Goal: Task Accomplishment & Management: Complete application form

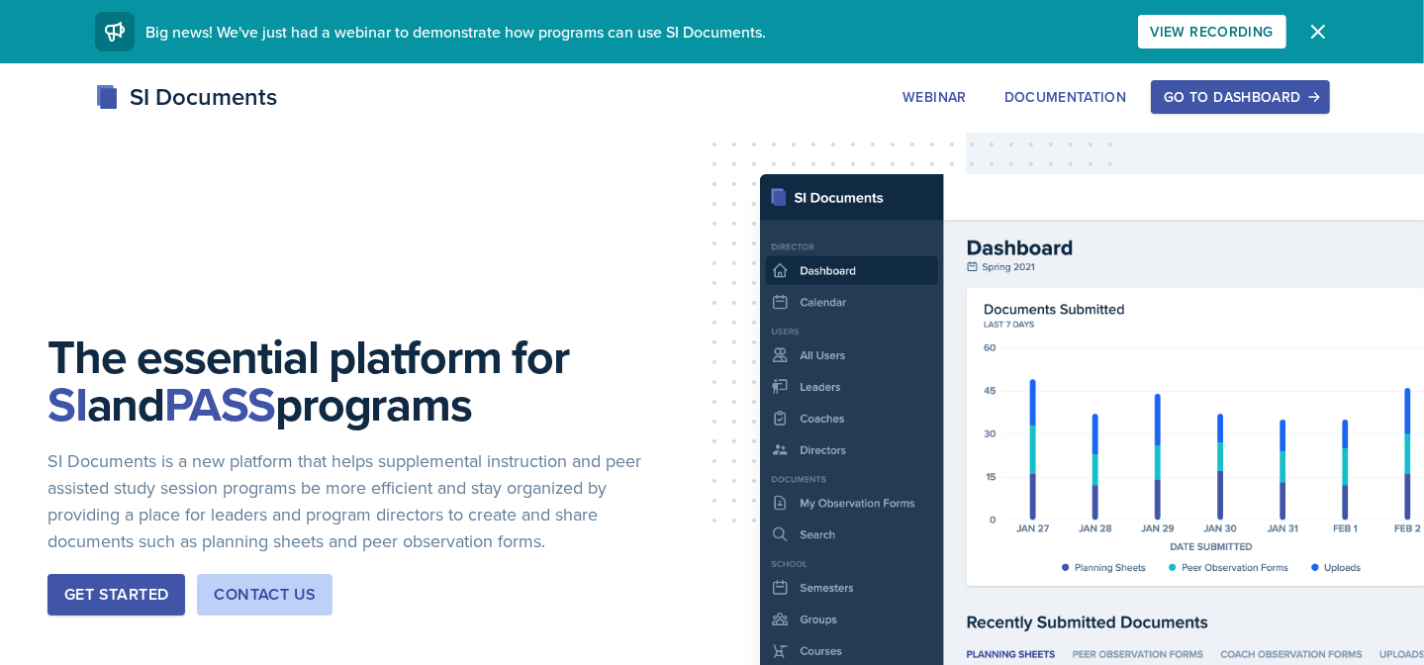
click at [1271, 105] on div "Go to Dashboard" at bounding box center [1240, 97] width 152 height 16
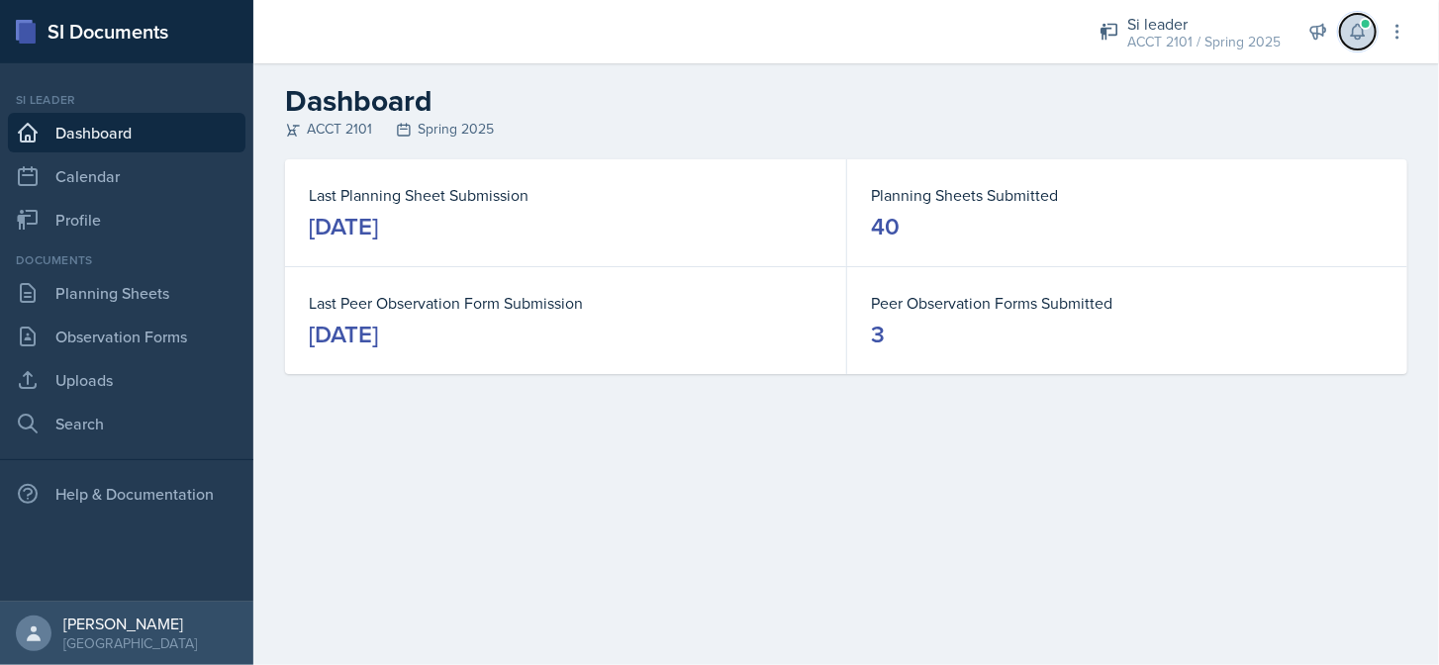
click at [1367, 27] on span at bounding box center [1366, 24] width 12 height 12
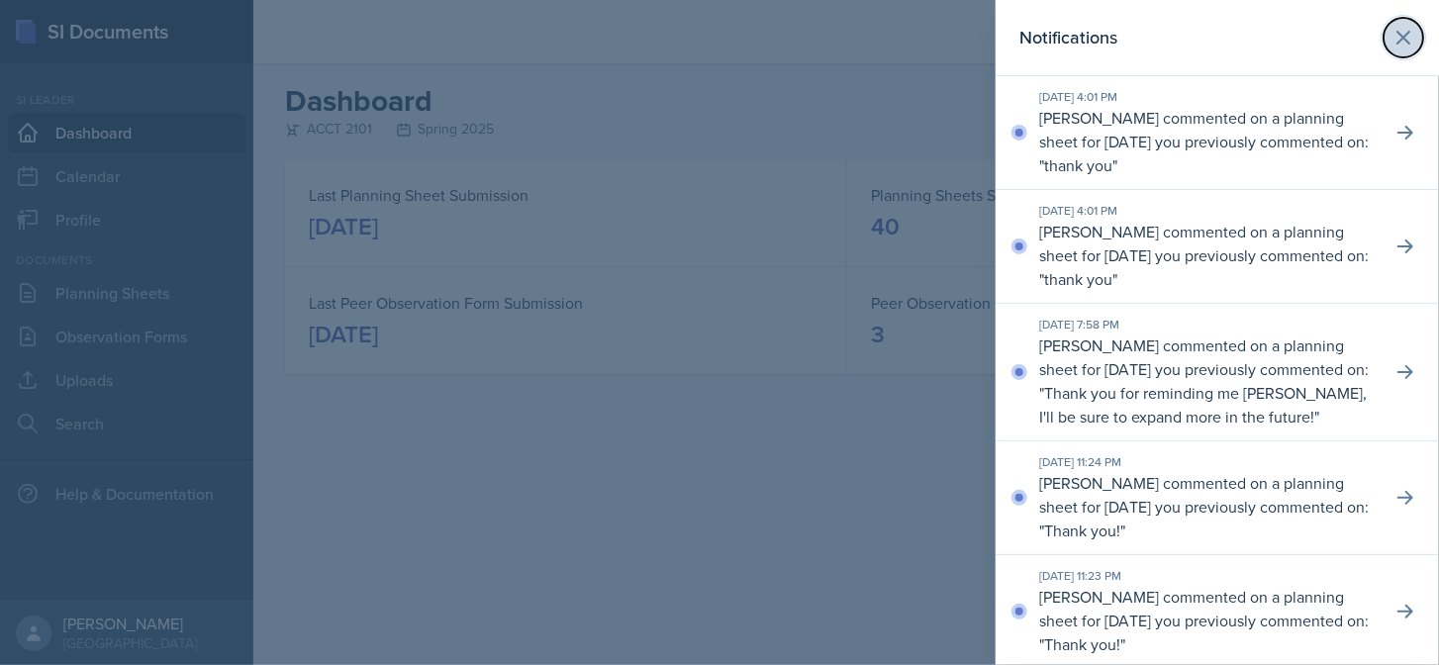
click at [1406, 31] on button at bounding box center [1403, 38] width 40 height 40
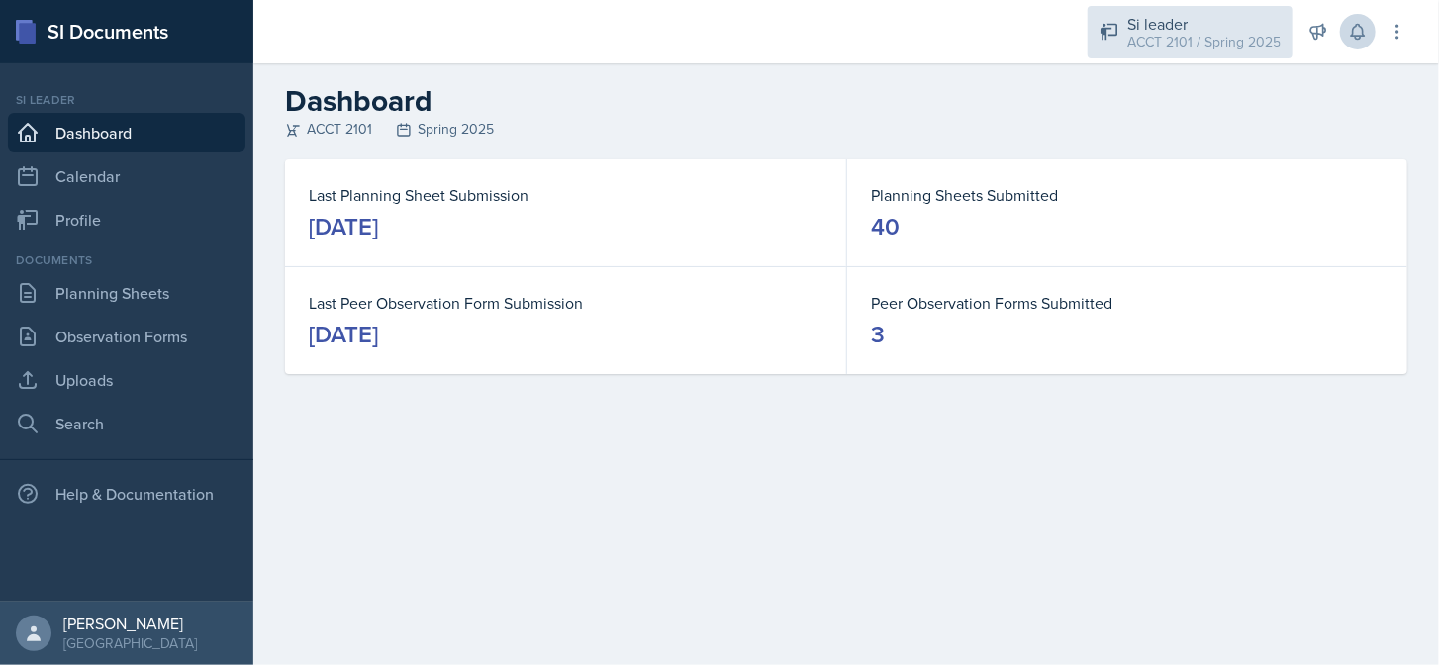
click at [1199, 47] on div "ACCT 2101 / Spring 2025" at bounding box center [1203, 42] width 153 height 21
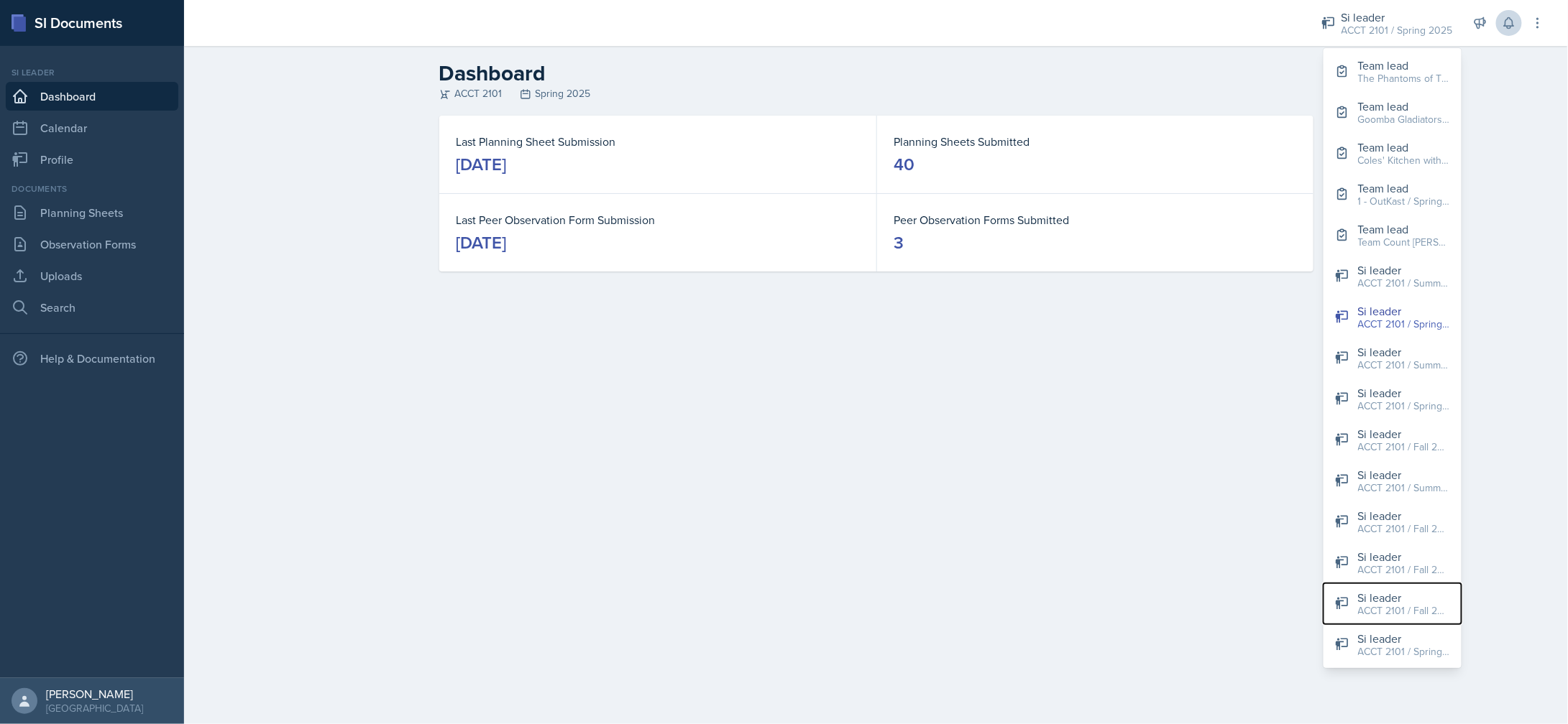
click at [1045, 482] on div "ACCT 2101 / Fall 2025" at bounding box center [1404, 611] width 92 height 15
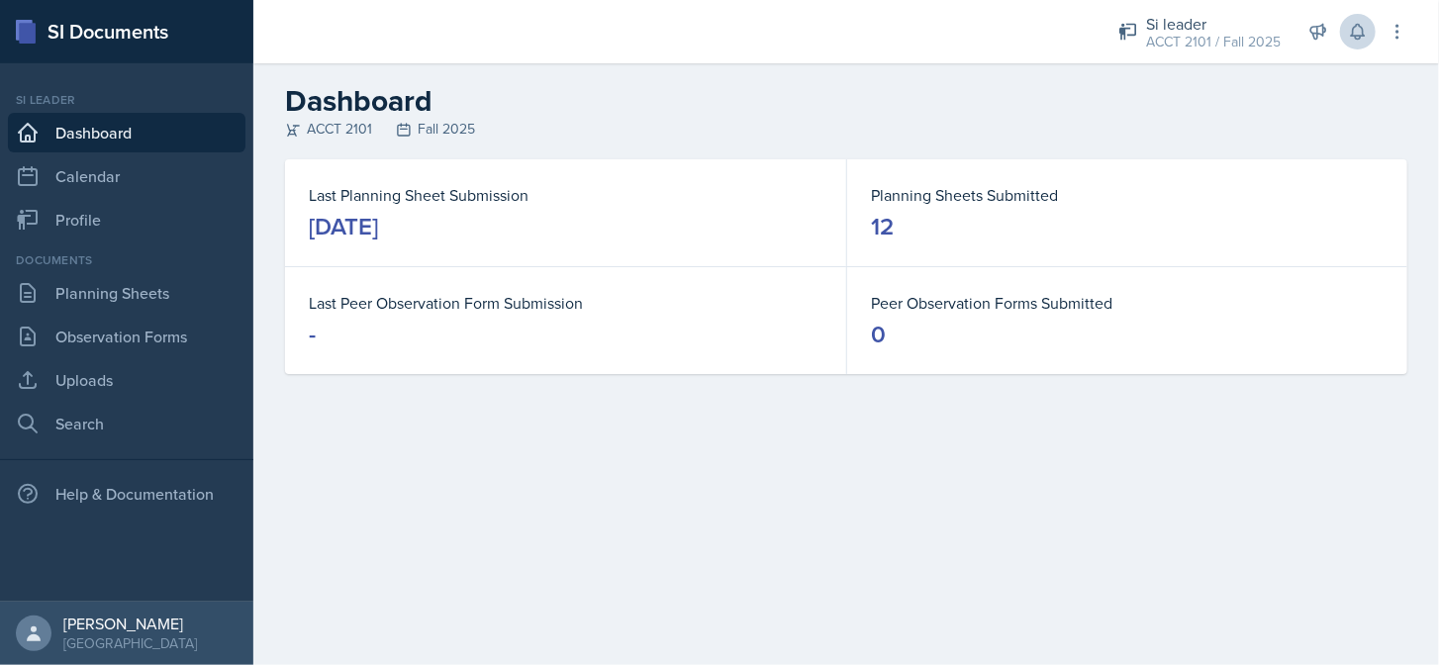
click at [152, 313] on div "Documents Planning Sheets Observation Forms Uploads Search" at bounding box center [126, 347] width 237 height 192
click at [157, 296] on link "Planning Sheets" at bounding box center [126, 293] width 237 height 40
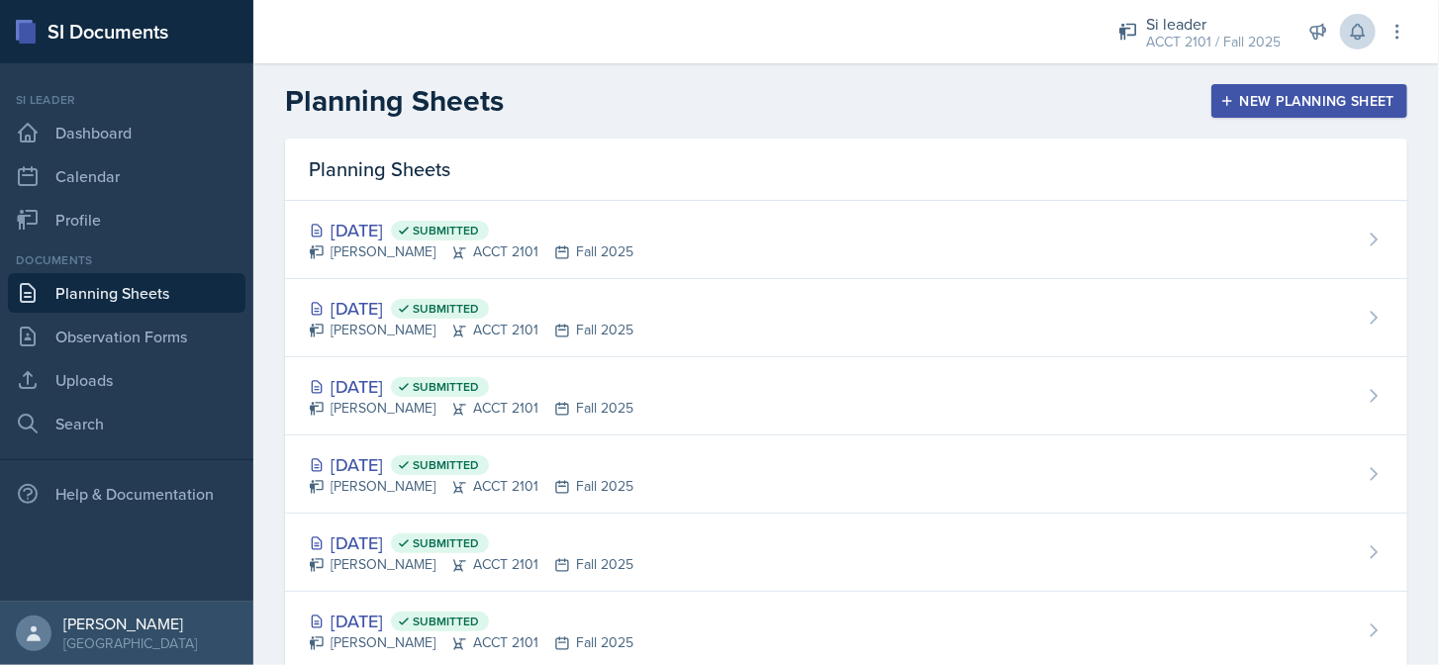
click at [1244, 105] on div "New Planning Sheet" at bounding box center [1309, 101] width 170 height 16
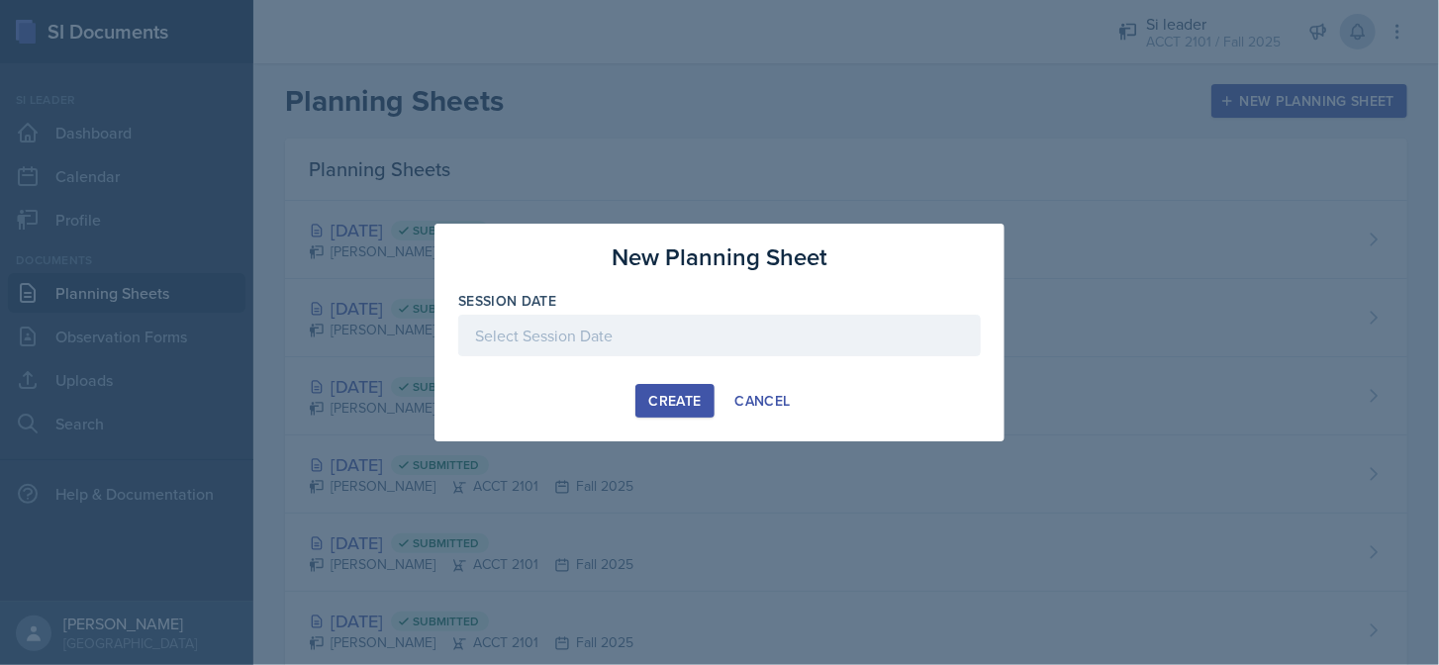
click at [661, 330] on div at bounding box center [719, 336] width 522 height 42
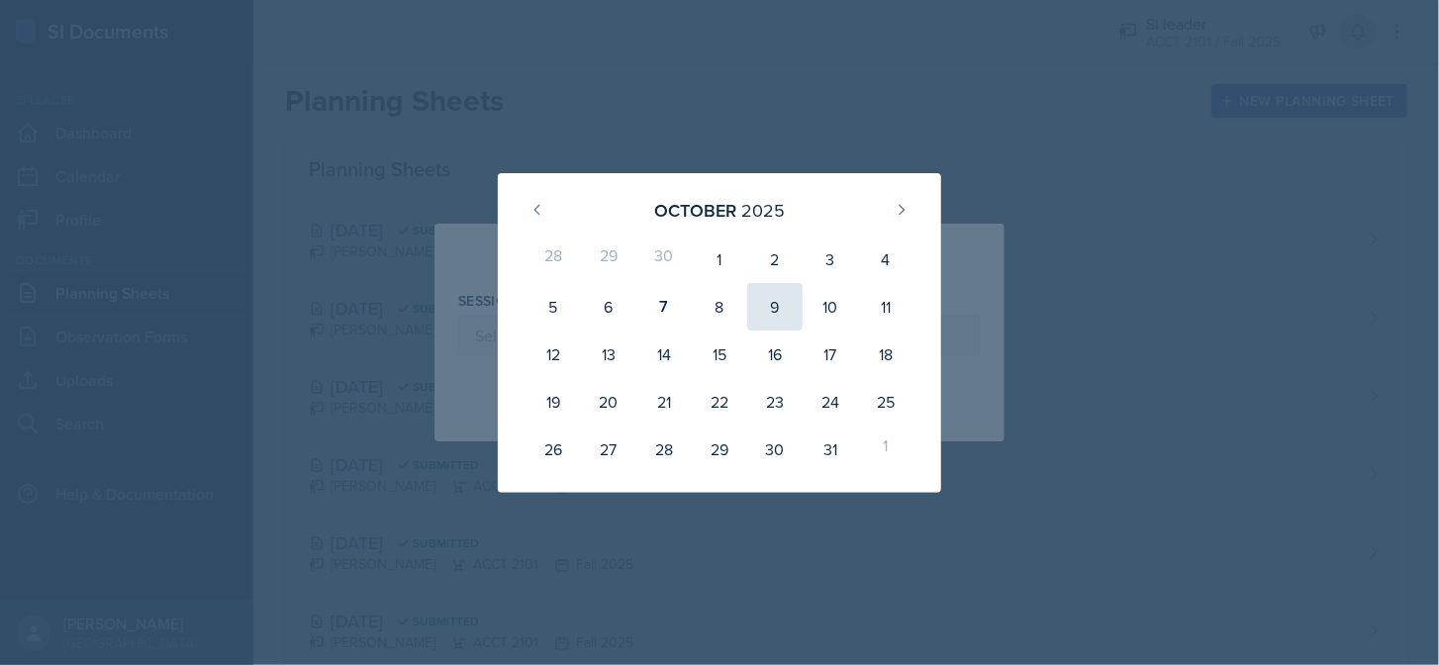
click at [765, 310] on div "9" at bounding box center [774, 306] width 55 height 47
type input "[DATE]"
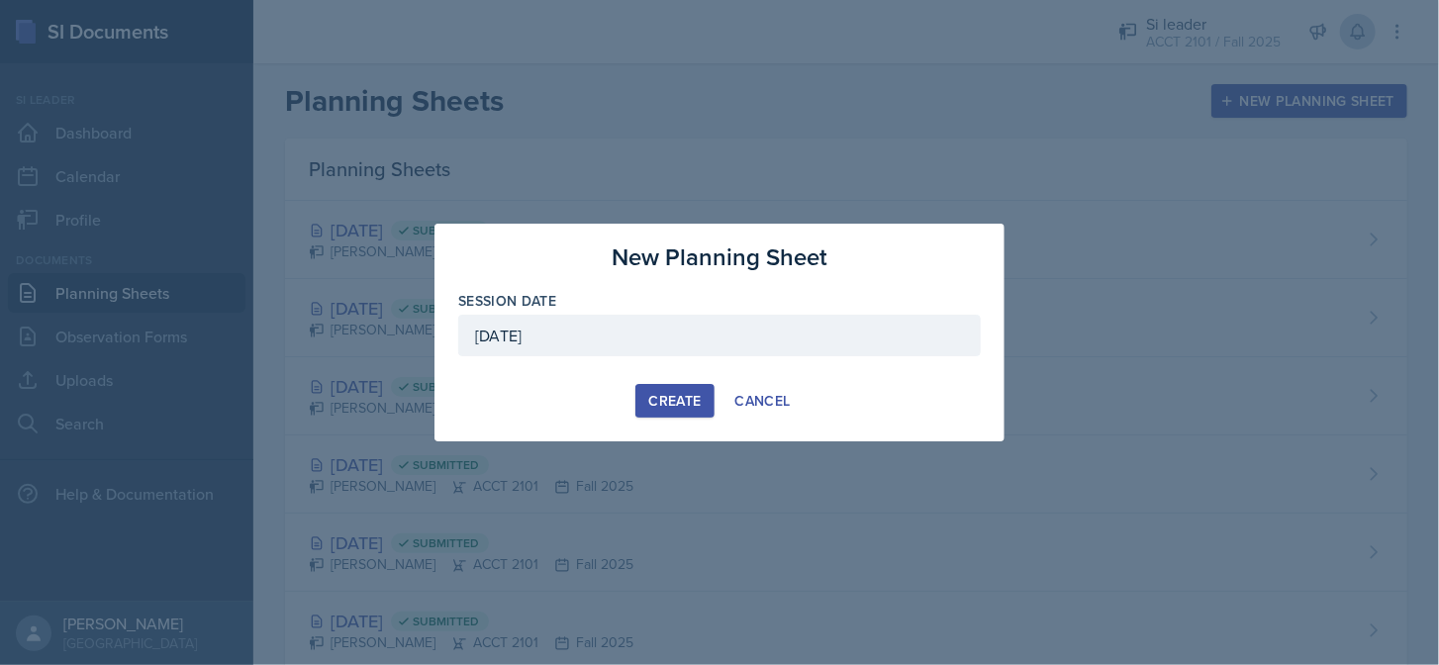
click at [665, 399] on div "Create" at bounding box center [674, 401] width 52 height 16
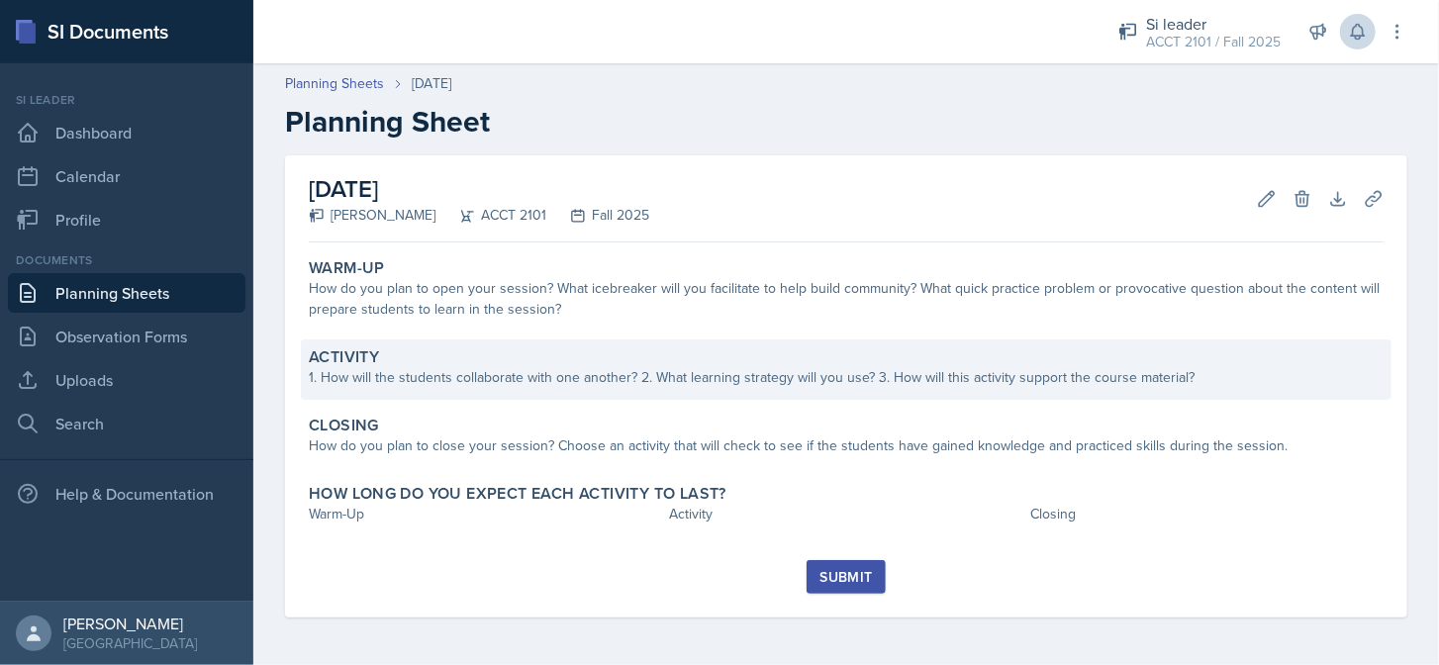
click at [631, 381] on div "1. How will the students collaborate with one another? 2. What learning strateg…" at bounding box center [846, 377] width 1075 height 21
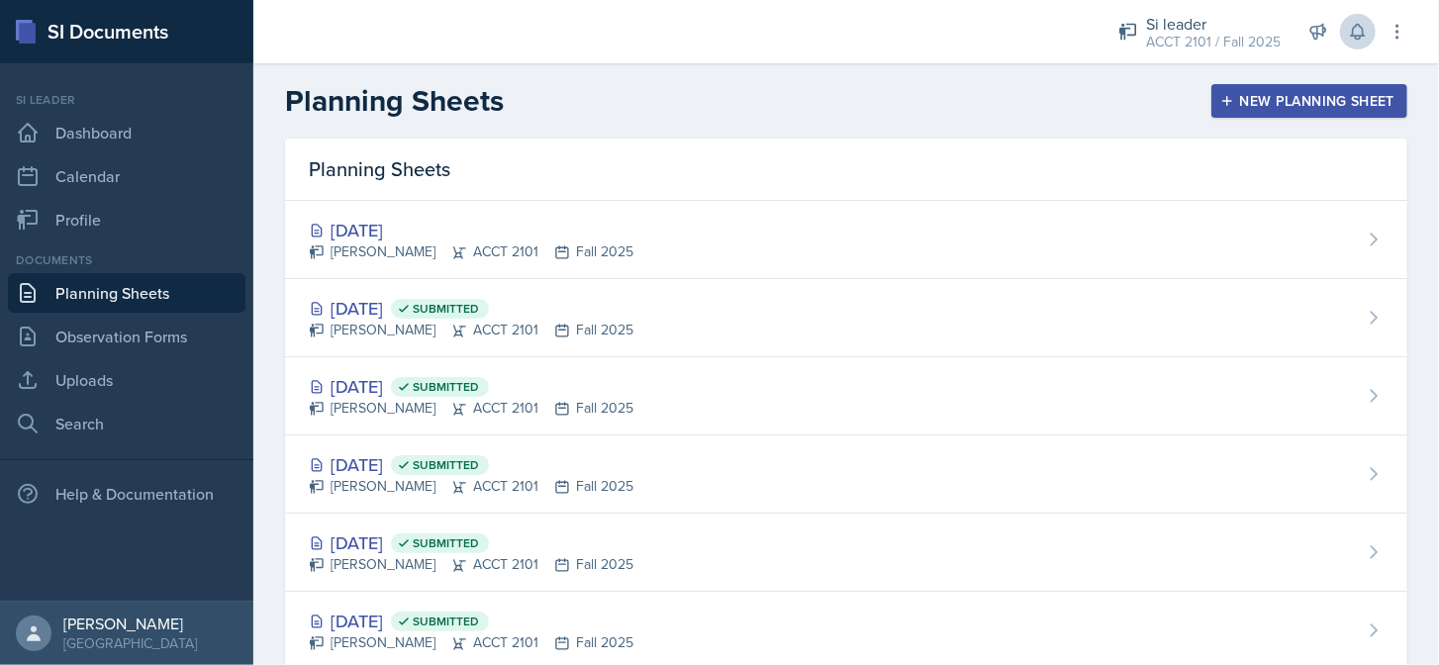
drag, startPoint x: 1233, startPoint y: 102, endPoint x: 1242, endPoint y: 94, distance: 11.9
click at [1235, 99] on div "New Planning Sheet" at bounding box center [1309, 101] width 170 height 16
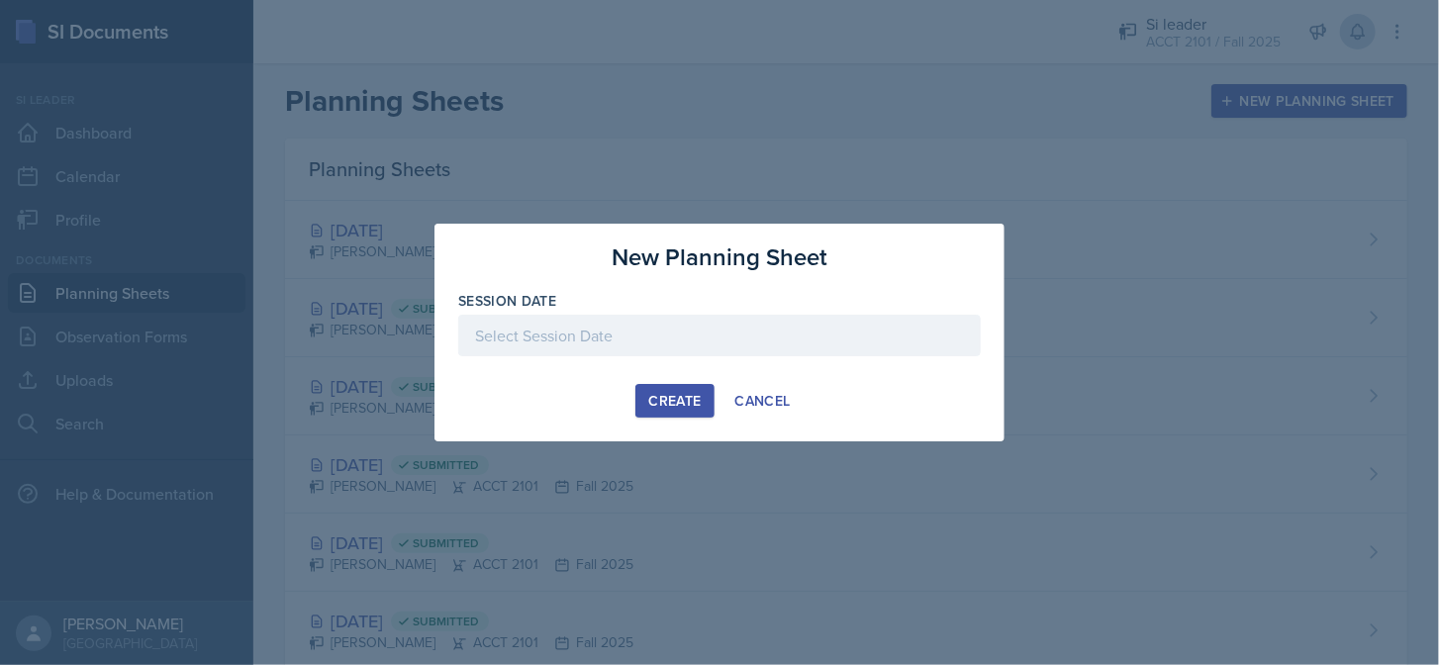
click at [680, 336] on div at bounding box center [719, 336] width 522 height 42
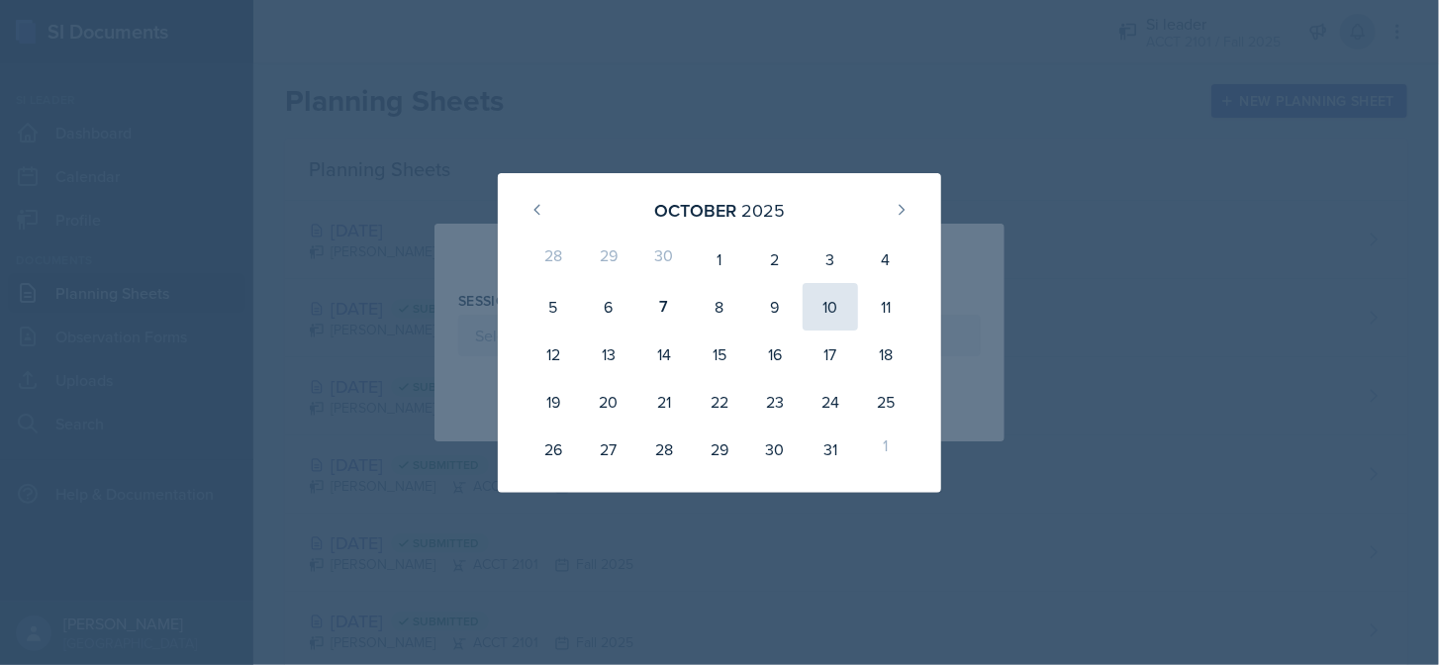
click at [831, 308] on div "10" at bounding box center [829, 306] width 55 height 47
type input "[DATE]"
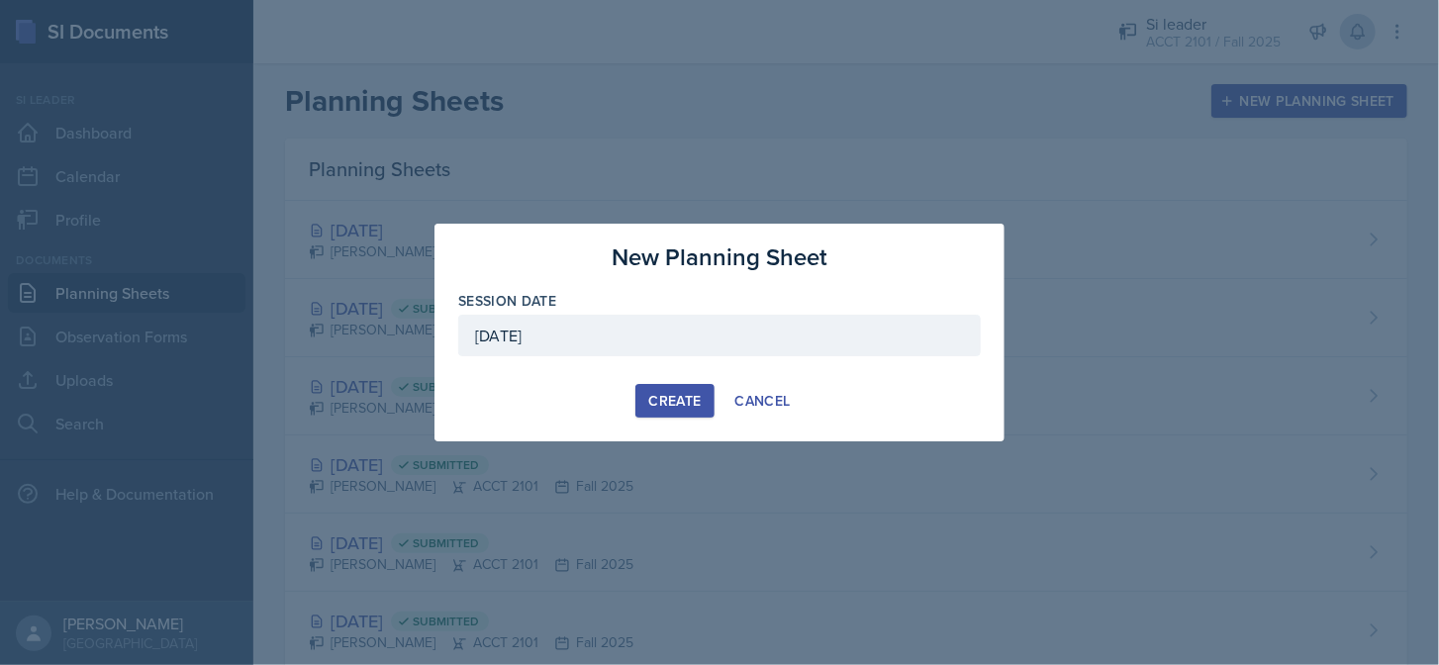
click at [673, 395] on div "Create" at bounding box center [674, 401] width 52 height 16
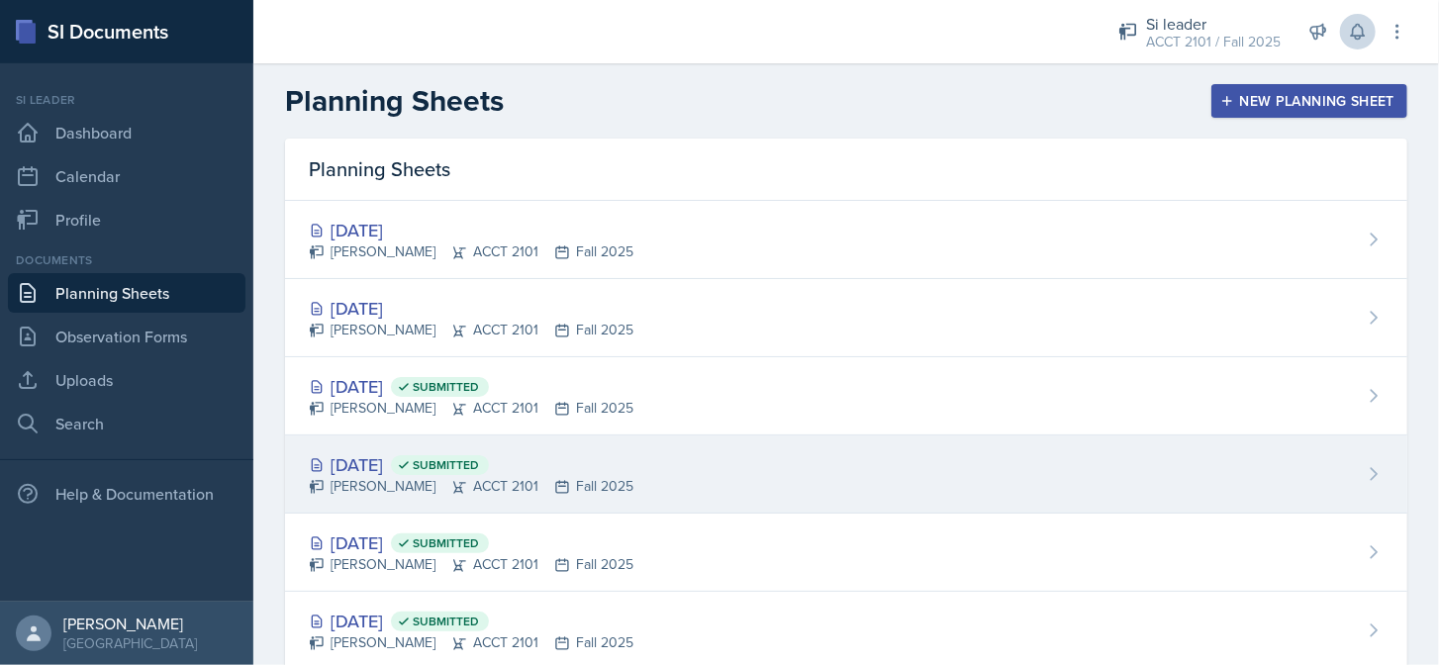
click at [630, 458] on div "[DATE] Submitted [PERSON_NAME] ACCT 2101 Fall 2025" at bounding box center [846, 474] width 1122 height 78
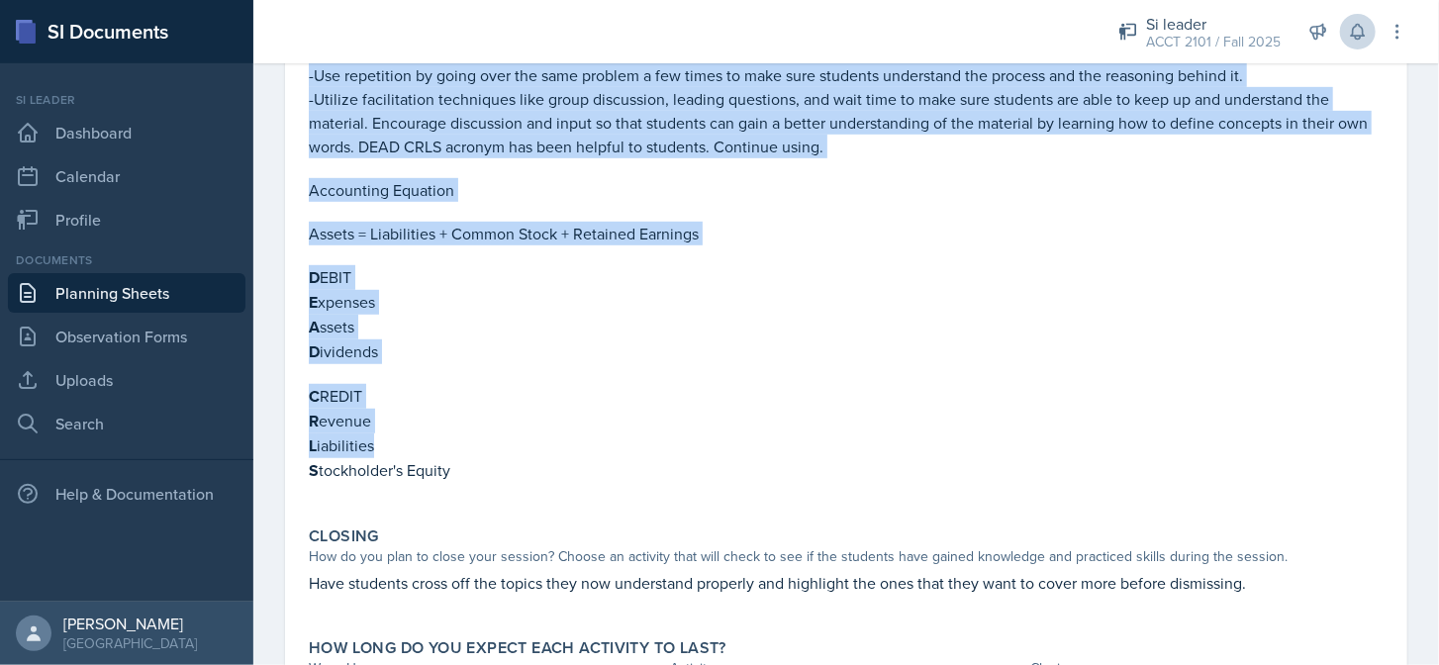
scroll to position [594, 0]
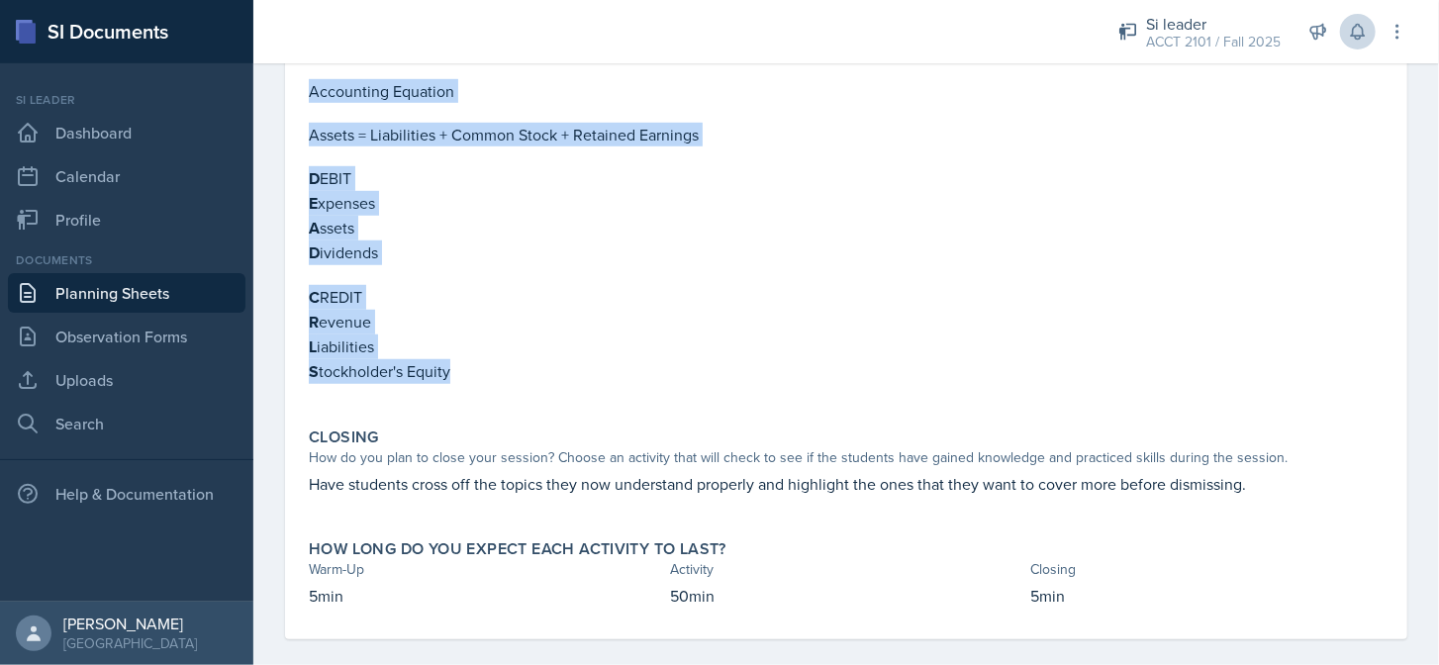
drag, startPoint x: 309, startPoint y: 155, endPoint x: 544, endPoint y: 367, distance: 316.7
click at [544, 367] on div "-Begin Chapter 5. Work on Homework and/or Great Adventures assignments (Both av…" at bounding box center [846, 125] width 1075 height 558
copy div "-Begin Chapter 5. Work on Homework and/or Great Adventures assignments (Both av…"
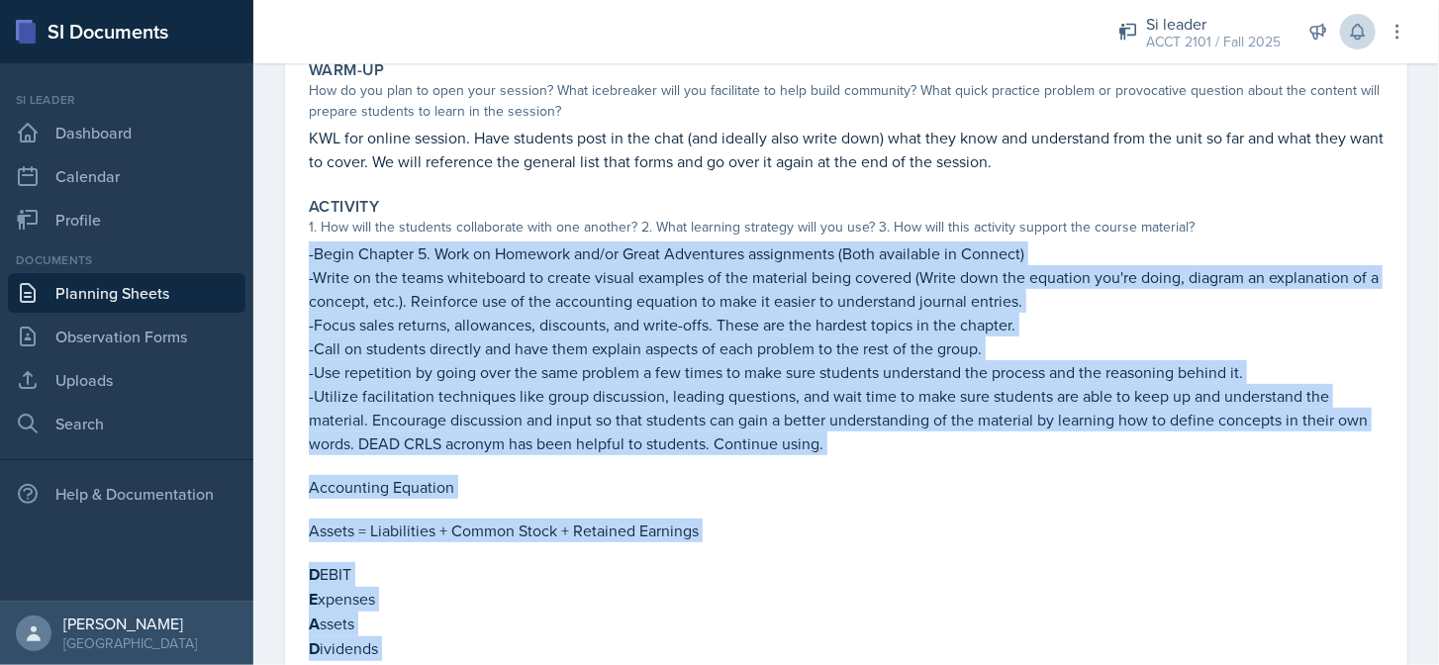
scroll to position [0, 0]
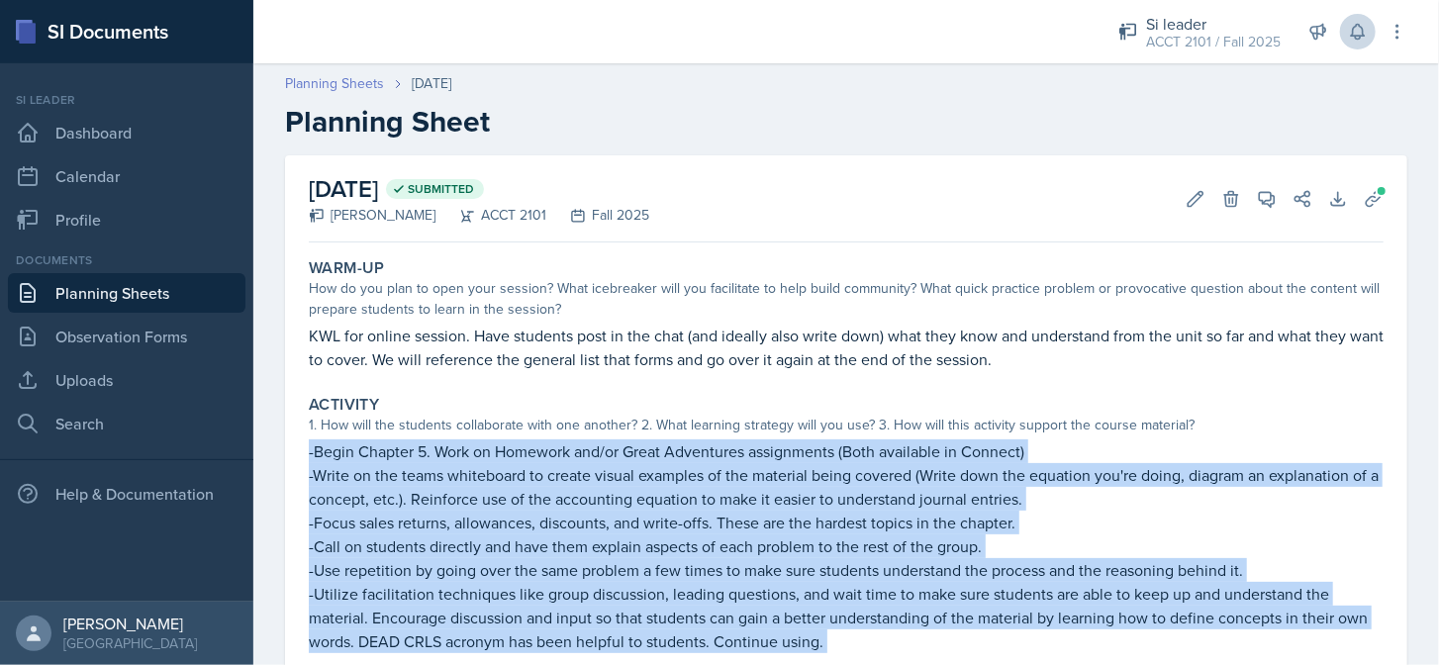
click at [366, 85] on link "Planning Sheets" at bounding box center [334, 83] width 99 height 21
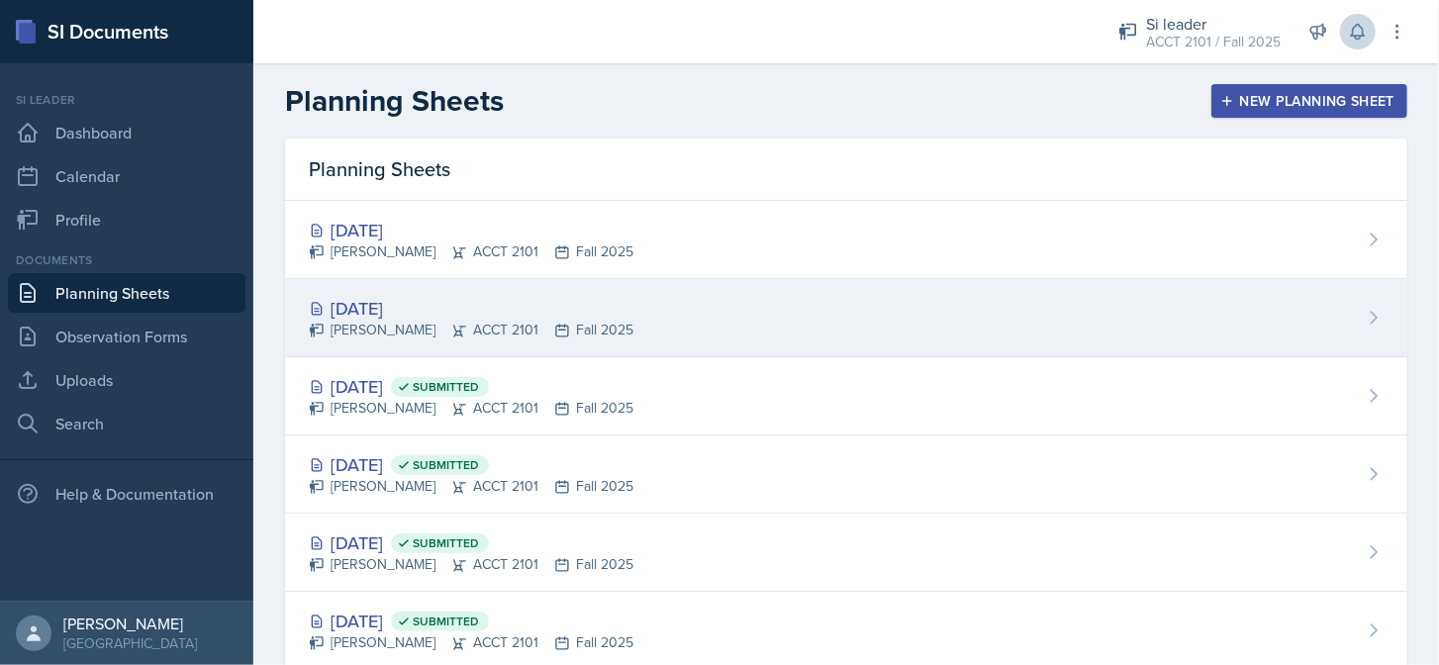
click at [565, 317] on div "[DATE]" at bounding box center [471, 308] width 325 height 27
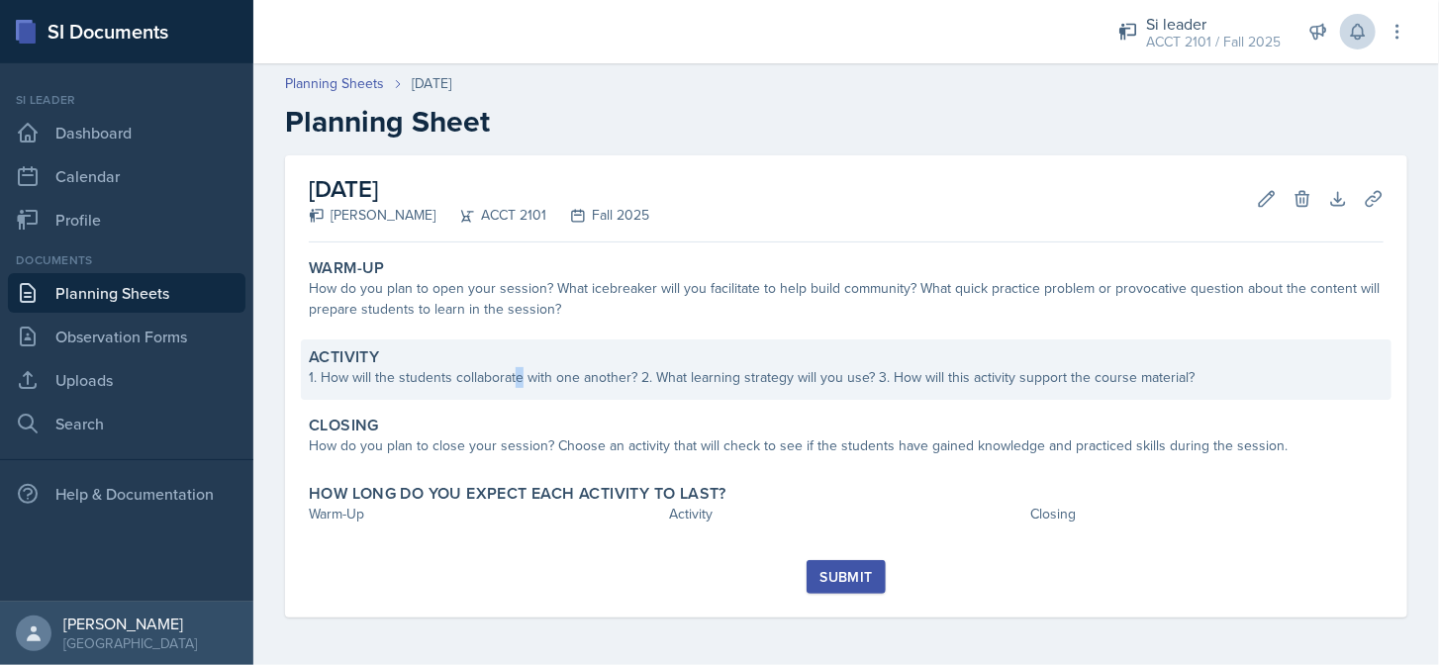
click at [518, 383] on div "1. How will the students collaborate with one another? 2. What learning strateg…" at bounding box center [846, 377] width 1075 height 21
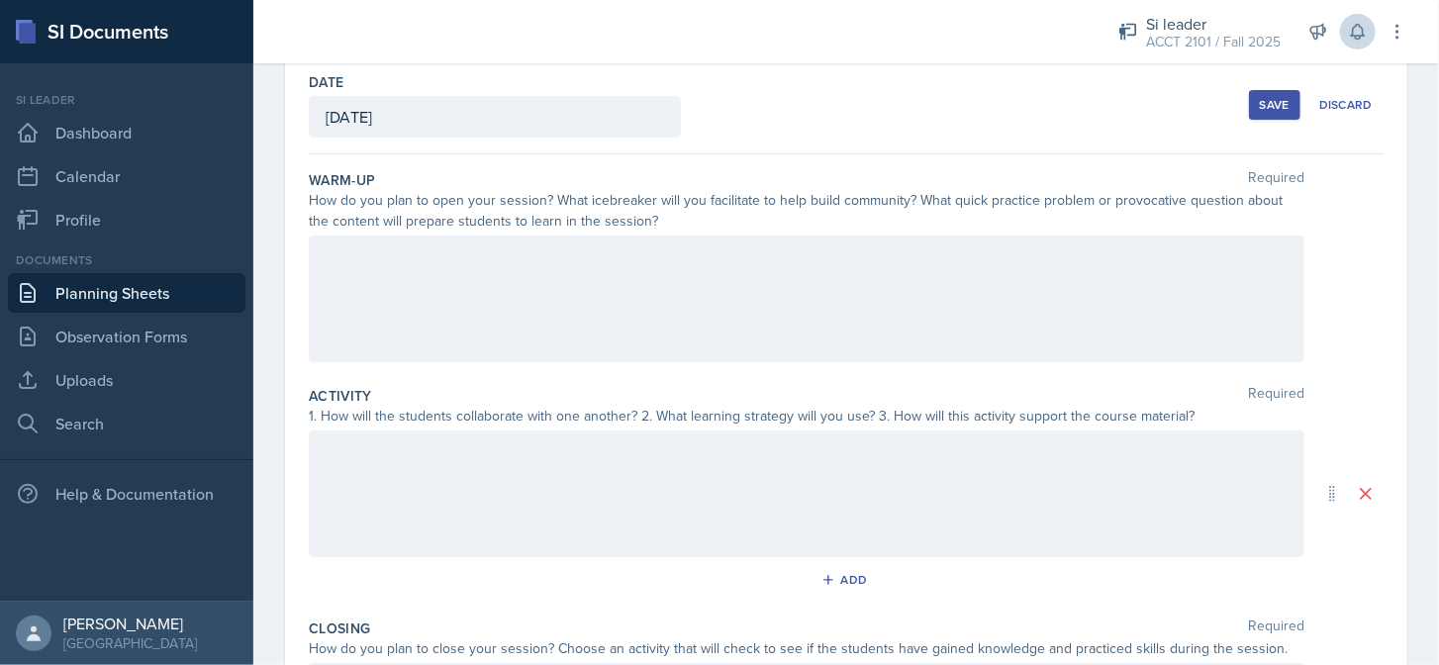
click at [492, 454] on p at bounding box center [807, 451] width 962 height 24
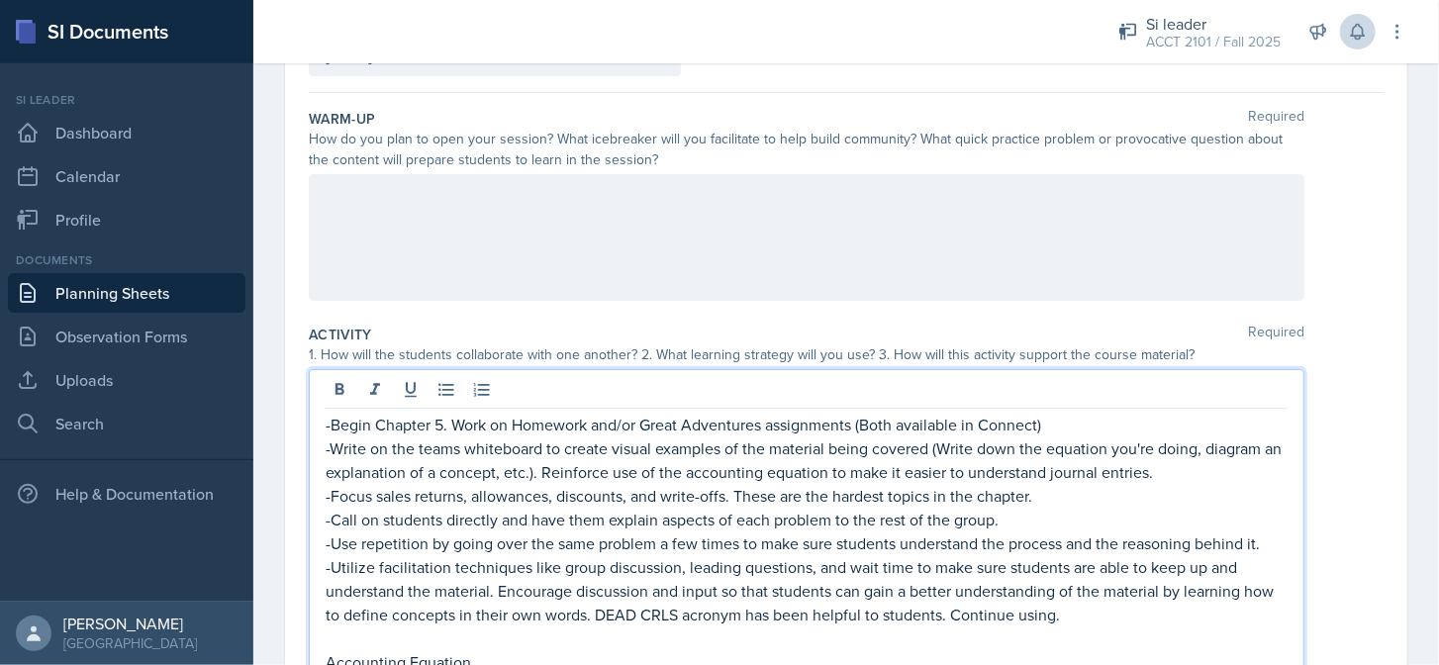
scroll to position [61, 0]
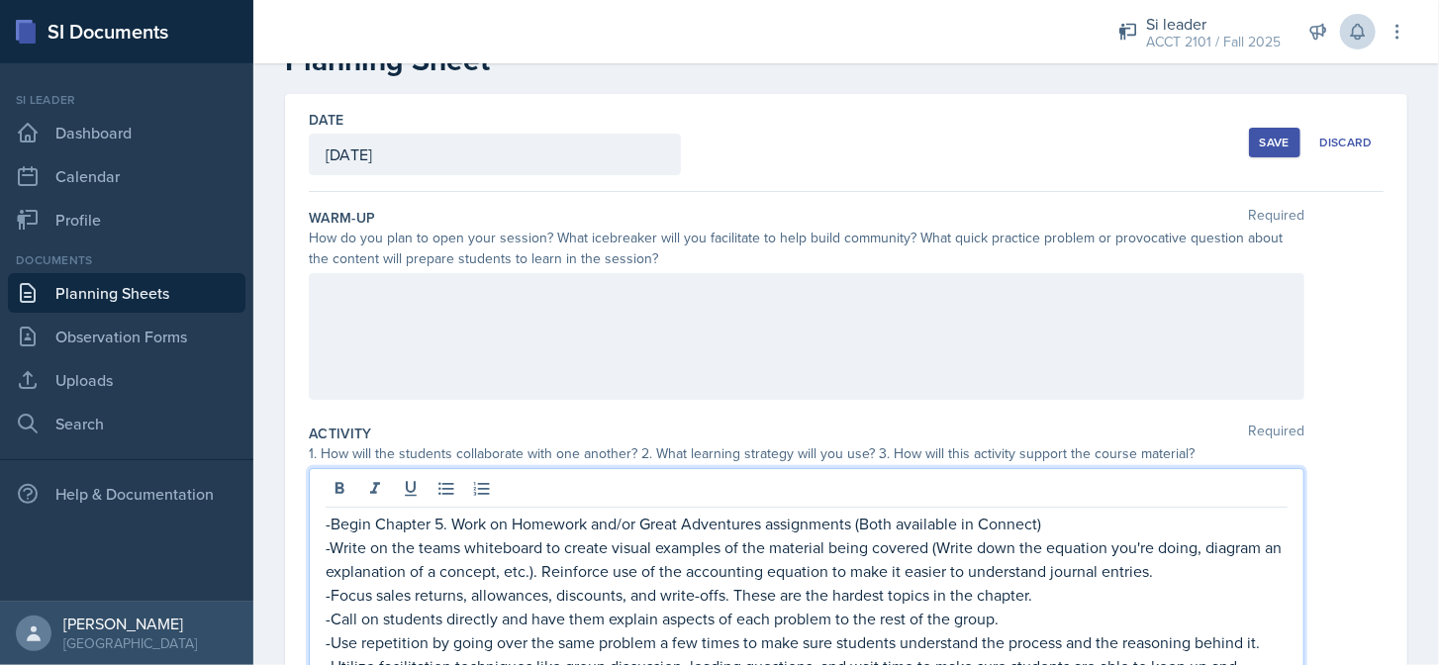
click at [1249, 137] on button "Save" at bounding box center [1274, 143] width 51 height 30
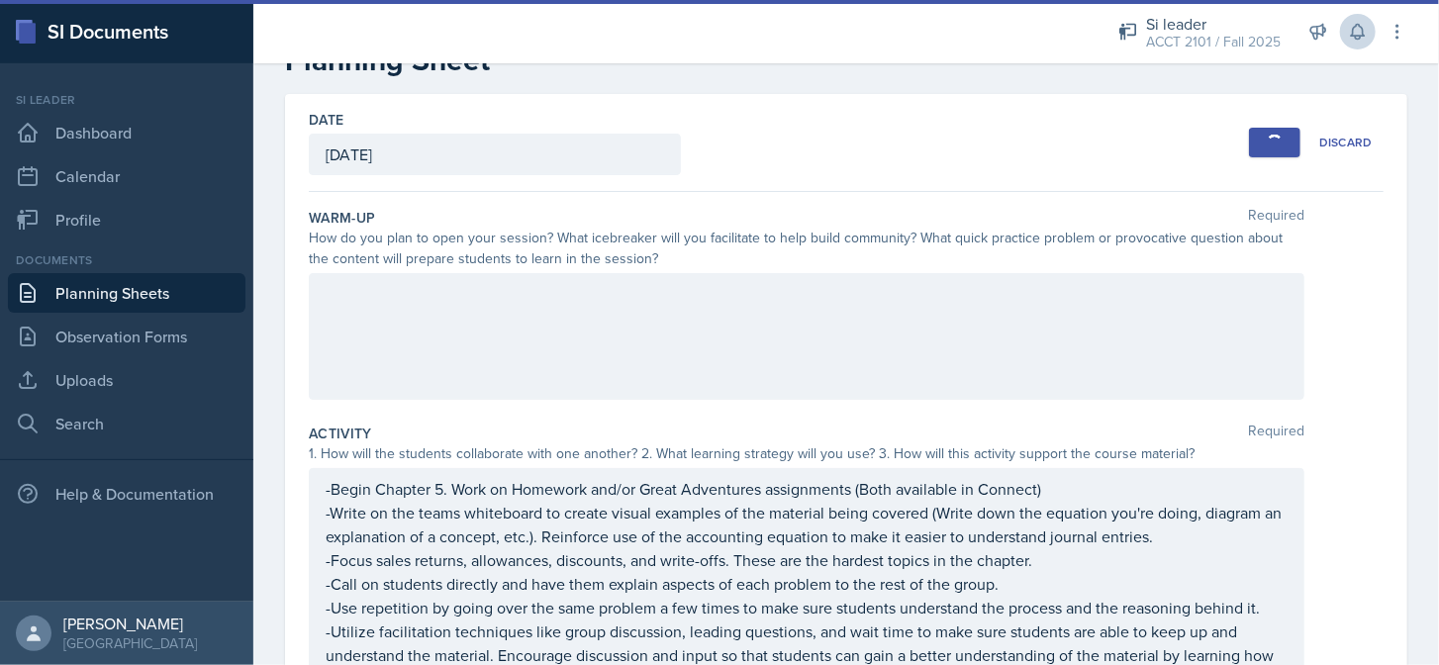
scroll to position [0, 0]
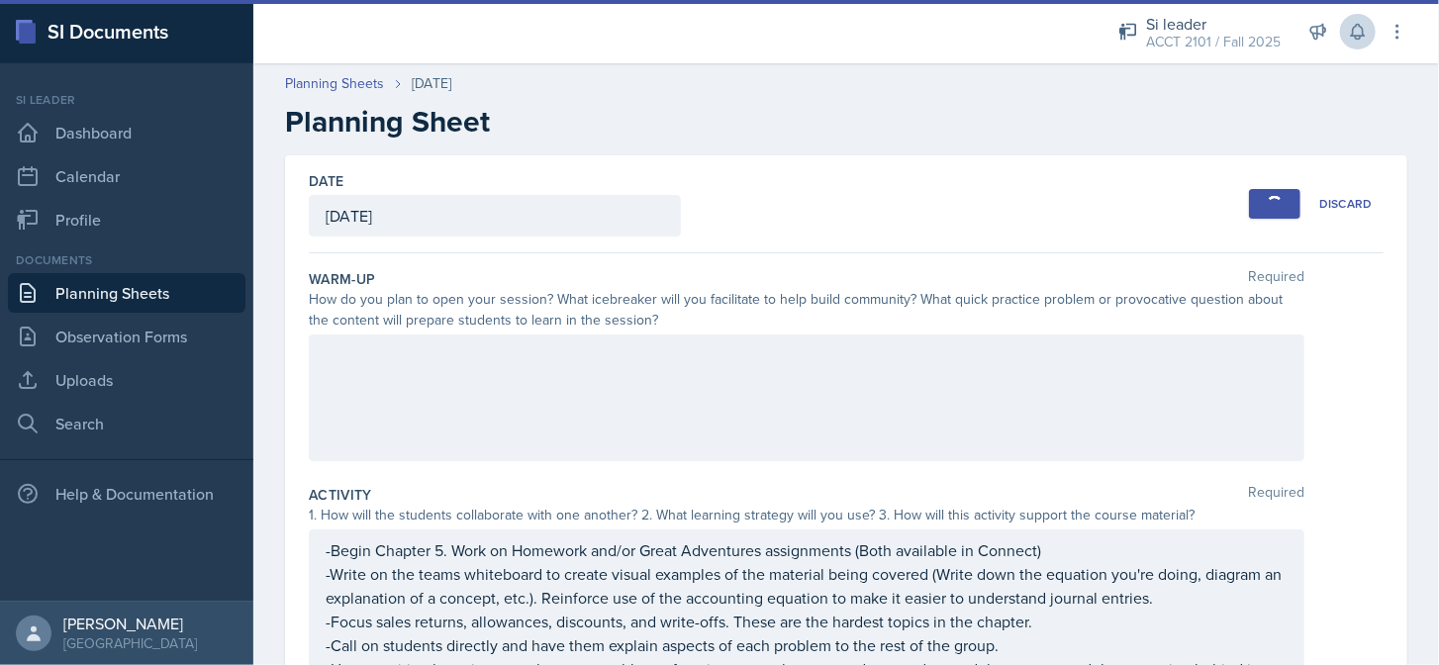
click at [337, 95] on div "Planning Sheets [DATE] Planning Sheet" at bounding box center [845, 106] width 1185 height 66
click at [344, 83] on link "Planning Sheets" at bounding box center [334, 83] width 99 height 21
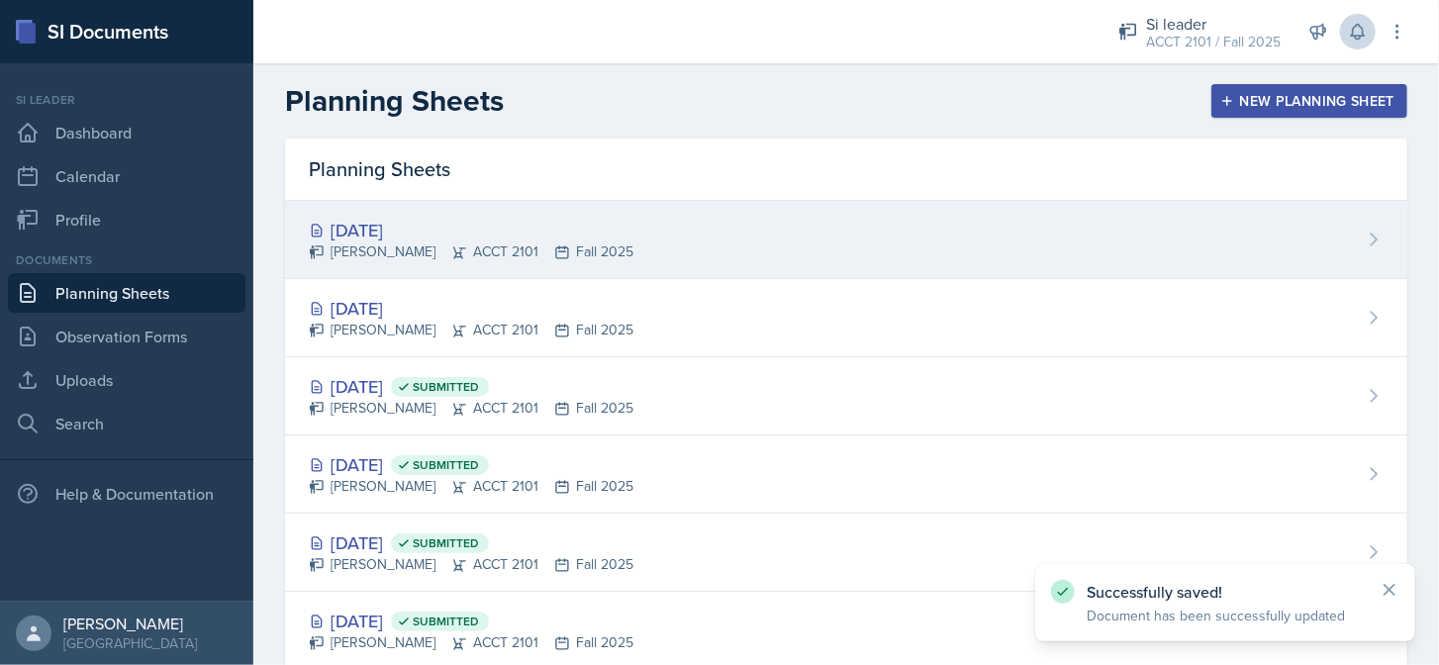
click at [405, 237] on div "[DATE]" at bounding box center [471, 230] width 325 height 27
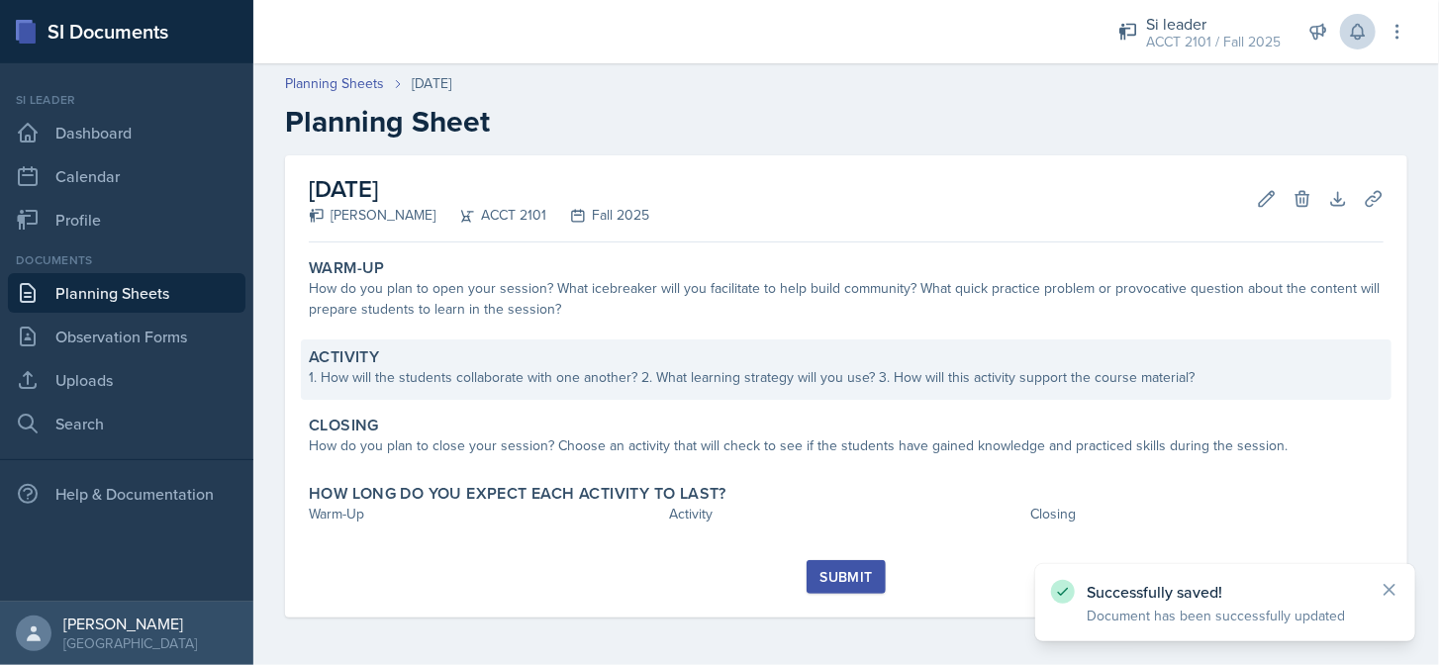
click at [571, 390] on div "Activity 1. How will the students collaborate with one another? 2. What learnin…" at bounding box center [846, 369] width 1090 height 60
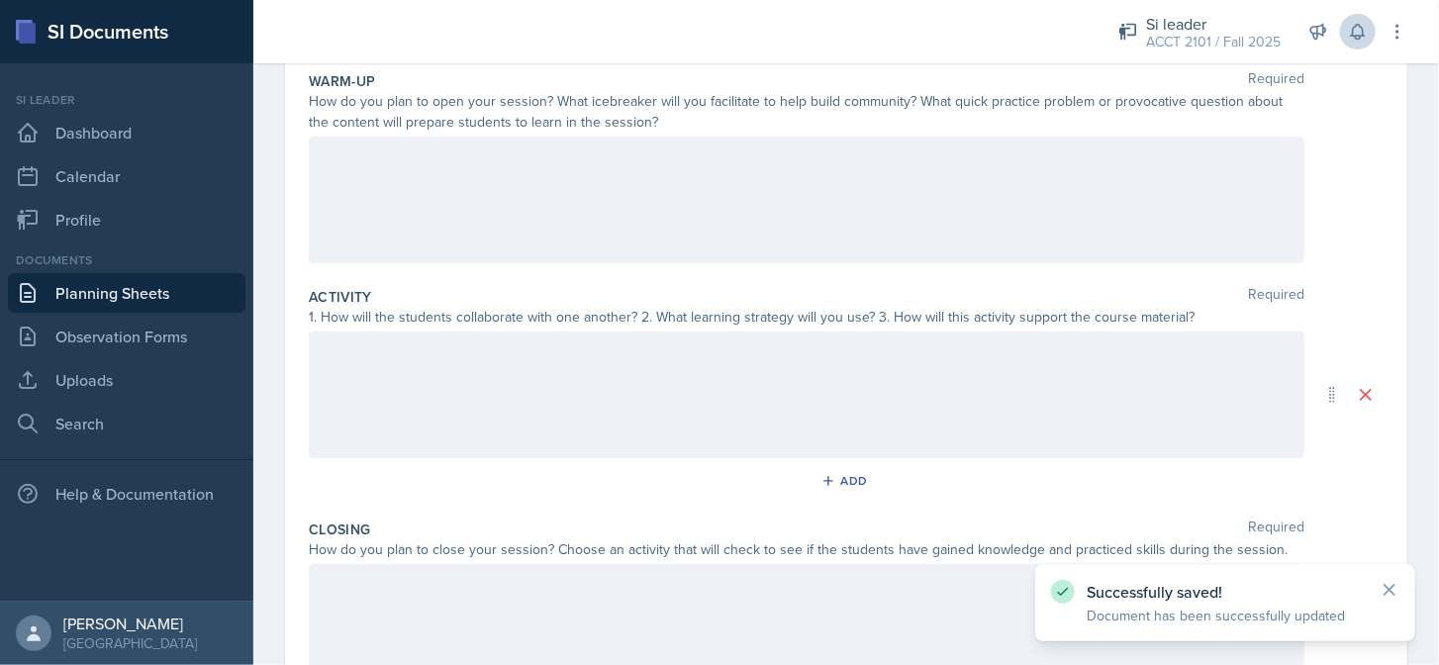
click at [555, 395] on div at bounding box center [806, 394] width 995 height 127
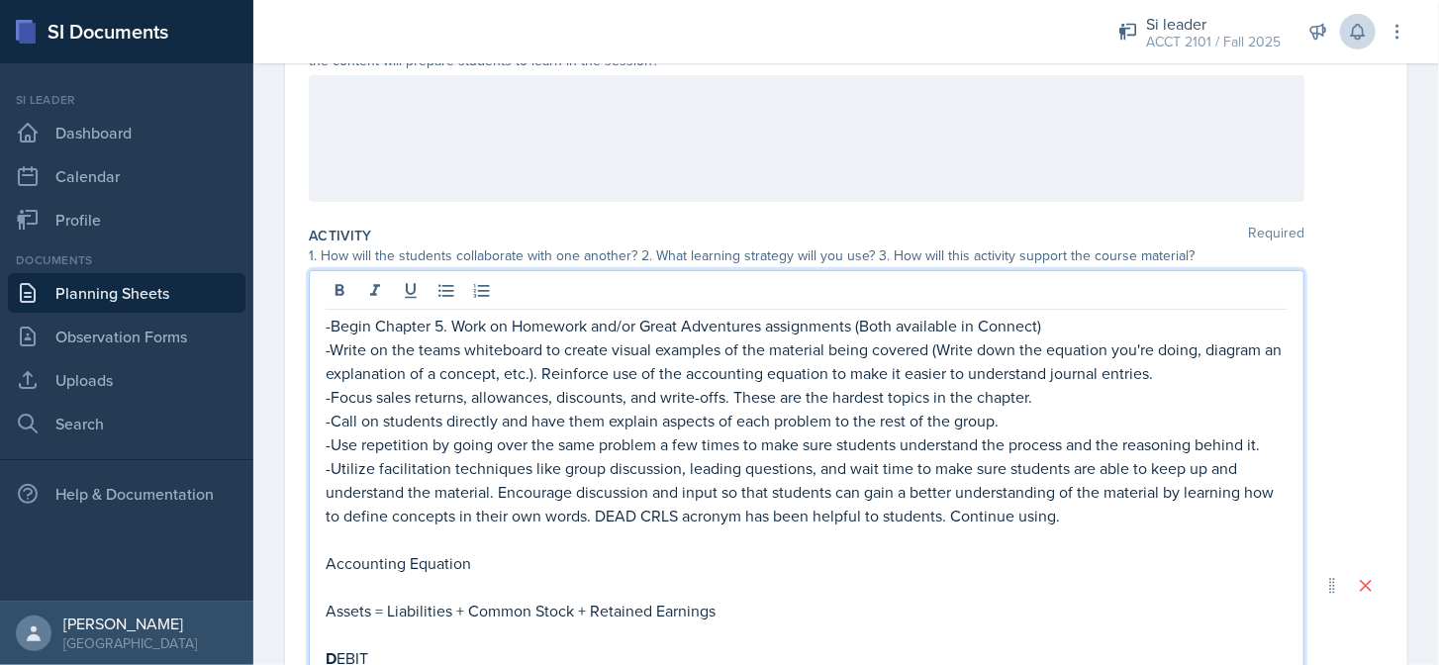
scroll to position [61, 0]
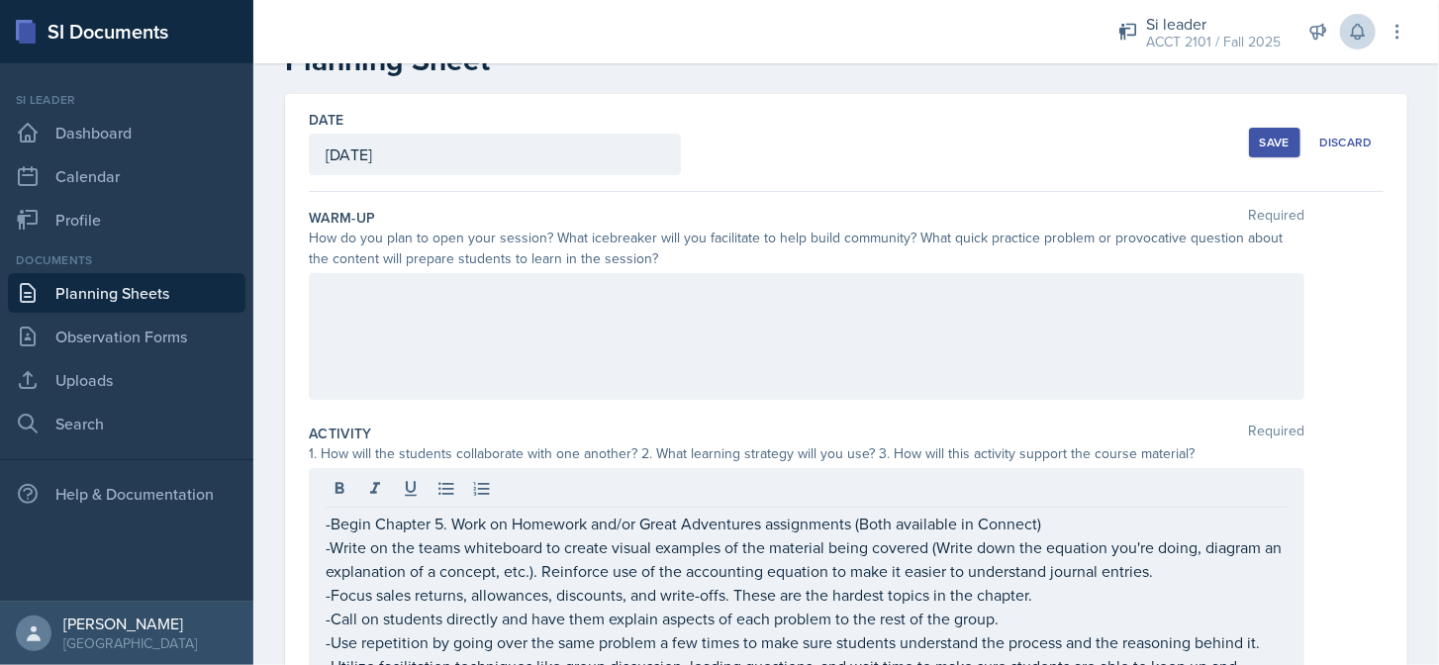
click at [1271, 144] on div "Save" at bounding box center [1275, 143] width 30 height 16
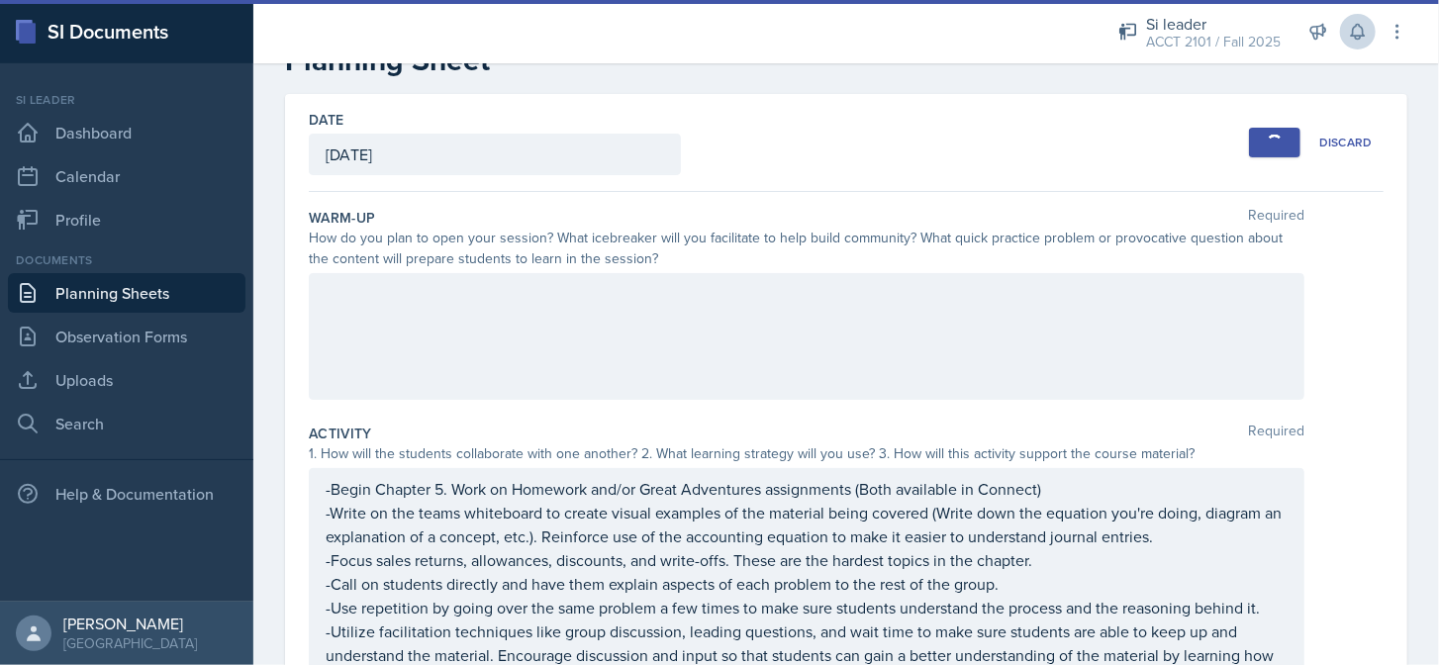
scroll to position [0, 0]
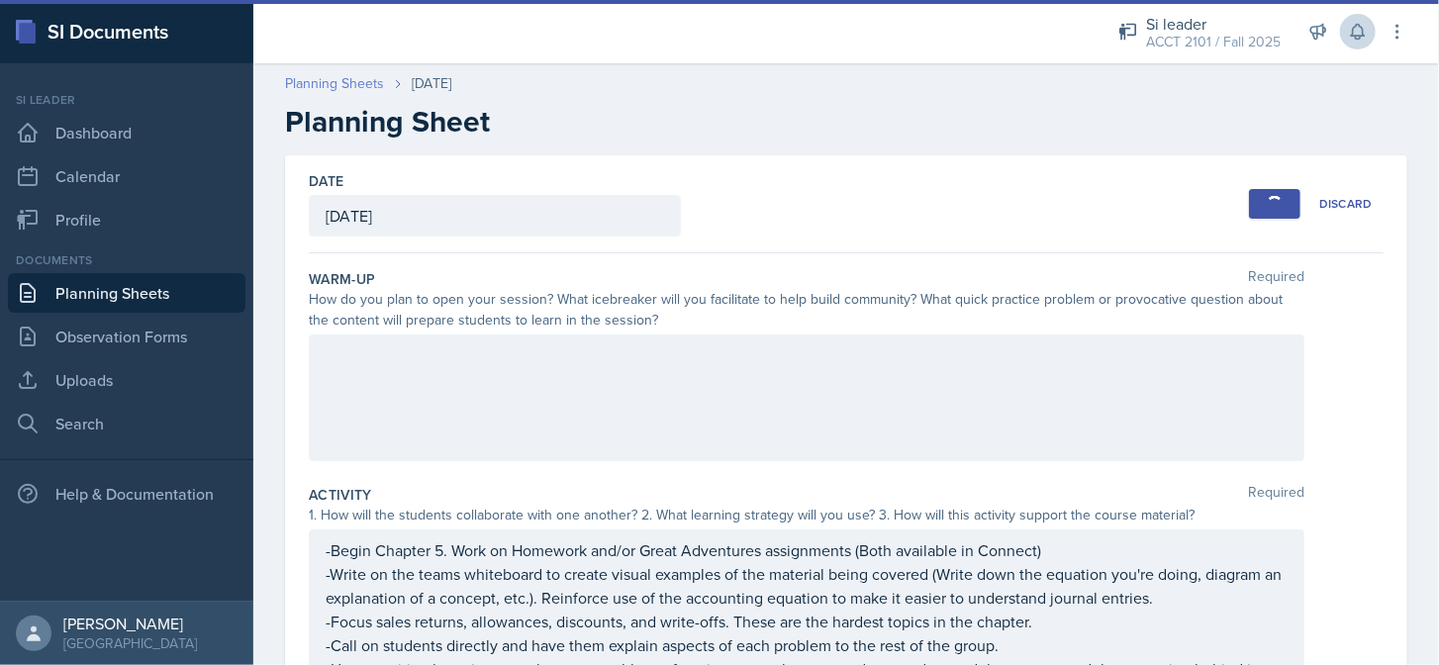
click at [370, 83] on link "Planning Sheets" at bounding box center [334, 83] width 99 height 21
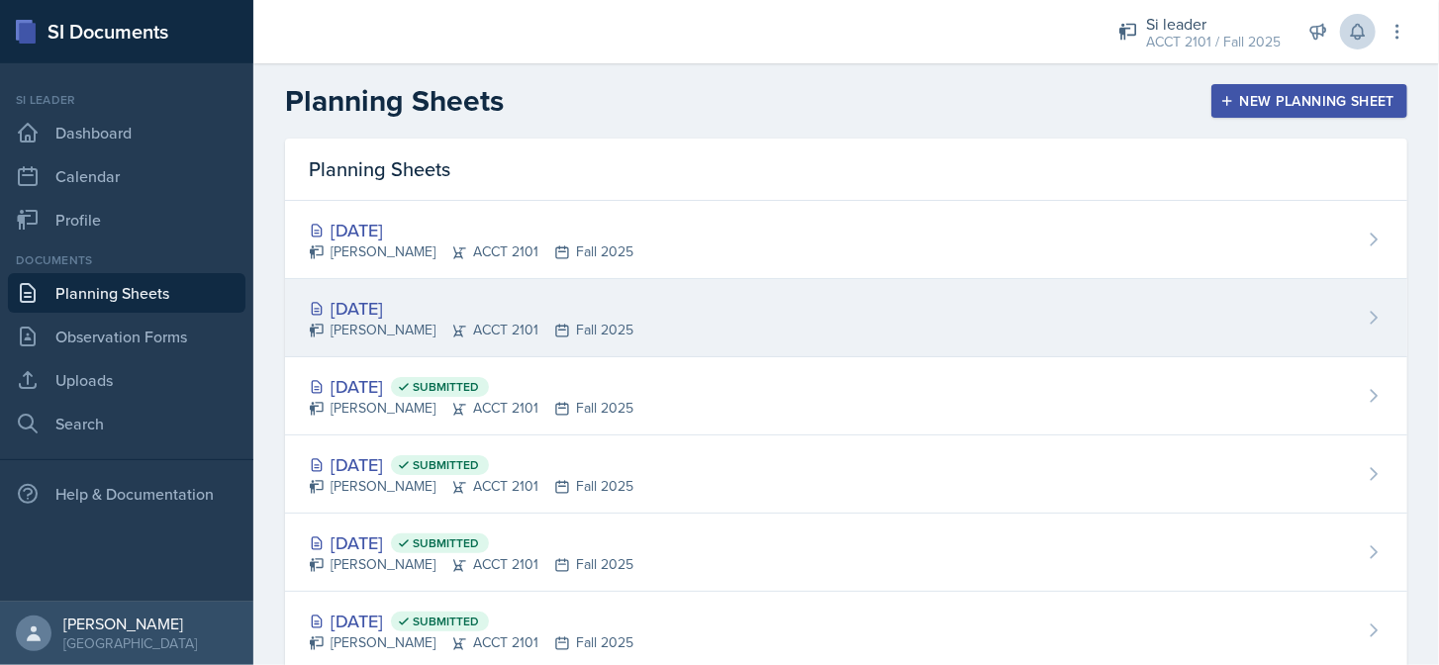
click at [581, 314] on div "[DATE]" at bounding box center [471, 308] width 325 height 27
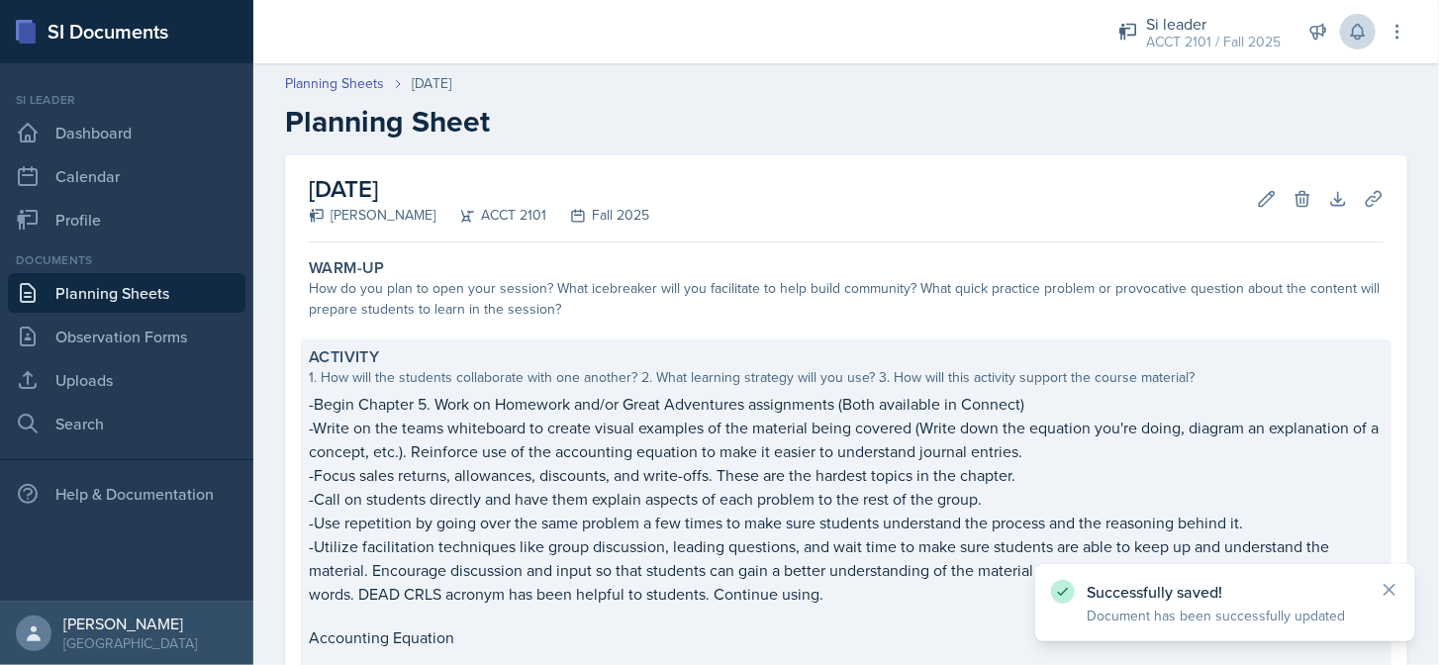
click at [526, 430] on p "-Write on the teams whiteboard to create visual examples of the material being …" at bounding box center [846, 439] width 1075 height 47
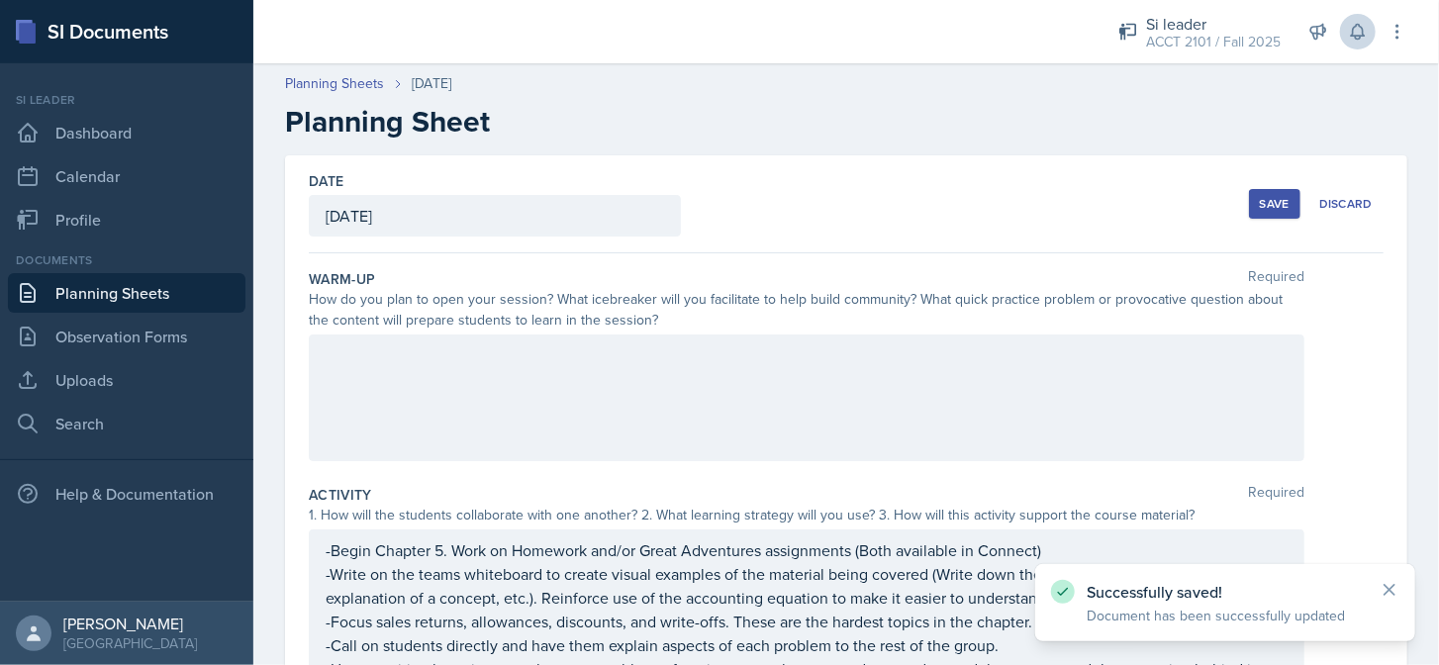
drag, startPoint x: 441, startPoint y: 547, endPoint x: 449, endPoint y: 556, distance: 11.9
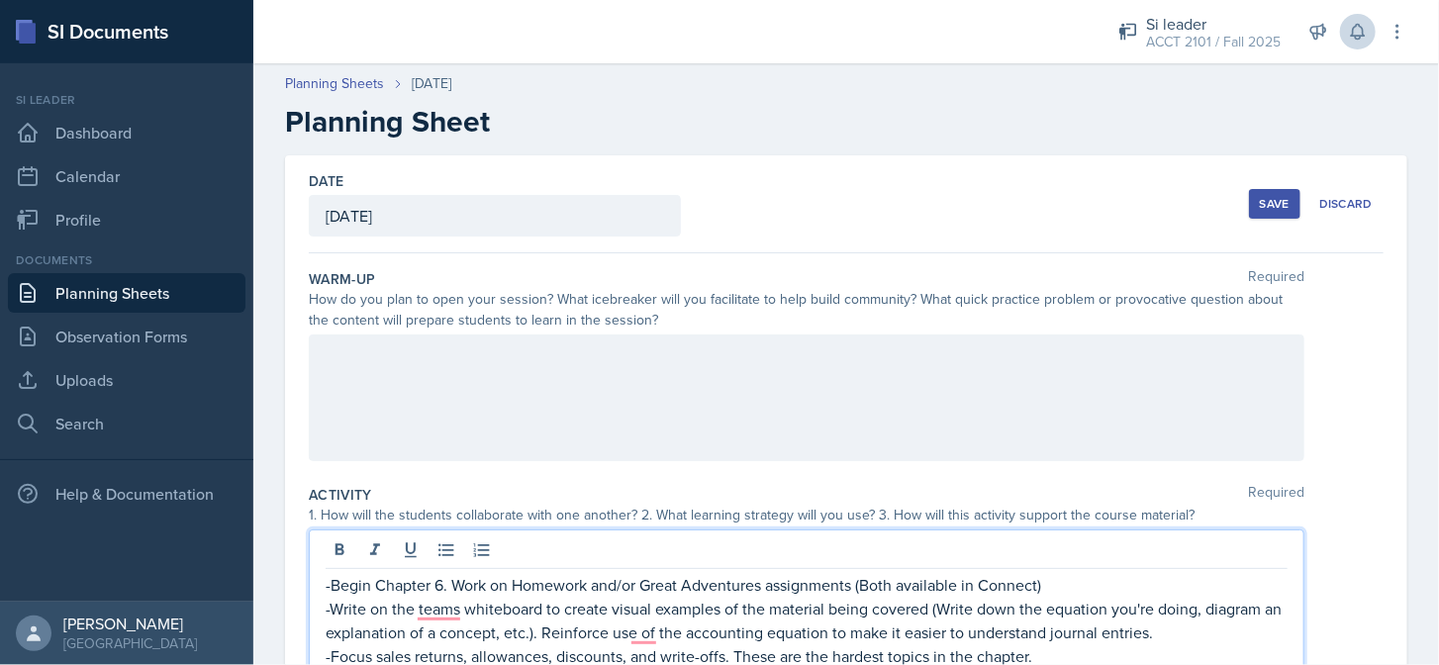
scroll to position [99, 0]
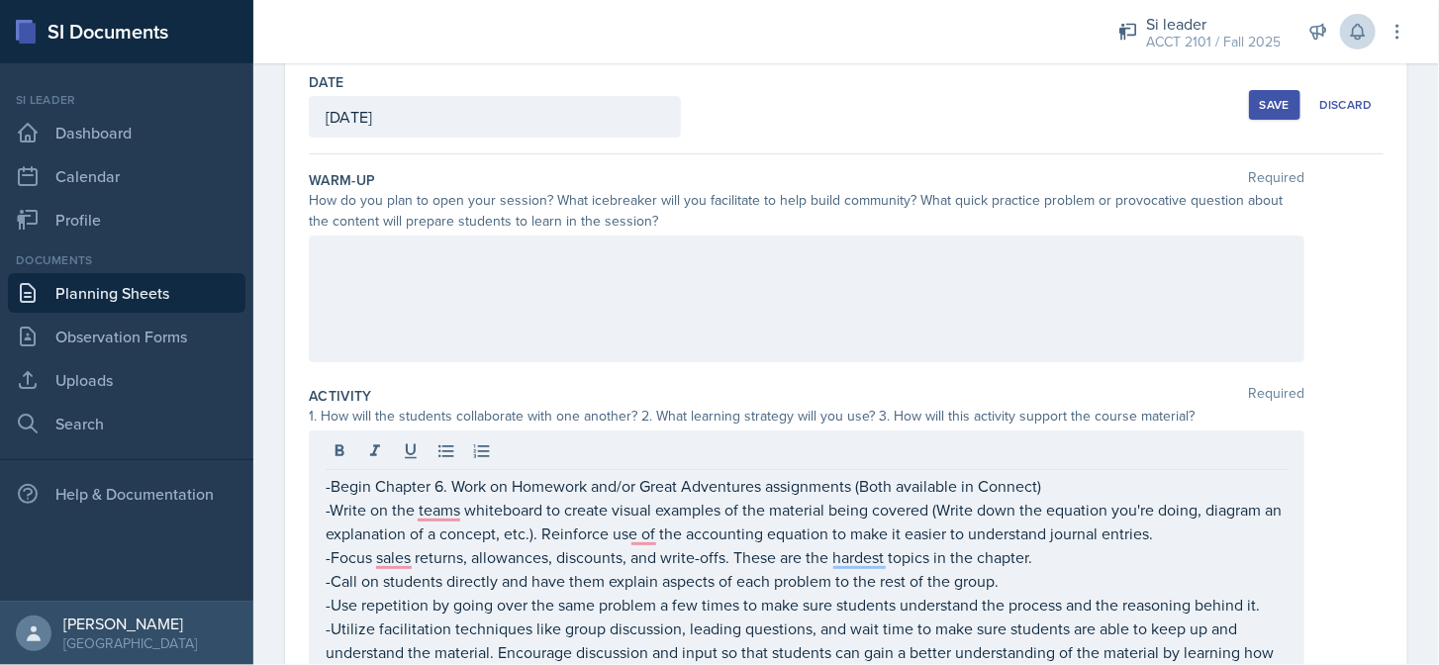
click at [1269, 108] on div "Save" at bounding box center [1275, 105] width 30 height 16
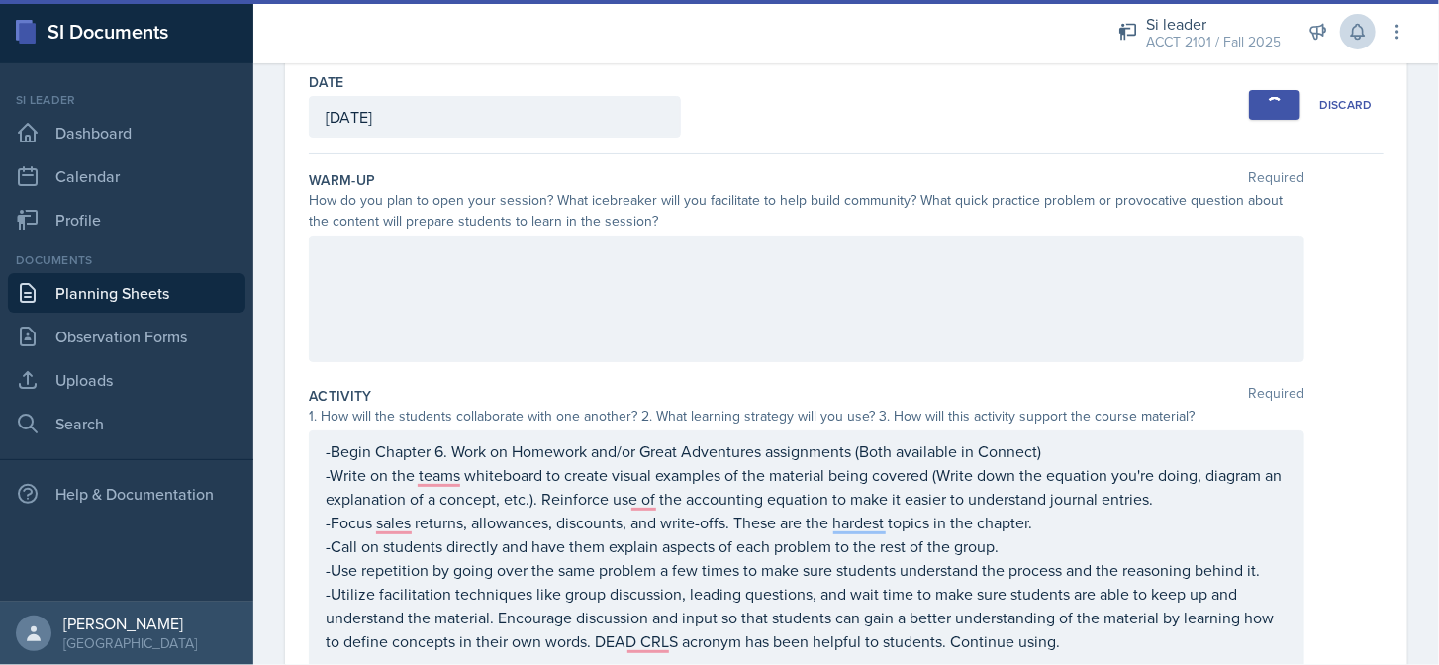
scroll to position [0, 0]
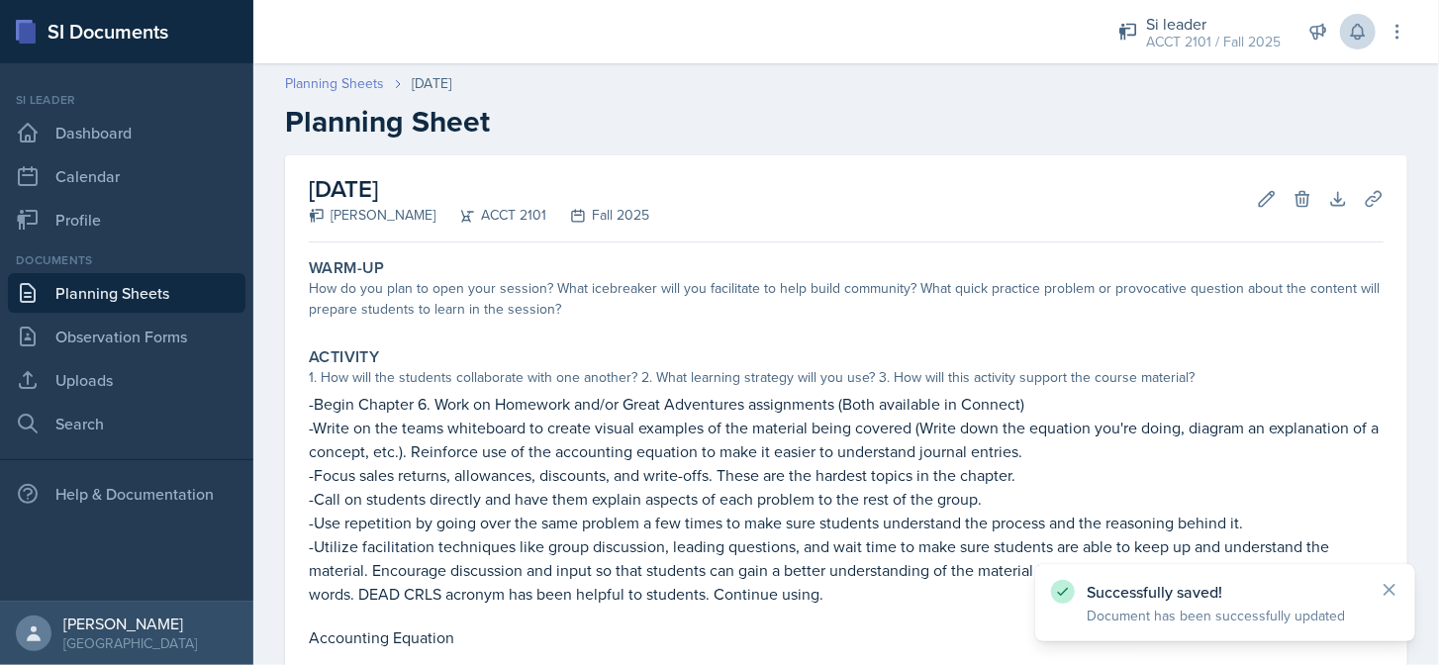
click at [365, 81] on link "Planning Sheets" at bounding box center [334, 83] width 99 height 21
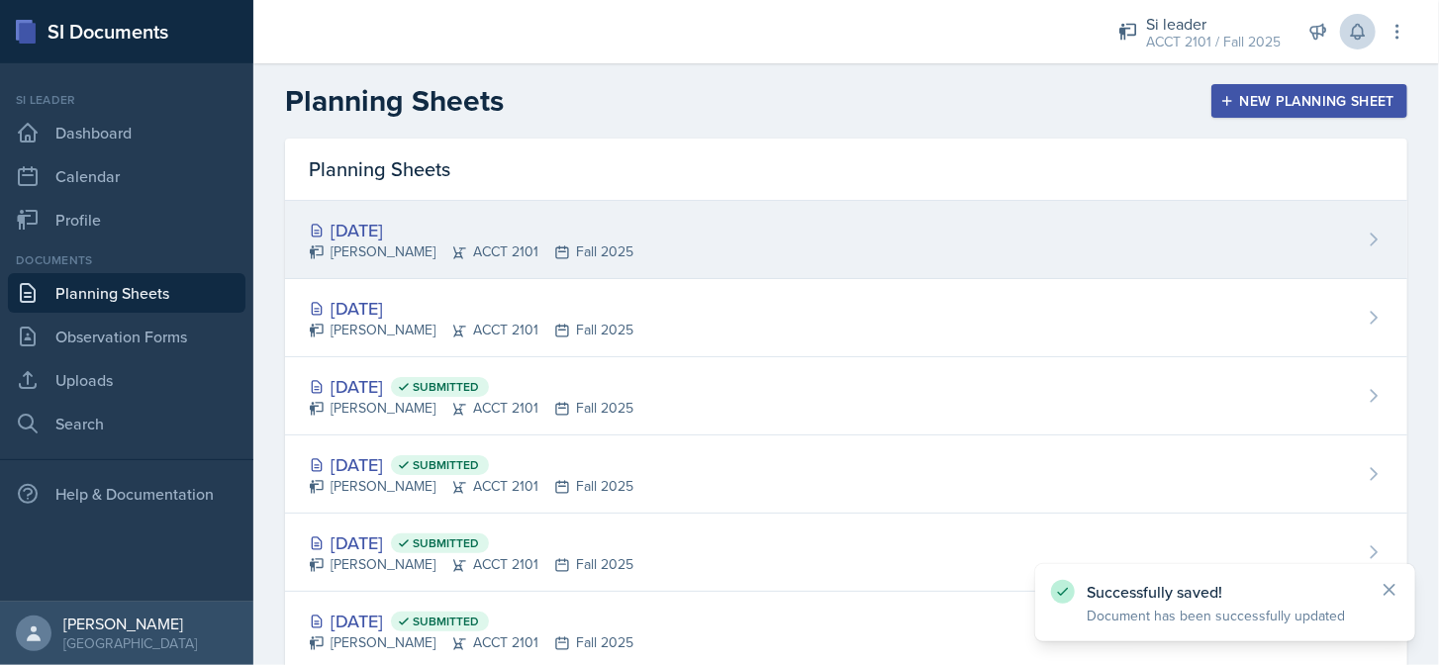
click at [472, 212] on div "[DATE] [PERSON_NAME] ACCT 2101 Fall 2025" at bounding box center [846, 240] width 1122 height 78
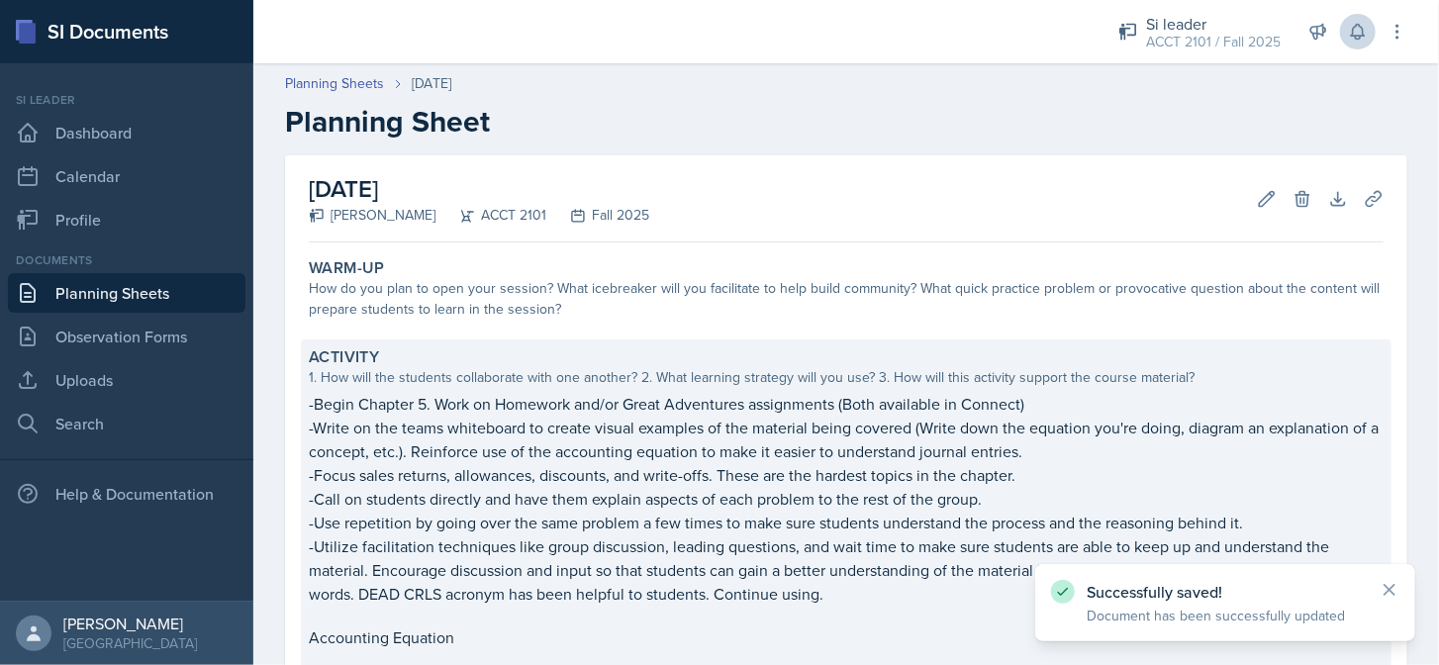
click at [391, 406] on p "-Begin Chapter 5. Work on Homework and/or Great Adventures assignments (Both av…" at bounding box center [846, 404] width 1075 height 24
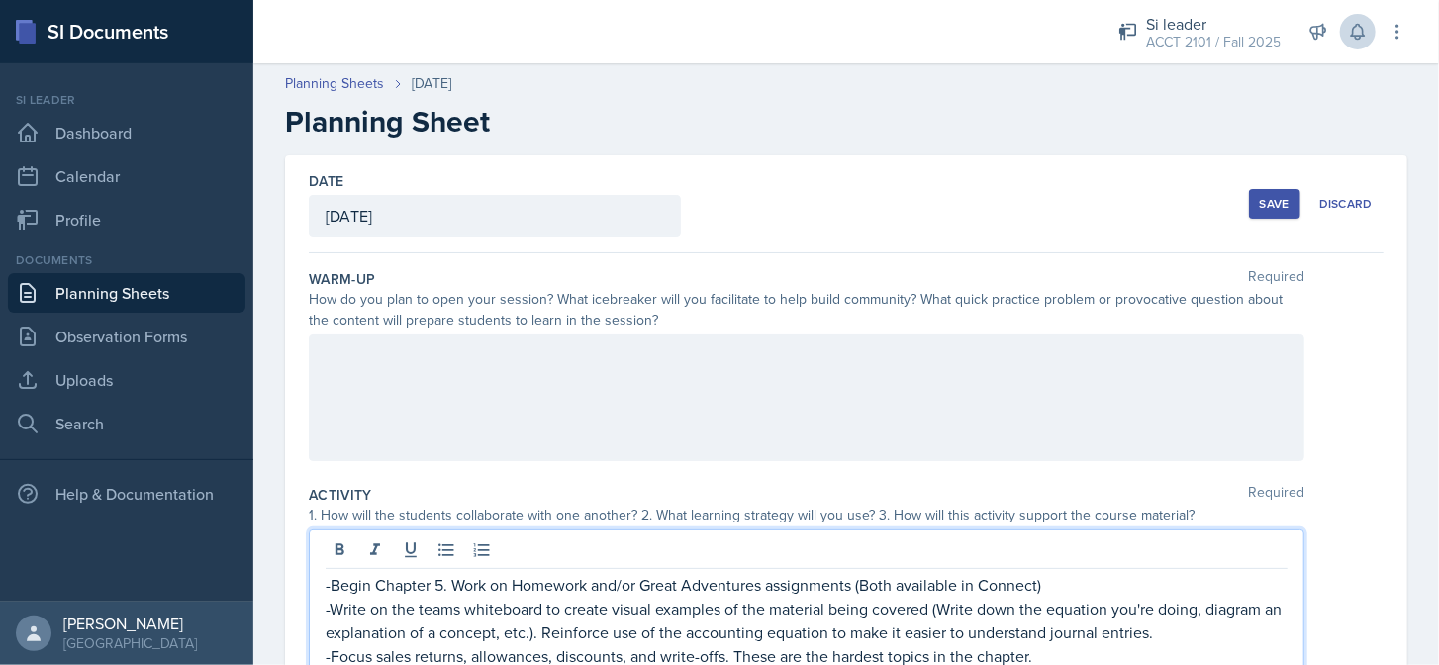
drag, startPoint x: 444, startPoint y: 545, endPoint x: 463, endPoint y: 562, distance: 25.2
click at [1273, 213] on button "Save" at bounding box center [1274, 204] width 51 height 30
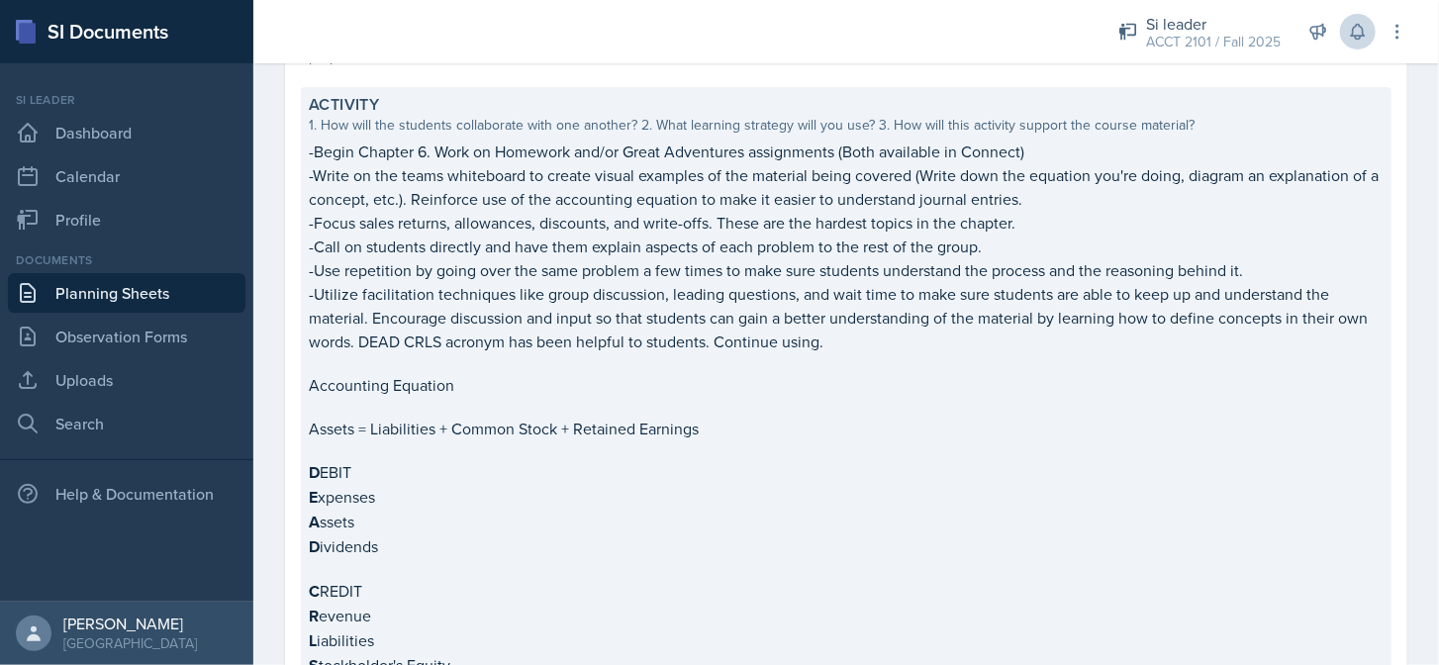
scroll to position [153, 0]
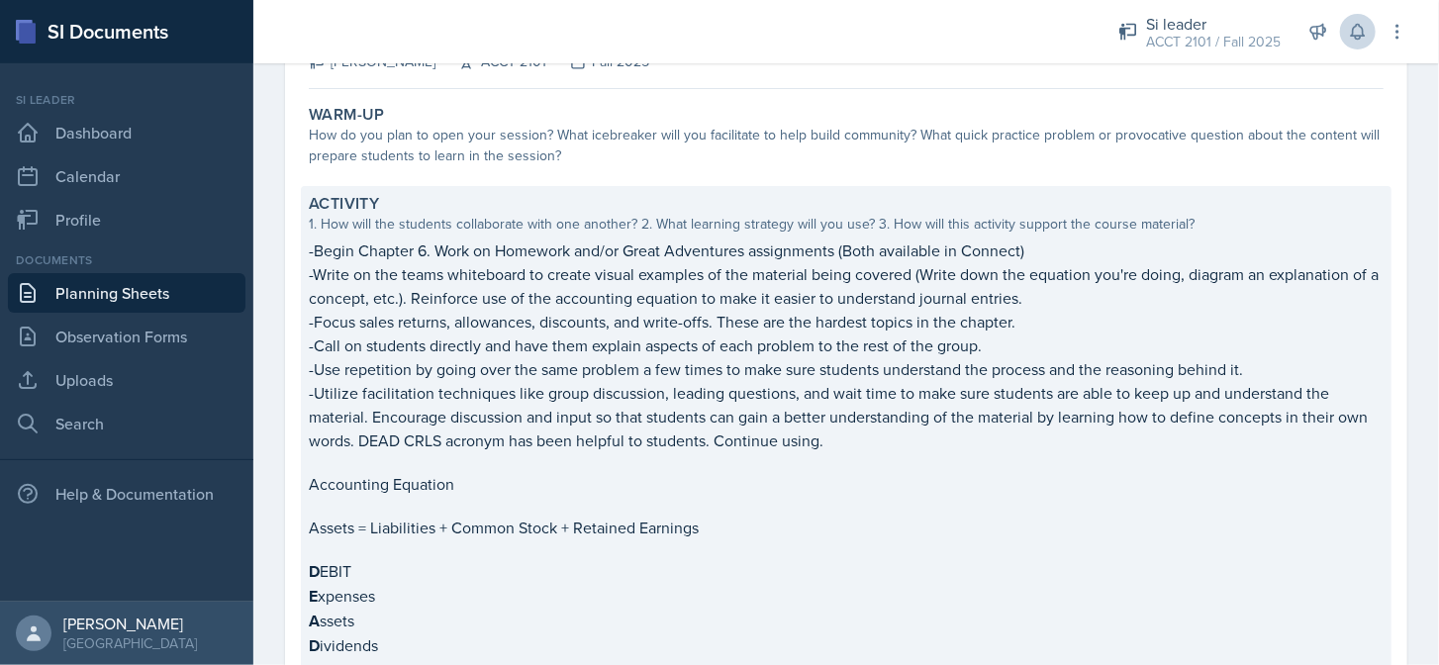
click at [471, 328] on p "-Focus sales returns, allowances, discounts, and write-offs. These are the hard…" at bounding box center [846, 322] width 1075 height 24
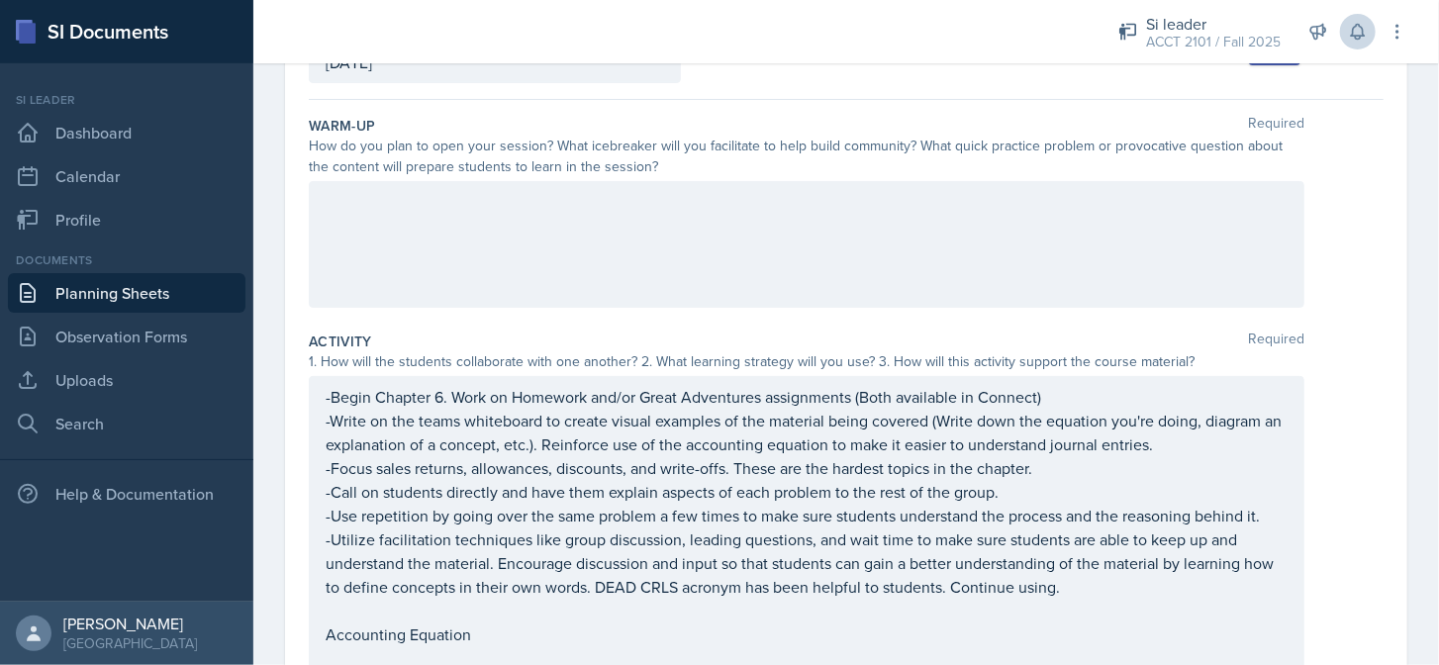
click at [332, 470] on div "-Begin Chapter 6. Work on Homework and/or Great Adventures assignments (Both av…" at bounding box center [807, 674] width 962 height 578
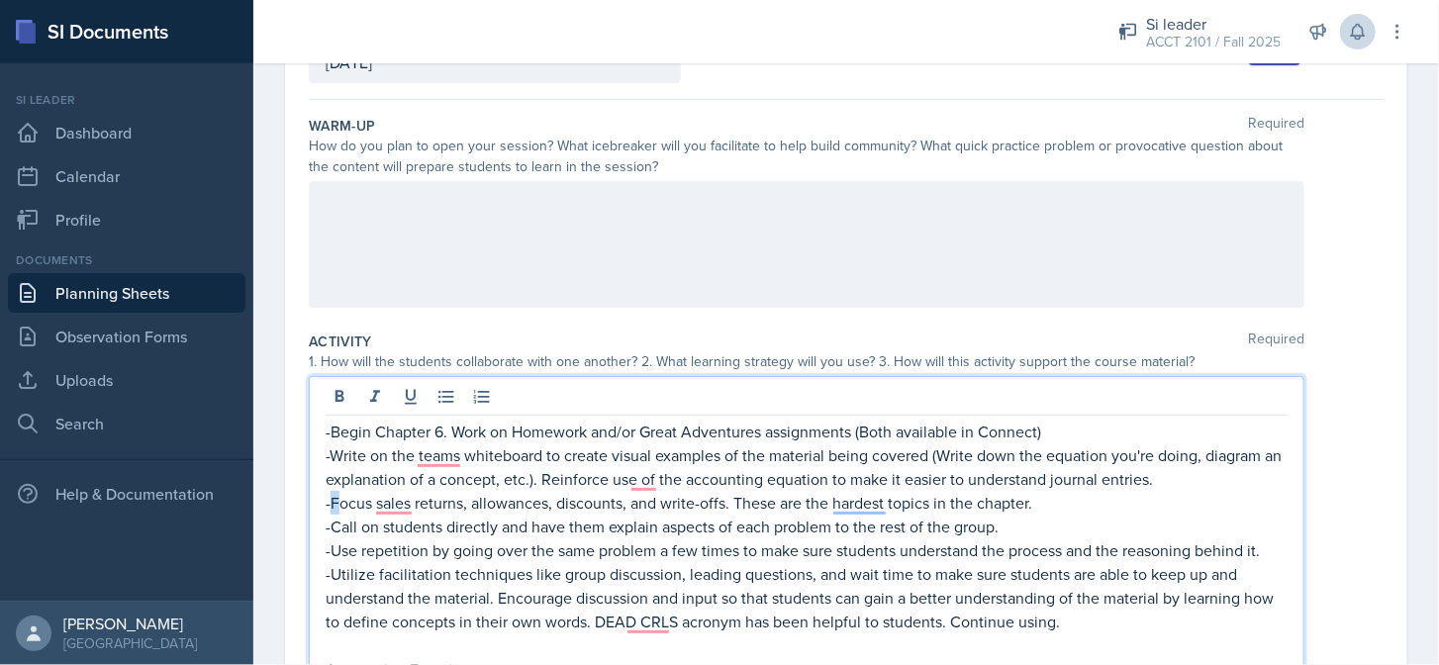
drag, startPoint x: 333, startPoint y: 502, endPoint x: 422, endPoint y: 505, distance: 88.1
click at [335, 502] on p "-Focus sales returns, allowances, discounts, and write-offs. These are the hard…" at bounding box center [807, 503] width 962 height 24
click at [1048, 504] on p "-Focus sales returns, allowances, discounts, and write-offs. These are the hard…" at bounding box center [807, 503] width 962 height 24
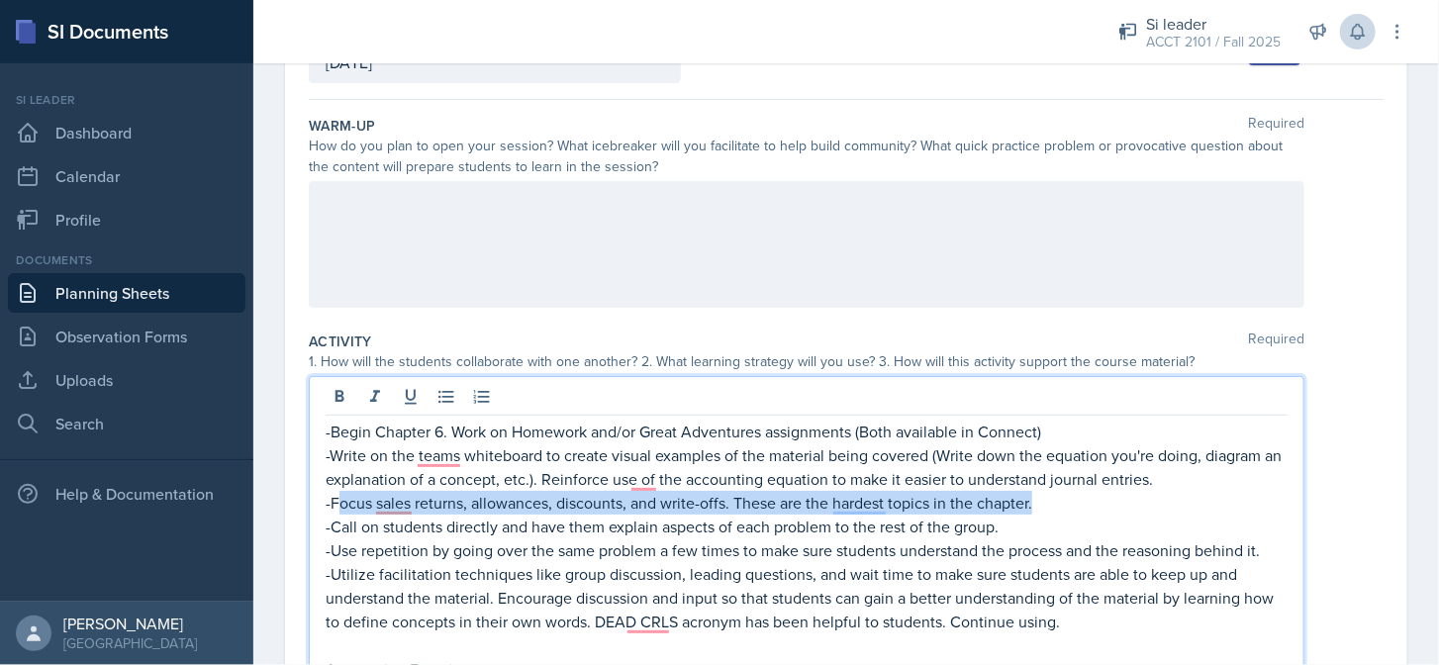
click at [334, 500] on p "-Focus sales returns, allowances, discounts, and write-offs. These are the hard…" at bounding box center [807, 503] width 962 height 24
click at [338, 505] on p "-Focus sales returns, allowances, discounts, and write-offs. These are the hard…" at bounding box center [807, 503] width 962 height 24
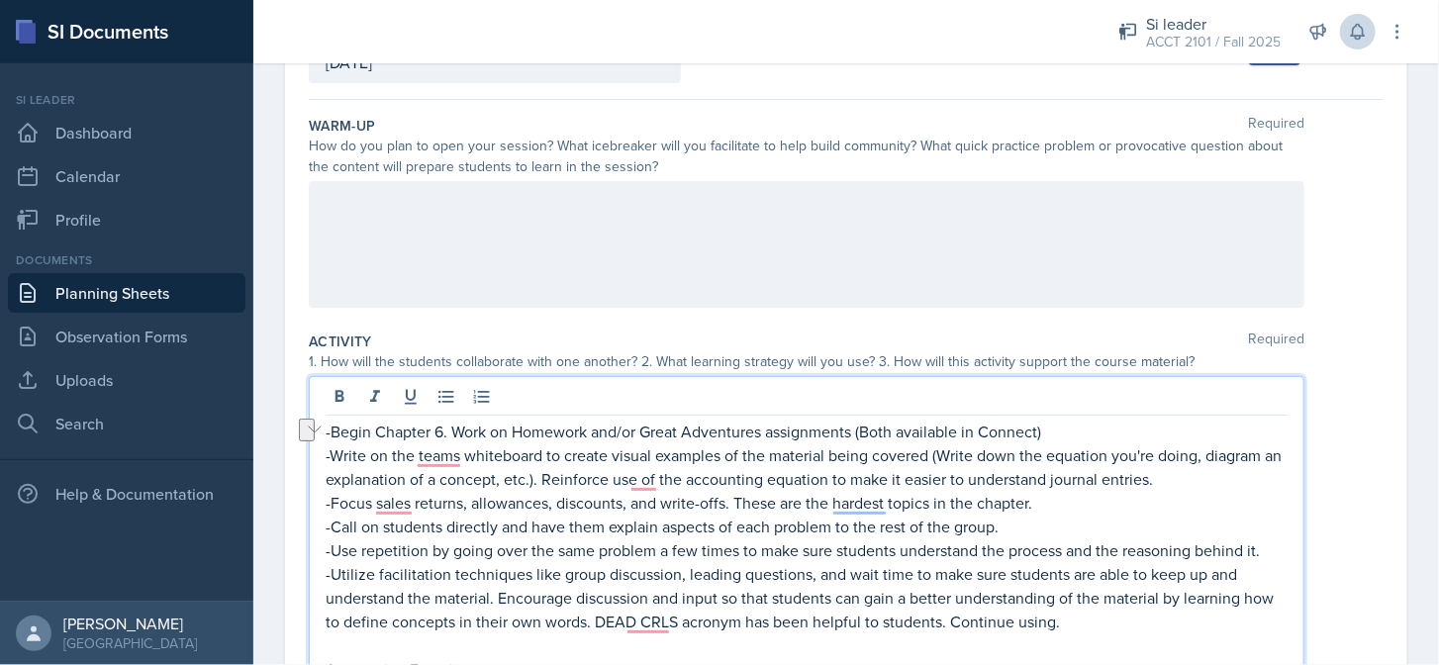
click at [332, 505] on p "-Focus sales returns, allowances, discounts, and write-offs. These are the hard…" at bounding box center [807, 503] width 962 height 24
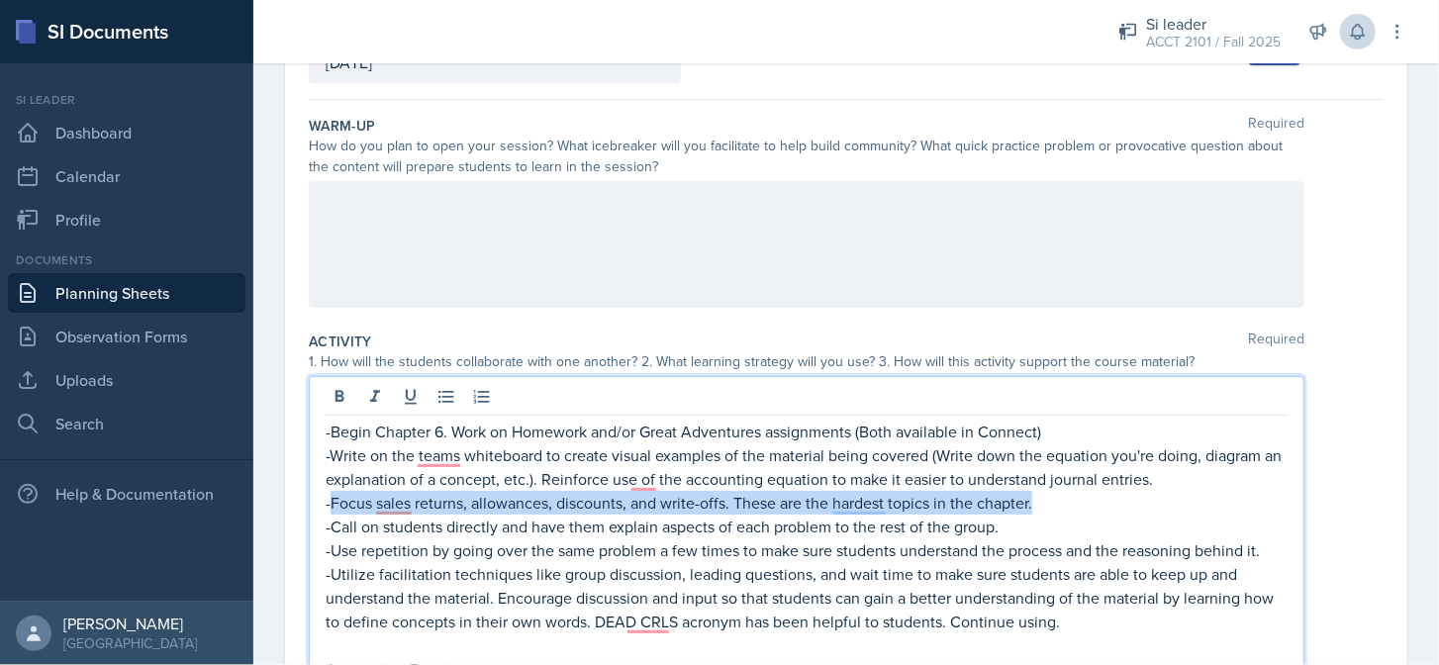
click at [1047, 498] on p "-Focus sales returns, allowances, discounts, and write-offs. These are the hard…" at bounding box center [807, 503] width 962 height 24
paste div "To enrich screen reader interactions, please activate Accessibility in Grammarl…"
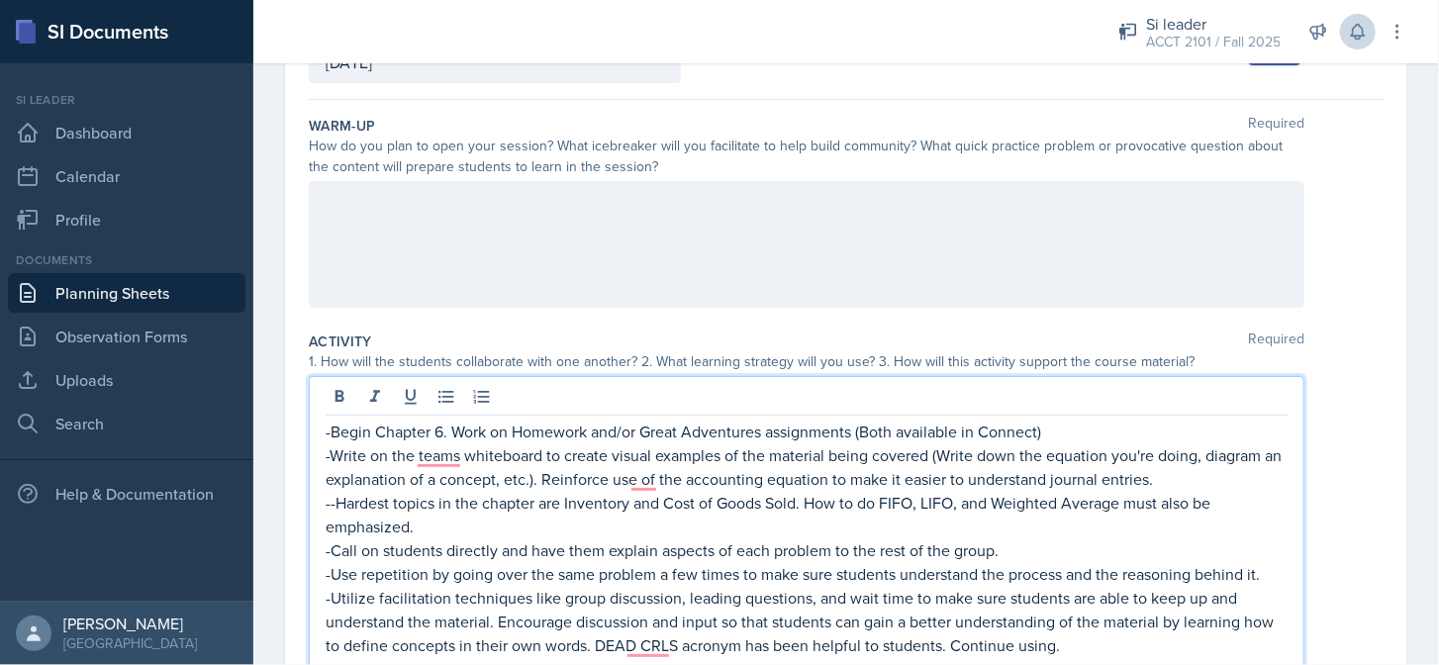
click at [336, 498] on p "--Hardest topics in the chapter are Inventory and Cost of Goods Sold. How to do…" at bounding box center [807, 514] width 962 height 47
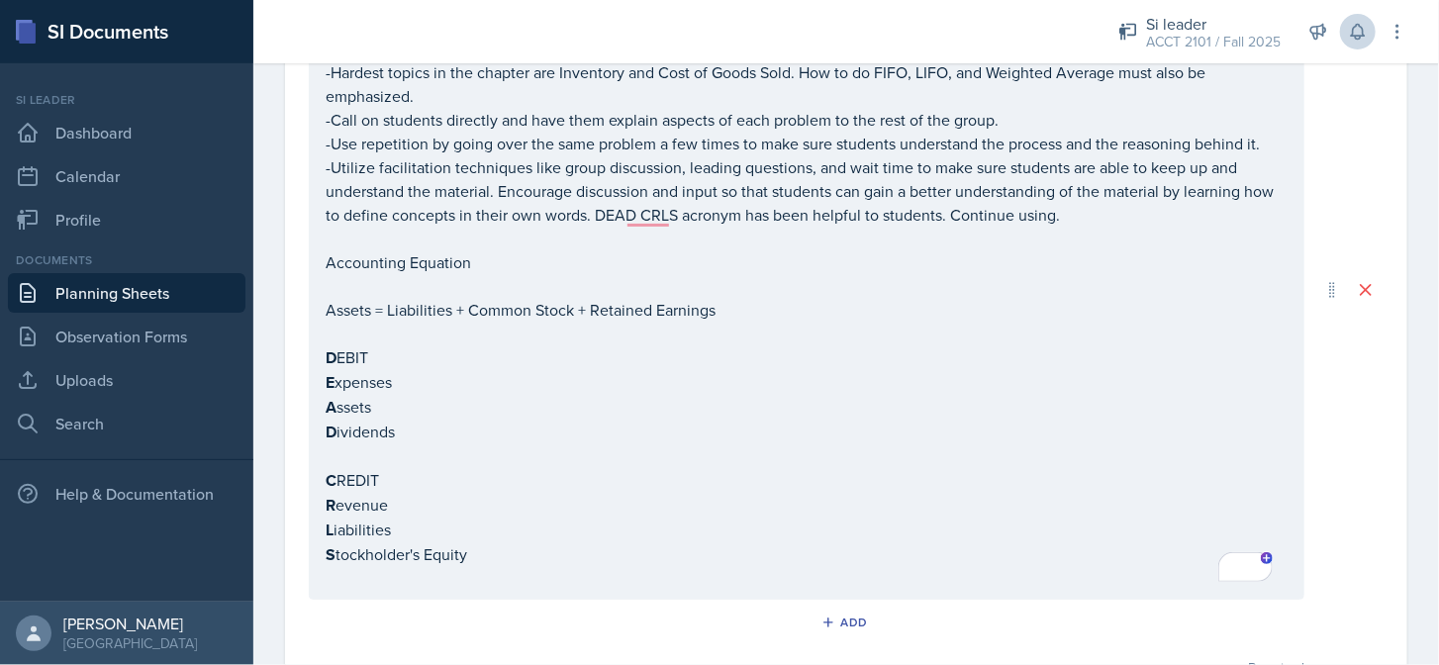
scroll to position [0, 0]
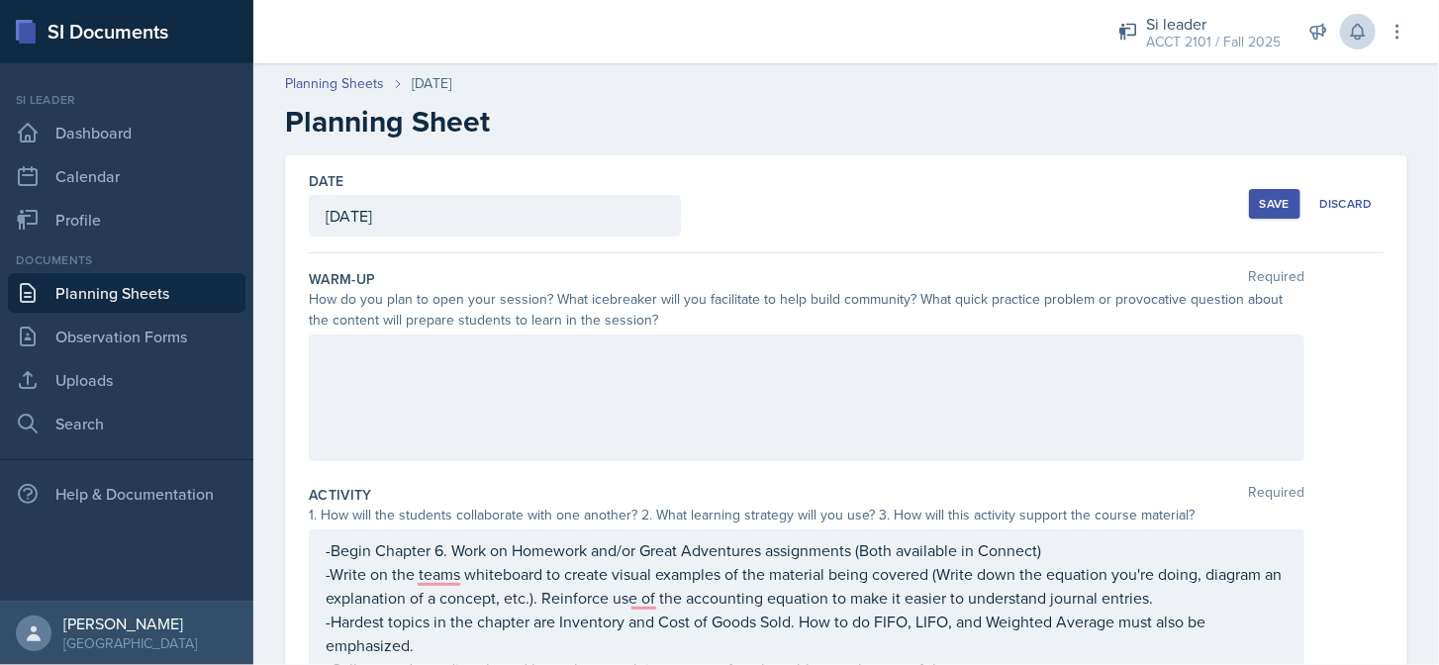
click at [1260, 205] on div "Save" at bounding box center [1275, 204] width 30 height 16
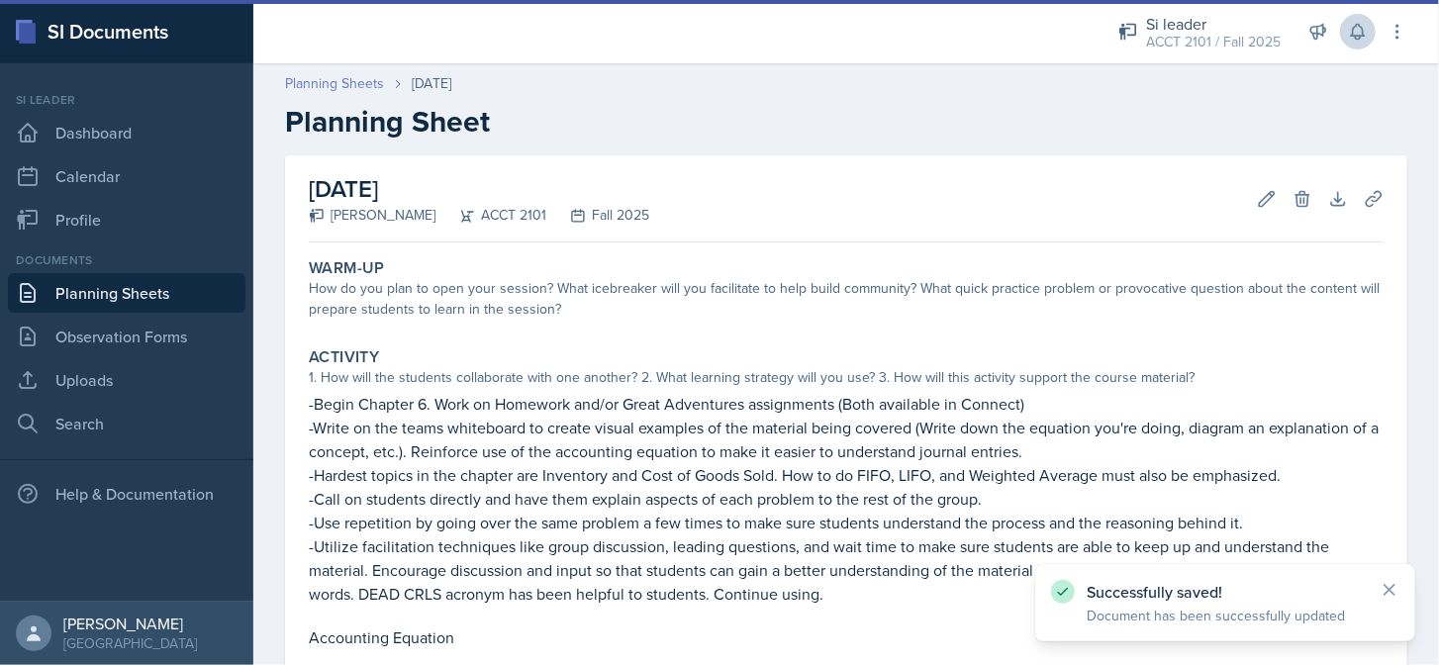
click at [364, 84] on link "Planning Sheets" at bounding box center [334, 83] width 99 height 21
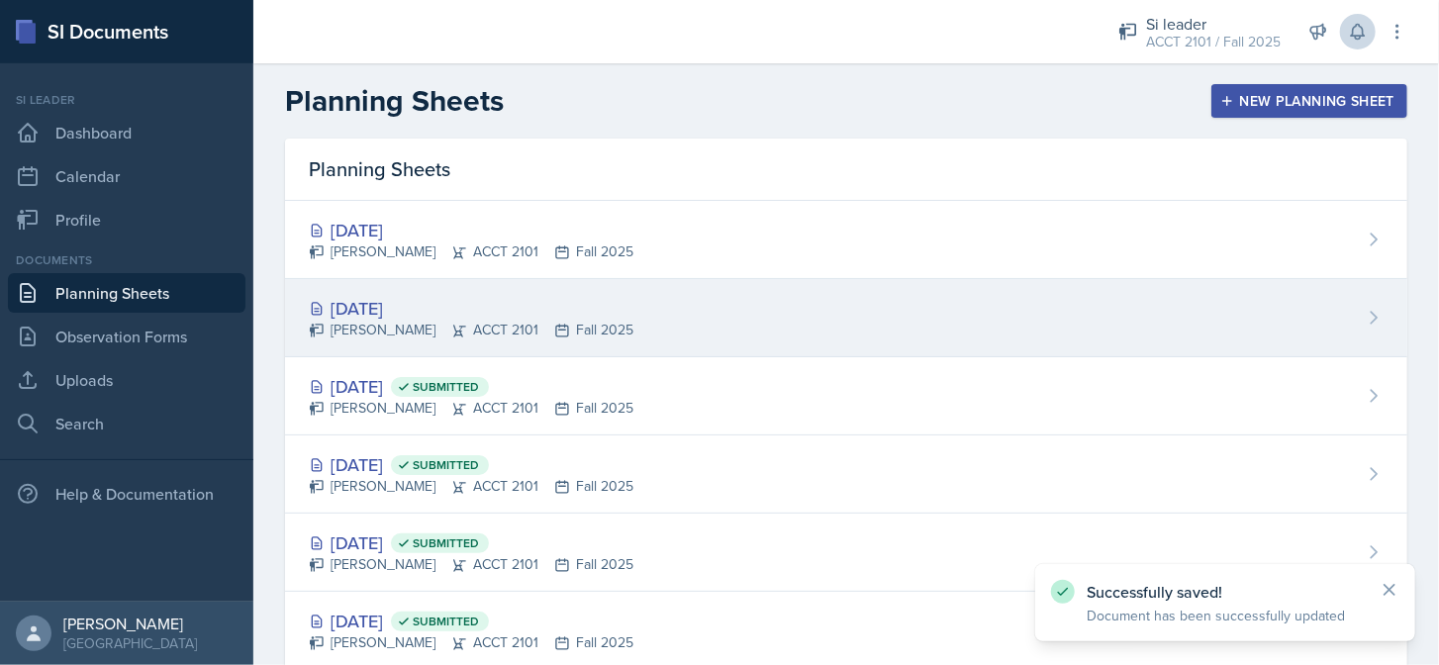
click at [475, 328] on div "[PERSON_NAME] ACCT 2101 Fall 2025" at bounding box center [471, 330] width 325 height 21
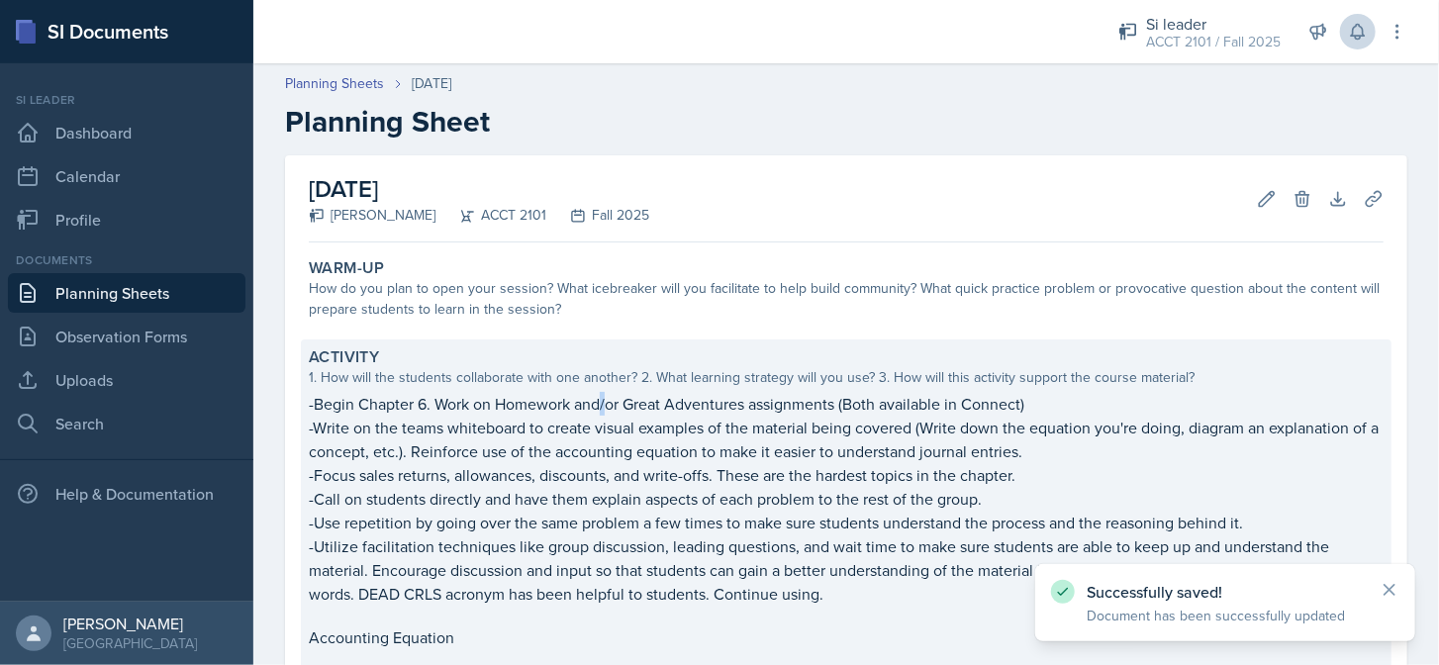
click at [606, 411] on p "-Begin Chapter 6. Work on Homework and/or Great Adventures assignments (Both av…" at bounding box center [846, 404] width 1075 height 24
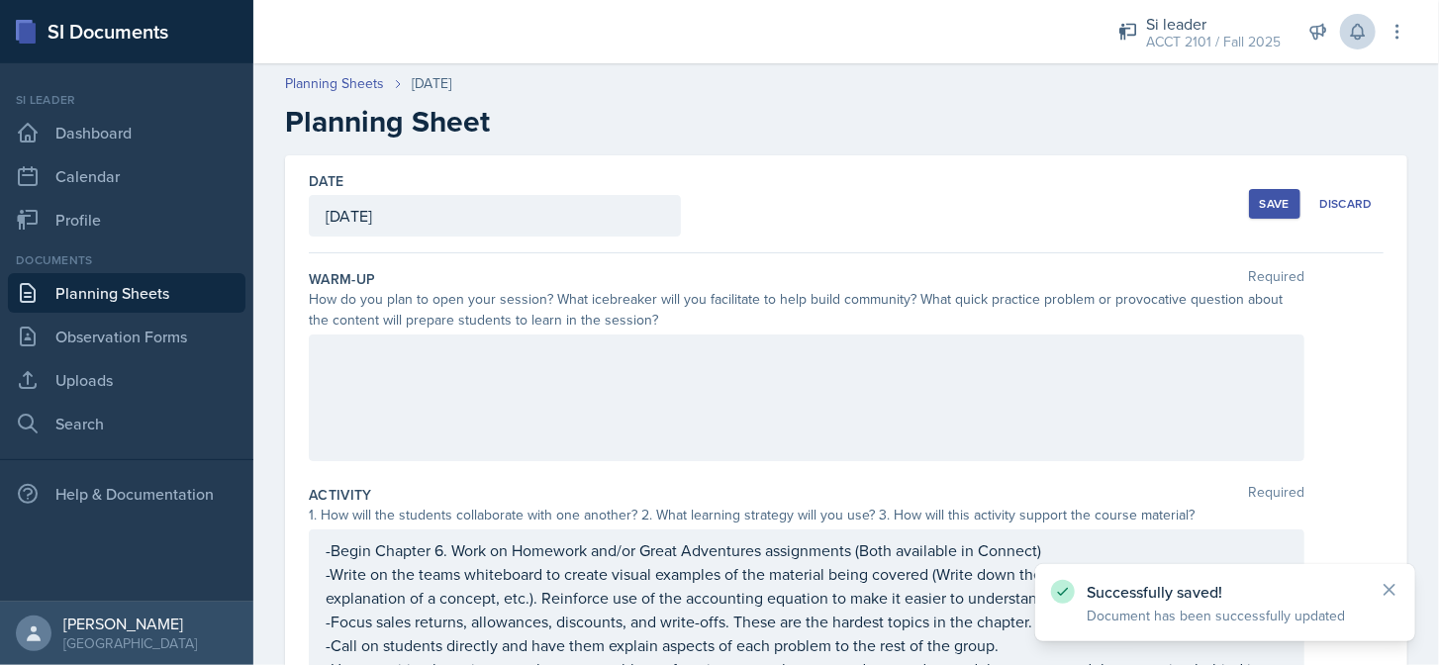
scroll to position [198, 0]
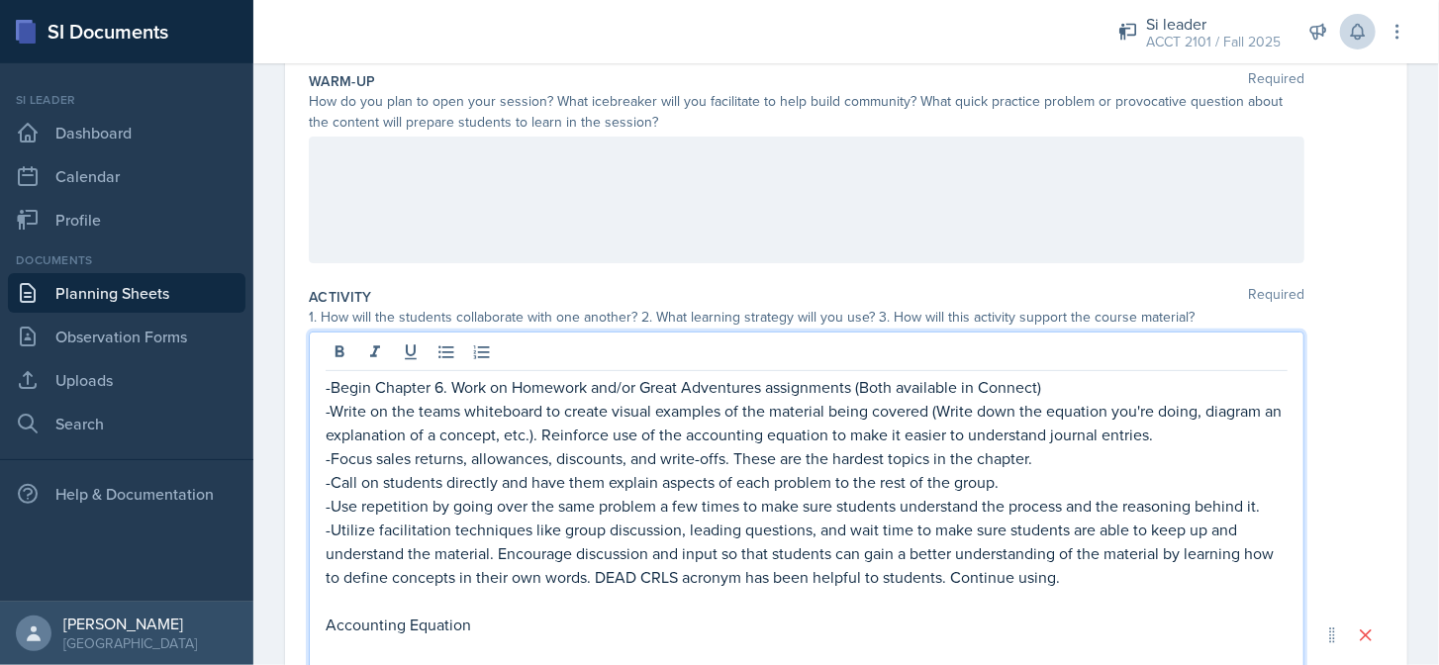
click at [333, 446] on p "-Focus sales returns, allowances, discounts, and write-offs. These are the hard…" at bounding box center [807, 458] width 962 height 24
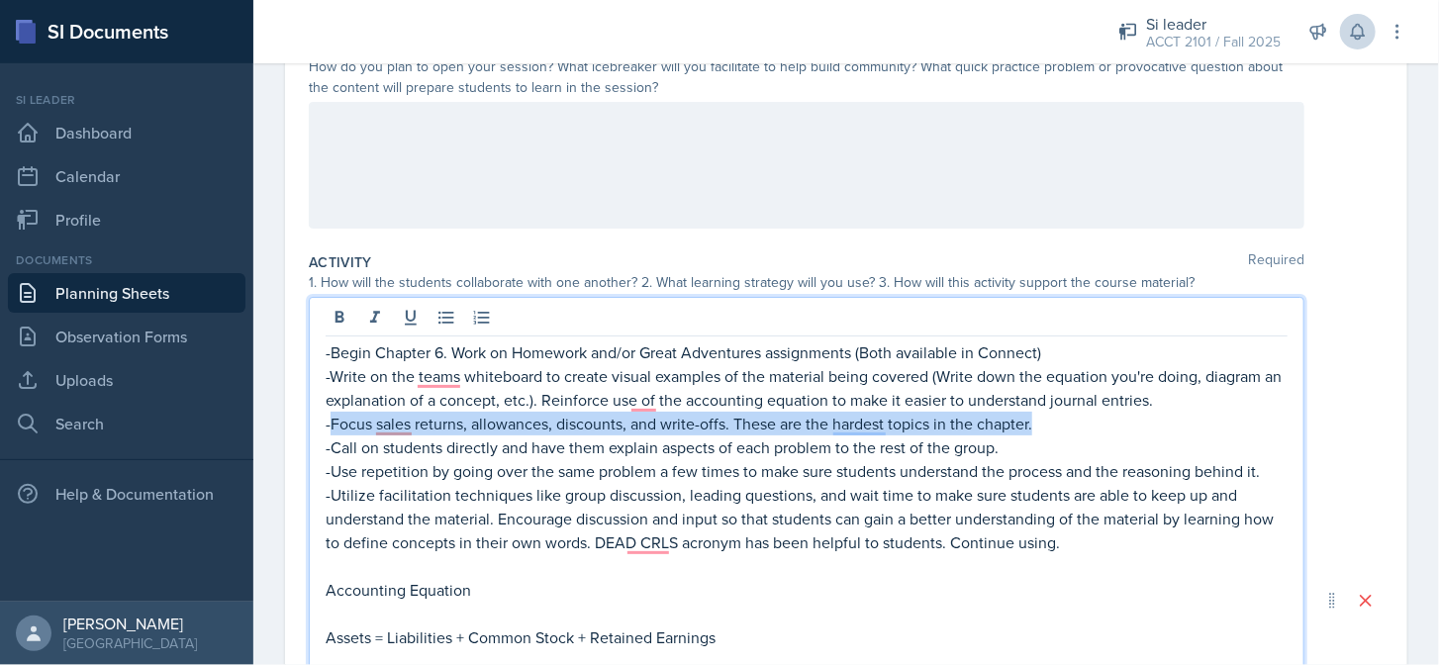
click at [1041, 422] on p "-Focus sales returns, allowances, discounts, and write-offs. These are the hard…" at bounding box center [807, 424] width 962 height 24
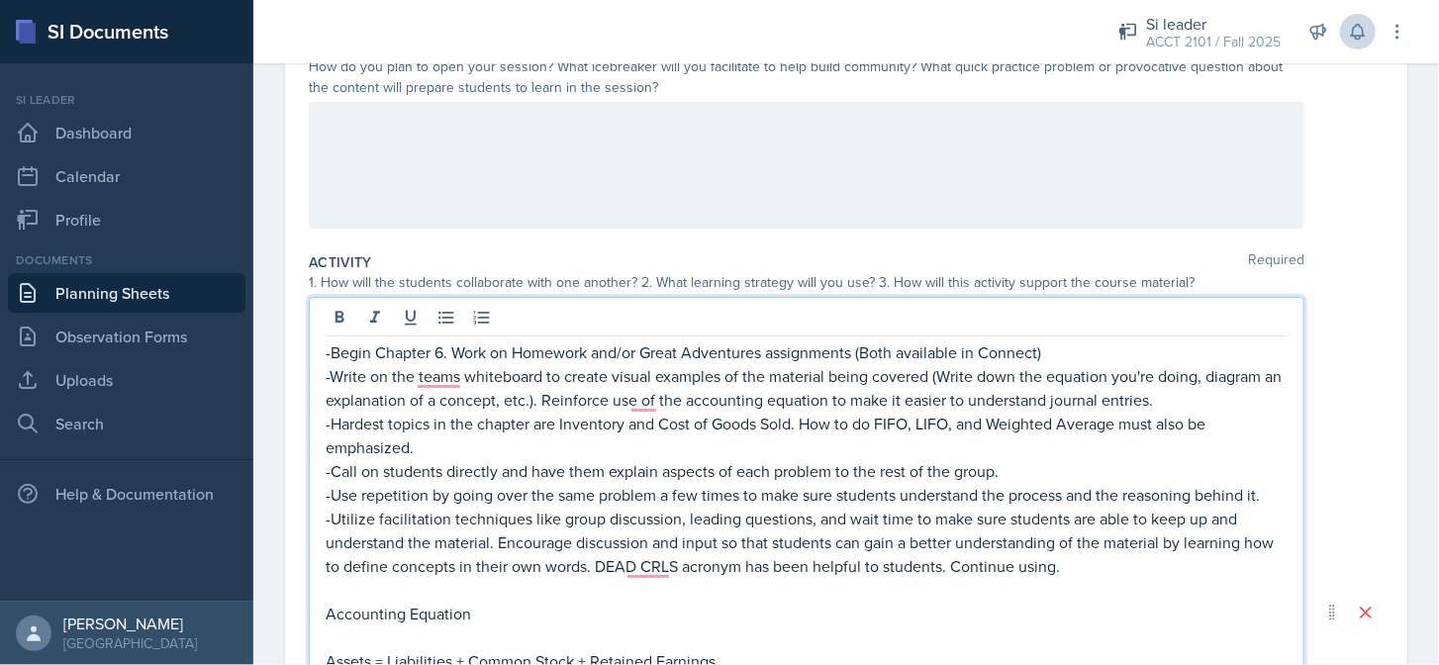
scroll to position [0, 0]
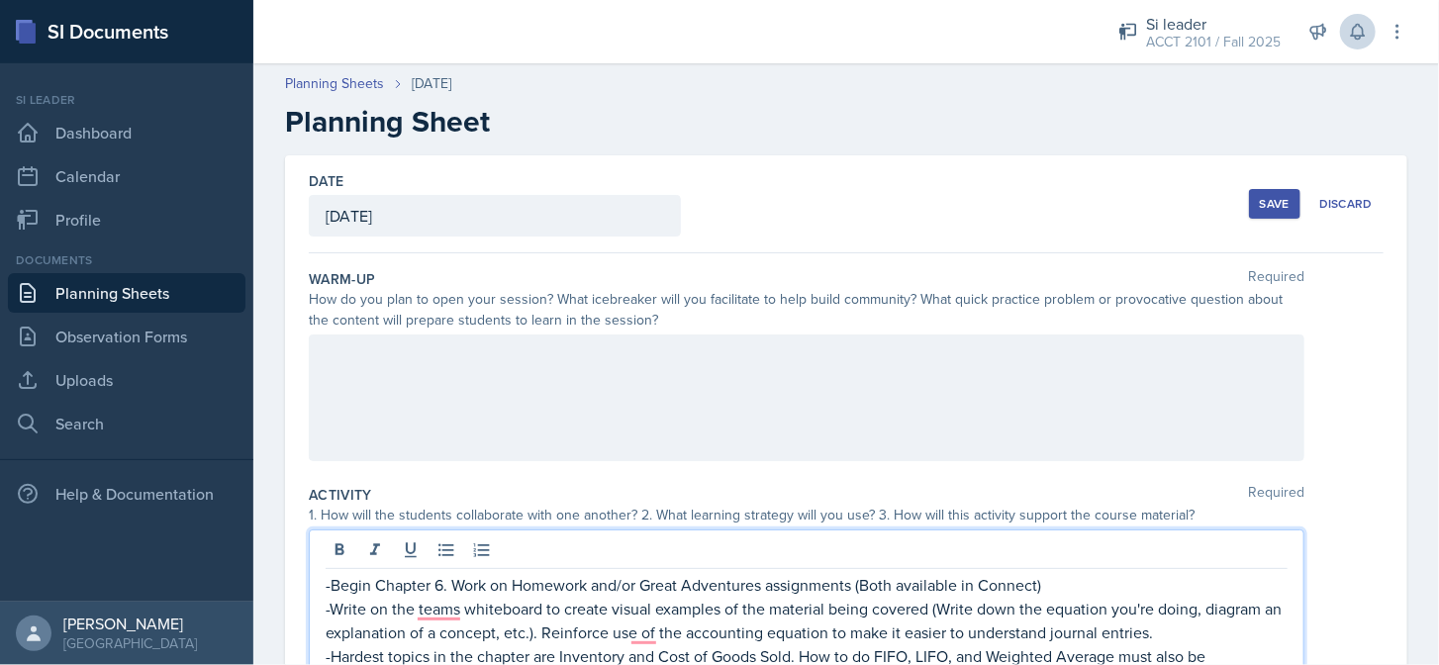
click at [1260, 210] on div "Save" at bounding box center [1275, 204] width 30 height 16
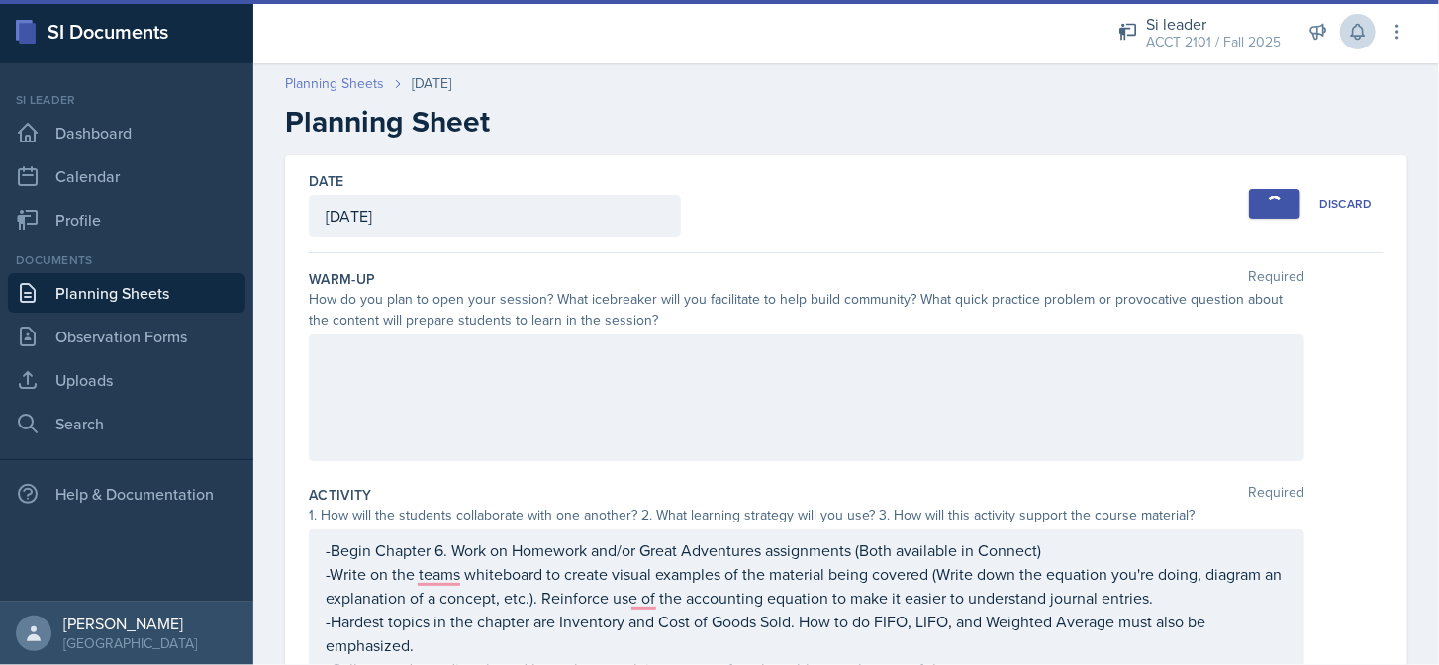
click at [347, 84] on link "Planning Sheets" at bounding box center [334, 83] width 99 height 21
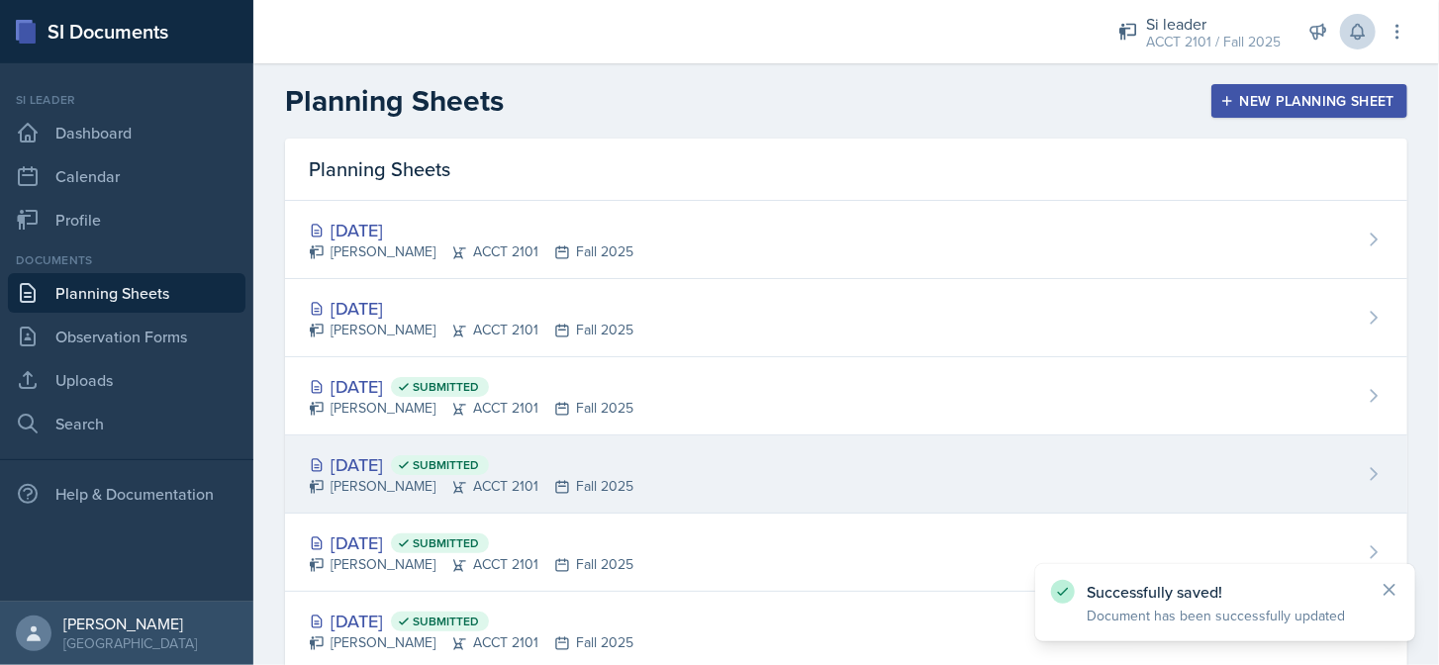
click at [397, 453] on div "[DATE] Submitted" at bounding box center [471, 464] width 325 height 27
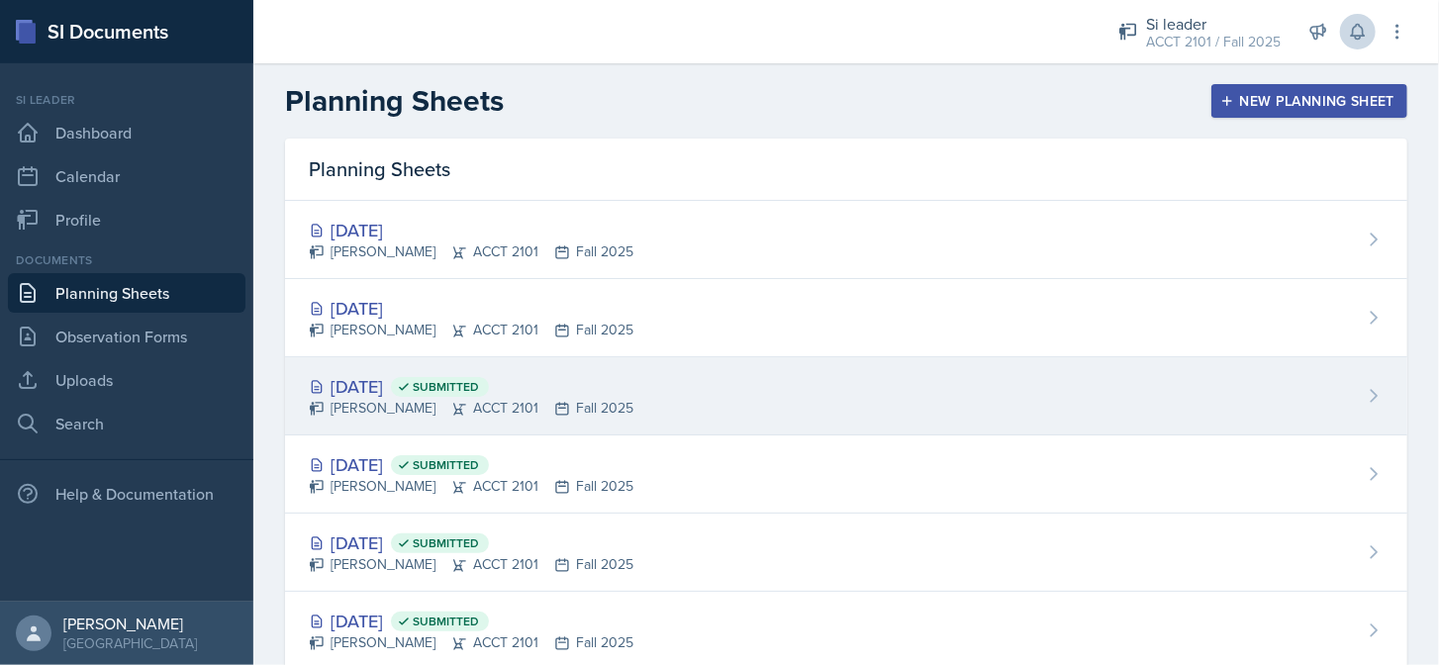
click at [394, 365] on div "[DATE] Submitted [PERSON_NAME] ACCT 2101 Fall 2025" at bounding box center [846, 396] width 1122 height 78
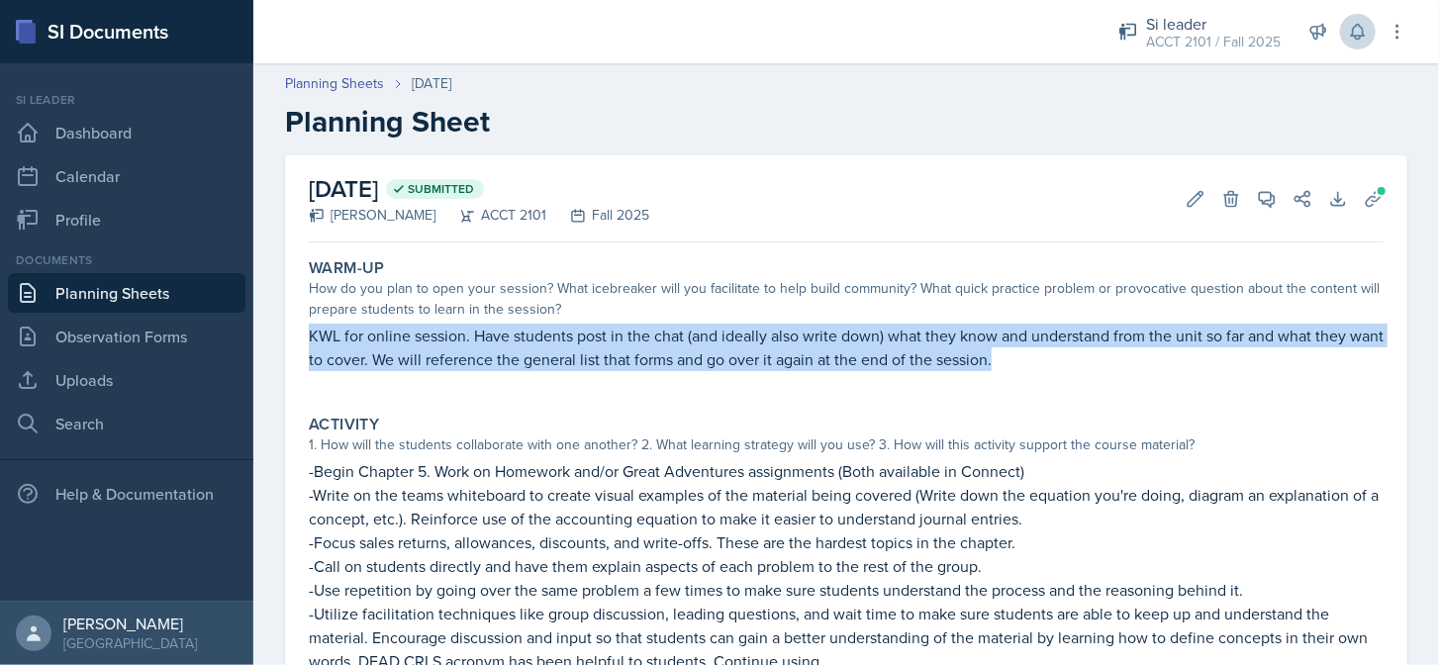
drag, startPoint x: 305, startPoint y: 335, endPoint x: 1088, endPoint y: 386, distance: 785.3
click at [1088, 386] on div "Warm-Up How do you plan to open your session? What icebreaker will you facilita…" at bounding box center [846, 324] width 1090 height 148
click at [372, 92] on link "Planning Sheets" at bounding box center [334, 83] width 99 height 21
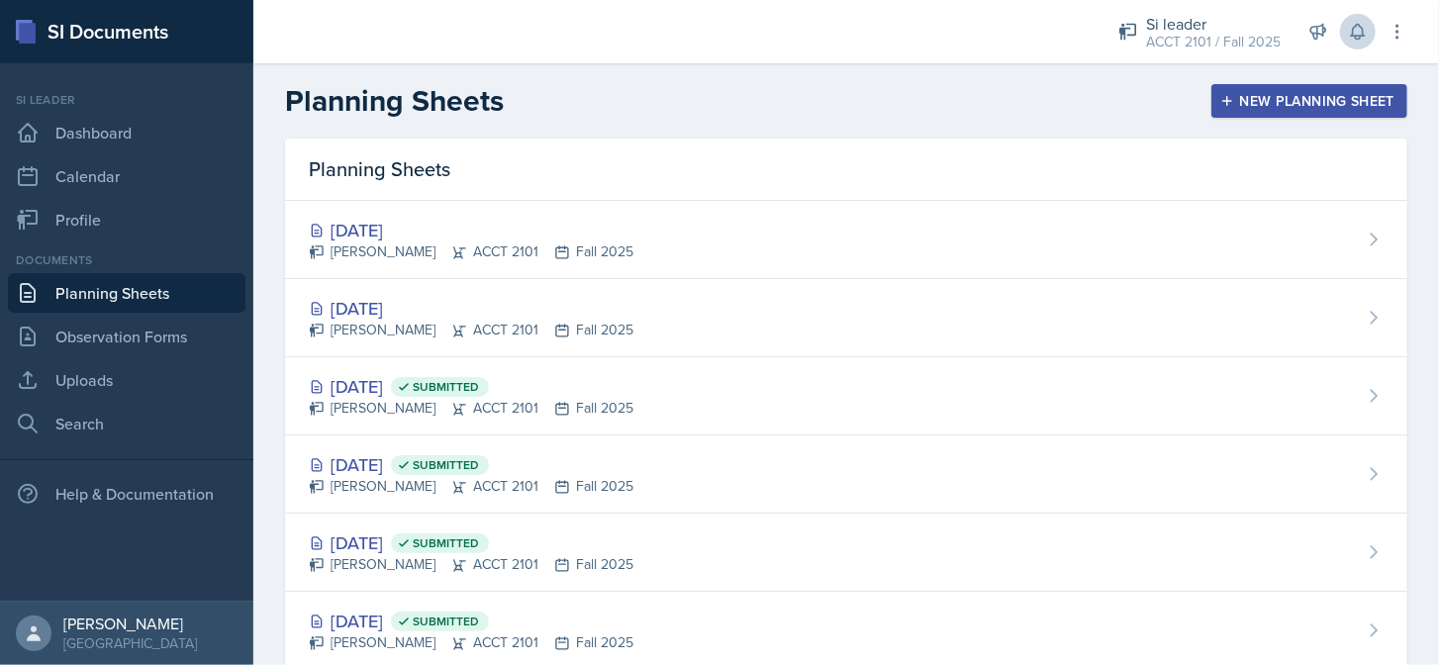
click at [459, 308] on div "[DATE]" at bounding box center [471, 308] width 325 height 27
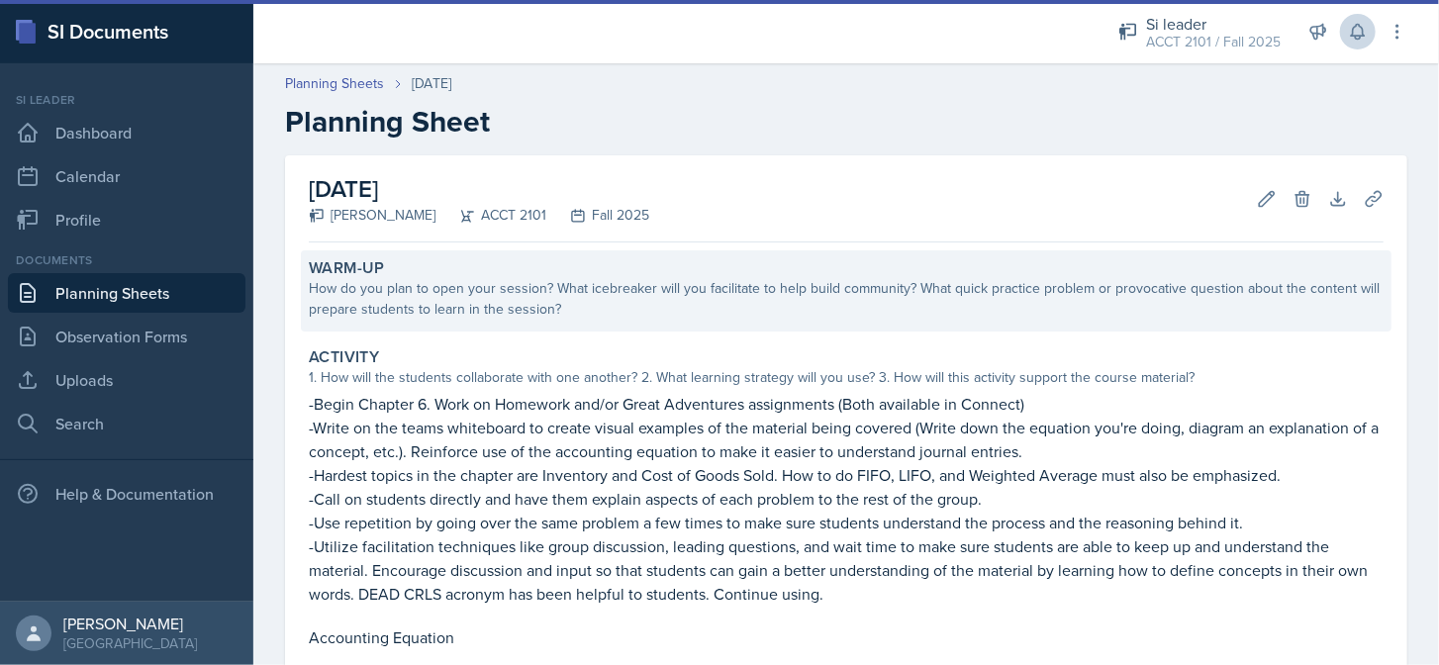
click at [485, 314] on div "How do you plan to open your session? What icebreaker will you facilitate to he…" at bounding box center [846, 299] width 1075 height 42
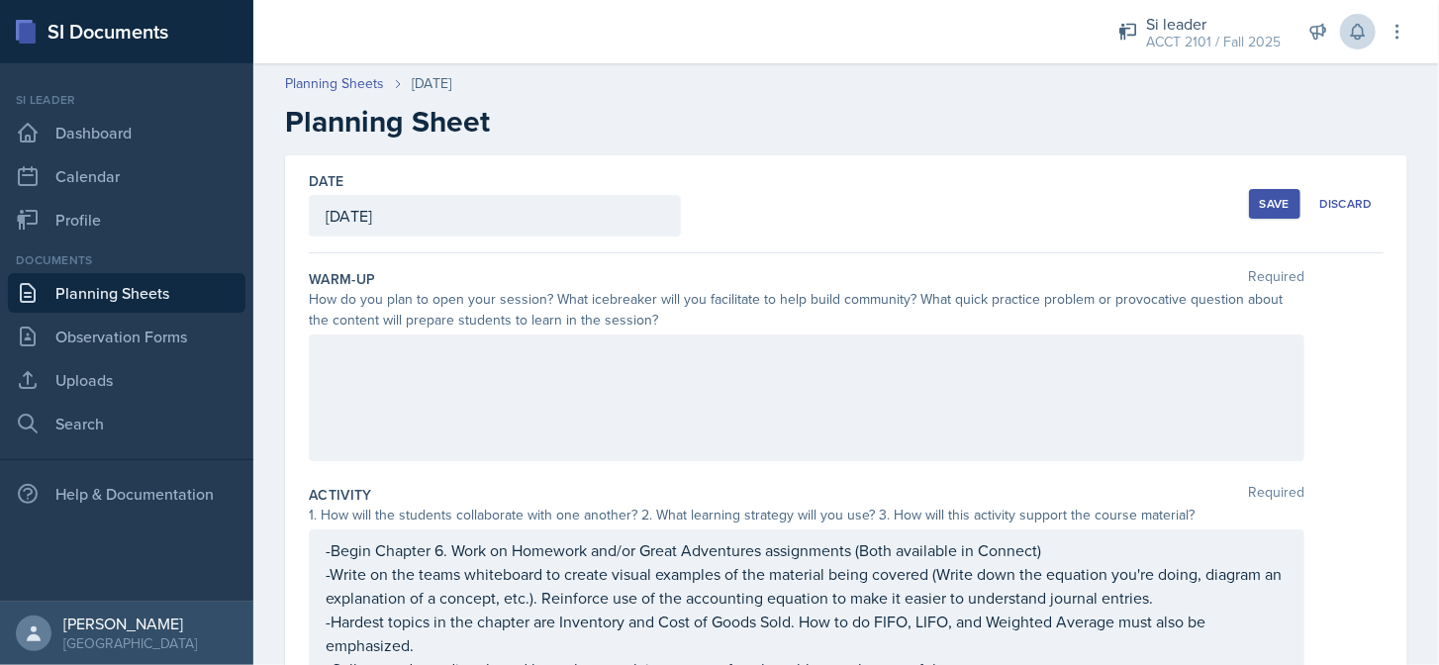
click at [475, 367] on div at bounding box center [806, 397] width 995 height 127
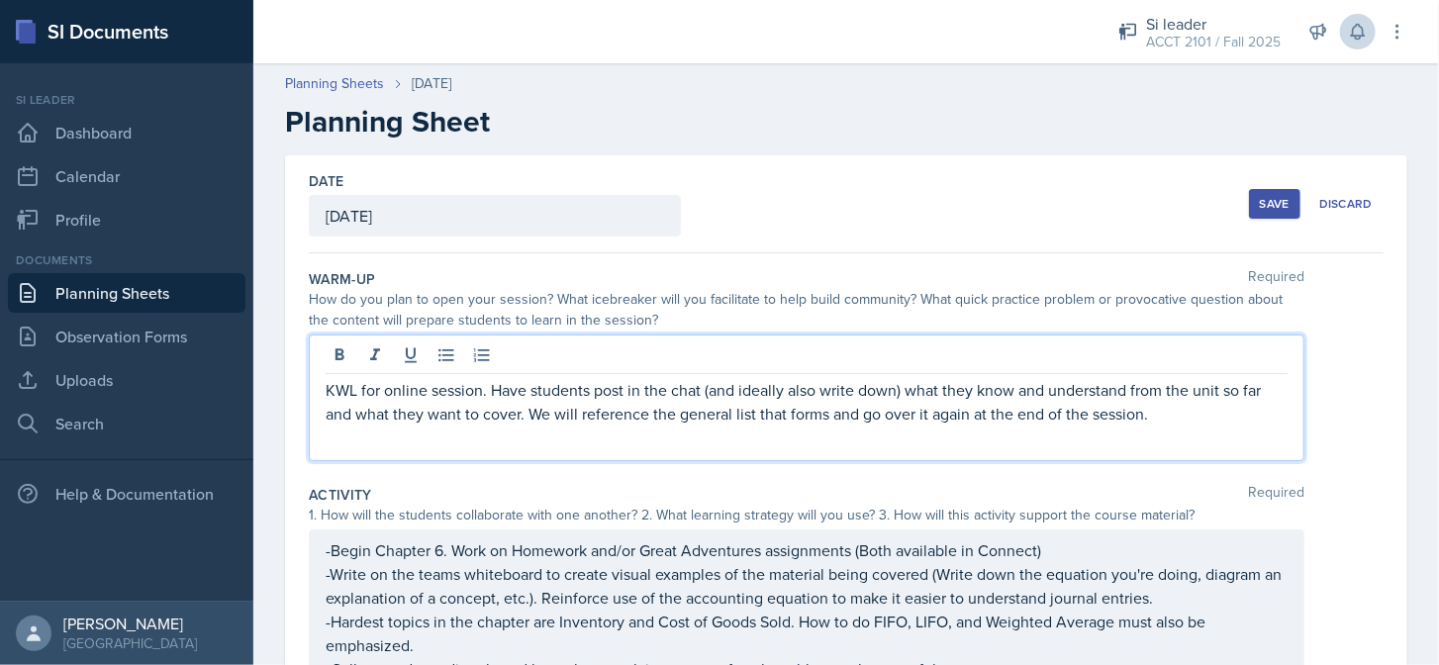
drag, startPoint x: 1258, startPoint y: 202, endPoint x: 1028, endPoint y: 188, distance: 230.0
click at [1260, 202] on div "Save" at bounding box center [1275, 204] width 30 height 16
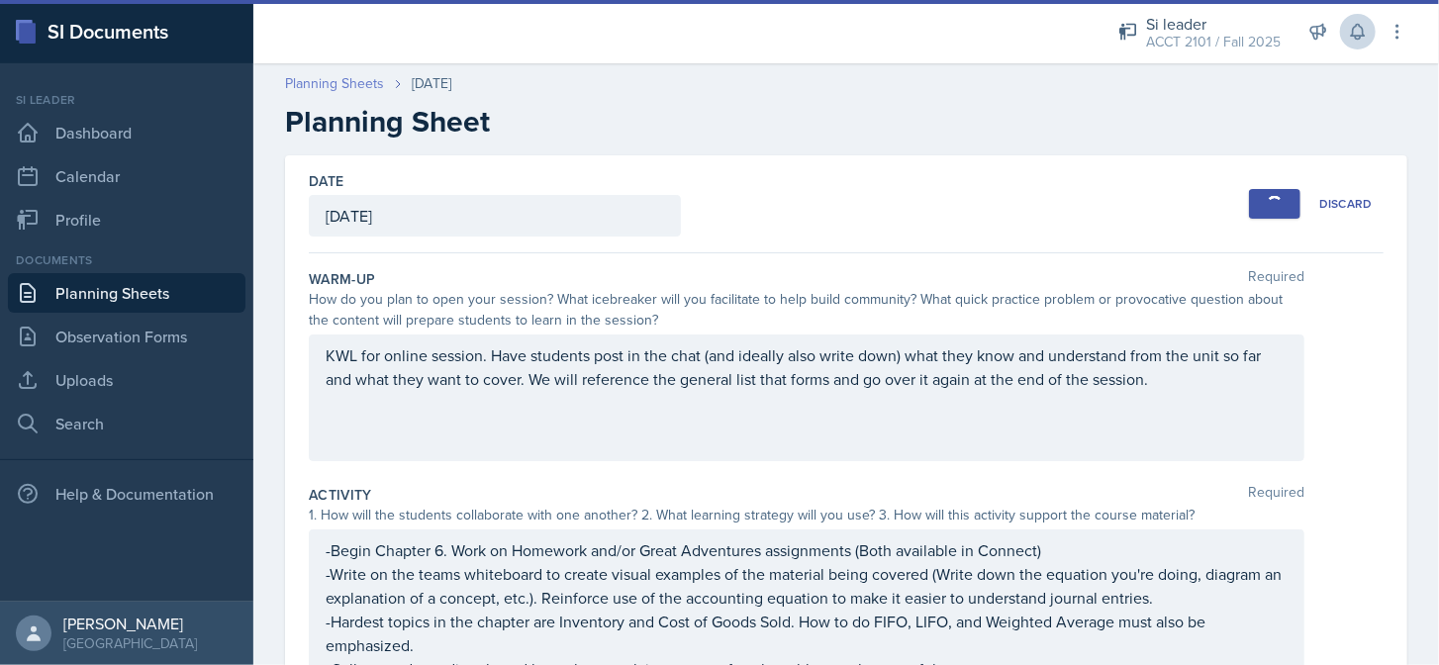
click at [352, 91] on link "Planning Sheets" at bounding box center [334, 83] width 99 height 21
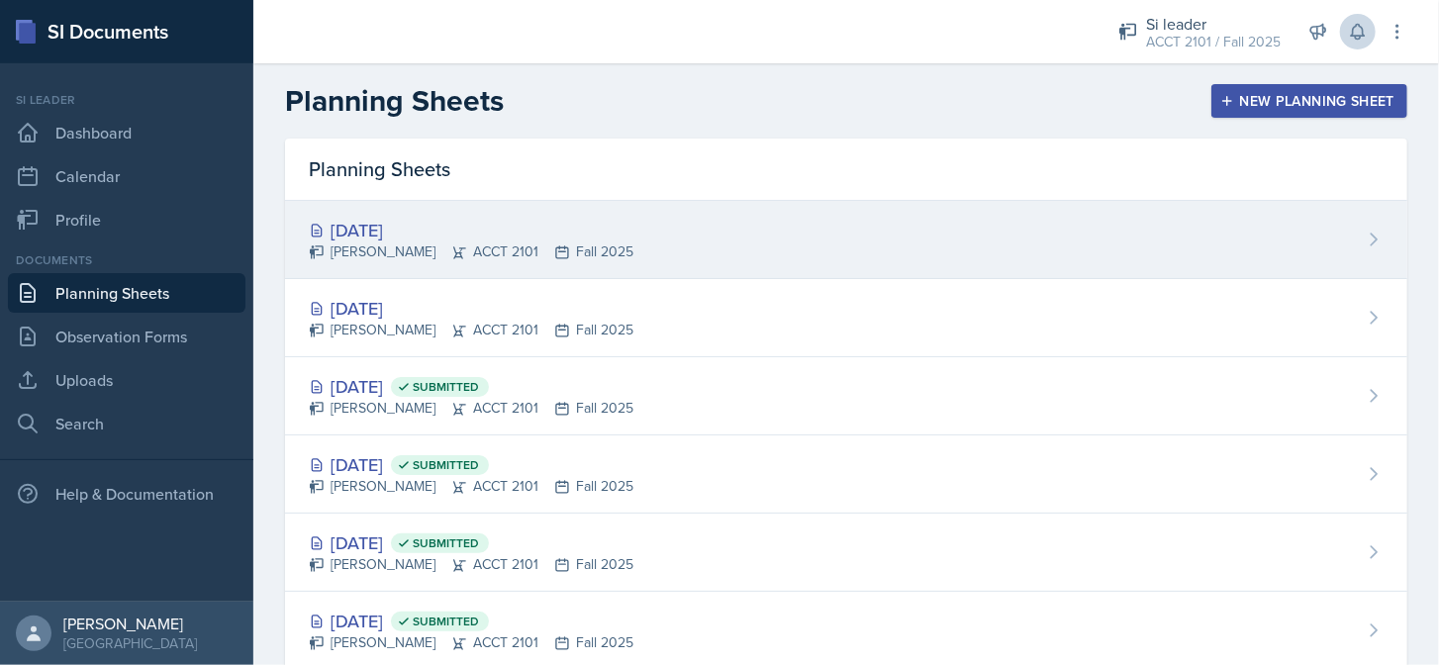
click at [471, 231] on div "[DATE]" at bounding box center [471, 230] width 325 height 27
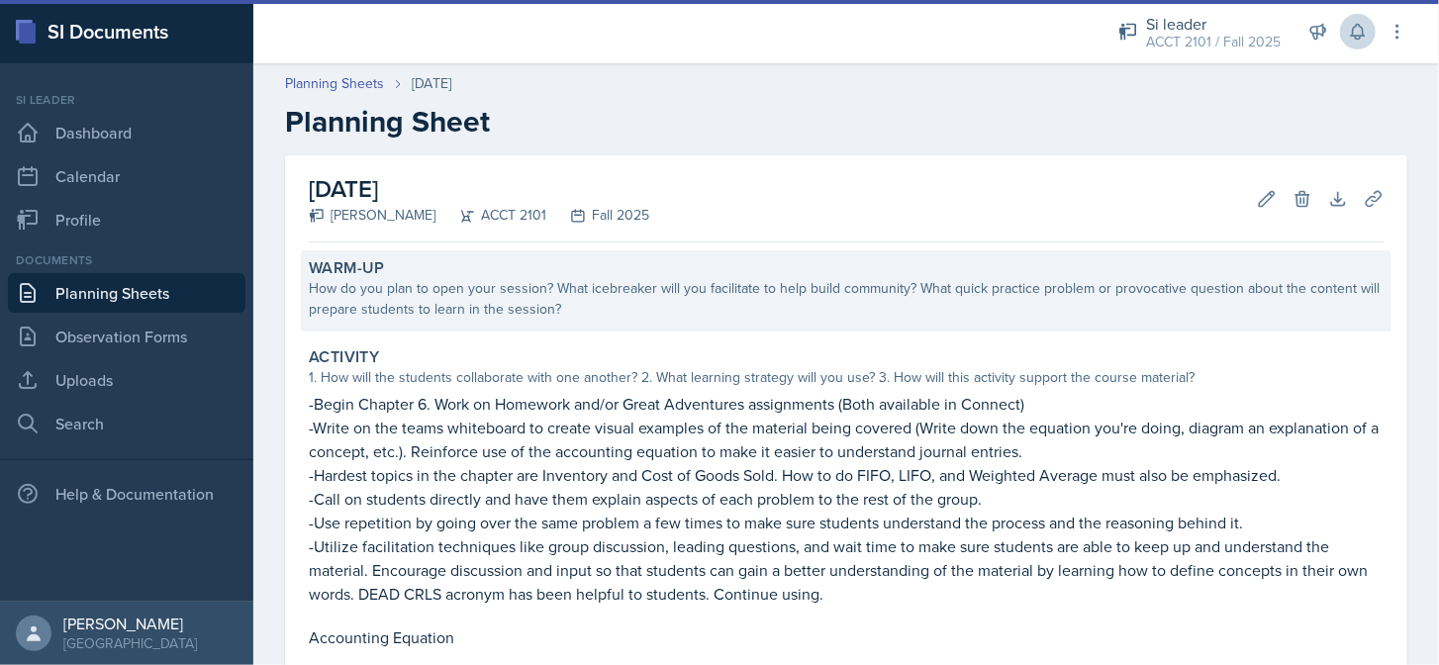
click at [729, 321] on div "Warm-Up How do you plan to open your session? What icebreaker will you facilita…" at bounding box center [846, 290] width 1090 height 81
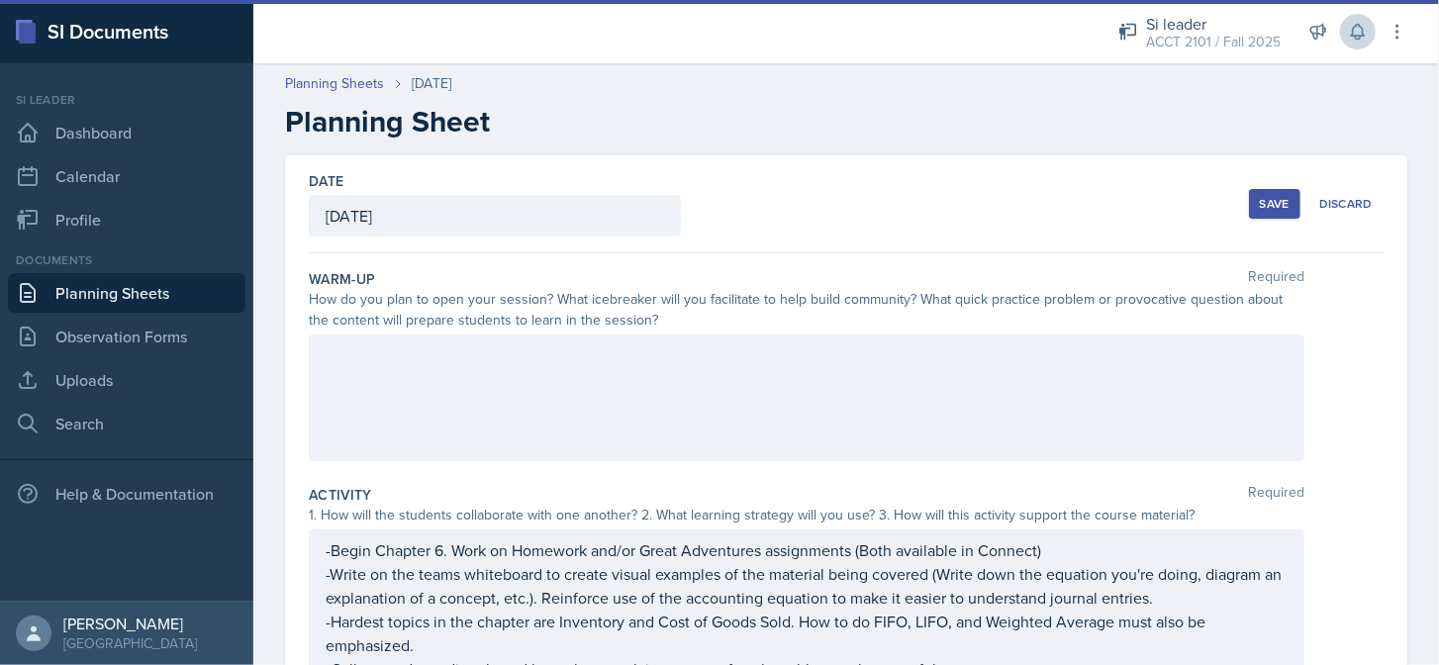
click at [641, 411] on div at bounding box center [806, 397] width 995 height 127
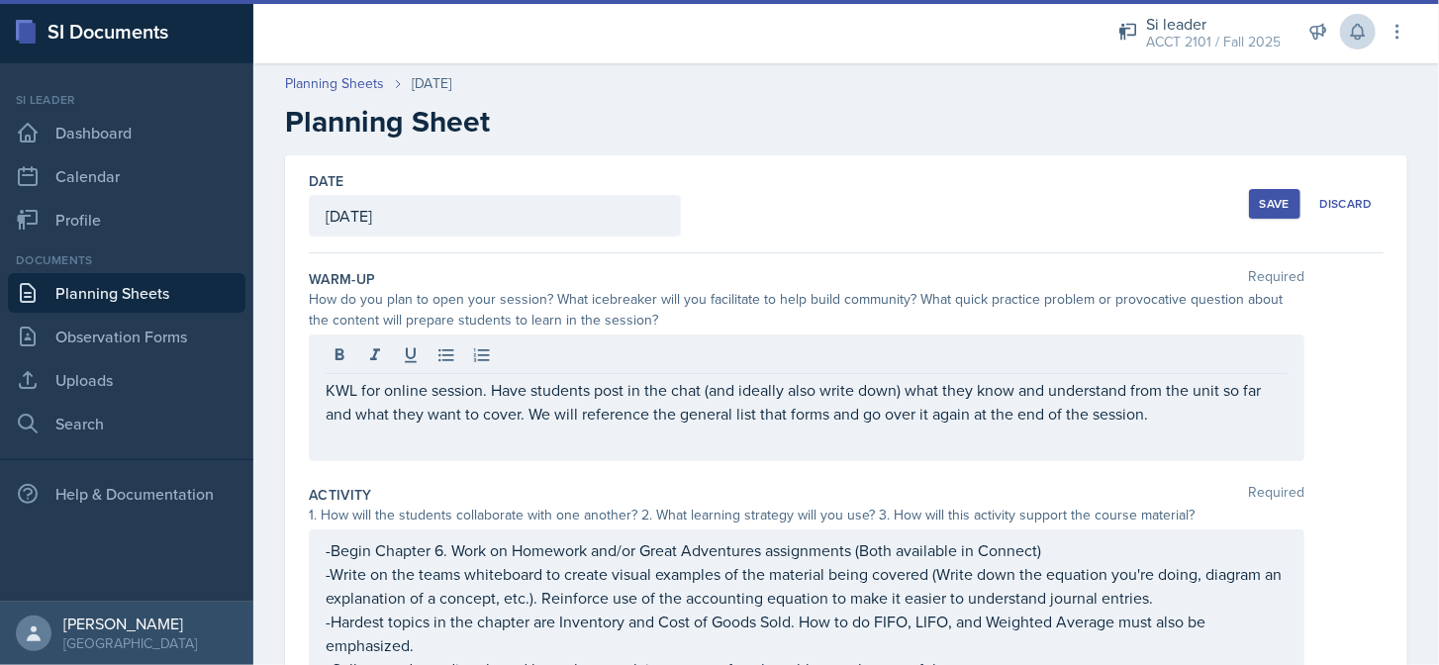
click at [1249, 212] on button "Save" at bounding box center [1274, 204] width 51 height 30
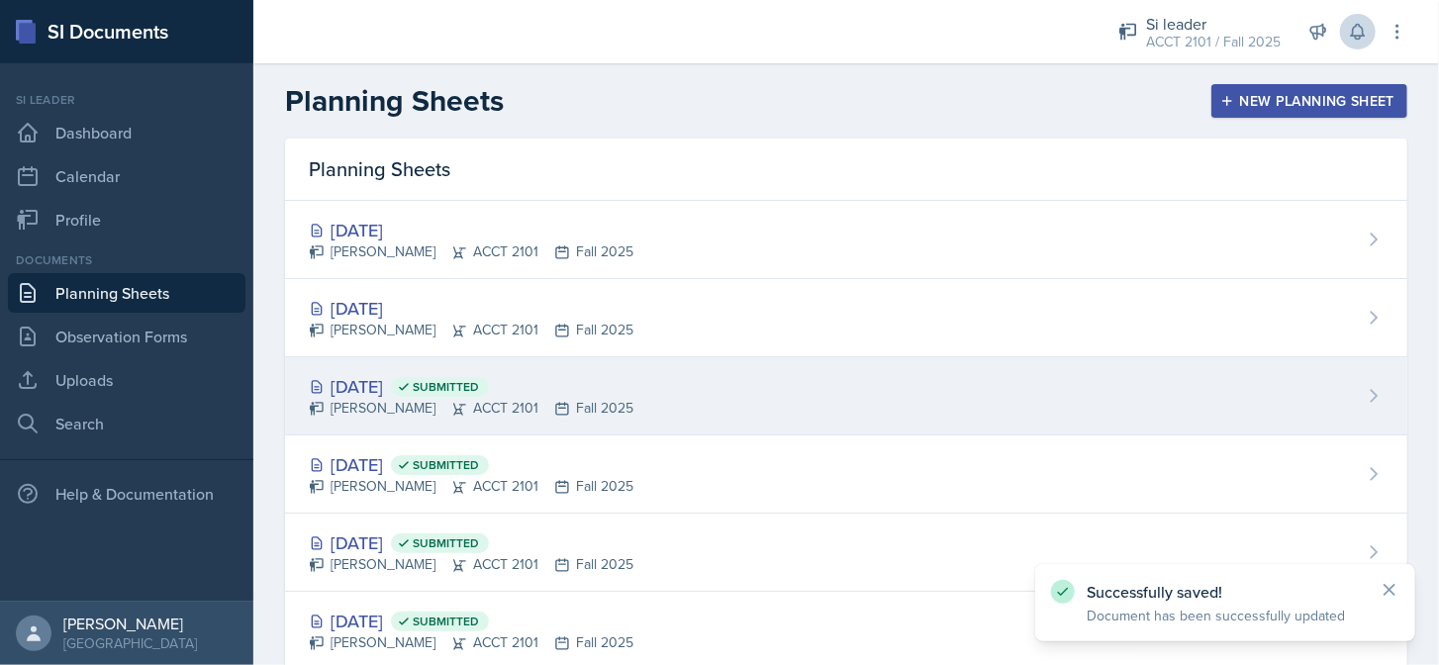
click at [451, 401] on icon at bounding box center [459, 409] width 16 height 16
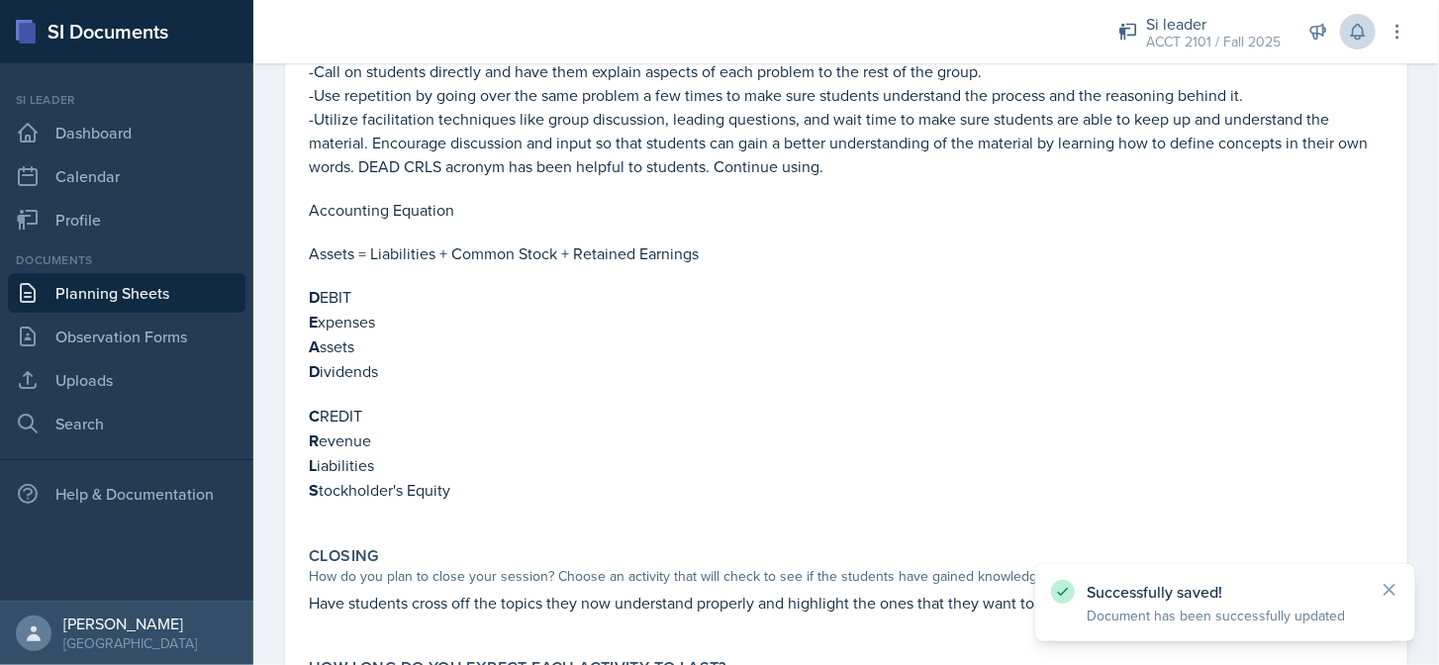
scroll to position [626, 0]
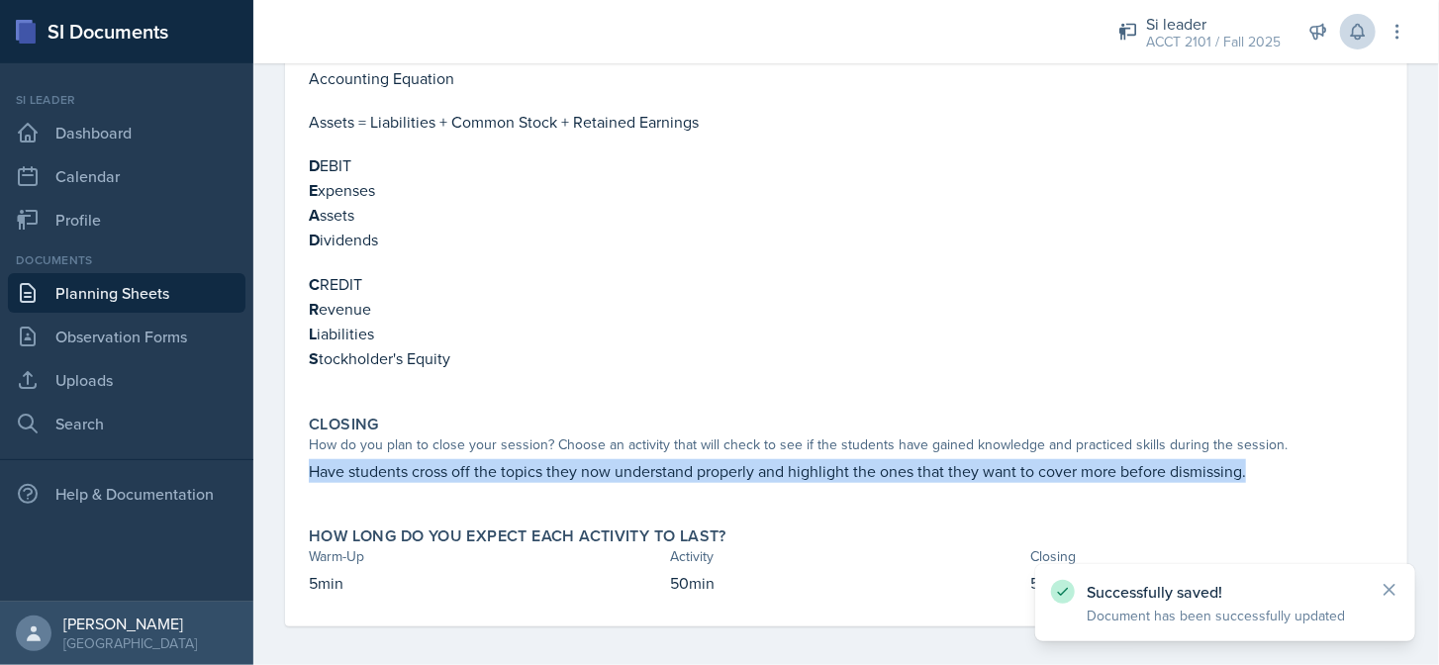
drag, startPoint x: 307, startPoint y: 457, endPoint x: 1299, endPoint y: 466, distance: 992.5
click at [1299, 466] on div "Closing How do you plan to close your session? Choose an activity that will che…" at bounding box center [846, 459] width 1090 height 104
copy p "Have students cross off the topics they now understand properly and highlight t…"
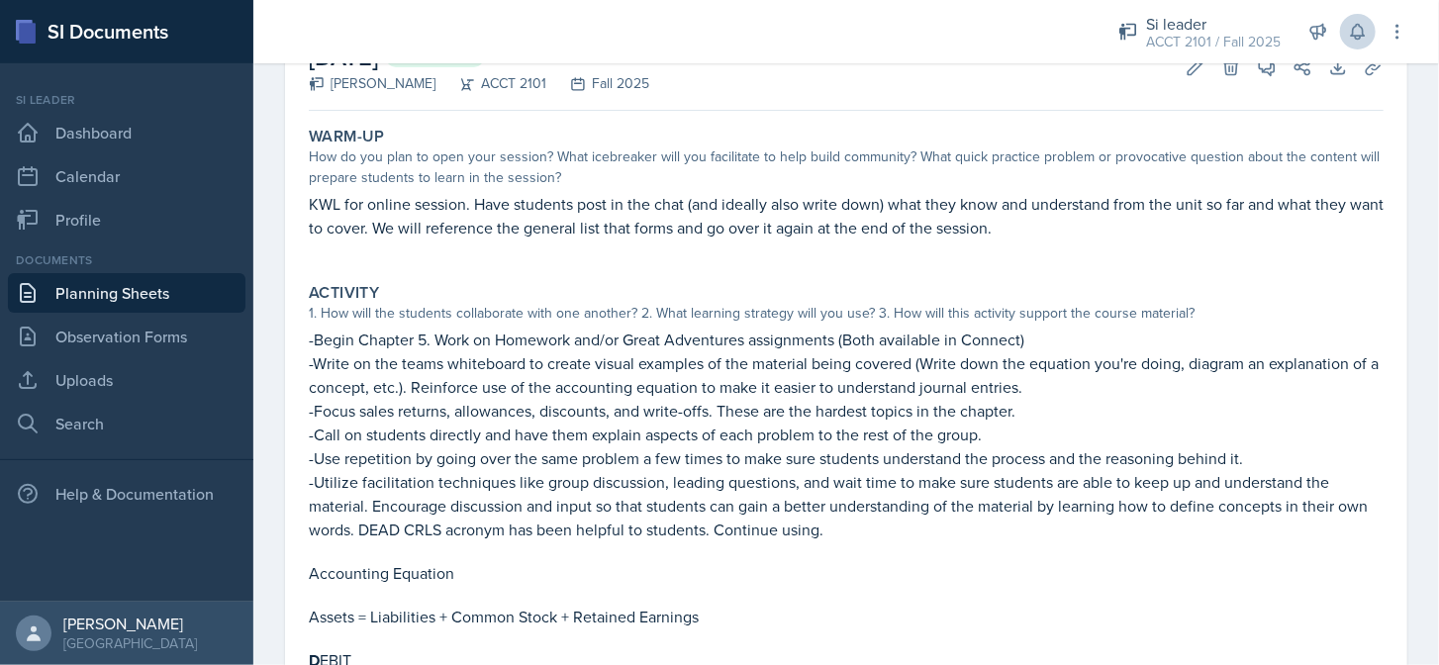
scroll to position [0, 0]
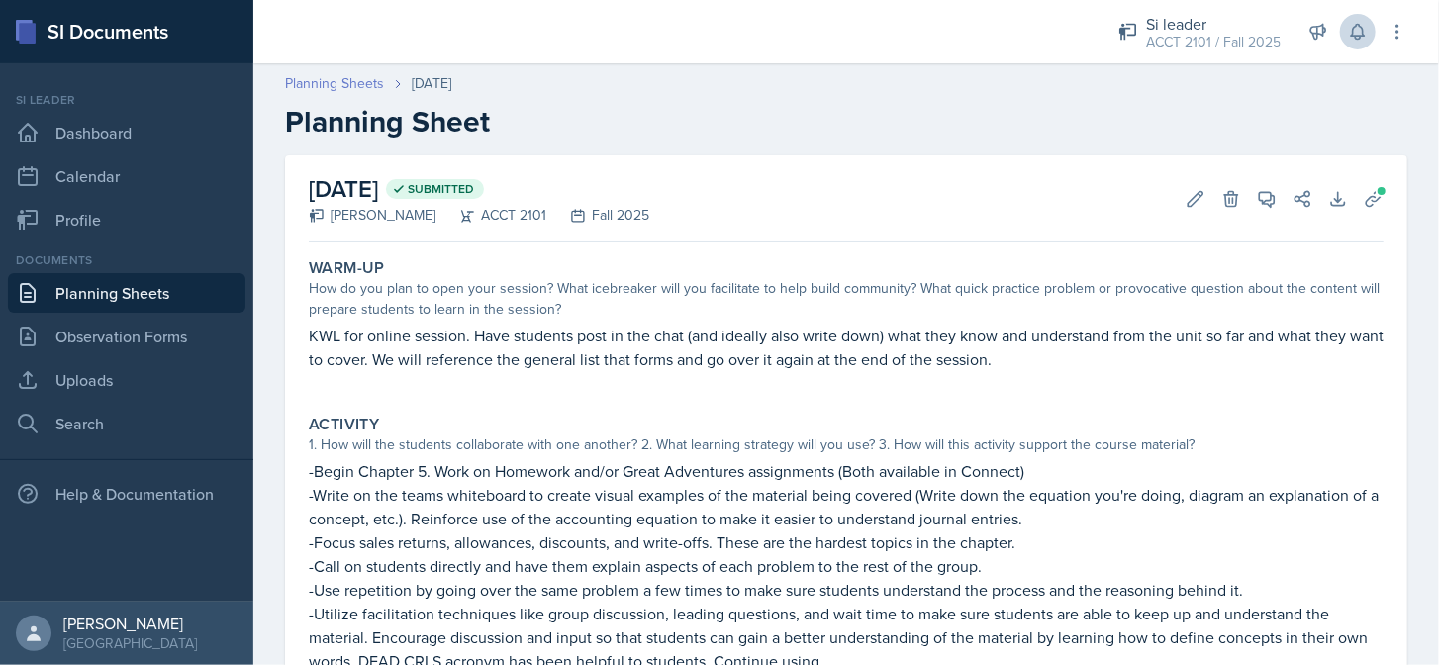
click at [364, 82] on link "Planning Sheets" at bounding box center [334, 83] width 99 height 21
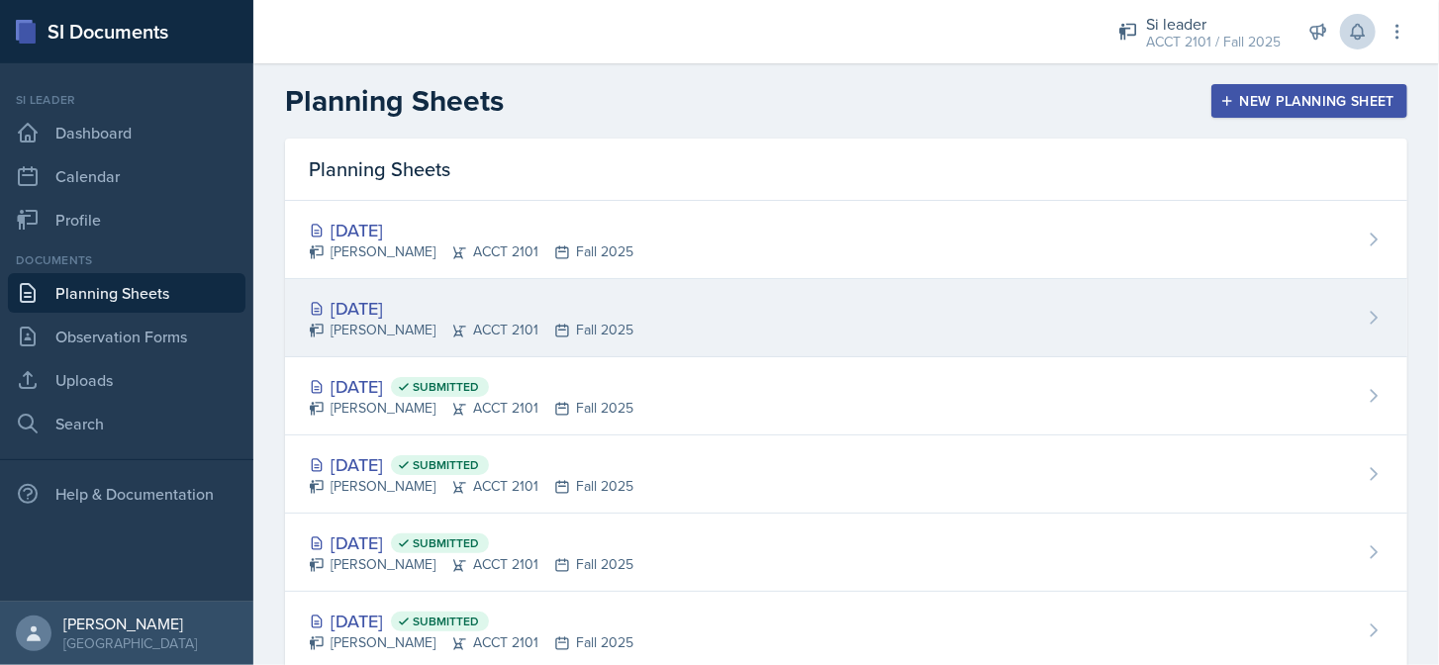
click at [441, 297] on div "[DATE]" at bounding box center [471, 308] width 325 height 27
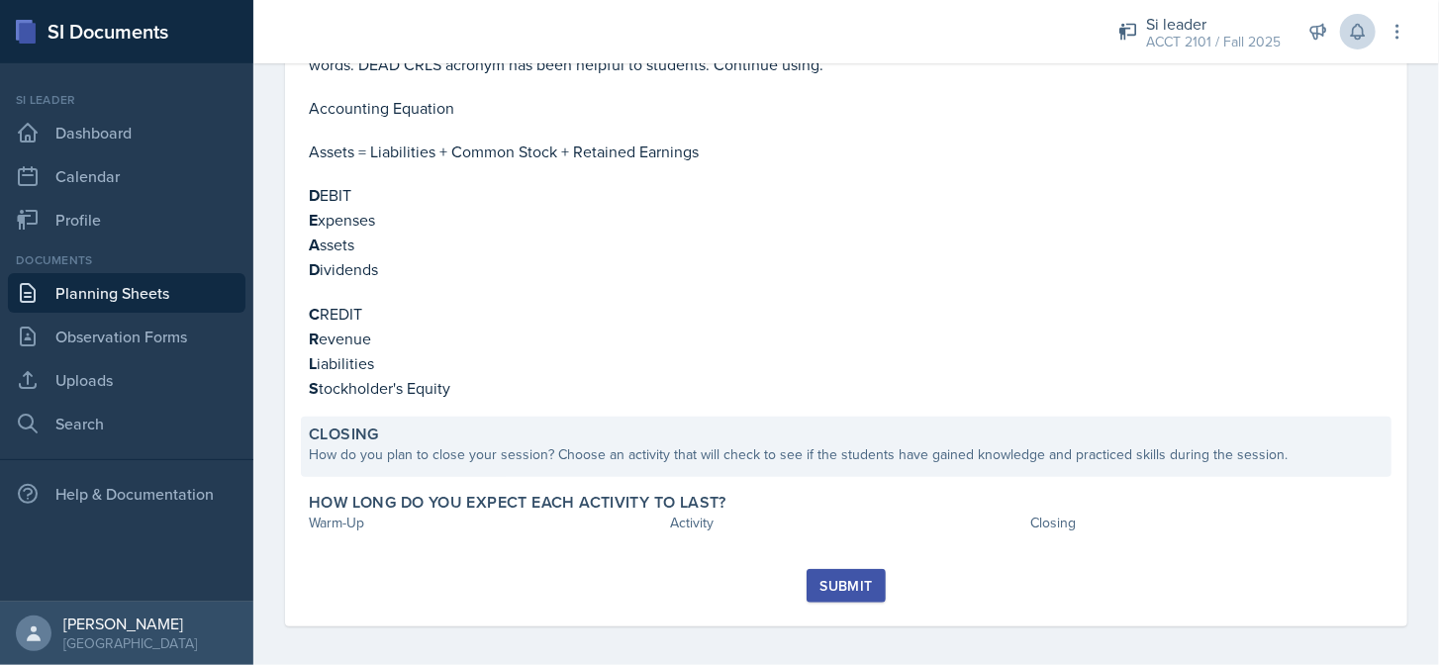
click at [447, 444] on div "How do you plan to close your session? Choose an activity that will check to se…" at bounding box center [846, 454] width 1075 height 21
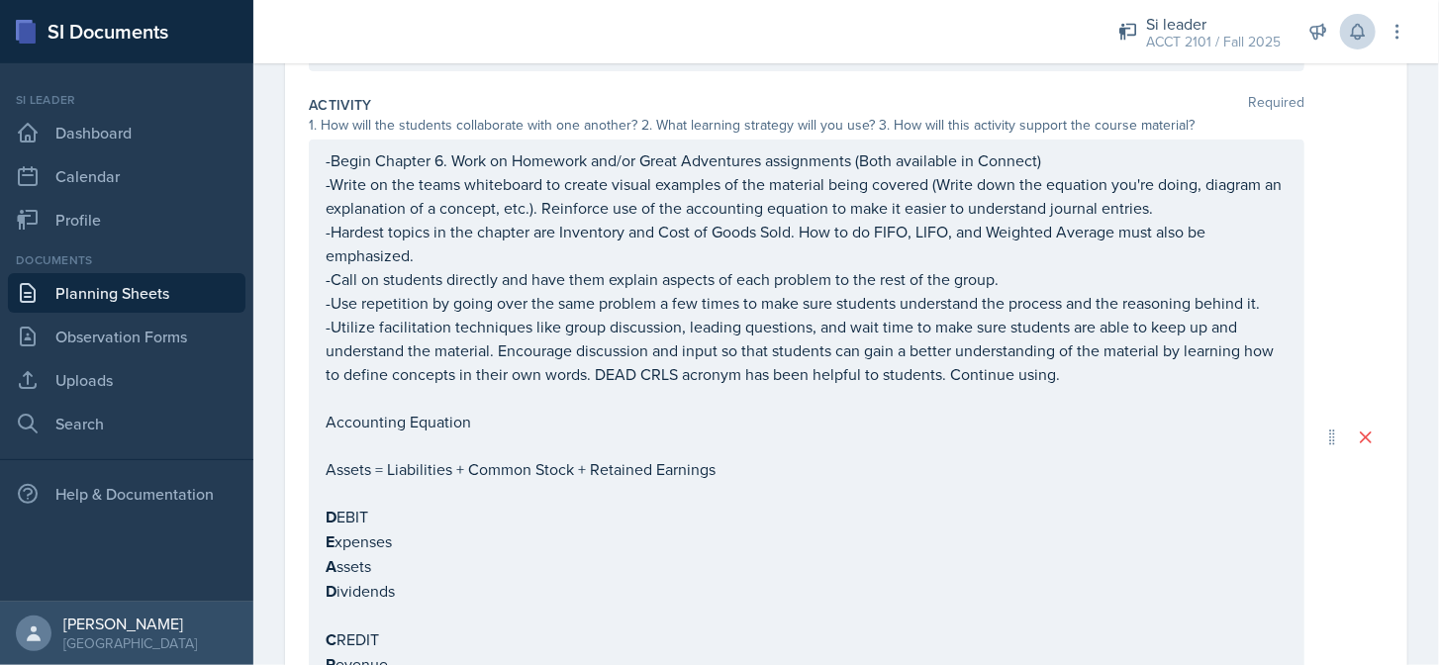
scroll to position [872, 0]
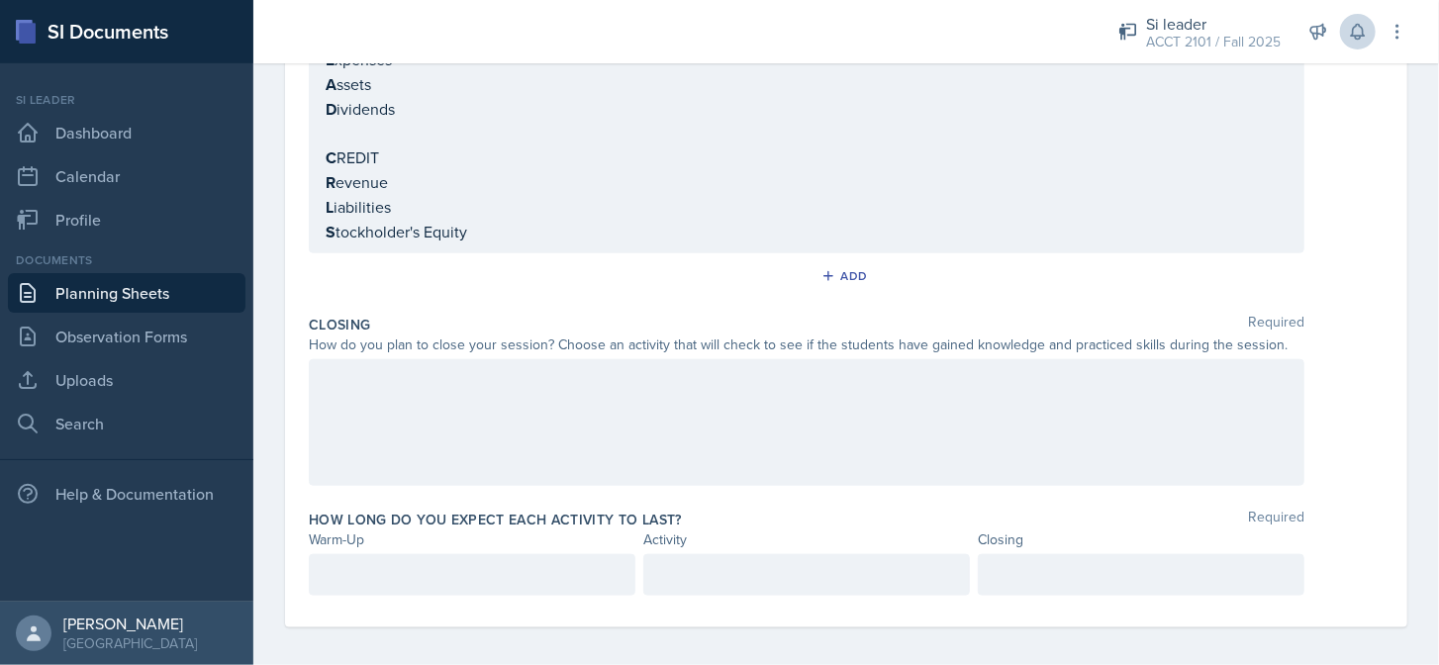
click at [463, 420] on div at bounding box center [806, 422] width 995 height 127
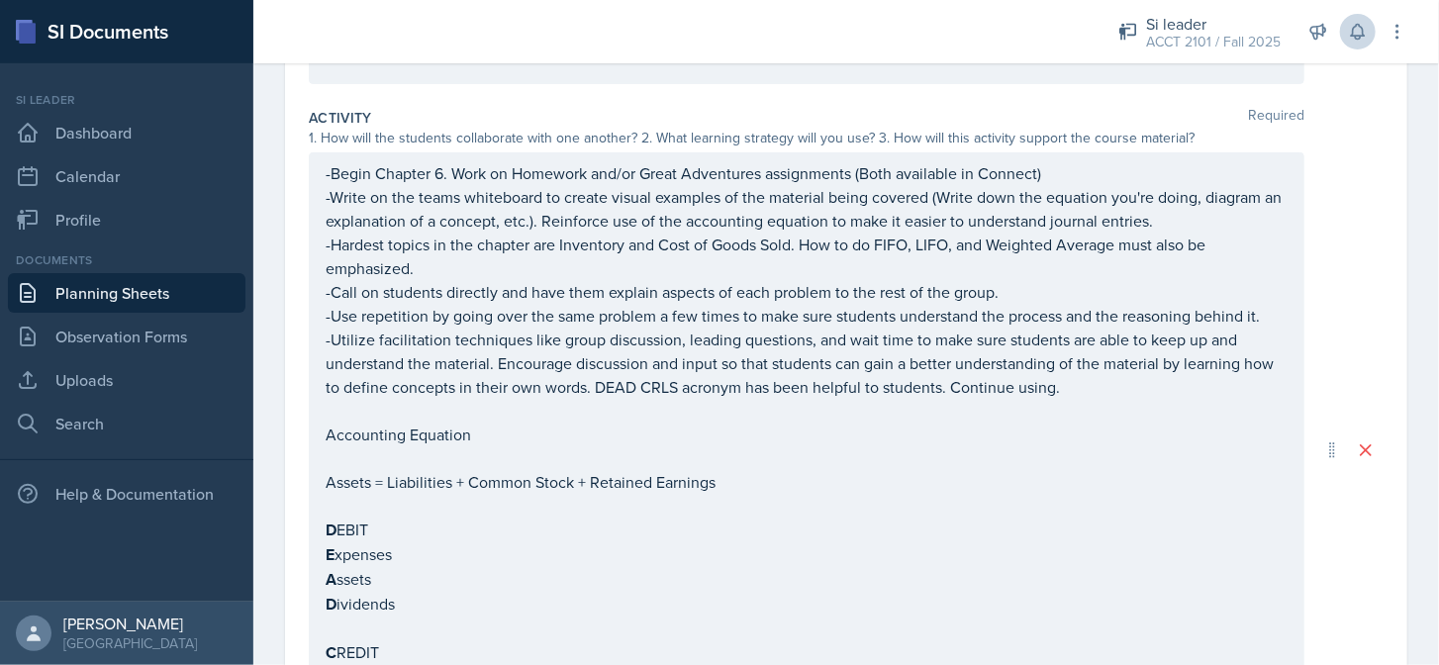
scroll to position [0, 0]
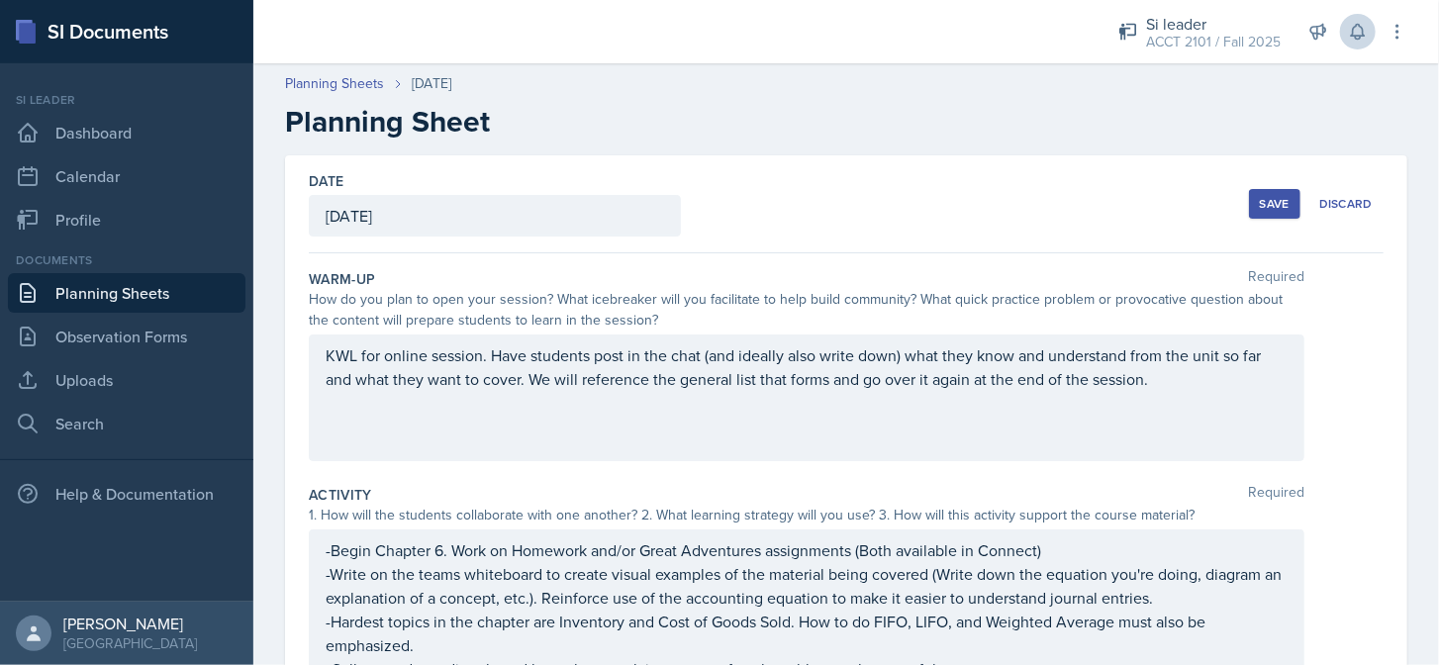
click at [1270, 197] on div "Save" at bounding box center [1275, 204] width 30 height 16
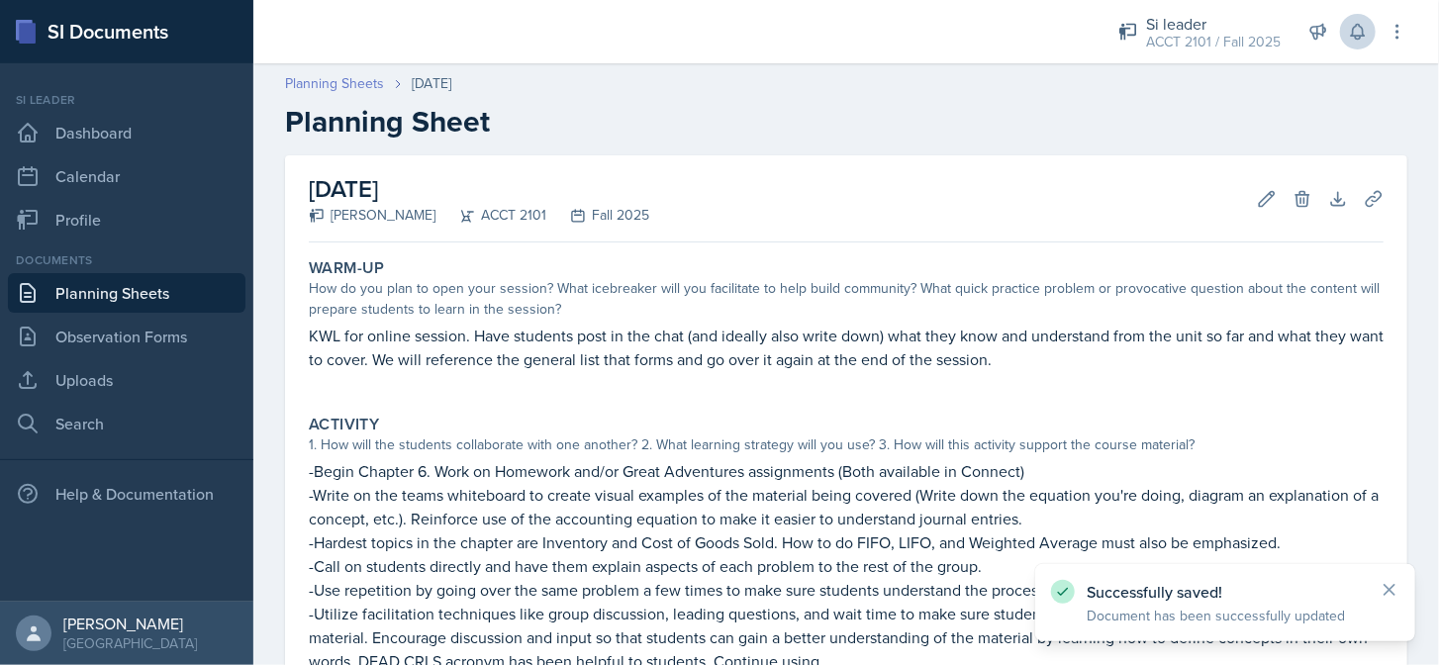
click at [365, 89] on link "Planning Sheets" at bounding box center [334, 83] width 99 height 21
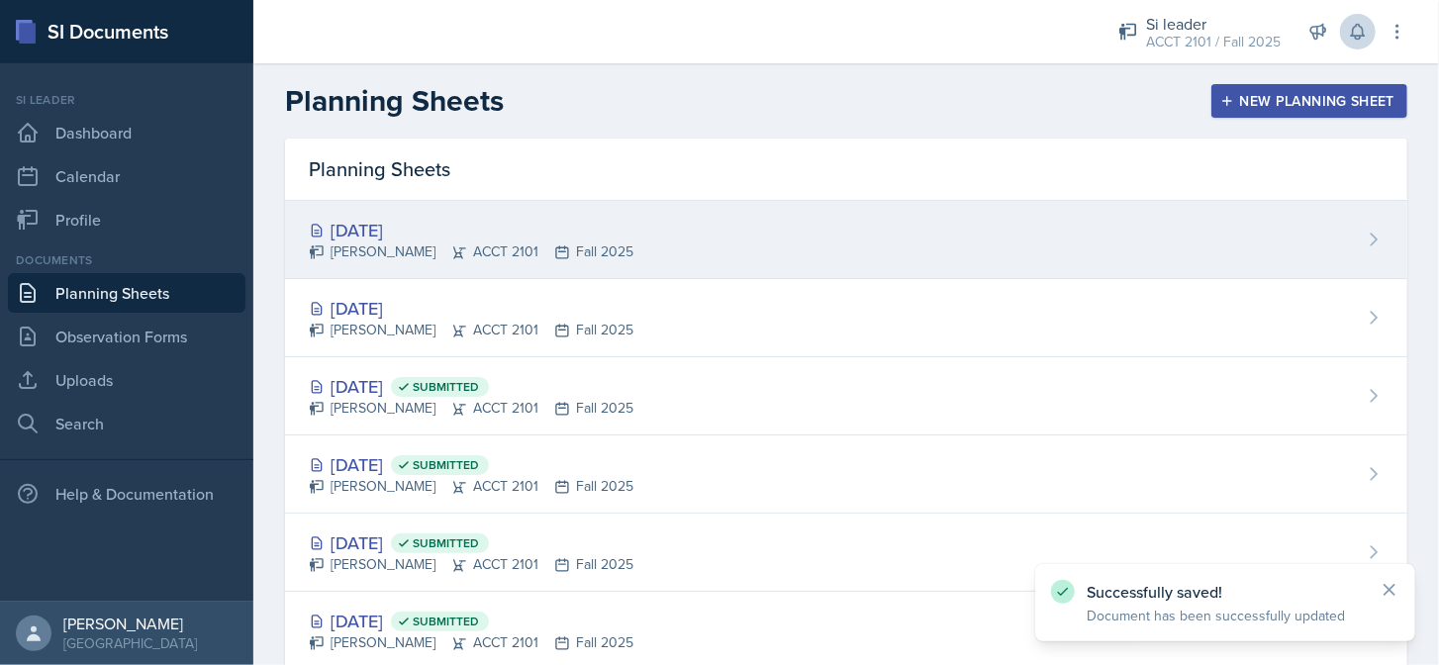
click at [450, 235] on div "[DATE]" at bounding box center [471, 230] width 325 height 27
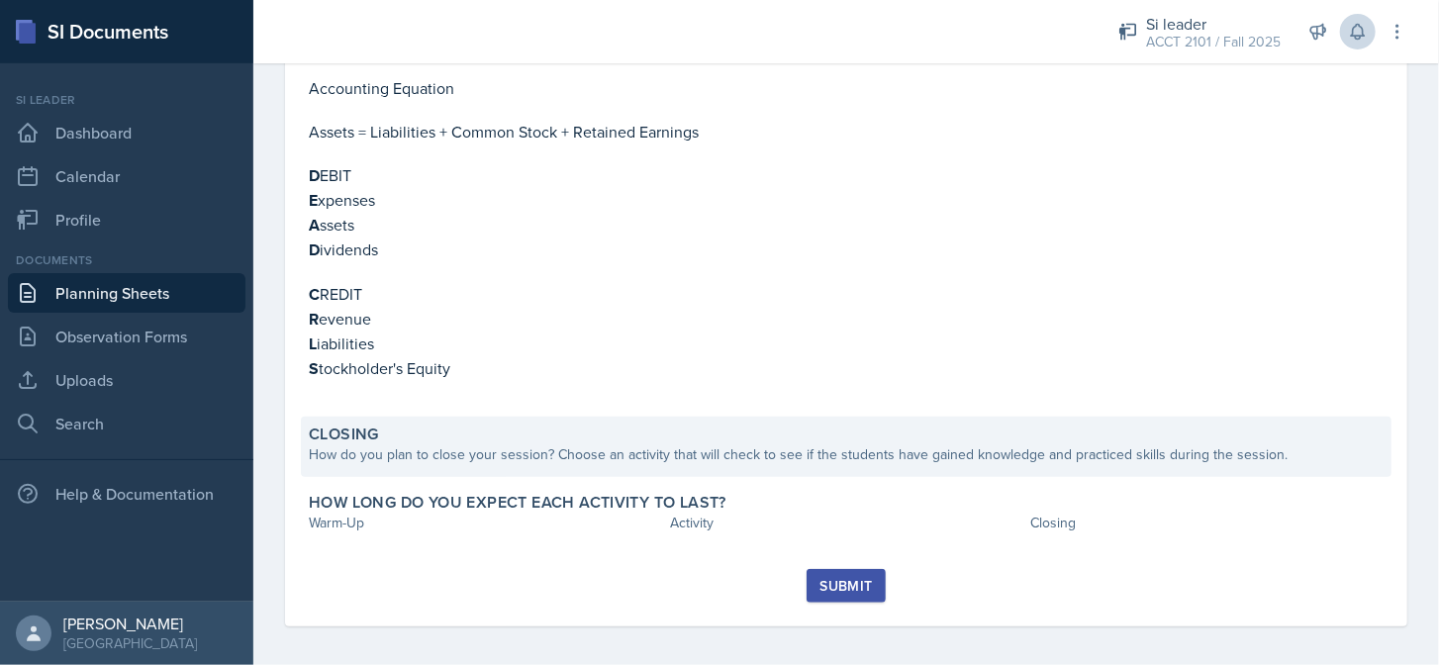
click at [461, 462] on div "Closing How do you plan to close your session? Choose an activity that will che…" at bounding box center [846, 447] width 1090 height 60
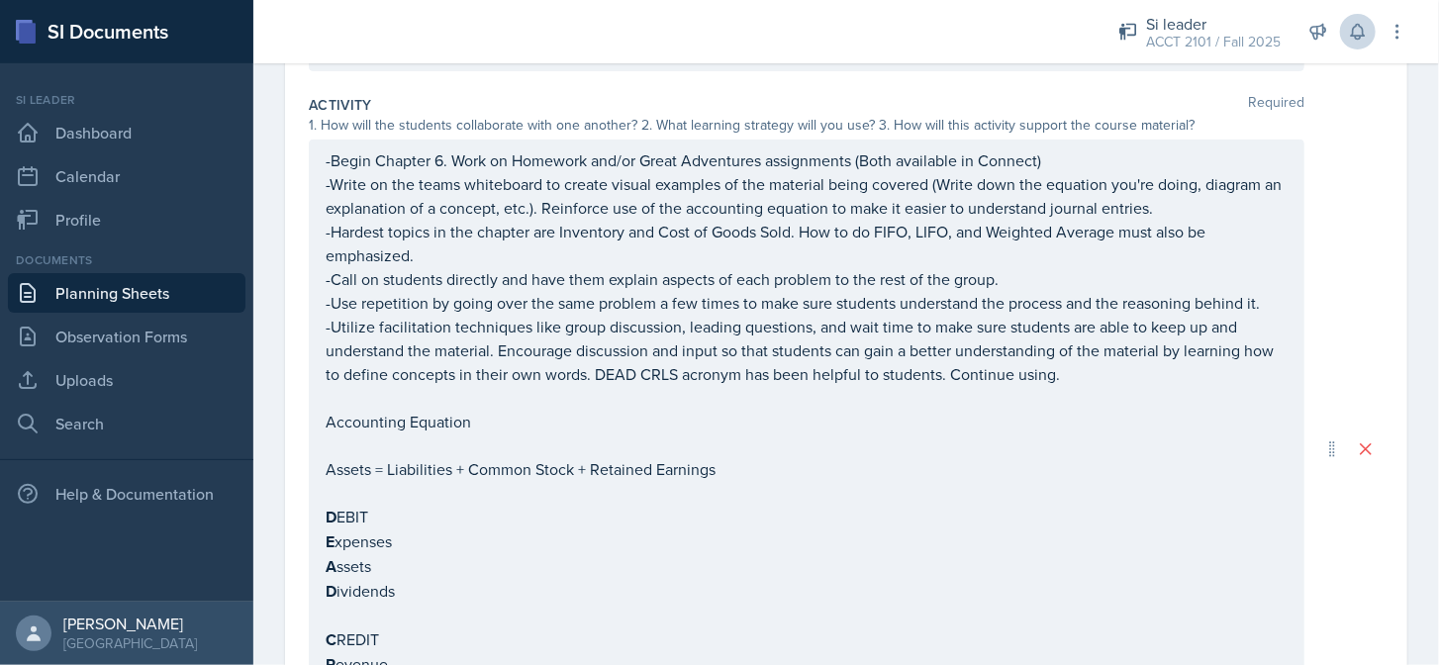
scroll to position [895, 0]
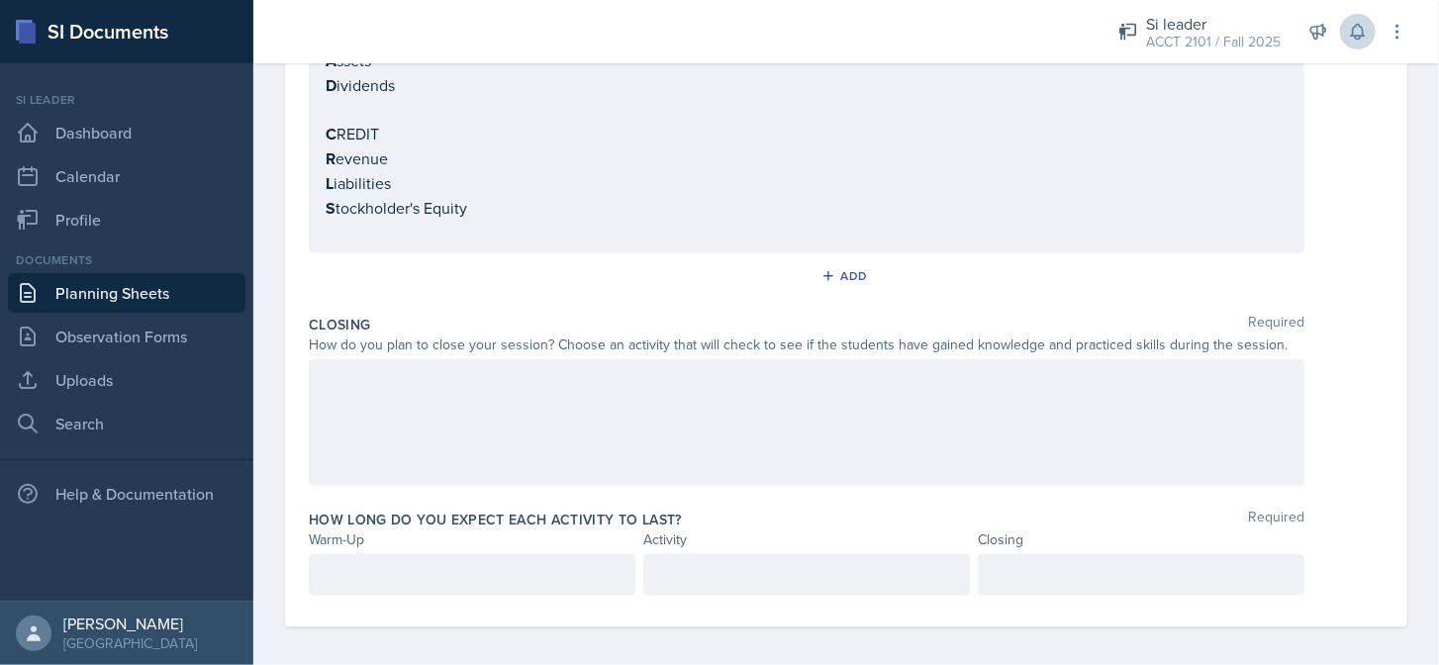
click at [481, 428] on div at bounding box center [806, 422] width 995 height 127
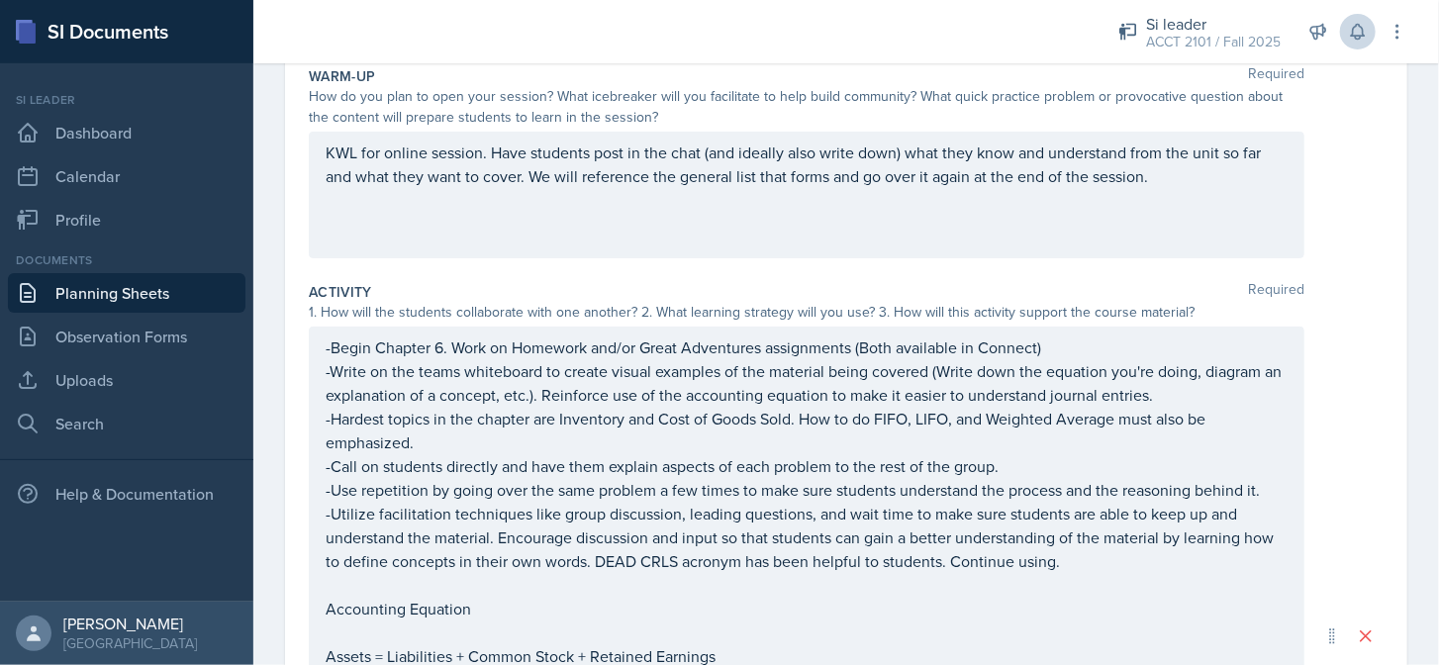
scroll to position [0, 0]
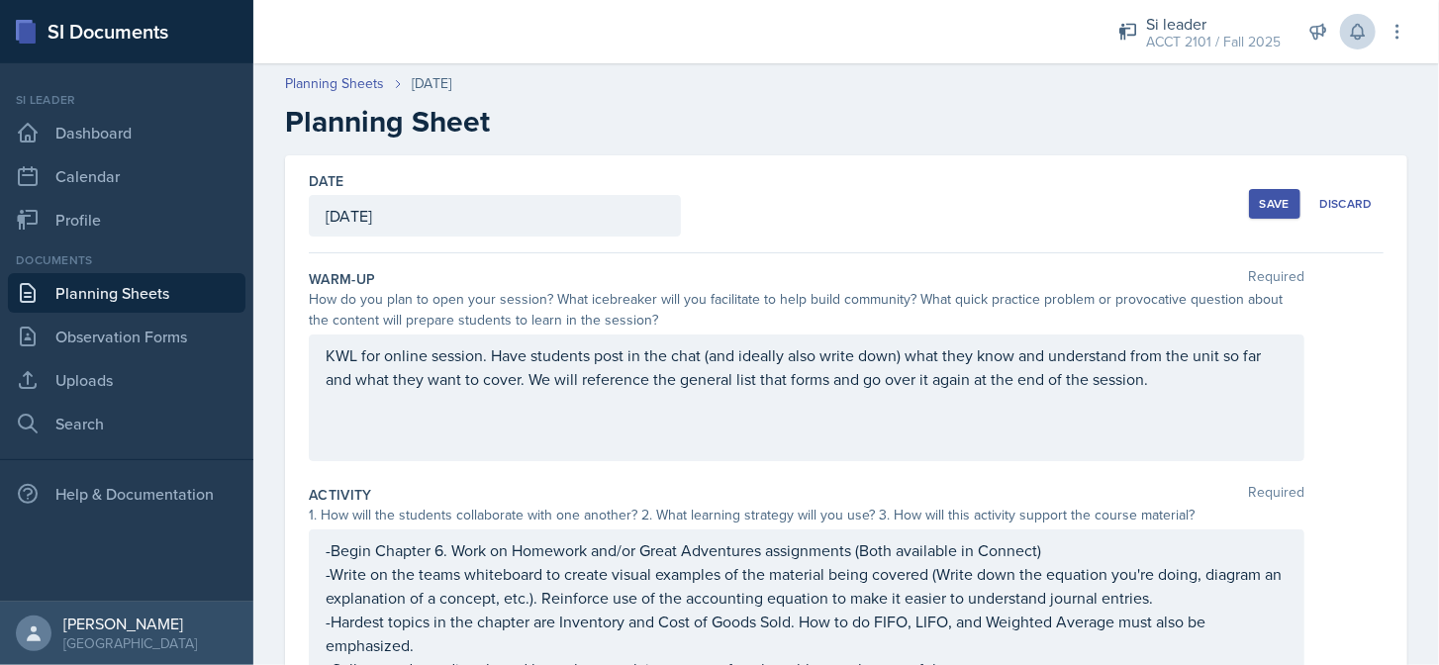
click at [1264, 204] on div "Save" at bounding box center [1275, 204] width 30 height 16
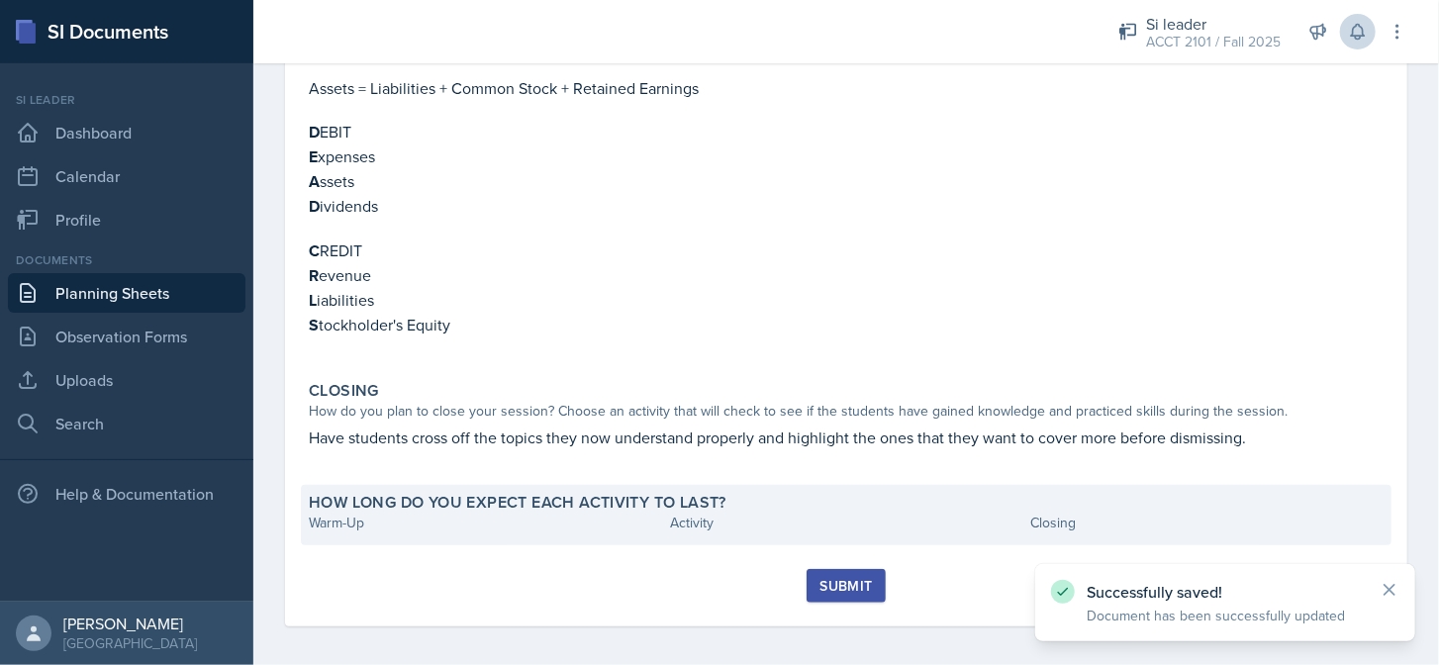
click at [445, 529] on div "How long do you expect each activity to last? Warm-Up Activity Closing" at bounding box center [846, 515] width 1090 height 60
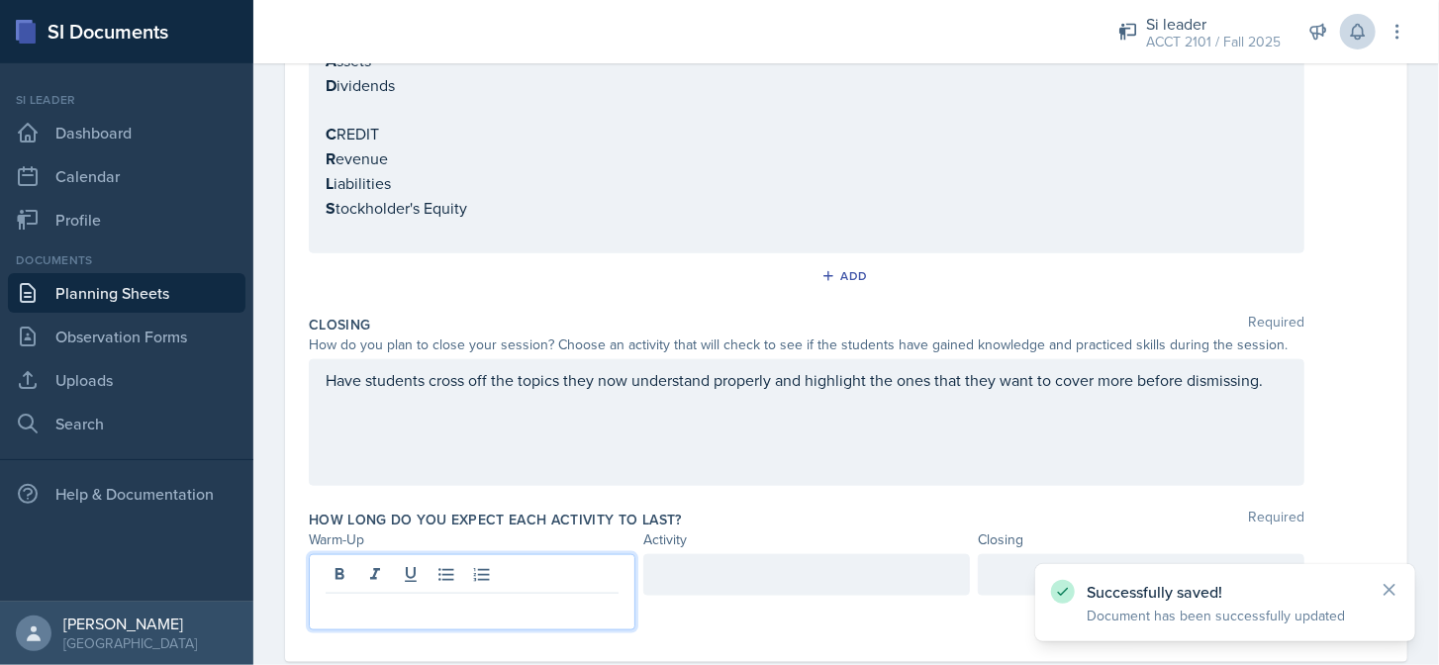
click at [443, 598] on p at bounding box center [472, 610] width 293 height 24
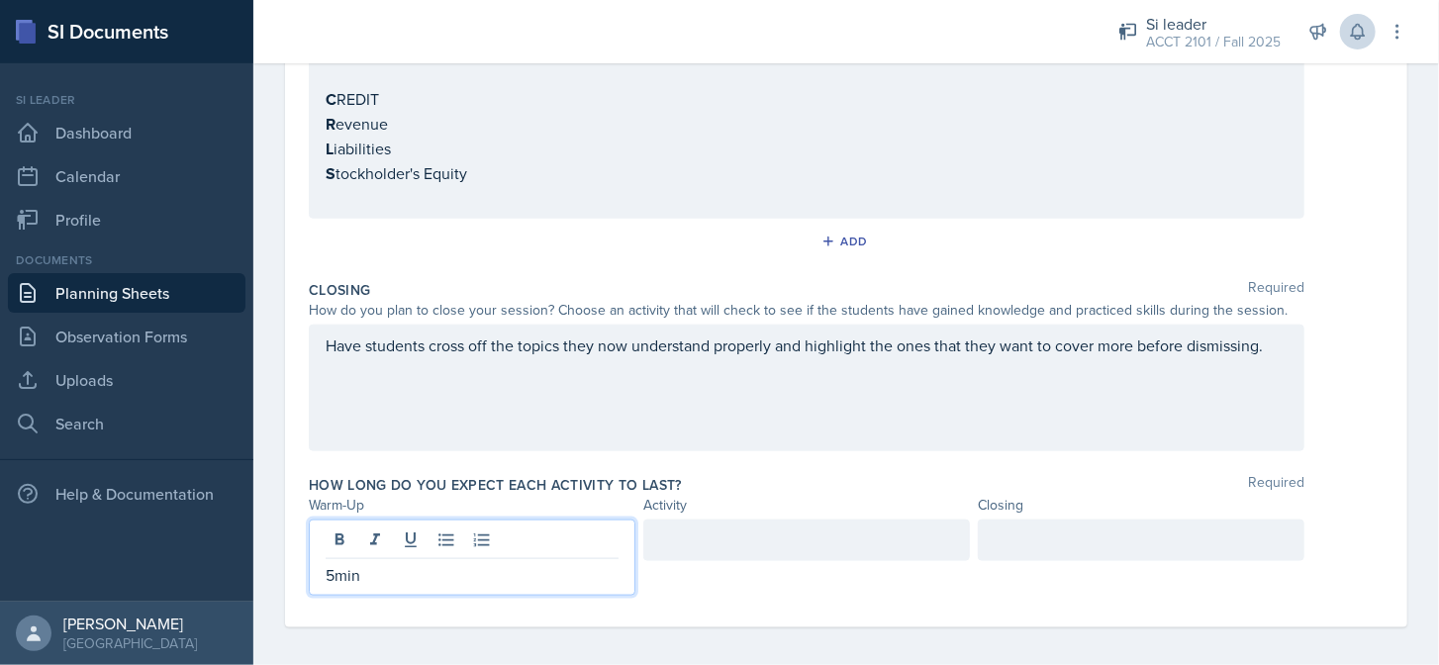
click at [731, 538] on div at bounding box center [806, 540] width 327 height 42
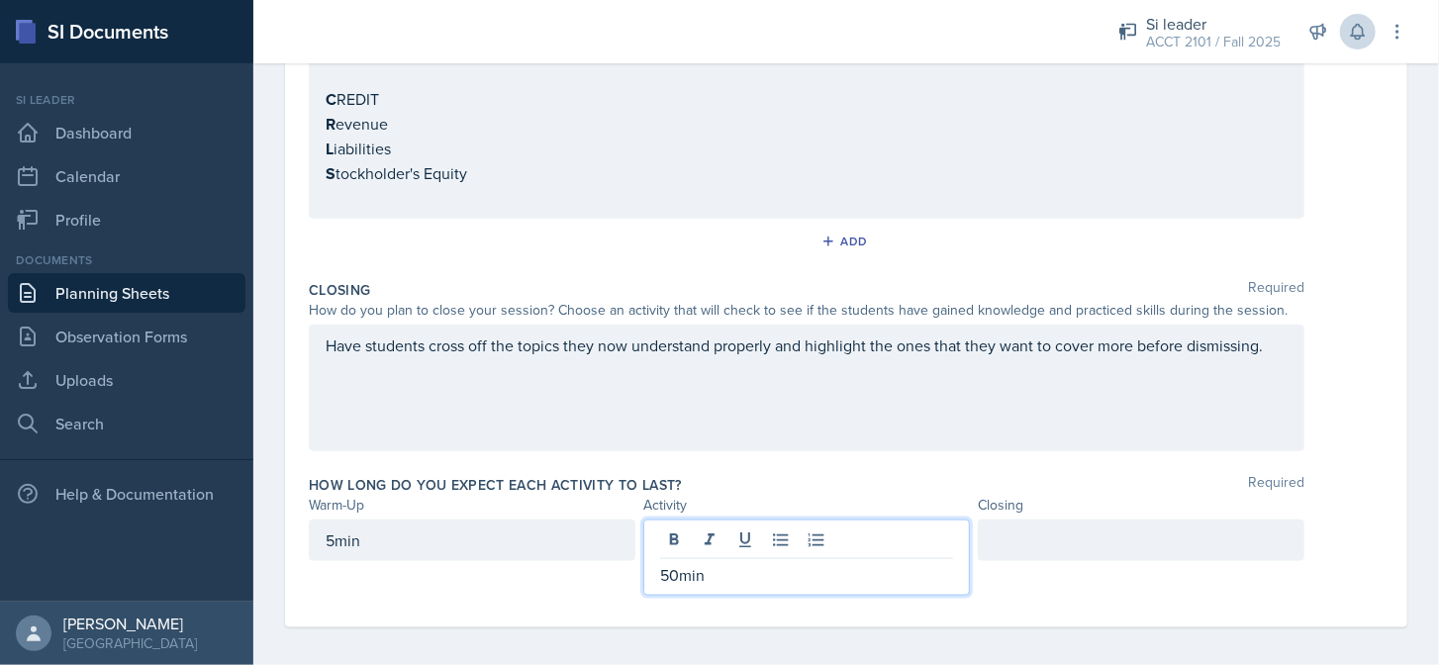
click at [1039, 545] on div at bounding box center [1141, 540] width 327 height 42
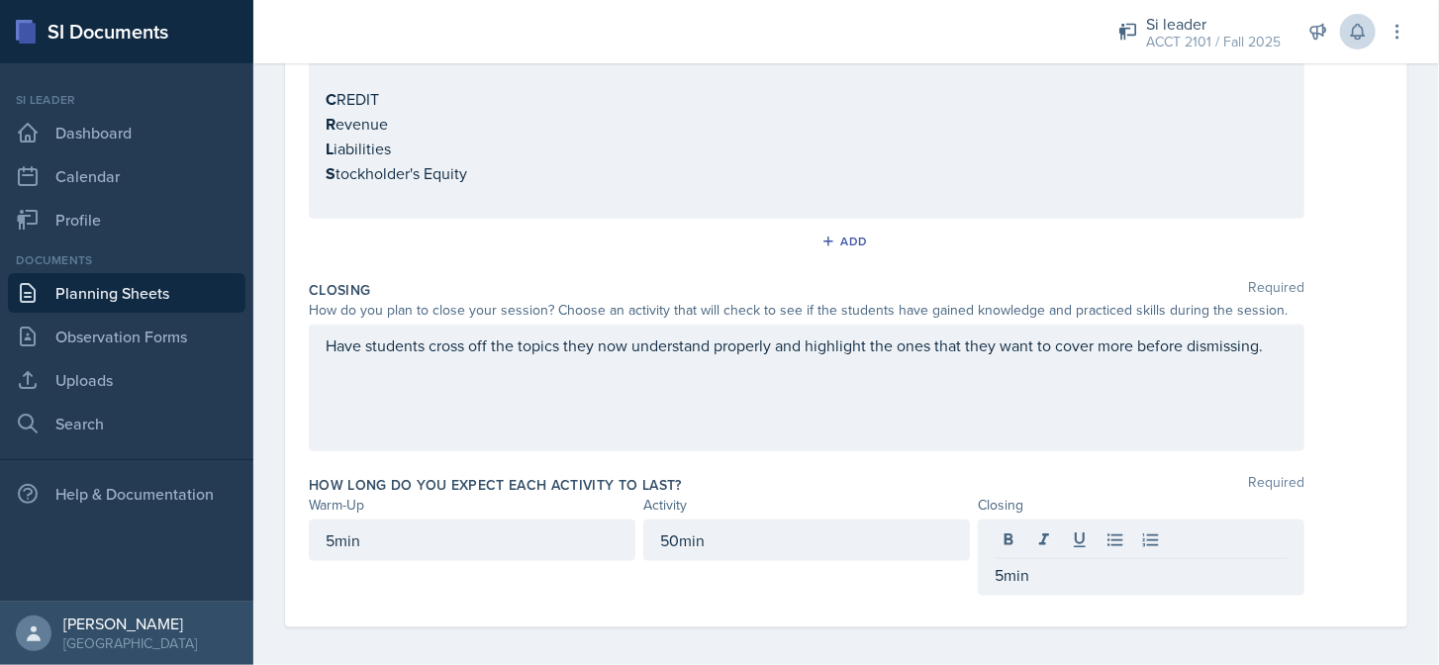
click at [1219, 475] on div "How long do you expect each activity to last? Required" at bounding box center [846, 485] width 1075 height 20
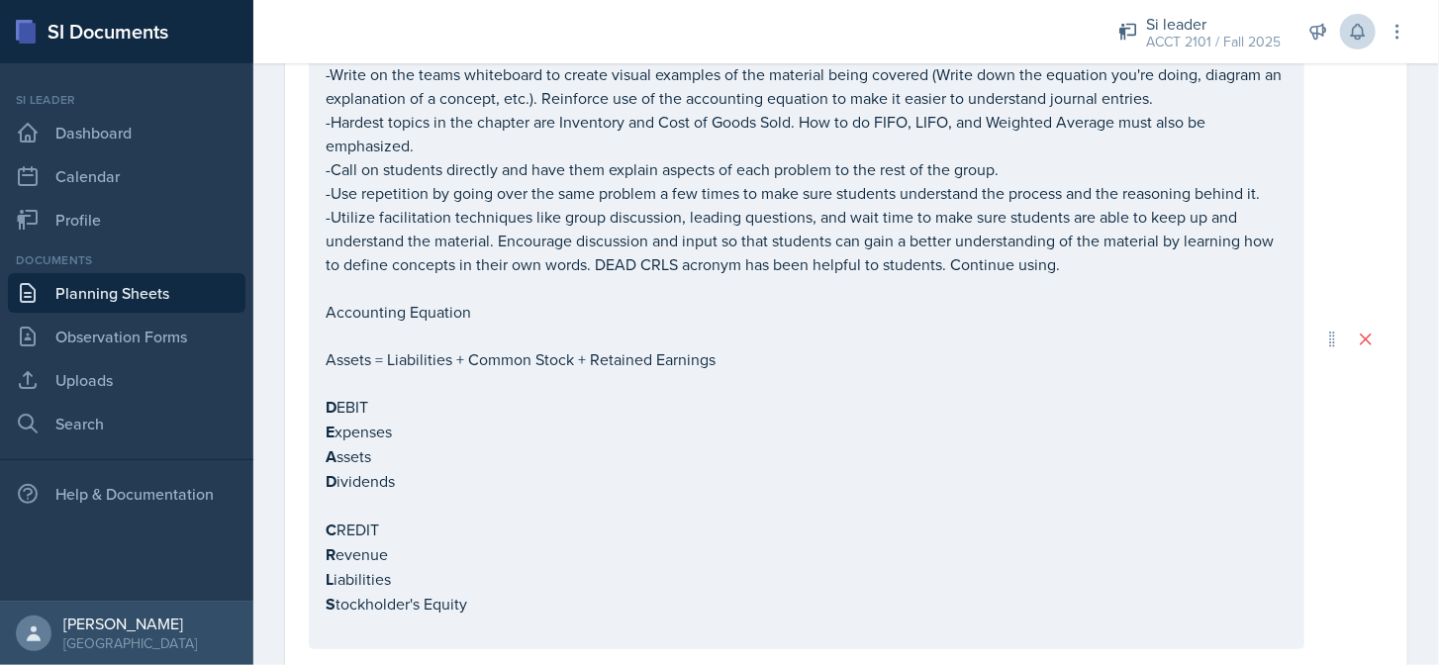
scroll to position [5, 0]
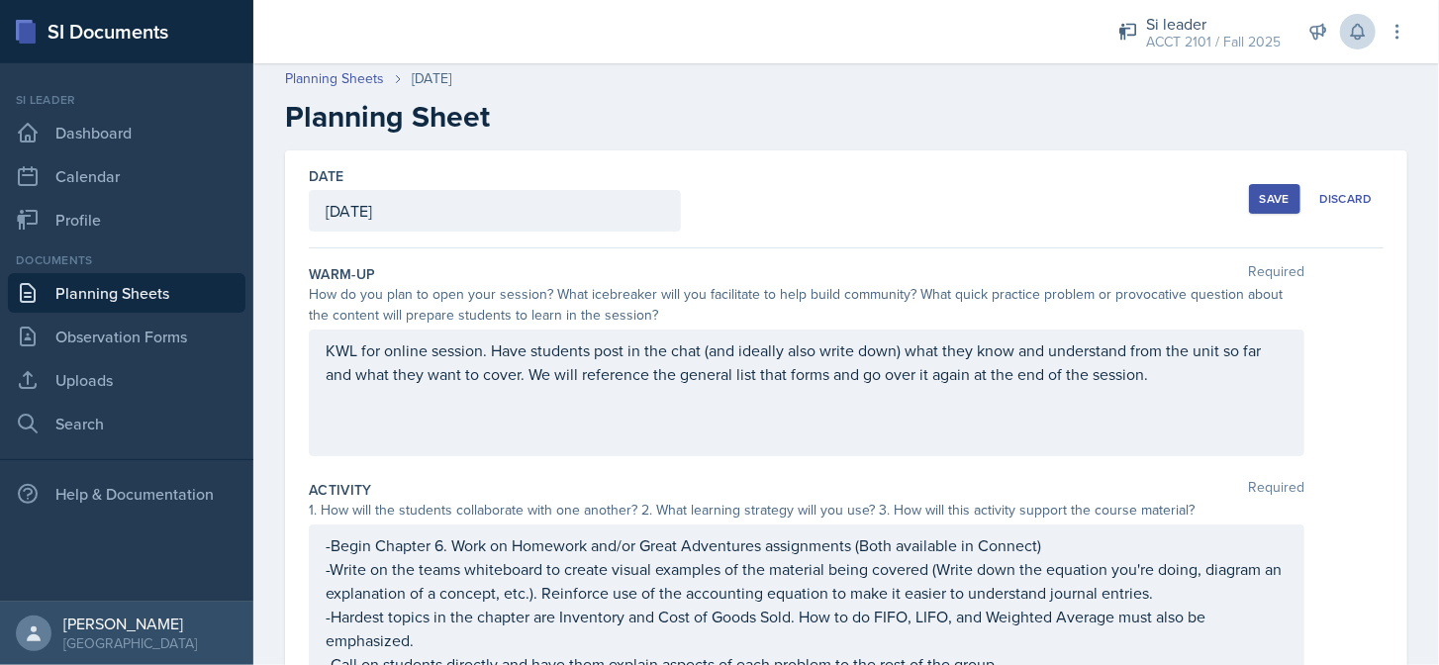
click at [1267, 195] on div "Save" at bounding box center [1275, 199] width 30 height 16
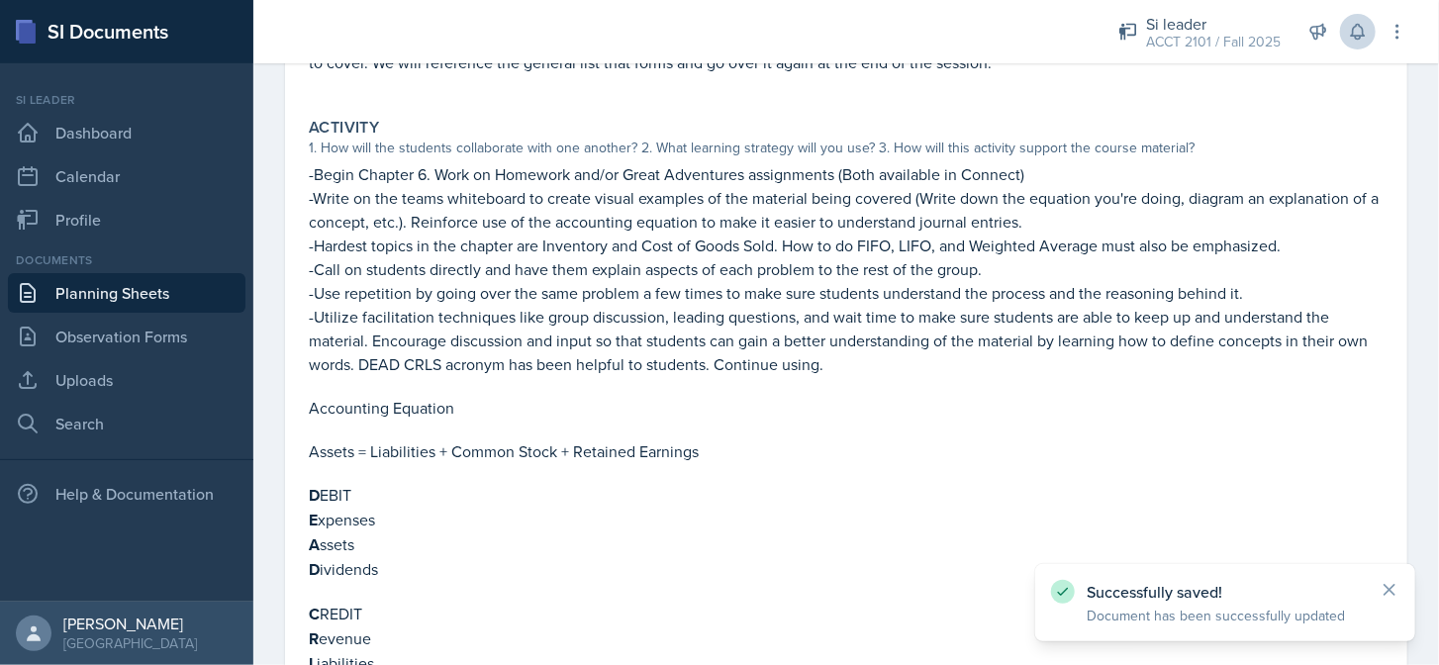
scroll to position [684, 0]
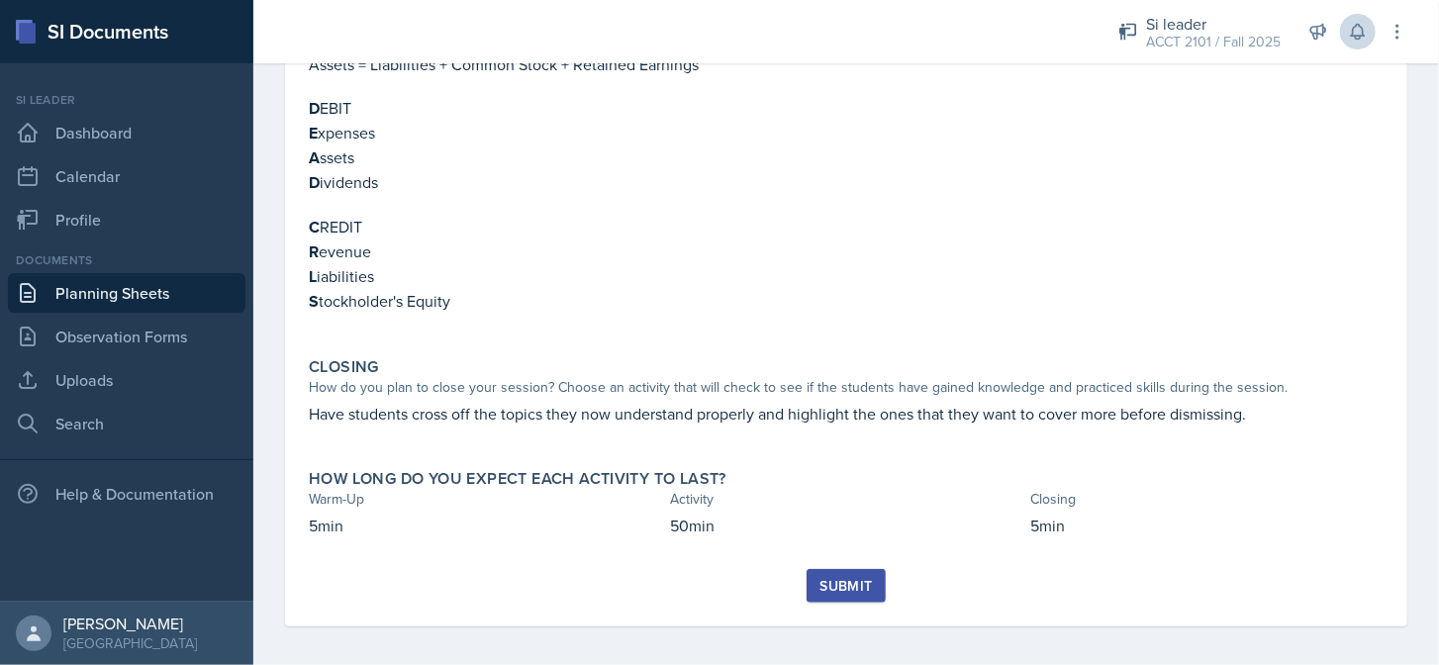
click at [847, 586] on div "Submit" at bounding box center [845, 586] width 52 height 16
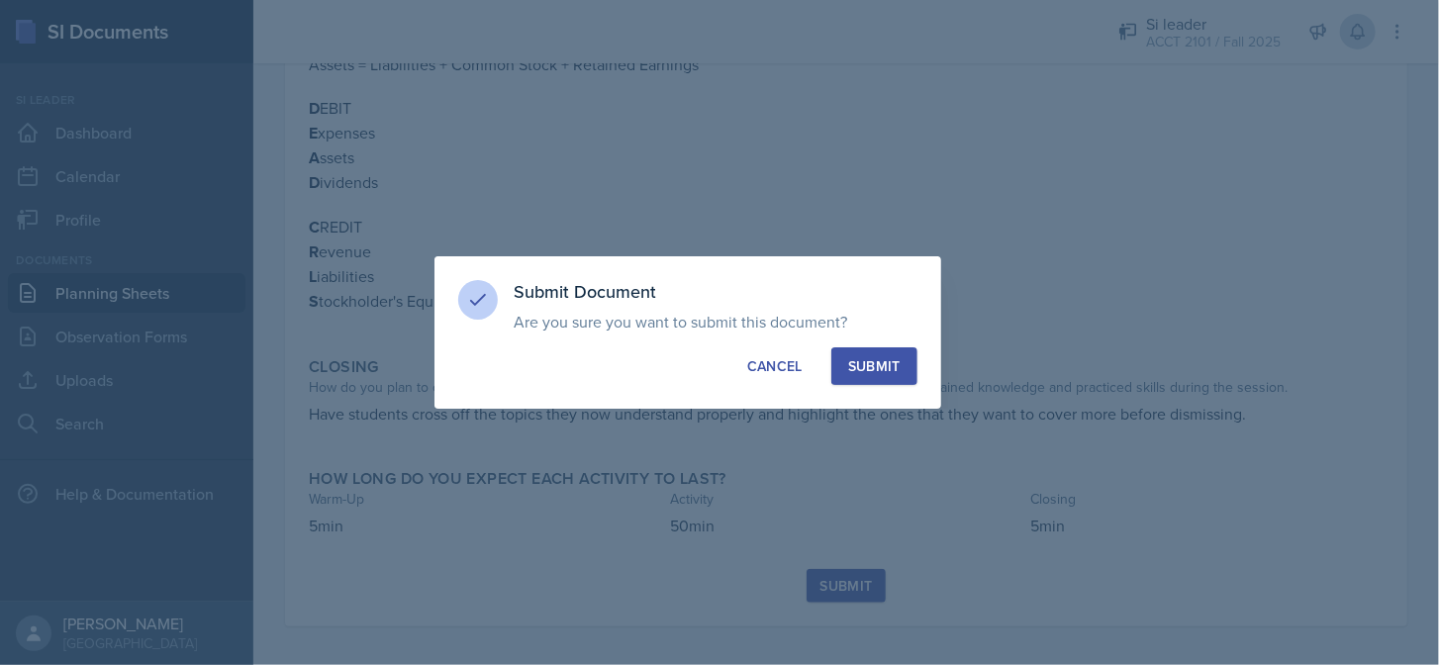
click at [863, 373] on div "Submit" at bounding box center [874, 366] width 52 height 20
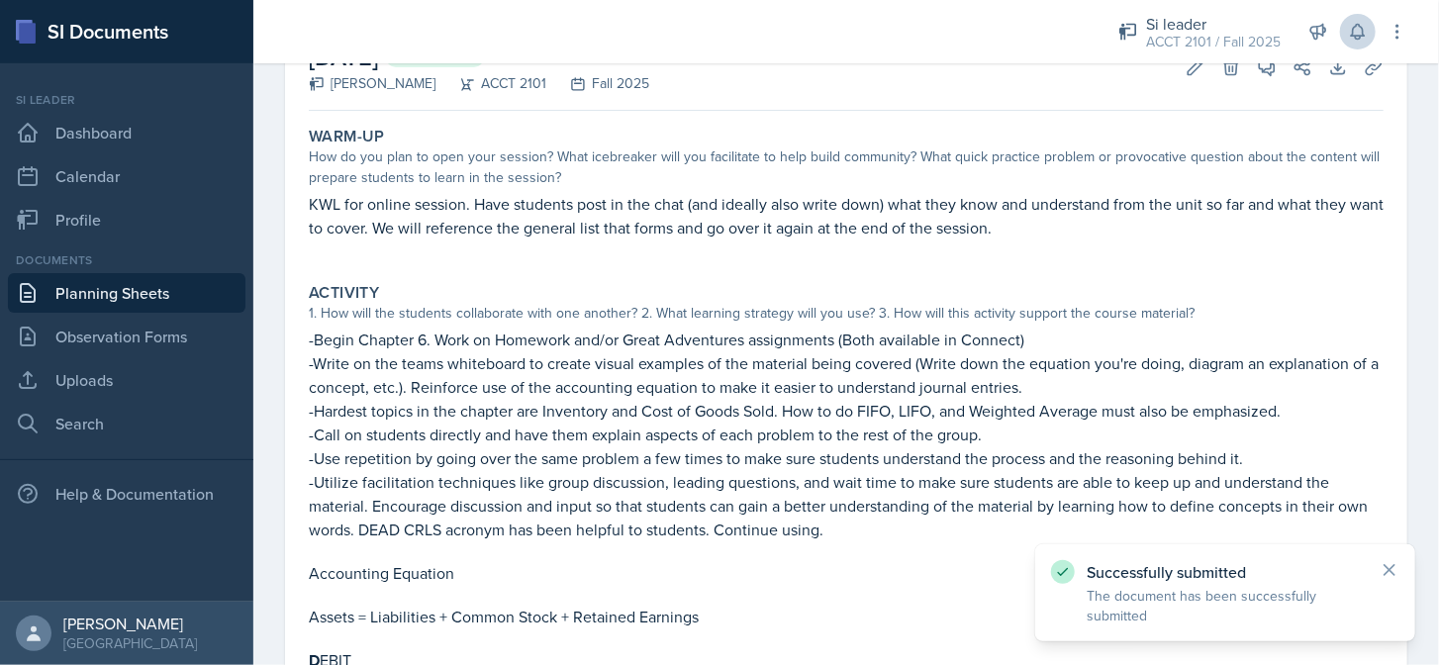
scroll to position [0, 0]
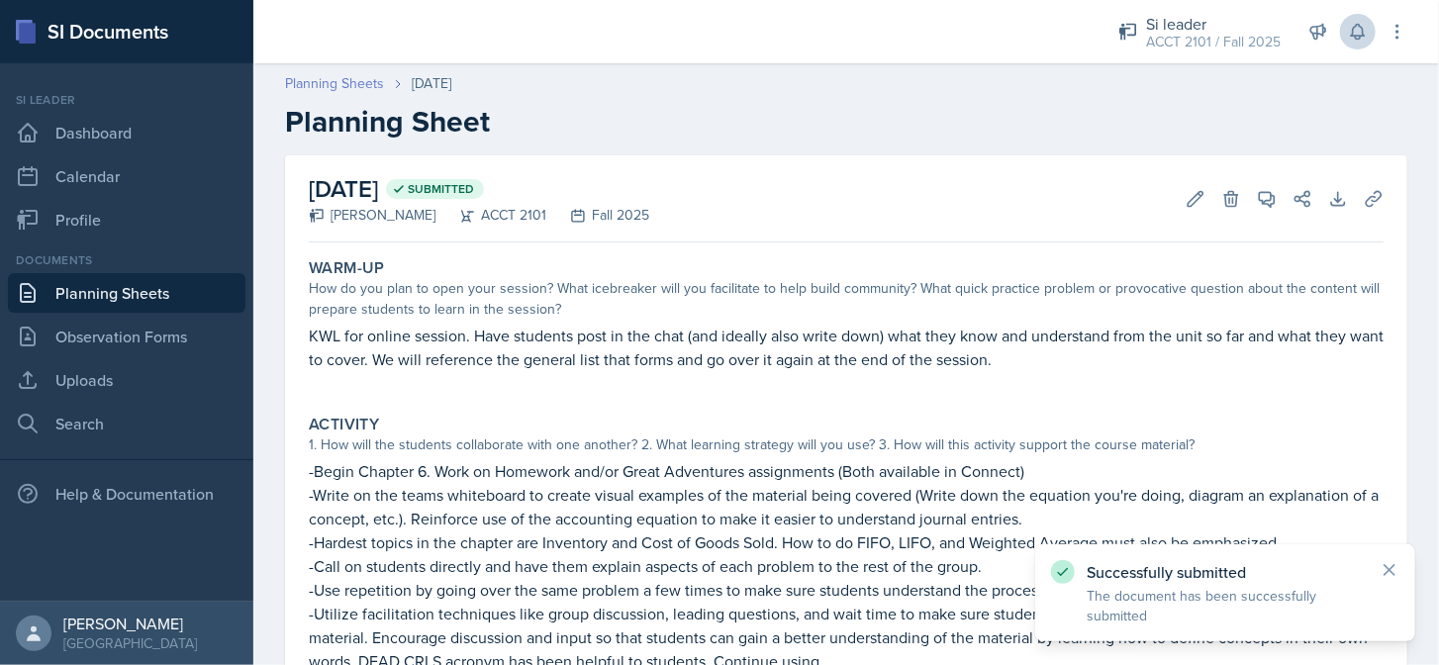
click at [335, 82] on link "Planning Sheets" at bounding box center [334, 83] width 99 height 21
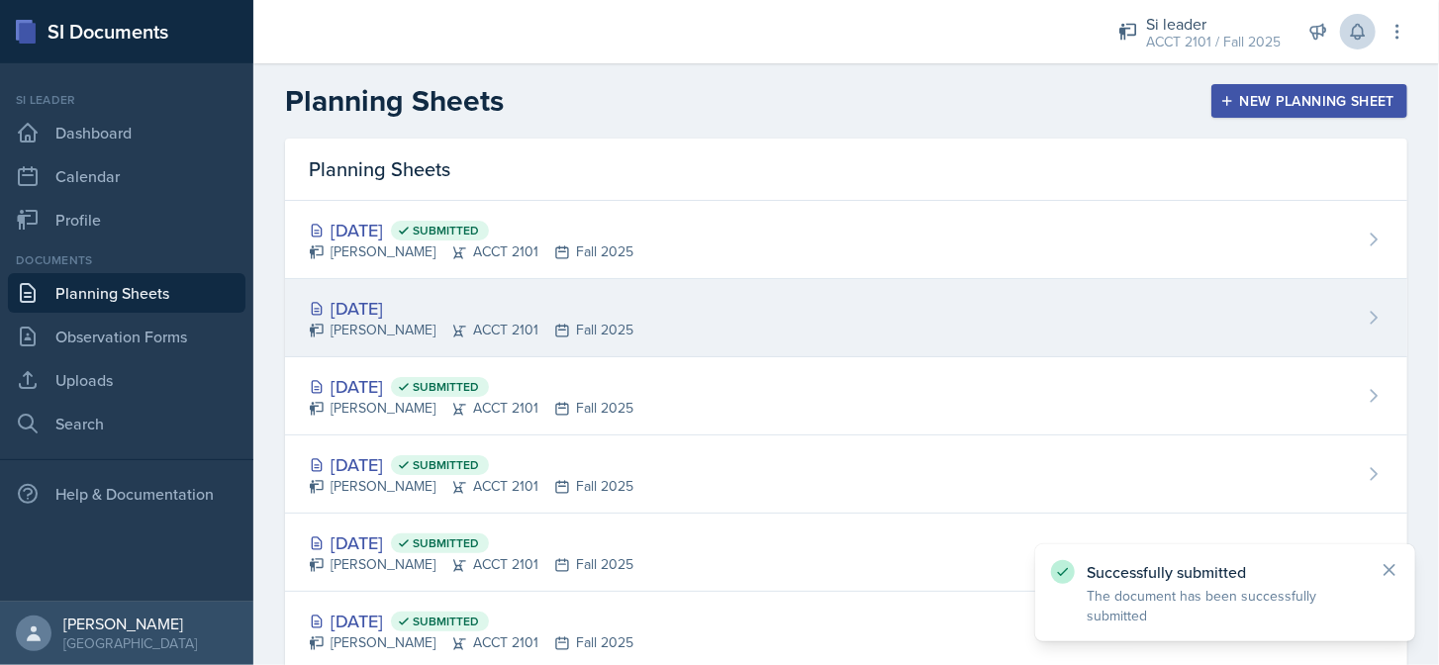
click at [575, 316] on div "[DATE]" at bounding box center [471, 308] width 325 height 27
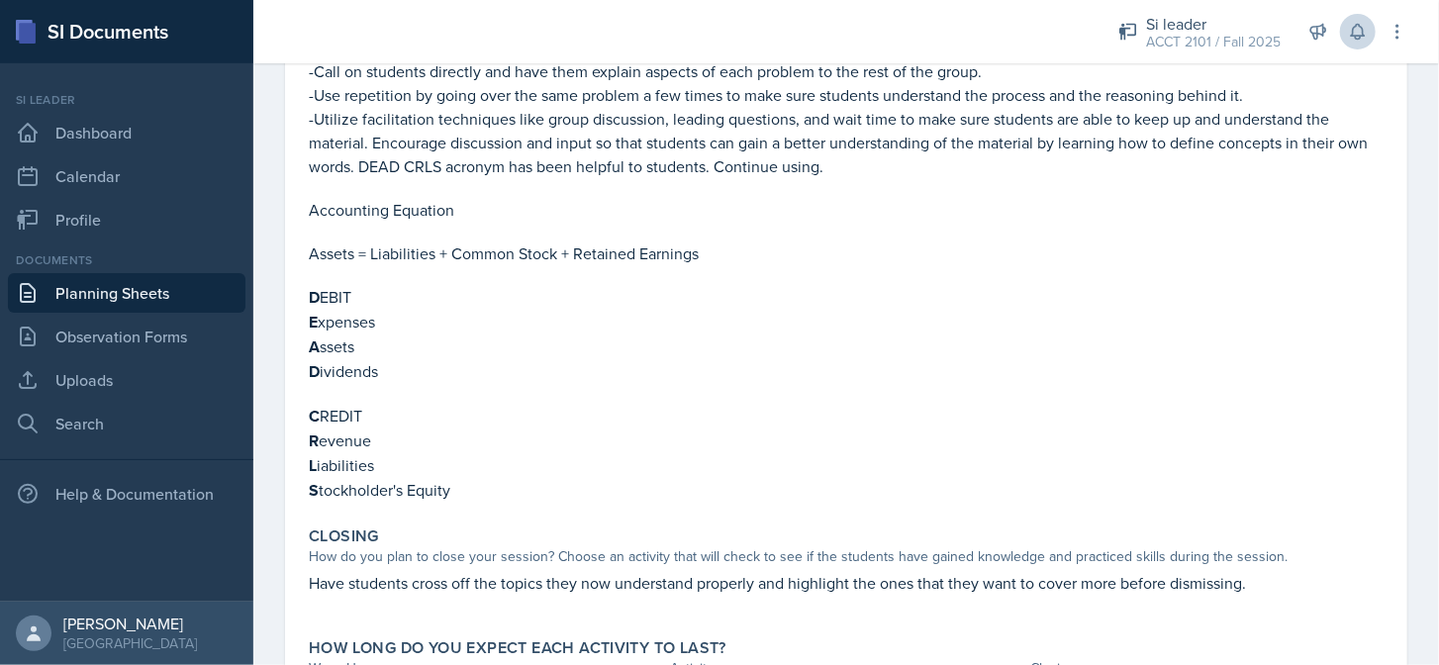
scroll to position [640, 0]
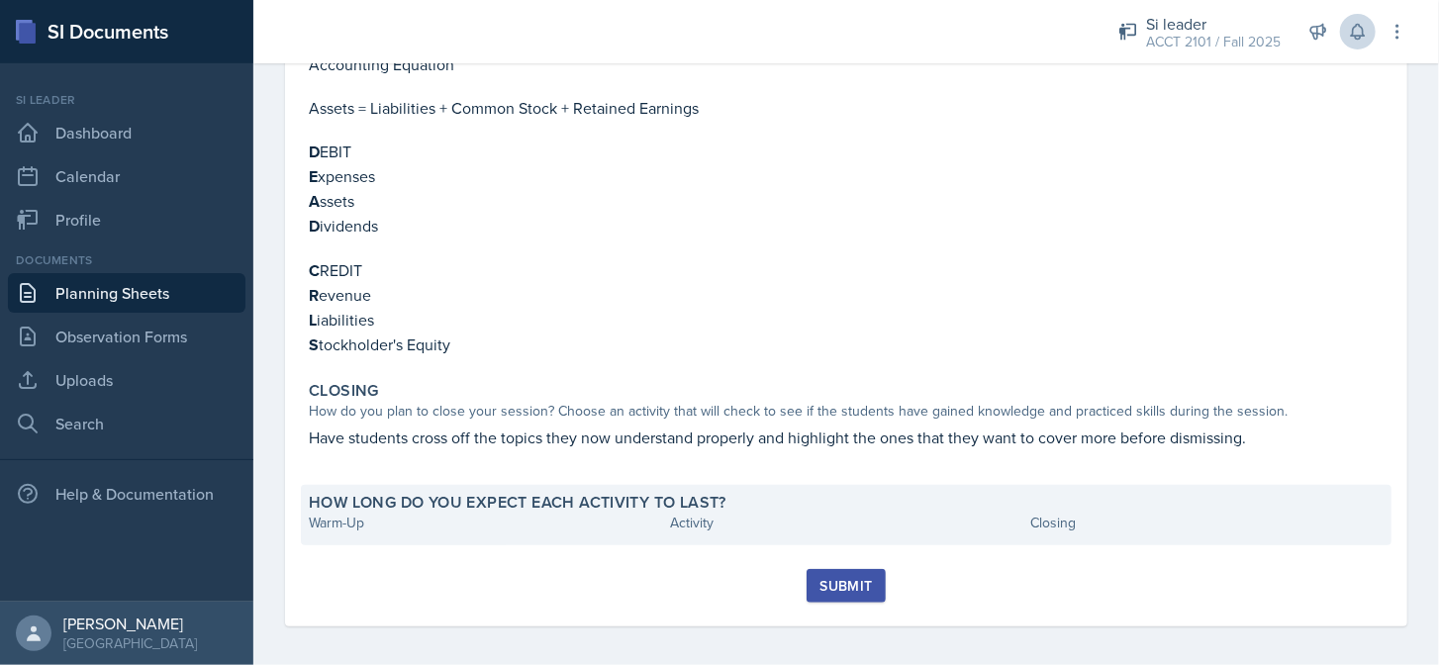
click at [452, 518] on div "Warm-Up" at bounding box center [485, 523] width 353 height 21
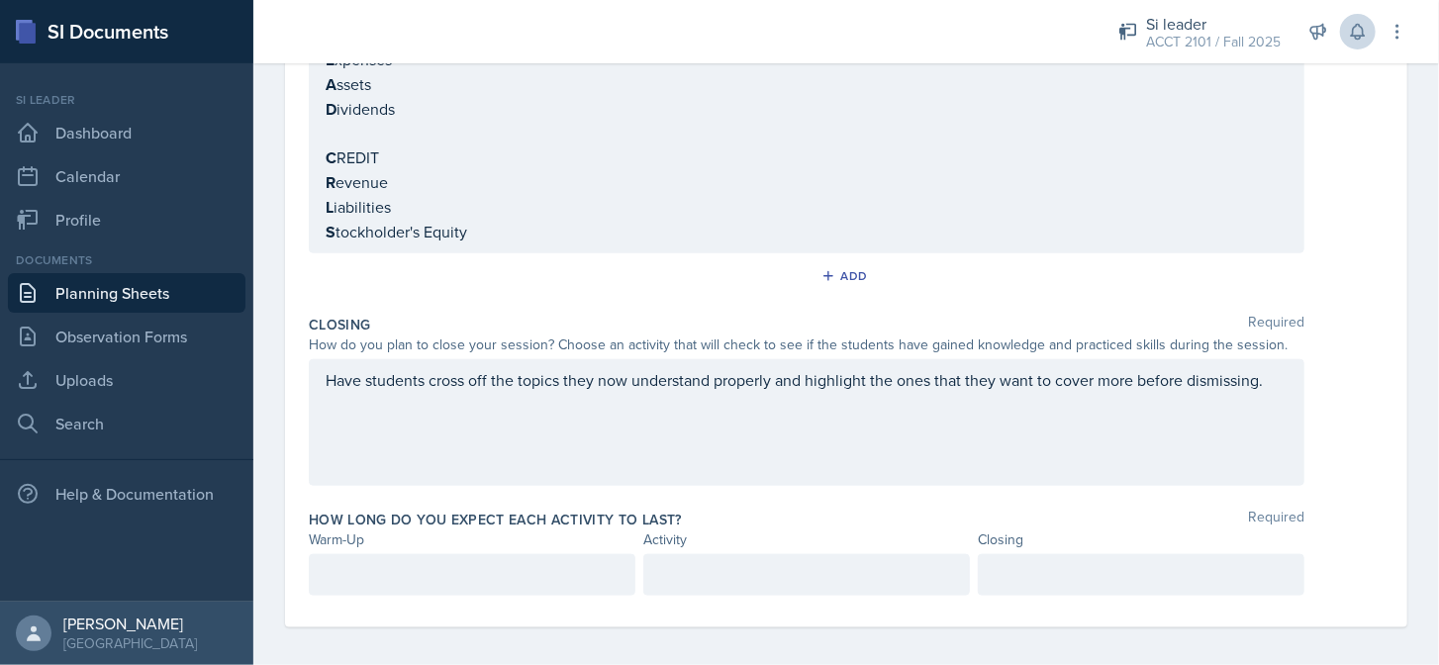
click at [458, 563] on p at bounding box center [472, 575] width 293 height 24
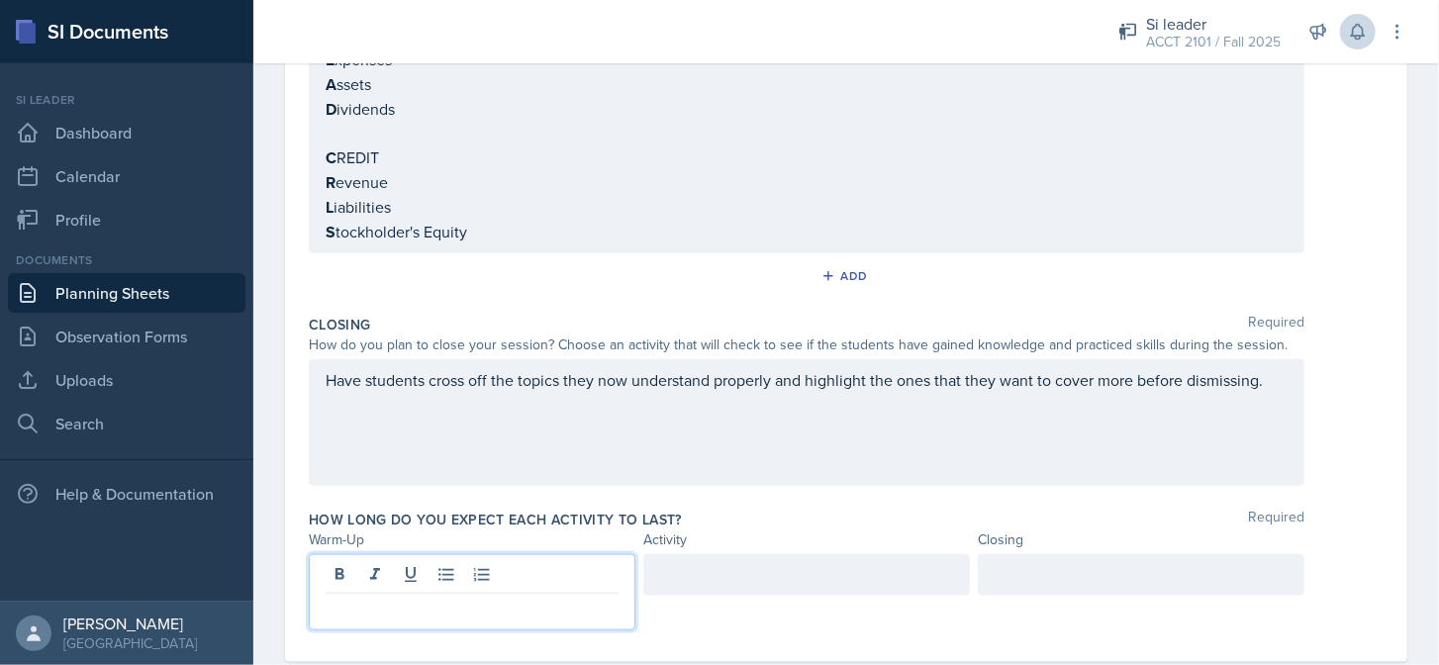
scroll to position [906, 0]
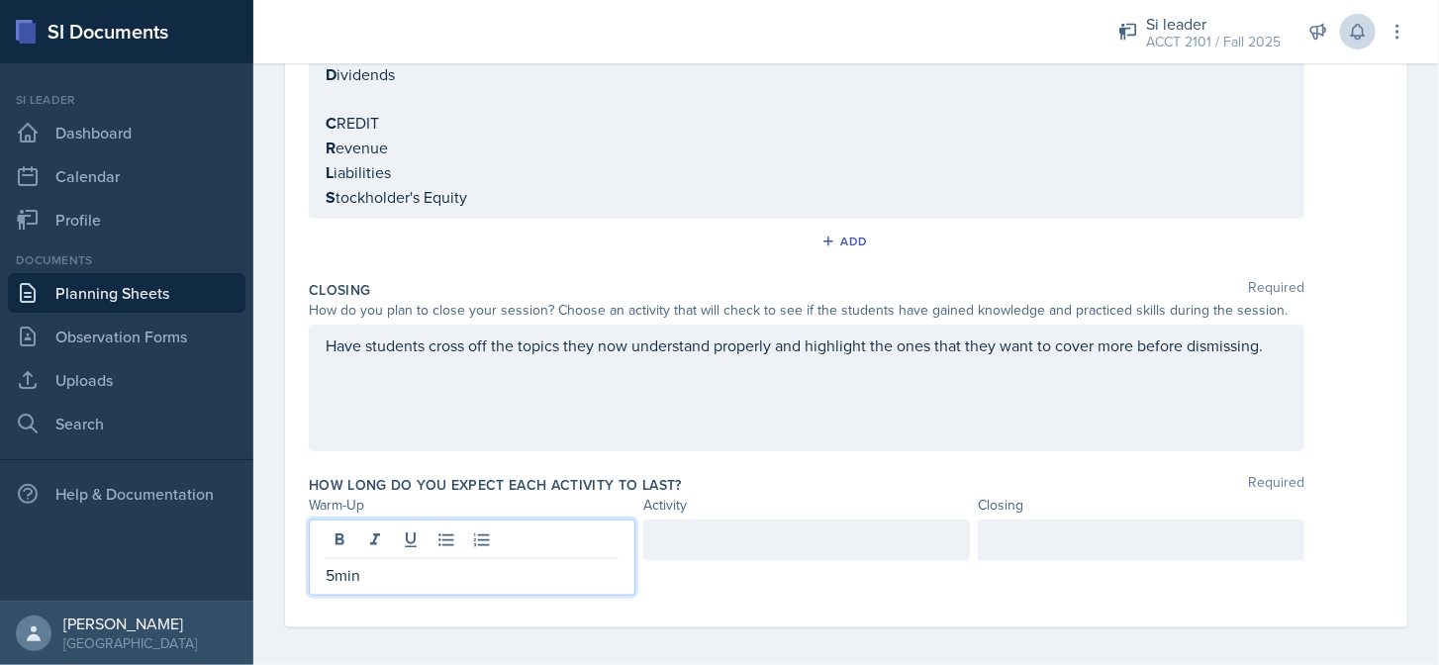
click at [752, 546] on div at bounding box center [806, 540] width 327 height 42
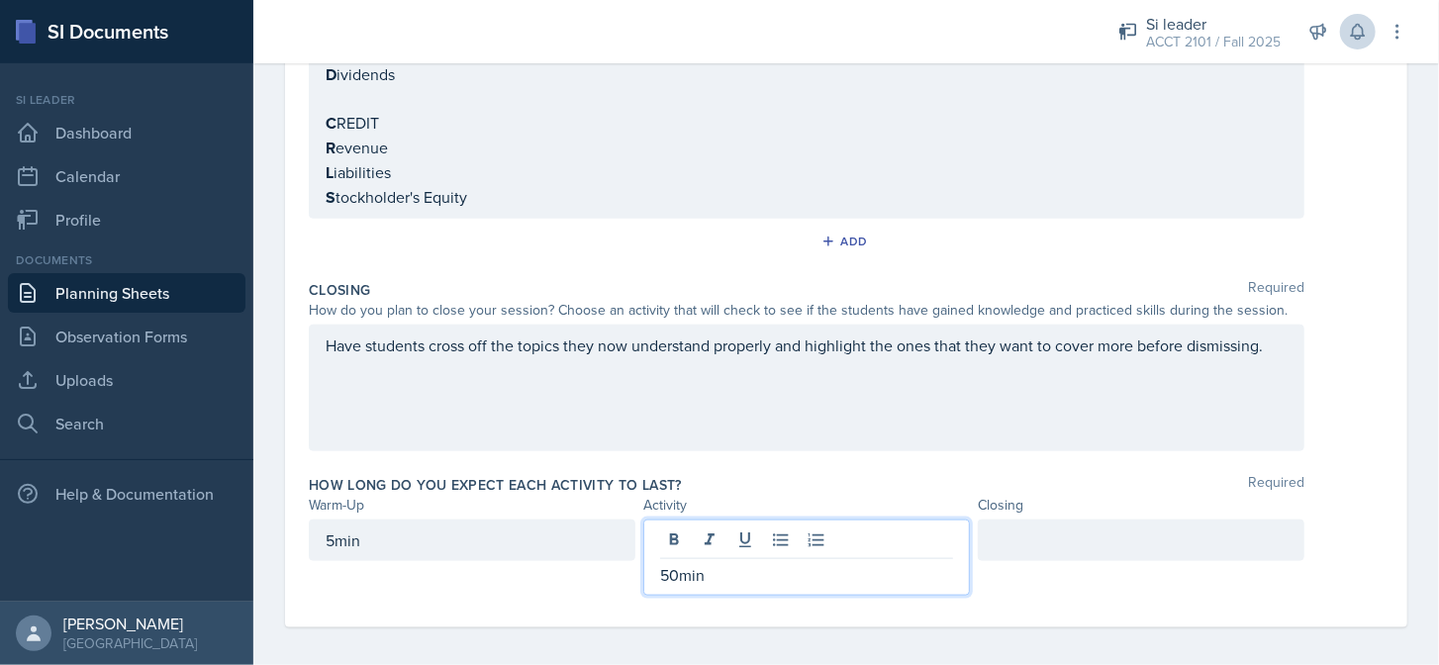
click at [1039, 538] on div at bounding box center [1141, 540] width 327 height 42
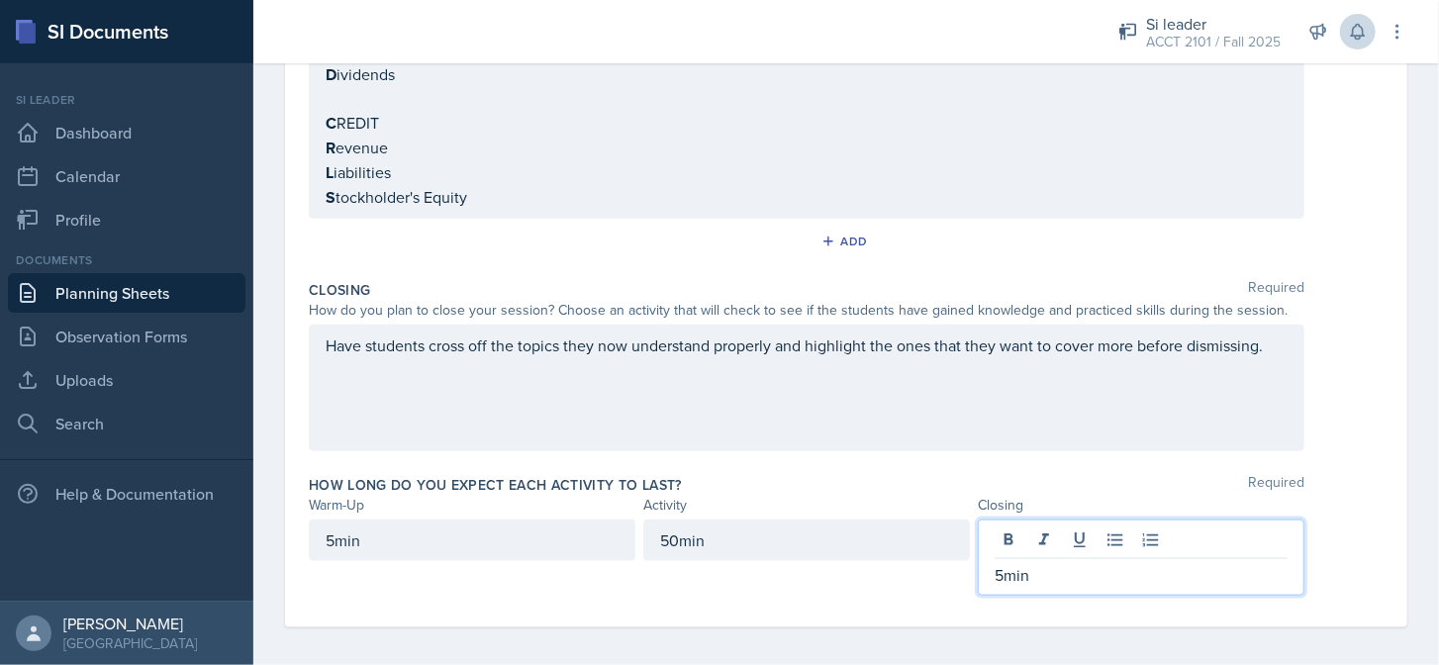
click at [1341, 541] on div "5min 50min 5min" at bounding box center [846, 557] width 1075 height 76
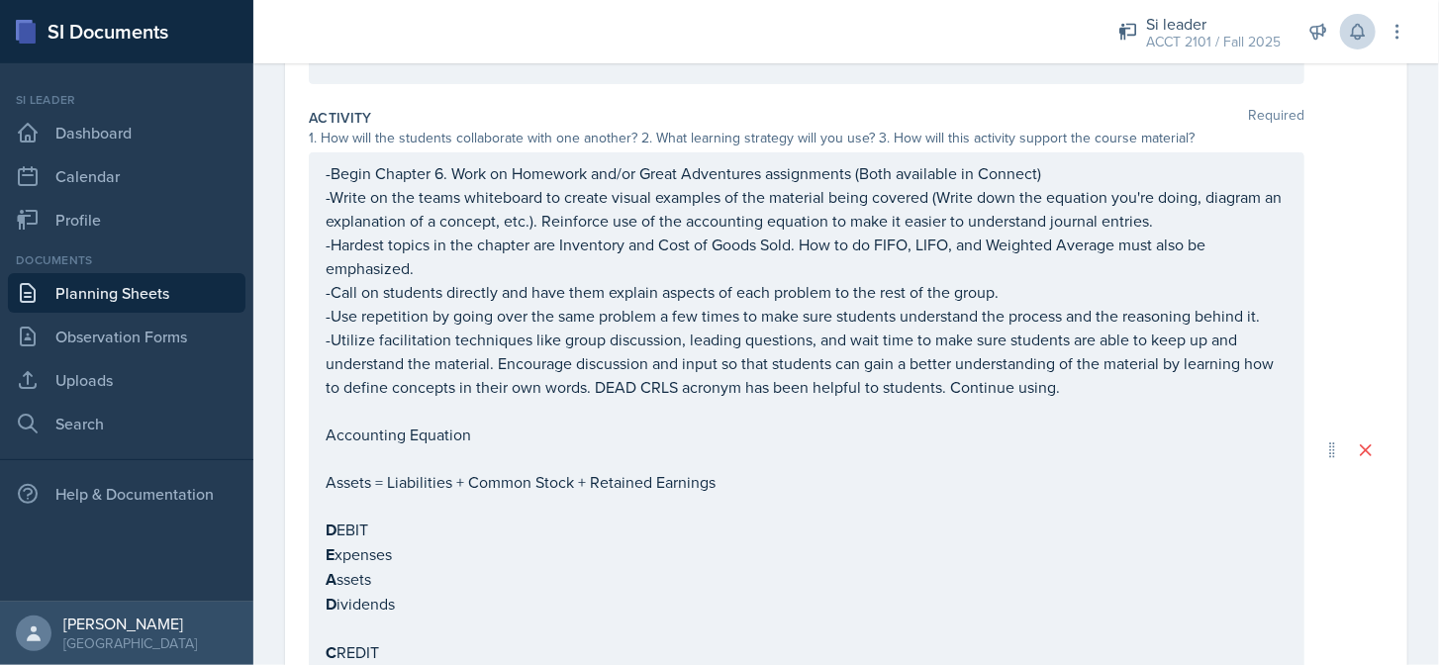
scroll to position [0, 0]
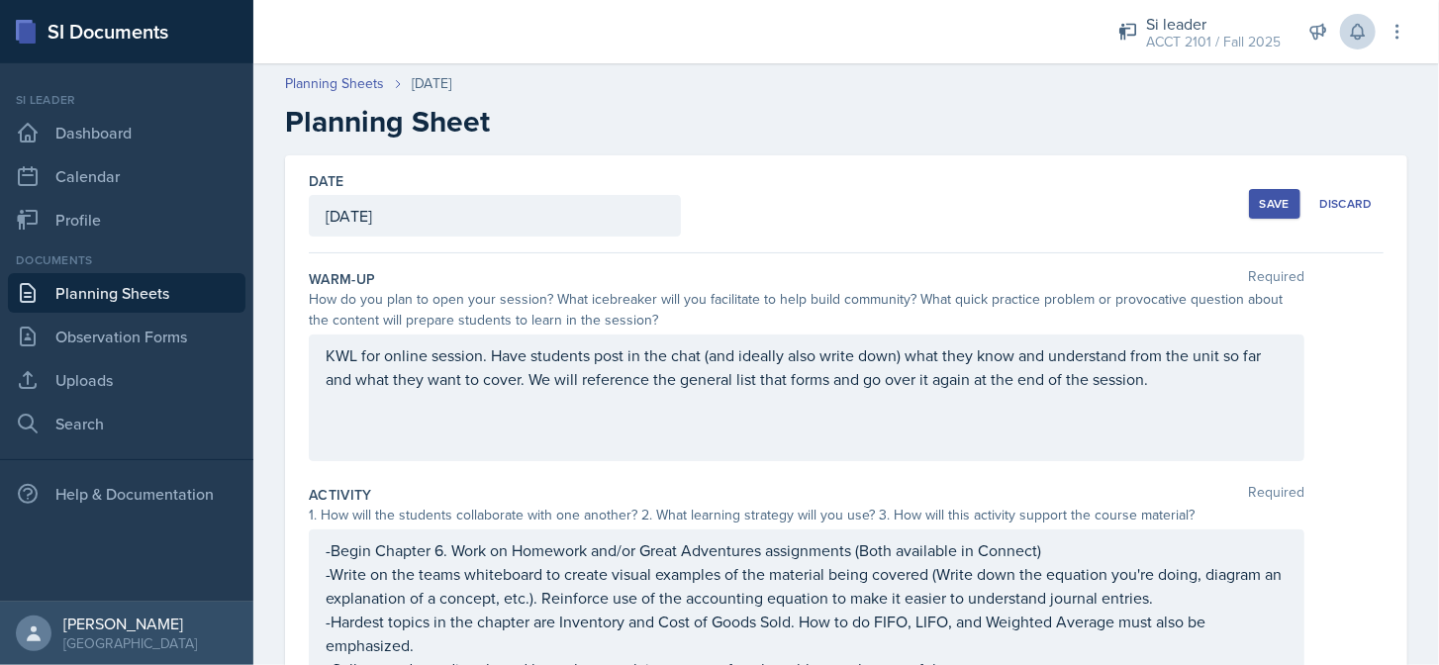
click at [1264, 209] on div "Save" at bounding box center [1275, 204] width 30 height 16
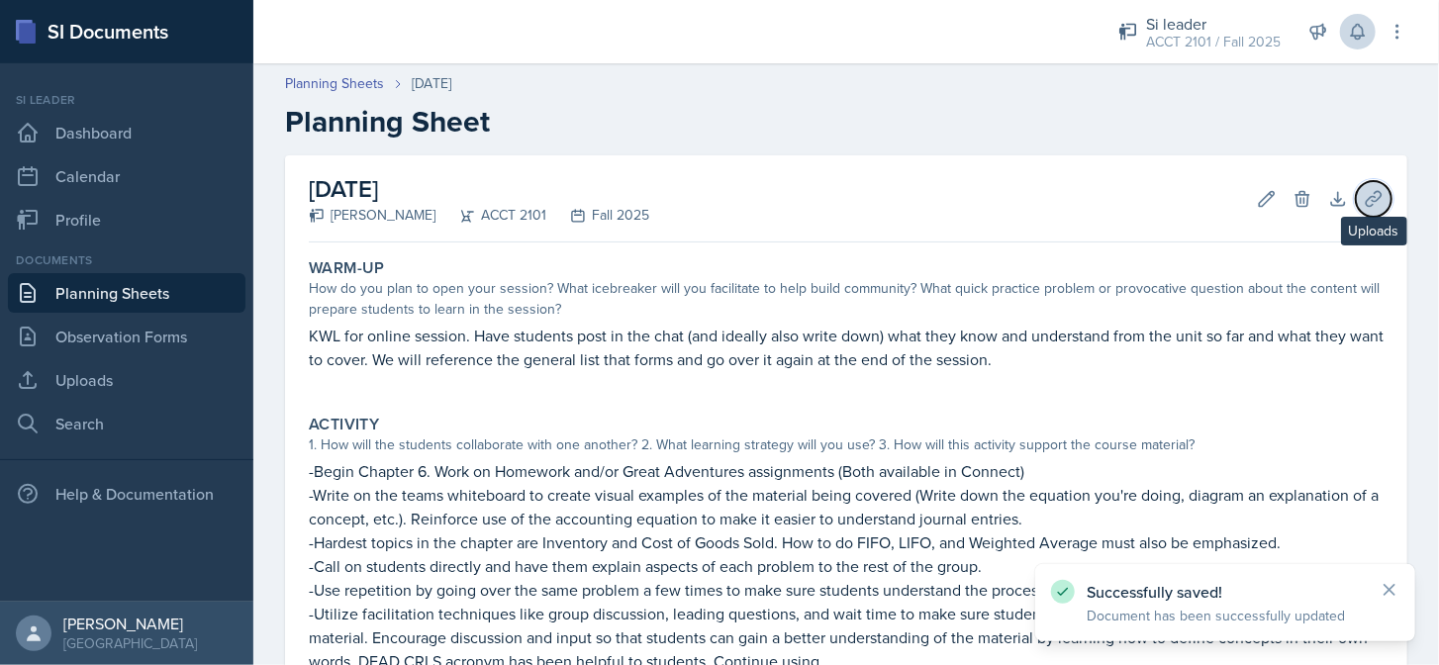
click at [1364, 189] on icon at bounding box center [1374, 199] width 20 height 20
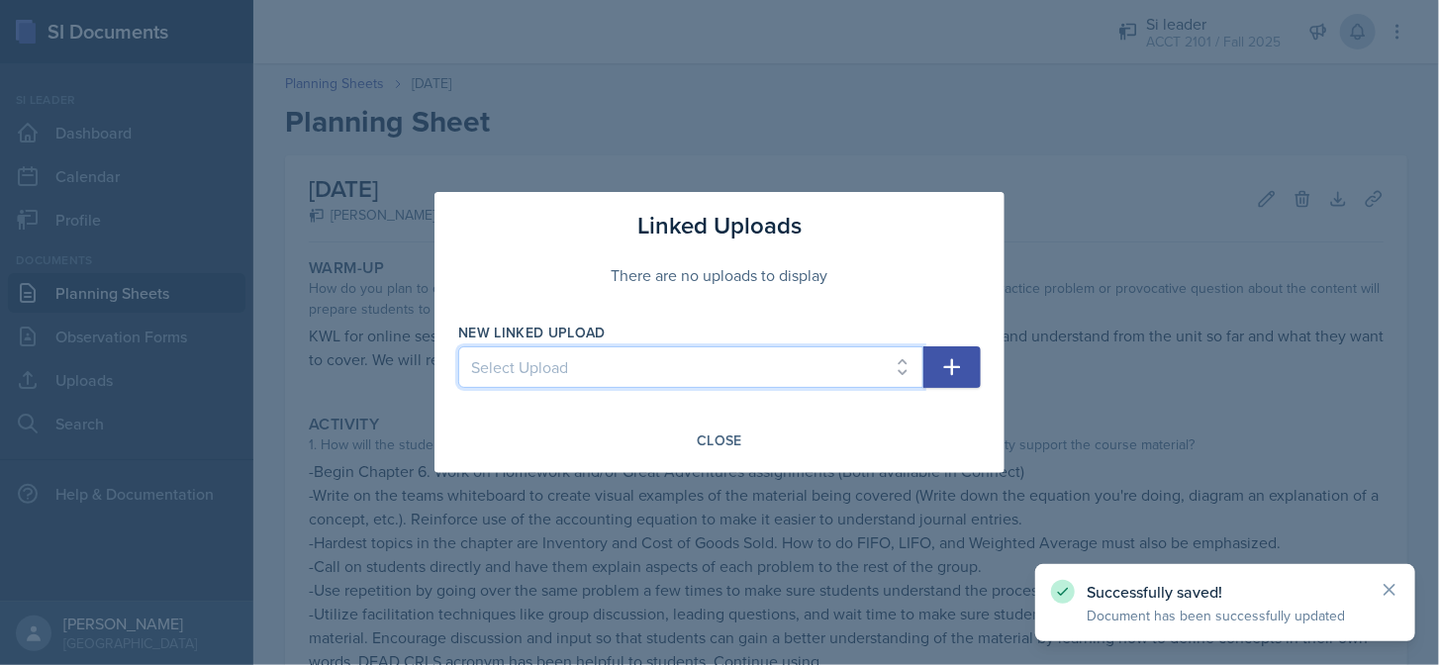
click at [898, 371] on select "Select Upload Online Session Welcome Card" at bounding box center [690, 367] width 465 height 42
select select "efb57ee3-ce7d-412c-a6b7-67e83feb745e"
click at [458, 346] on select "Select Upload Online Session Welcome Card" at bounding box center [690, 367] width 465 height 42
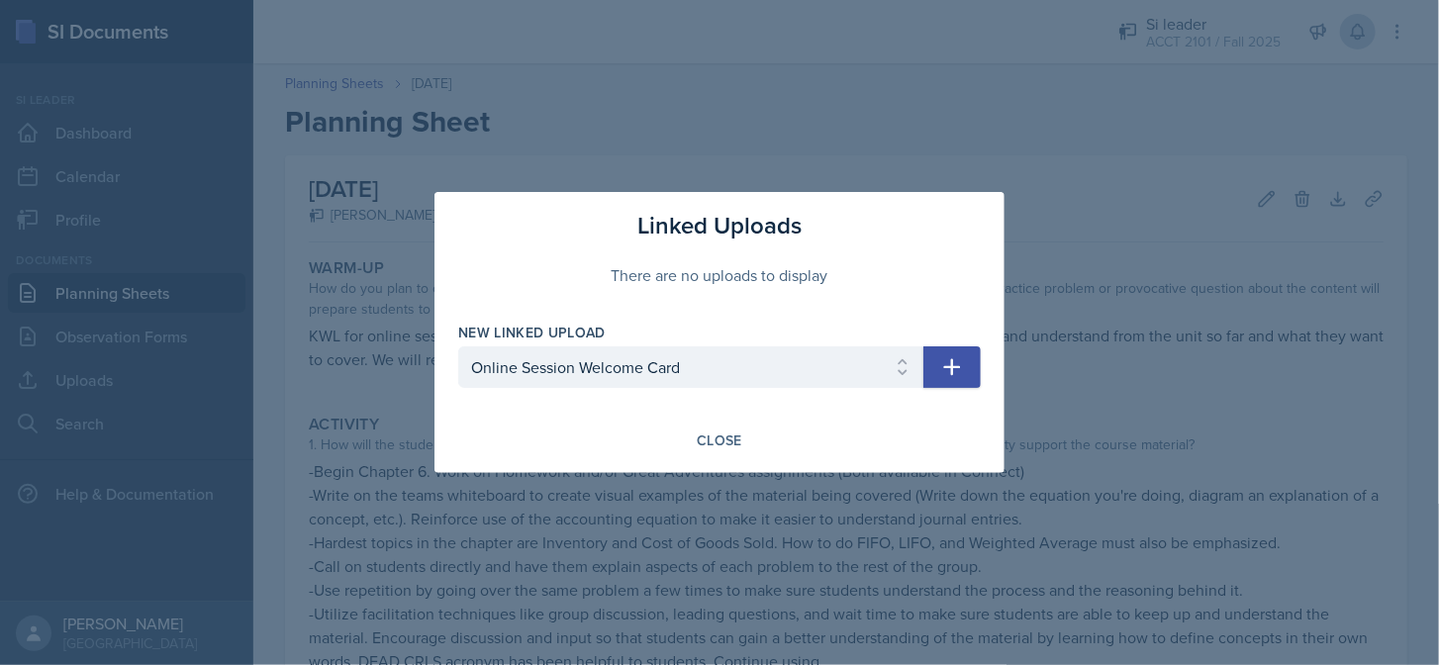
click at [959, 370] on icon "button" at bounding box center [952, 367] width 24 height 24
select select
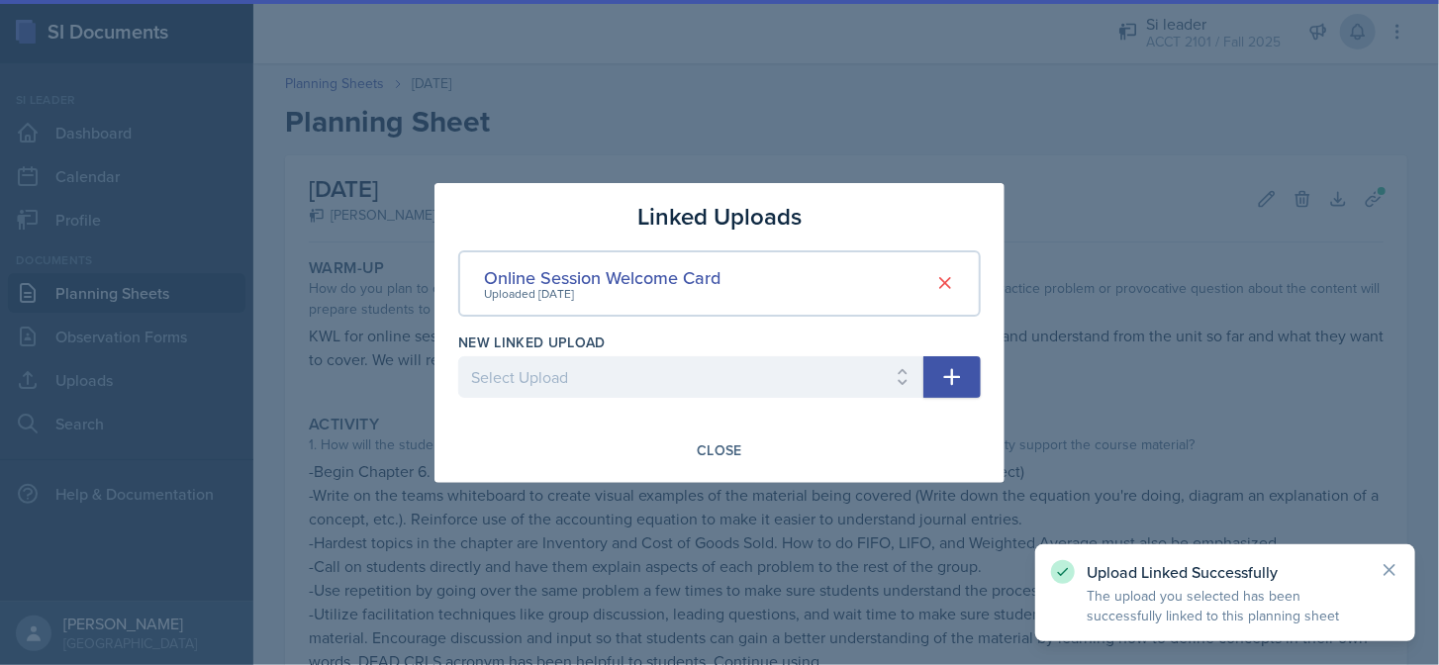
click at [1152, 439] on div at bounding box center [719, 332] width 1439 height 665
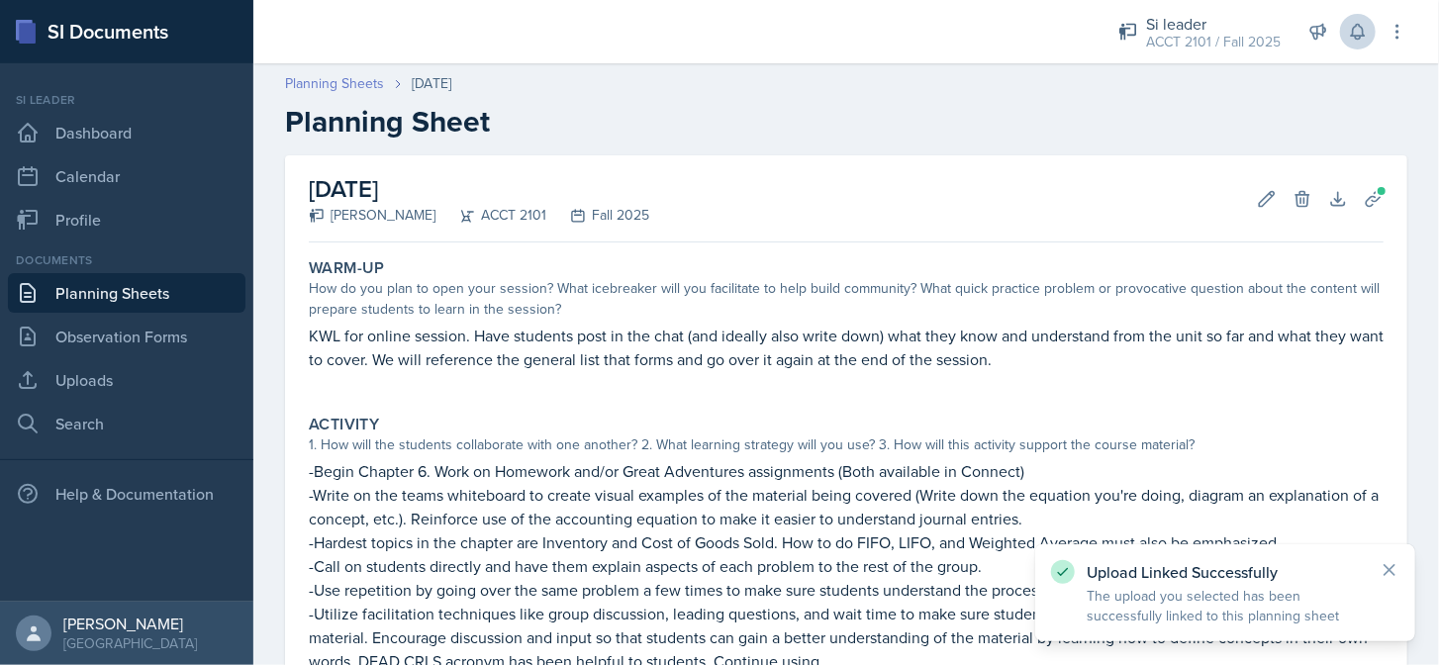
click at [372, 86] on link "Planning Sheets" at bounding box center [334, 83] width 99 height 21
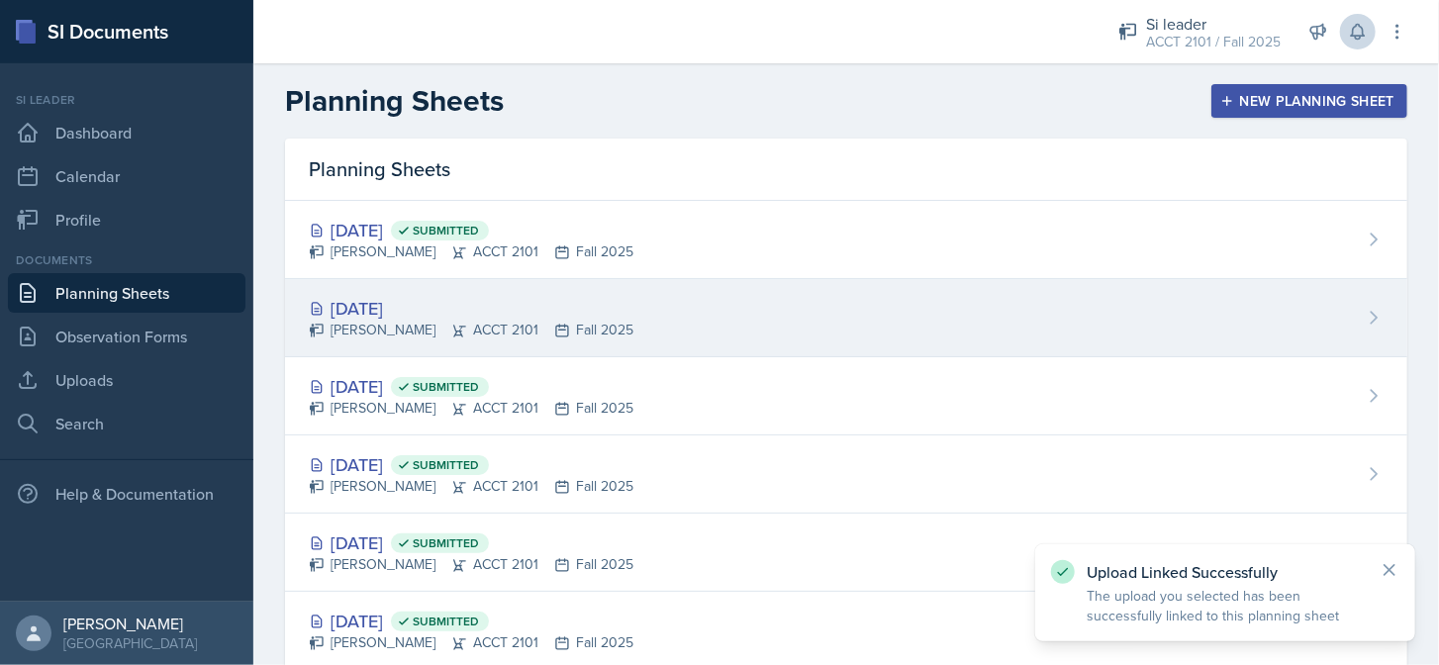
click at [472, 304] on div "[DATE]" at bounding box center [471, 308] width 325 height 27
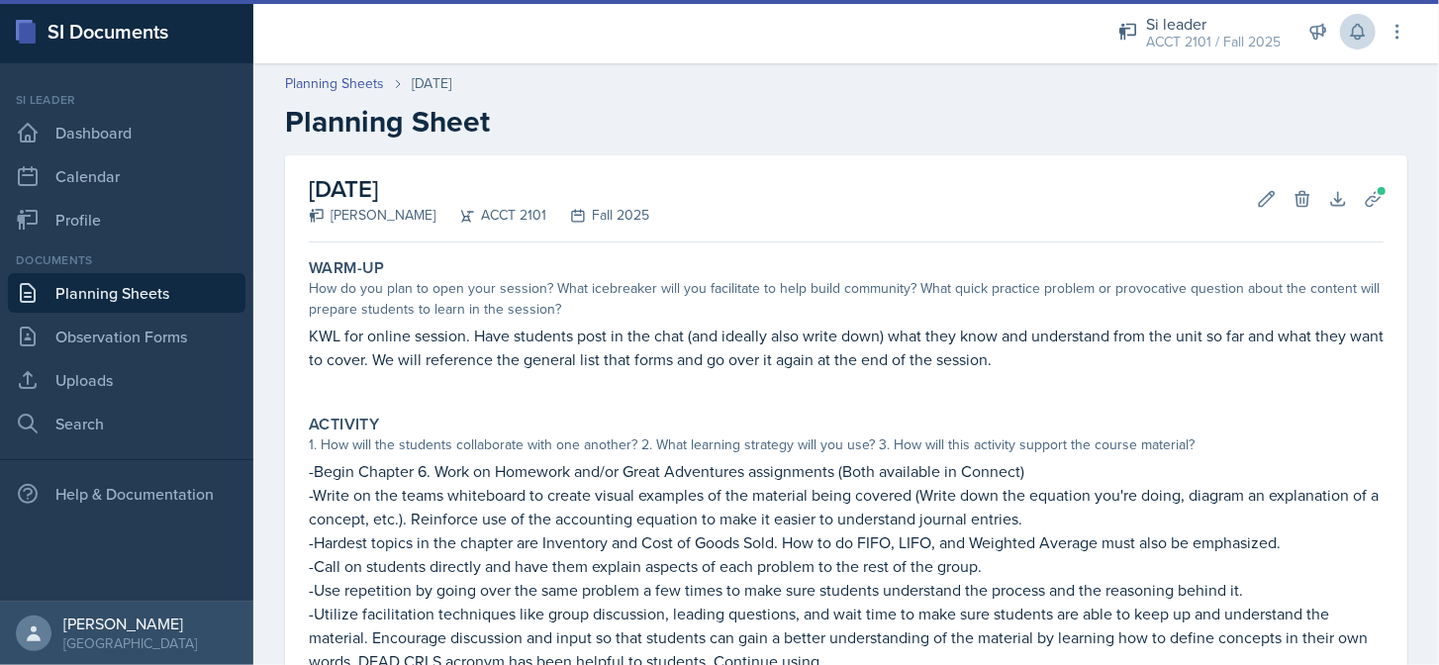
scroll to position [664, 0]
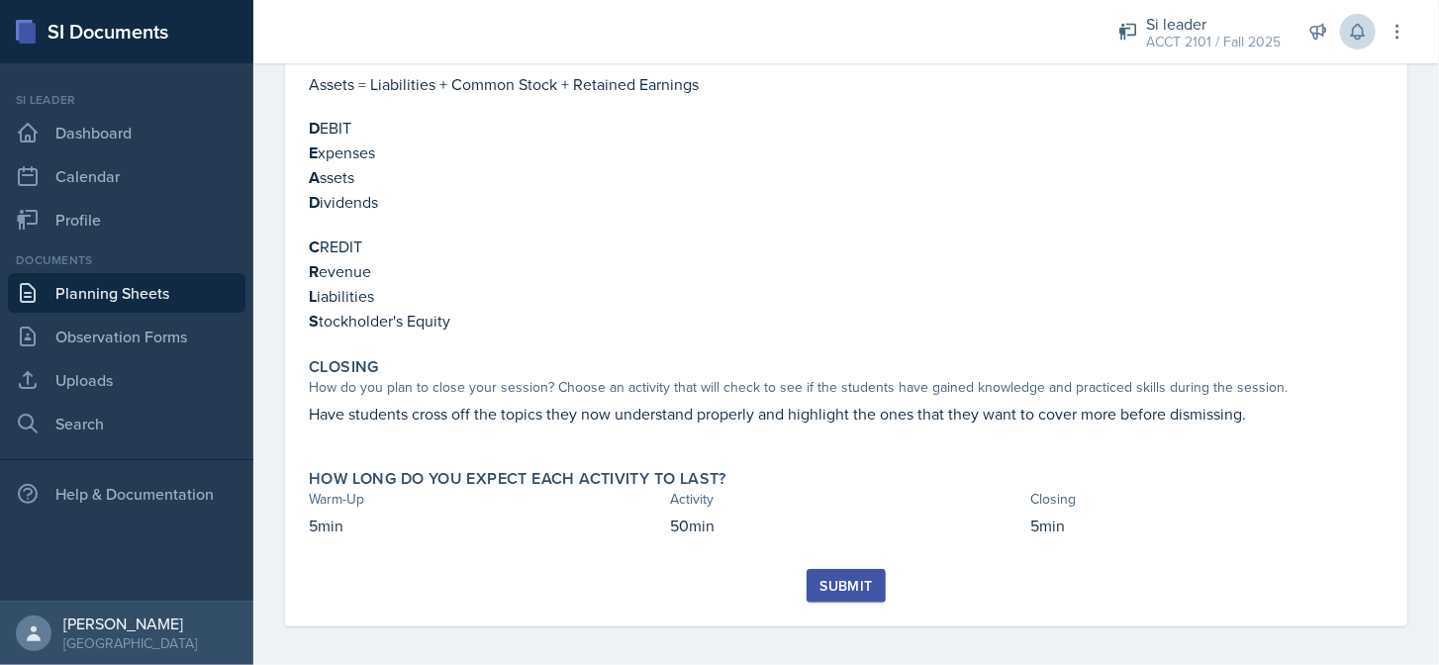
click at [831, 578] on div "Submit" at bounding box center [845, 586] width 52 height 16
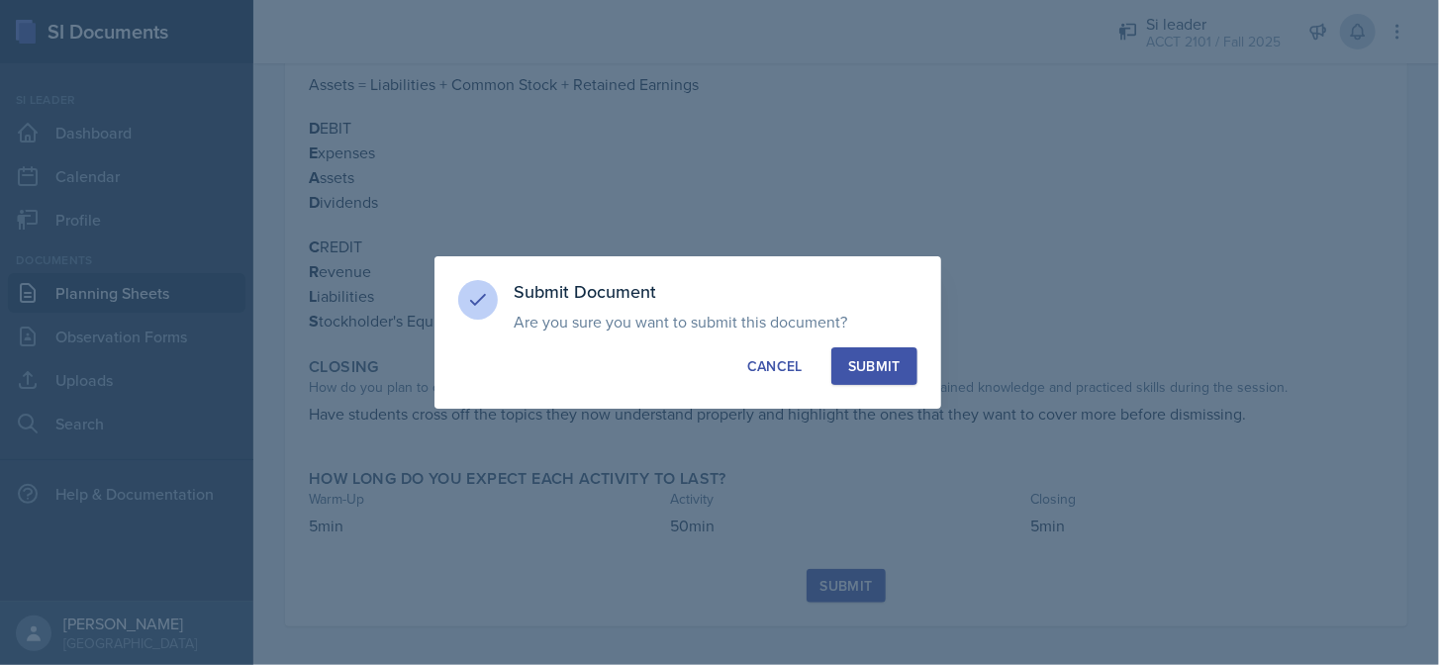
click at [878, 371] on div "Submit" at bounding box center [874, 366] width 52 height 20
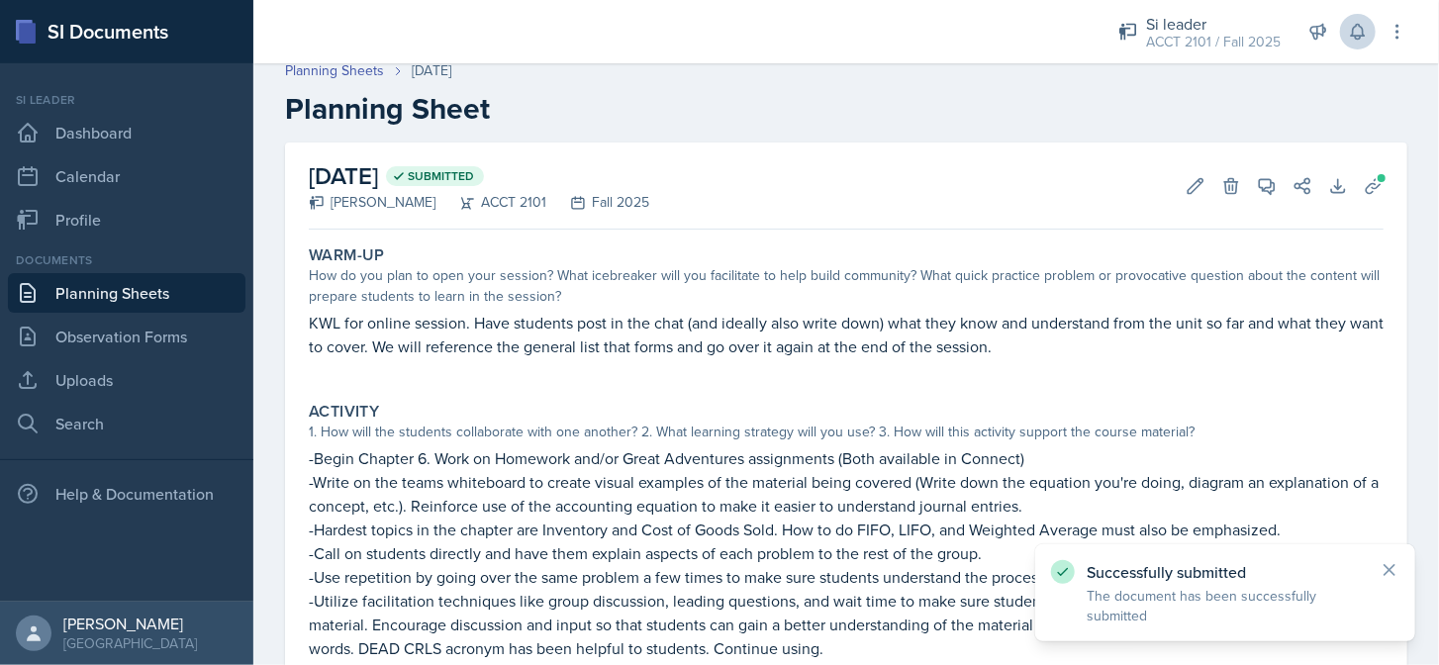
scroll to position [0, 0]
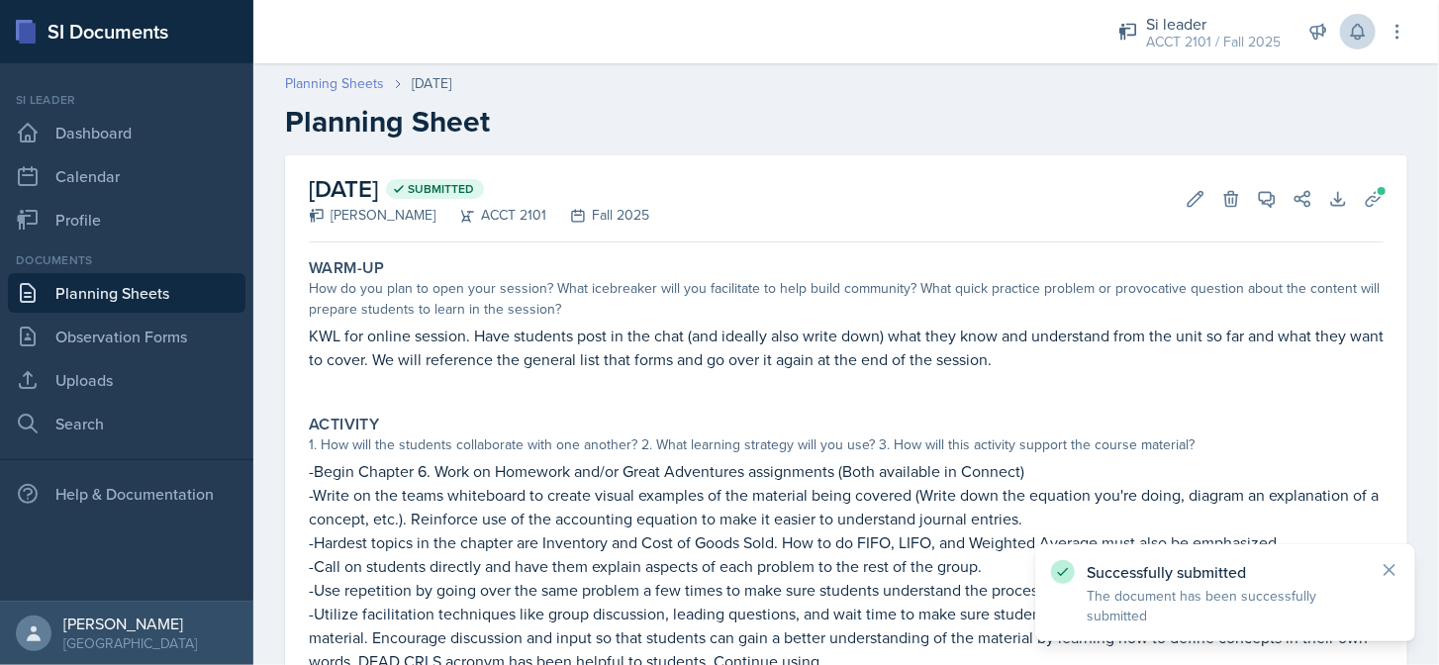
click at [373, 83] on link "Planning Sheets" at bounding box center [334, 83] width 99 height 21
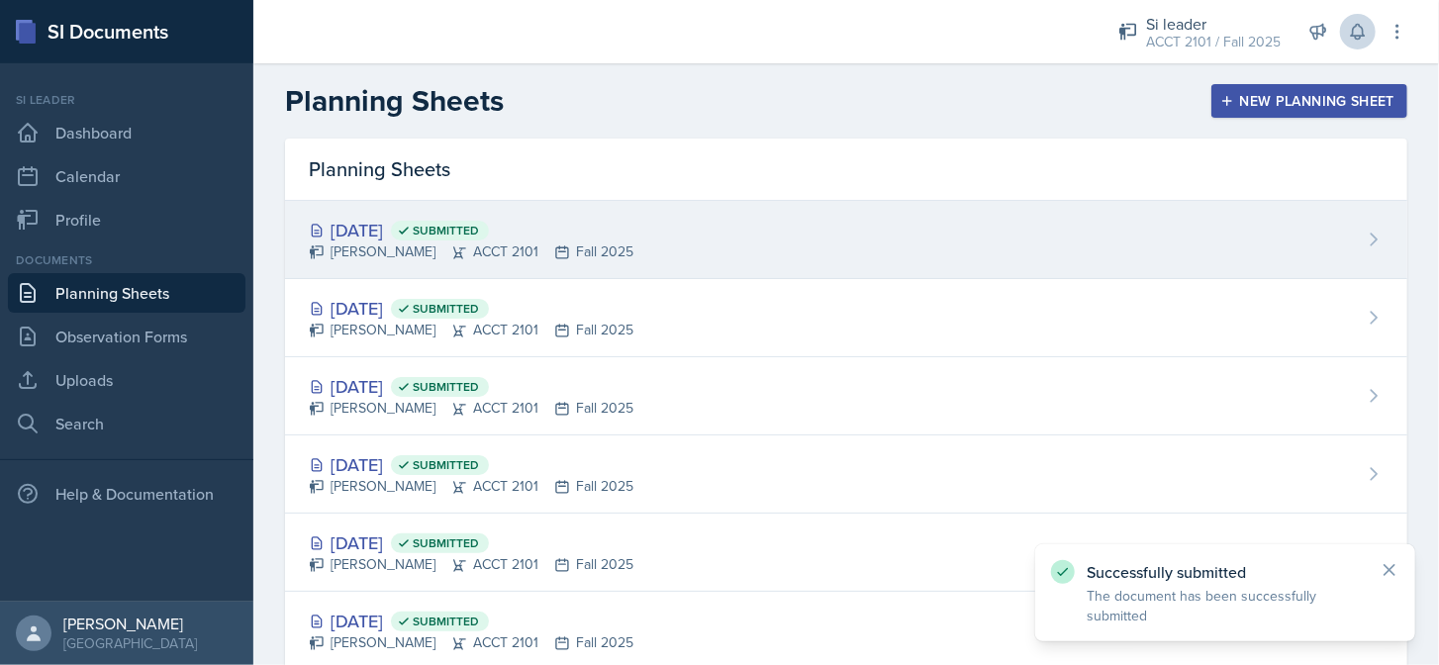
click at [459, 219] on div "[DATE] Submitted" at bounding box center [471, 230] width 325 height 27
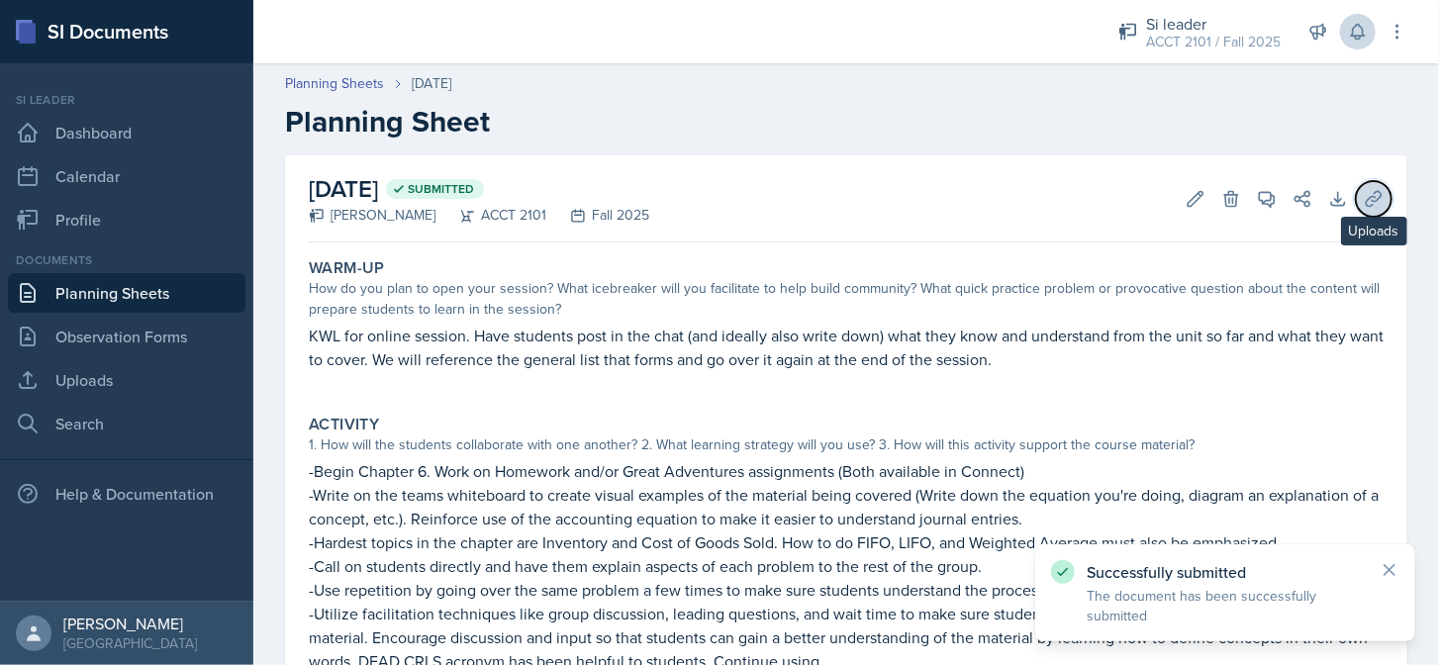
click at [1365, 205] on icon at bounding box center [1374, 199] width 20 height 20
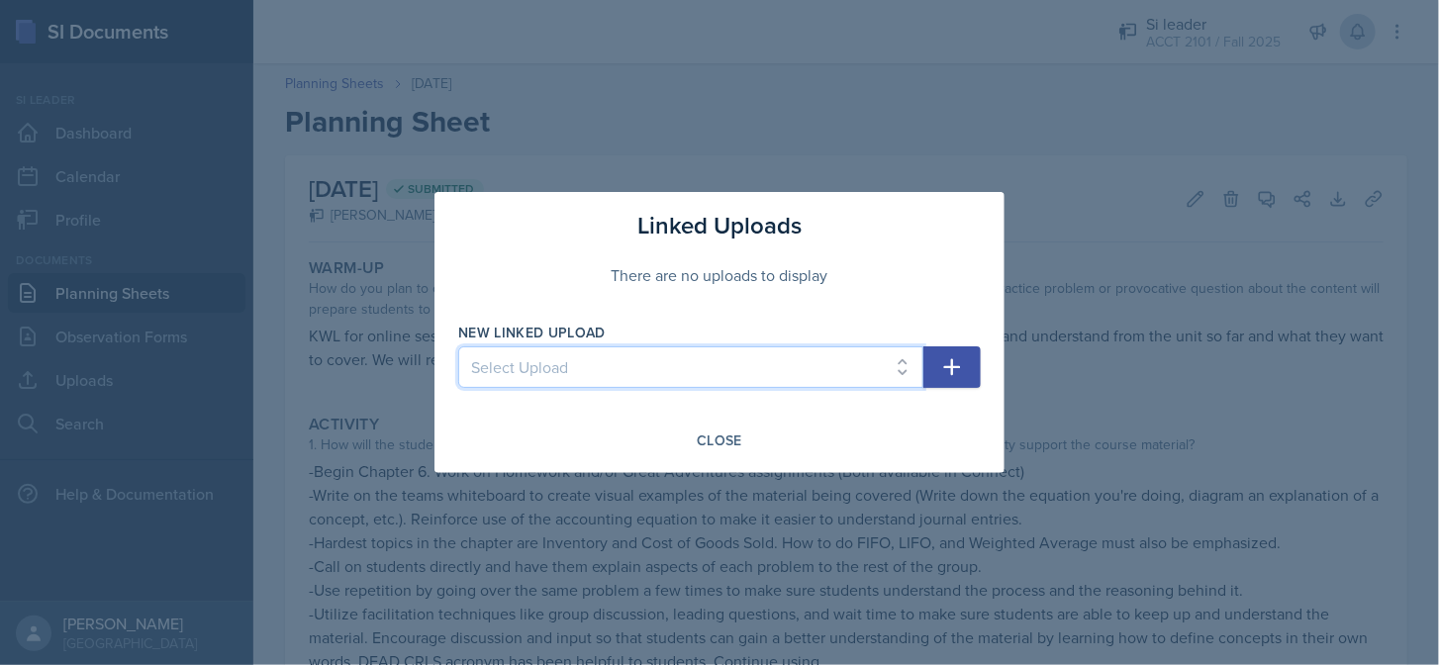
click at [769, 369] on select "Select Upload Online Session Welcome Card" at bounding box center [690, 367] width 465 height 42
select select "efb57ee3-ce7d-412c-a6b7-67e83feb745e"
click at [458, 346] on select "Select Upload Online Session Welcome Card" at bounding box center [690, 367] width 465 height 42
click at [974, 363] on button "button" at bounding box center [951, 367] width 57 height 42
select select
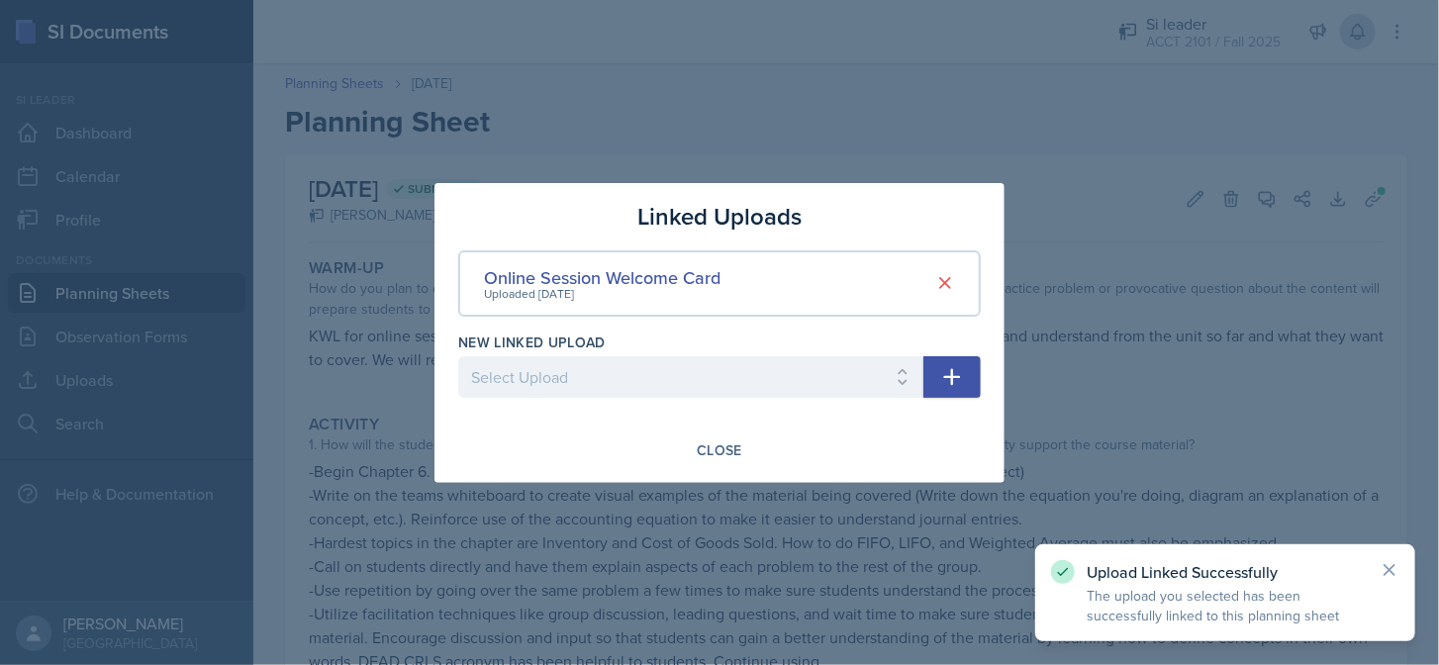
drag, startPoint x: 1406, startPoint y: 571, endPoint x: 1374, endPoint y: 546, distance: 40.2
click at [1405, 571] on div "Upload Linked Successfully The upload you selected has been successfully linked…" at bounding box center [1225, 592] width 380 height 97
click at [1056, 294] on div at bounding box center [719, 332] width 1439 height 665
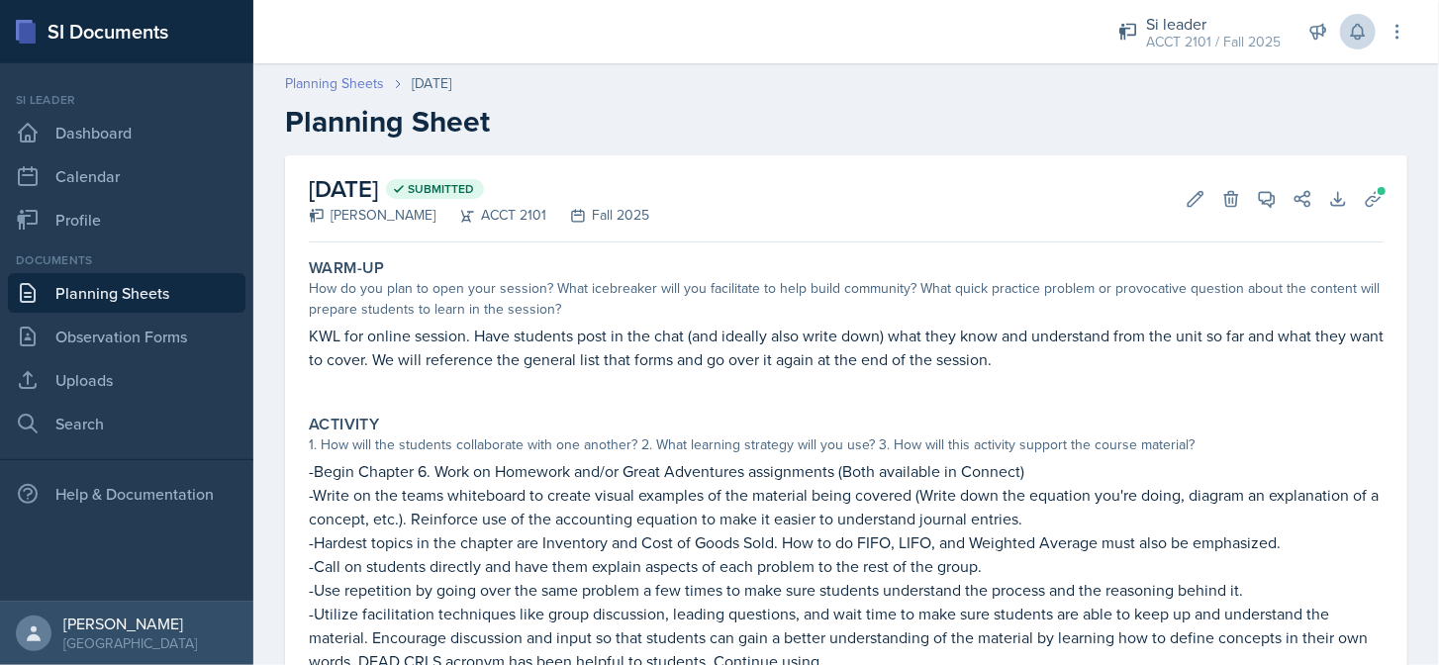
click at [358, 83] on link "Planning Sheets" at bounding box center [334, 83] width 99 height 21
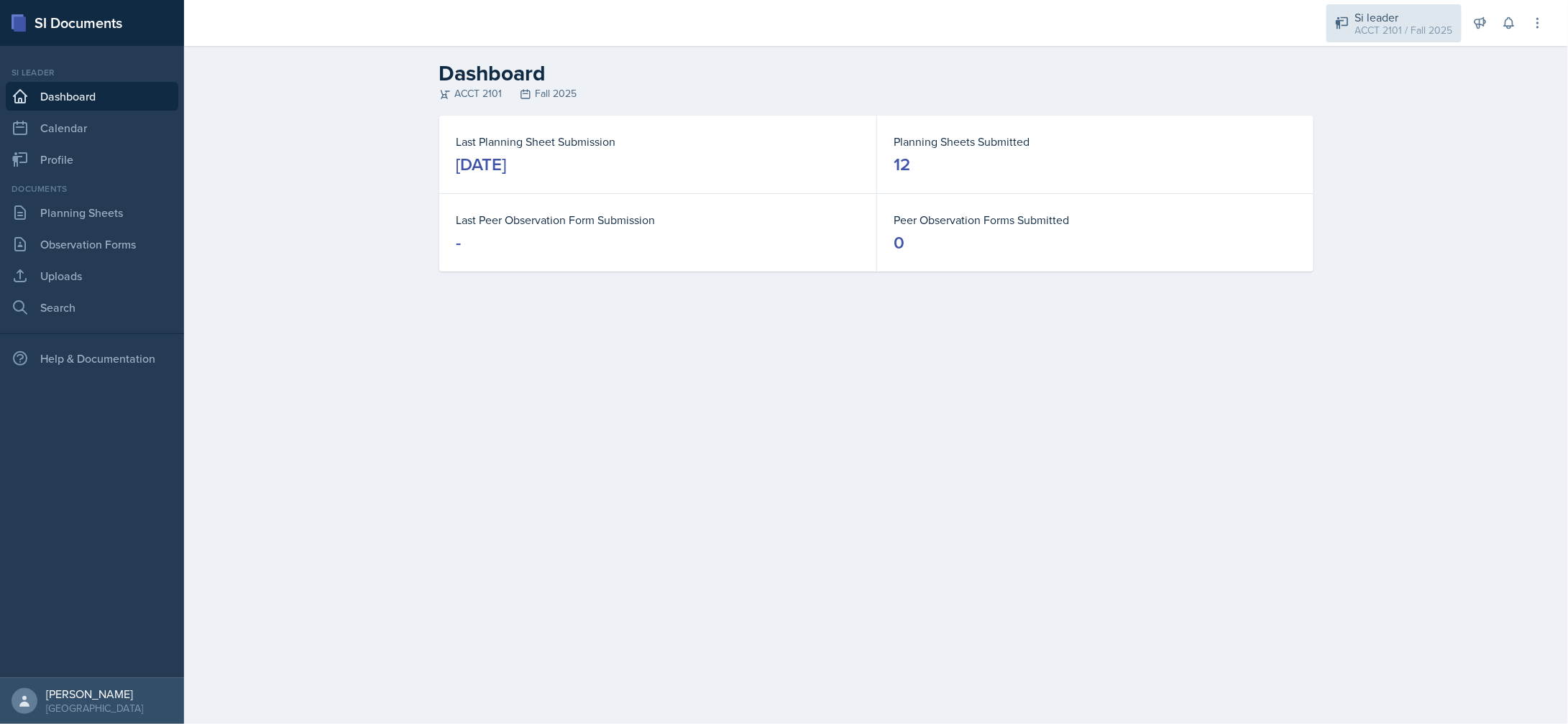
click at [1383, 26] on div "ACCT 2101 / Fall 2025" at bounding box center [1404, 30] width 98 height 15
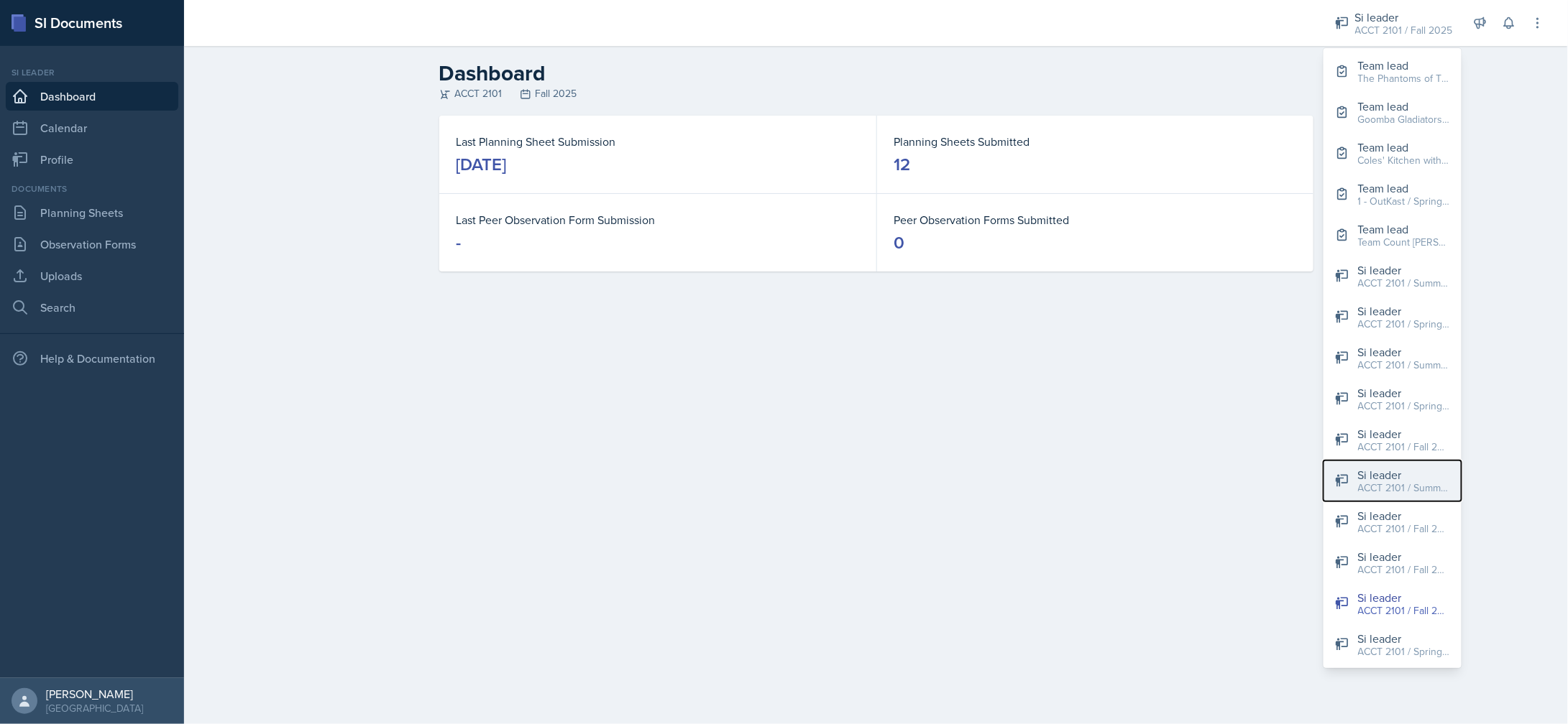
click at [1418, 476] on div "Si leader" at bounding box center [1404, 475] width 92 height 17
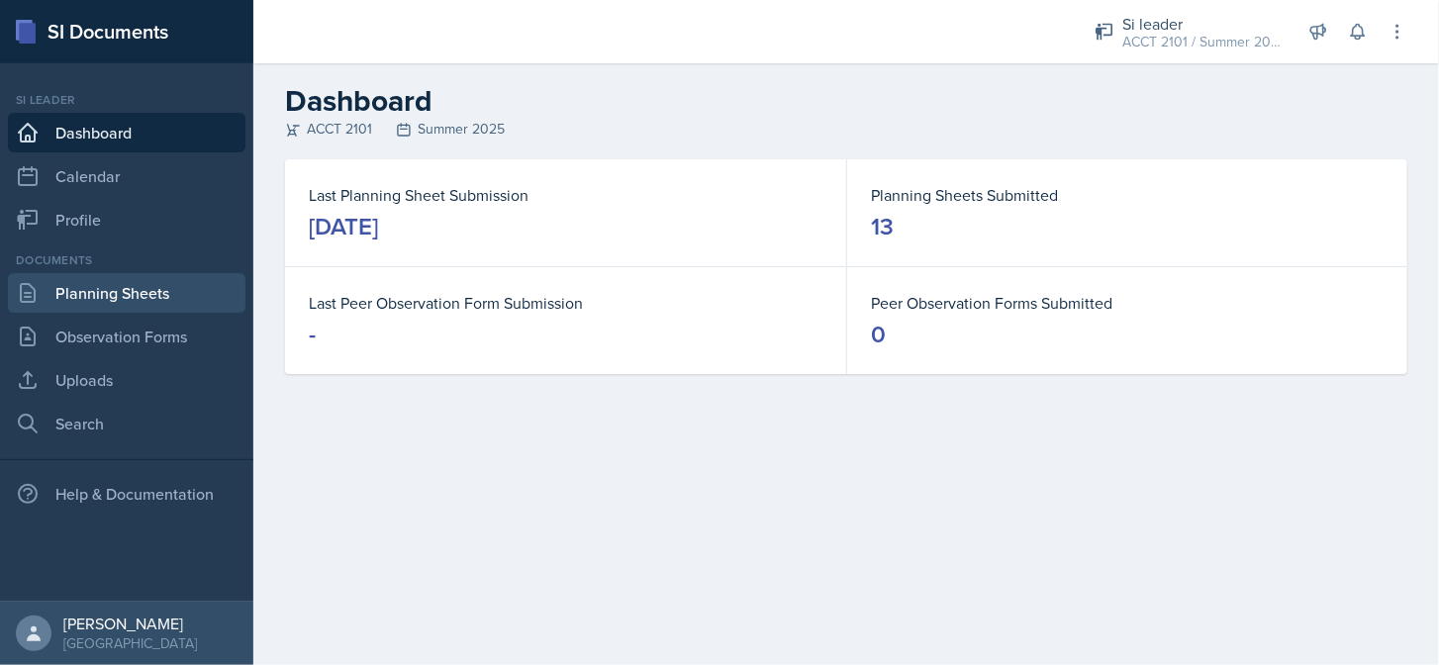
click at [130, 300] on link "Planning Sheets" at bounding box center [126, 293] width 237 height 40
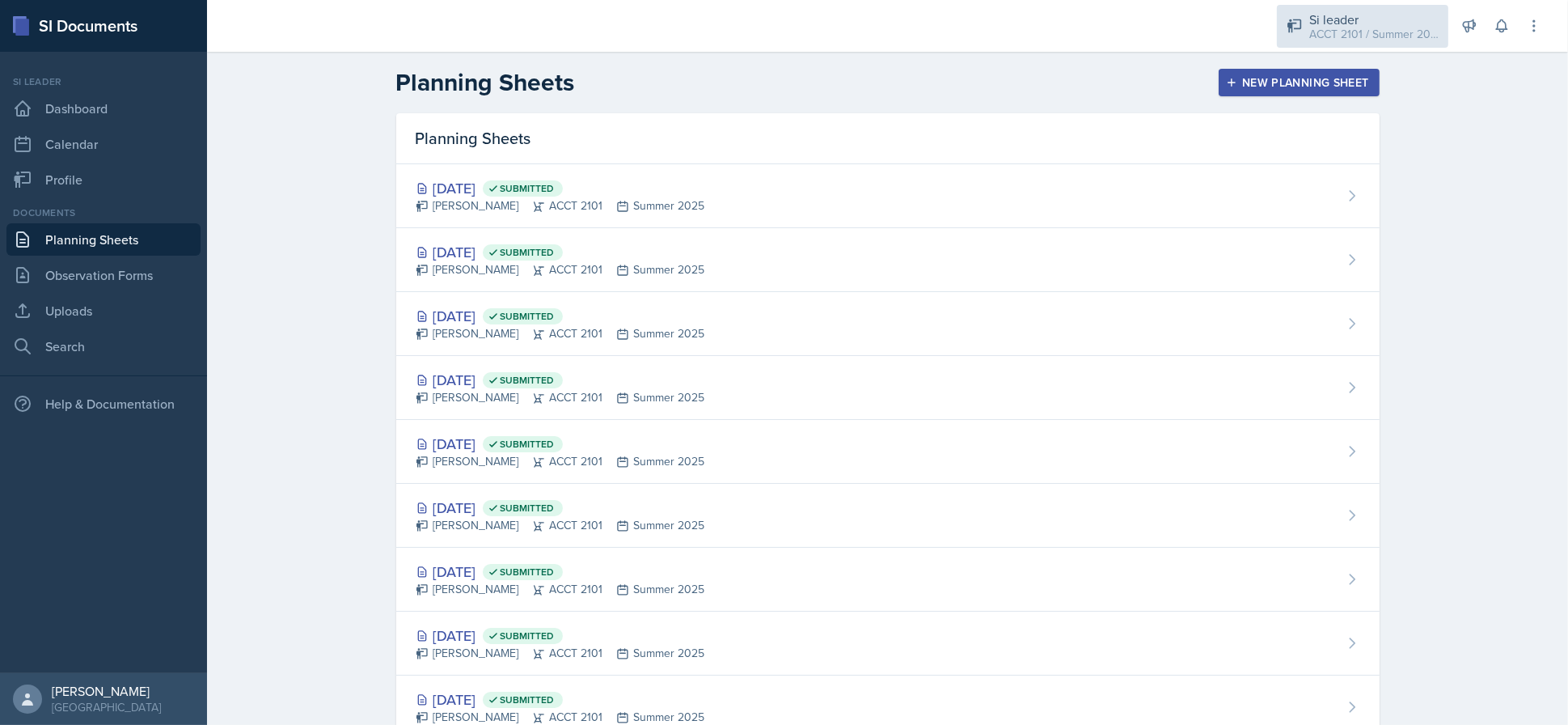
click at [1344, 38] on div "ACCT 2101 / Summer 2025" at bounding box center [1374, 34] width 129 height 17
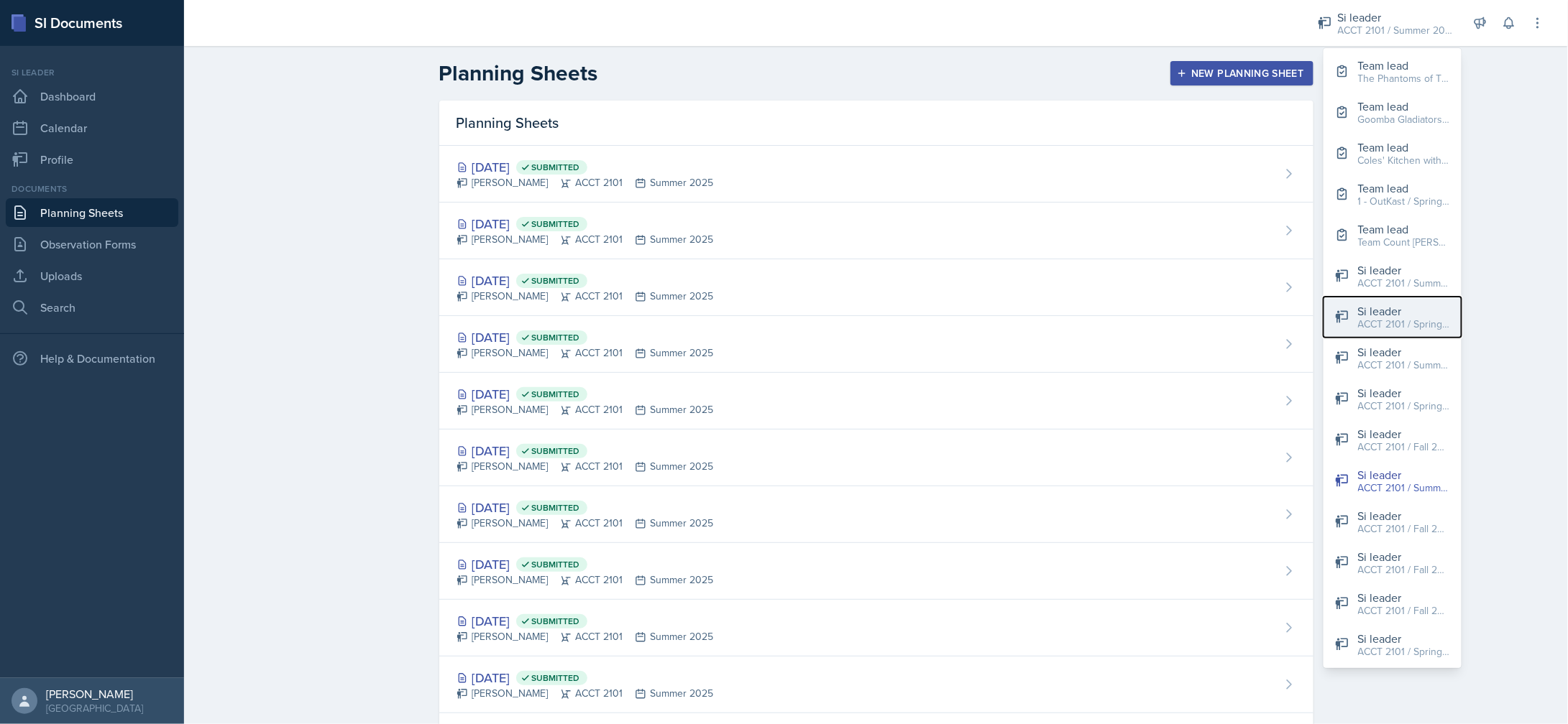
click at [1413, 314] on div "Si leader" at bounding box center [1404, 312] width 92 height 17
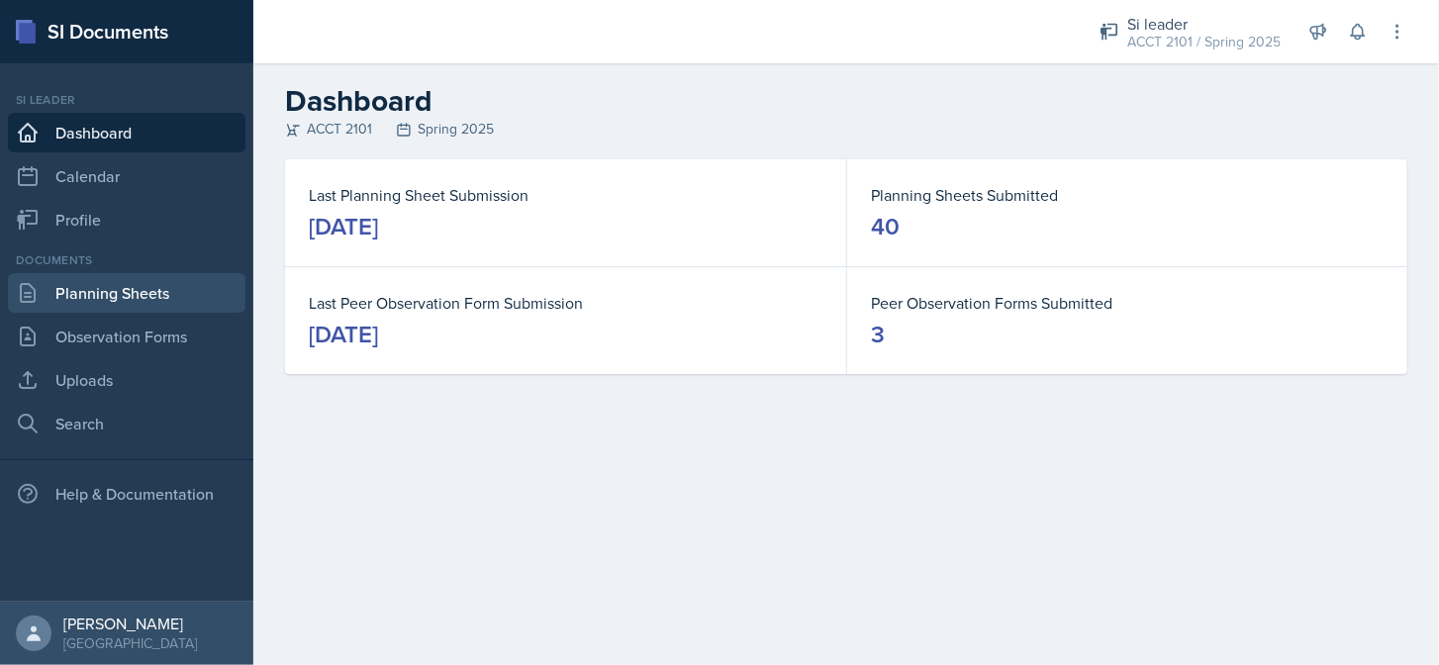
click at [84, 304] on link "Planning Sheets" at bounding box center [126, 293] width 237 height 40
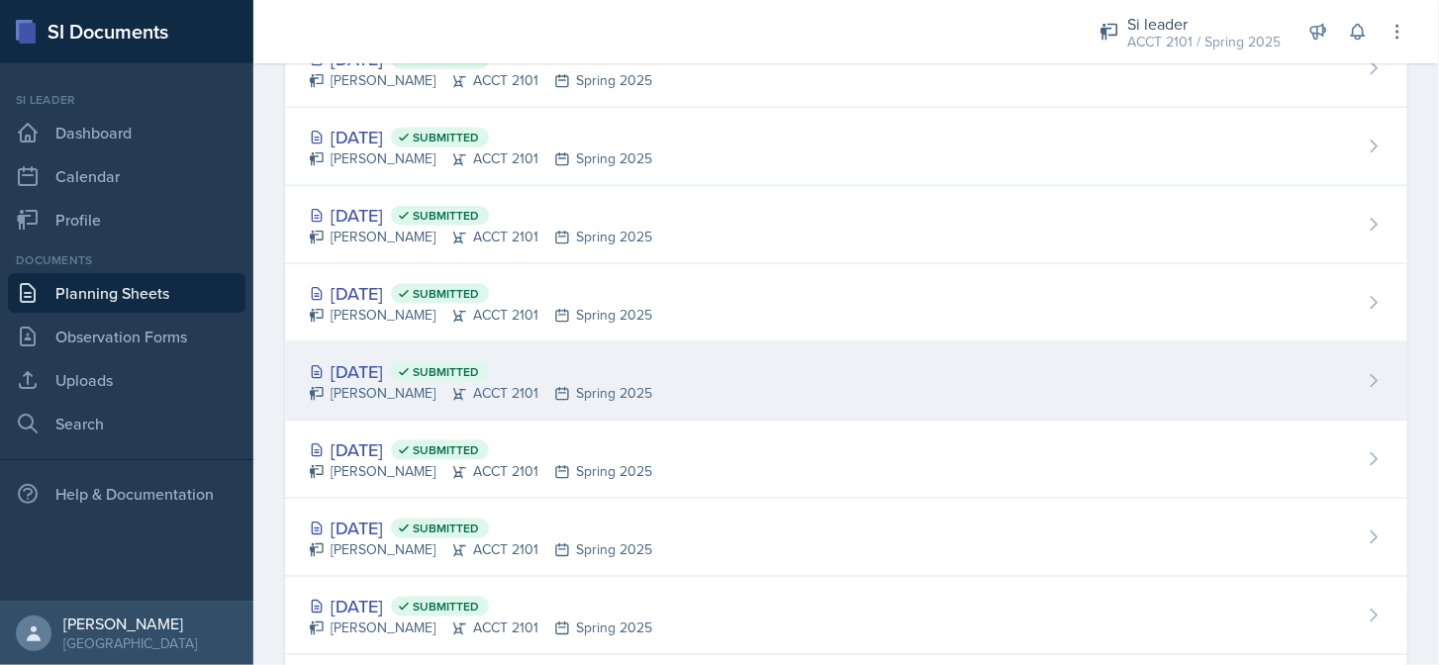
scroll to position [1286, 0]
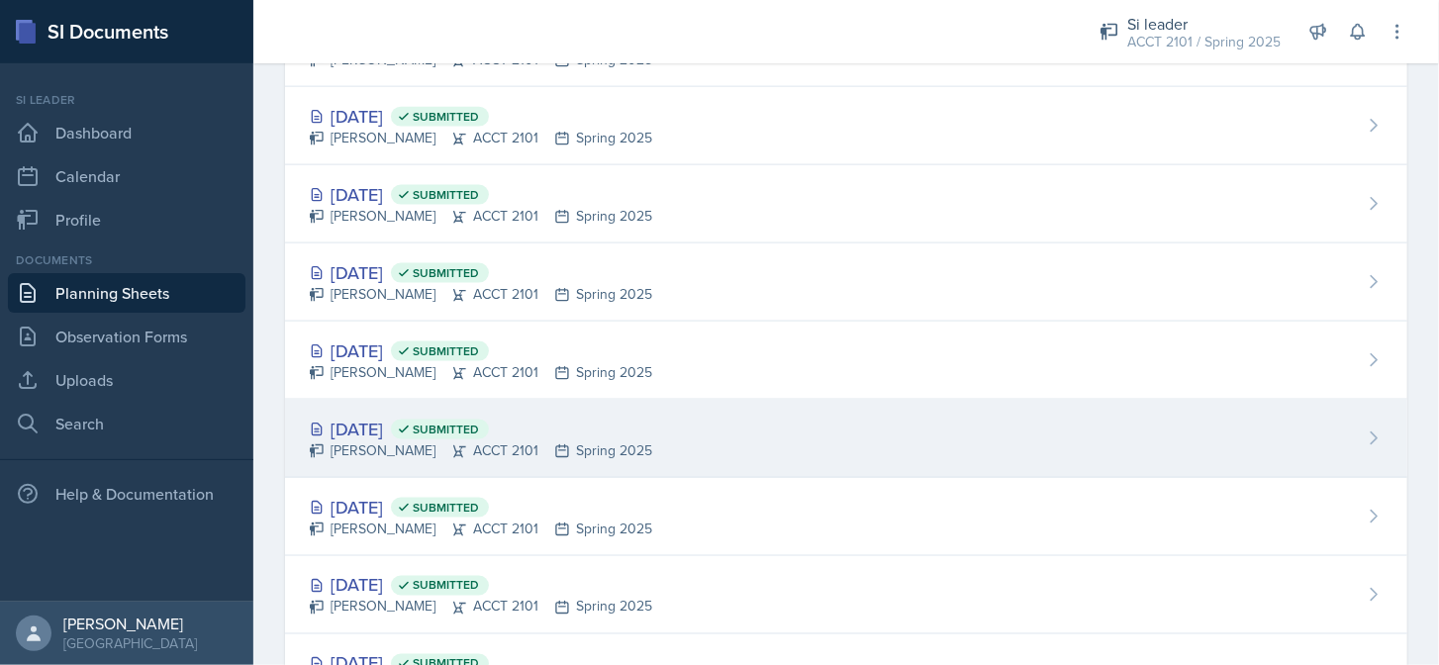
click at [732, 406] on div "Mar 3rd, 2025 Submitted Isabela Barkes ACCT 2101 Spring 2025" at bounding box center [846, 439] width 1122 height 78
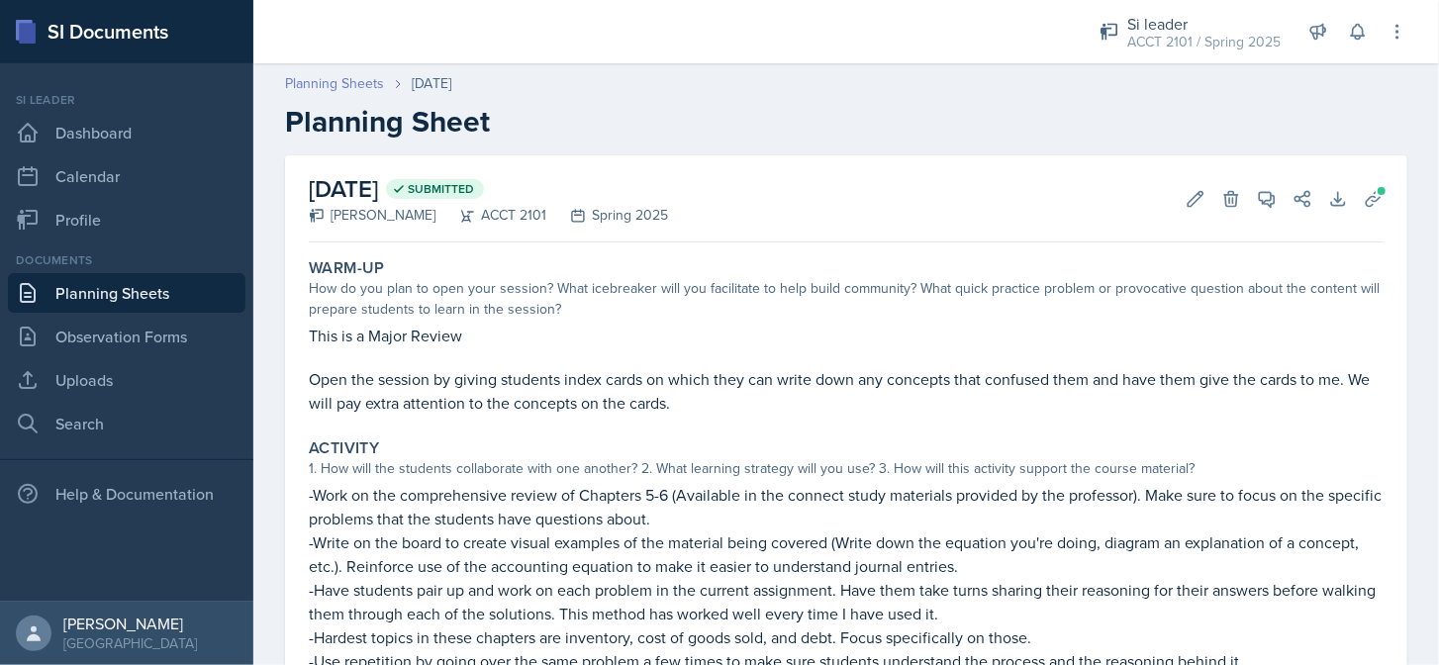
click at [346, 86] on link "Planning Sheets" at bounding box center [334, 83] width 99 height 21
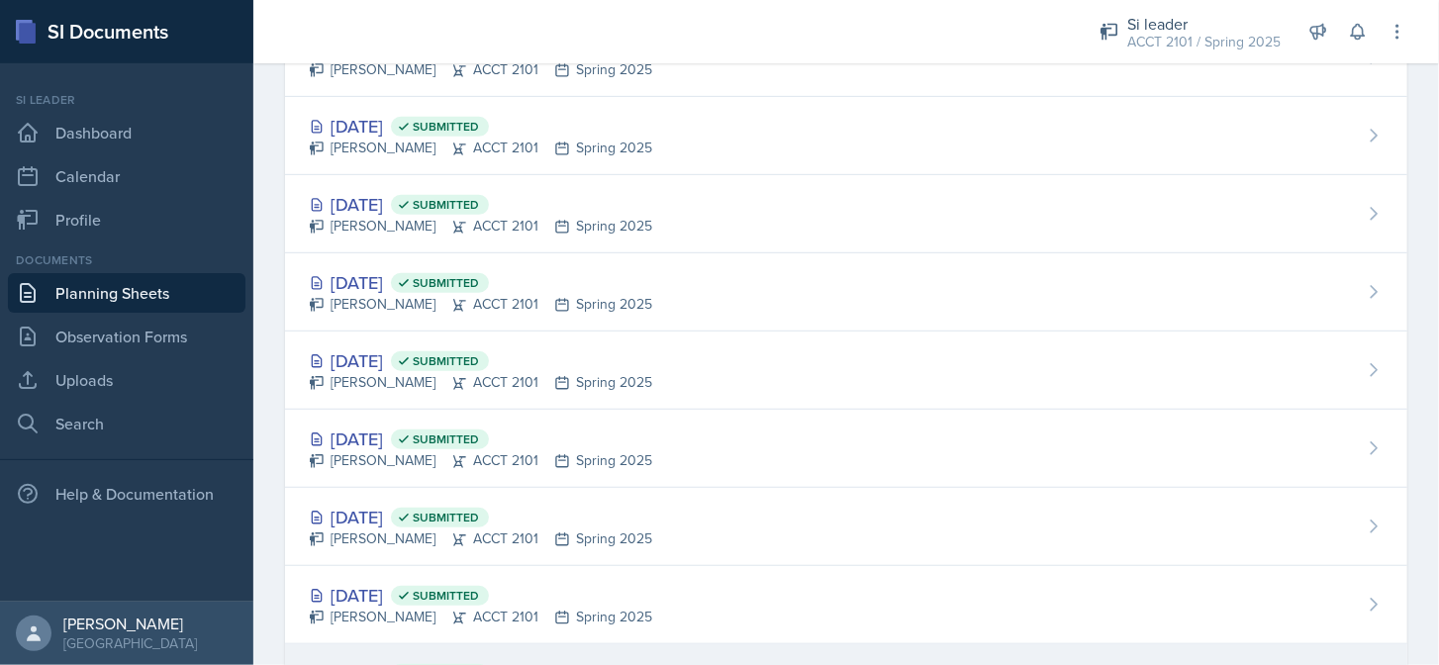
scroll to position [693, 0]
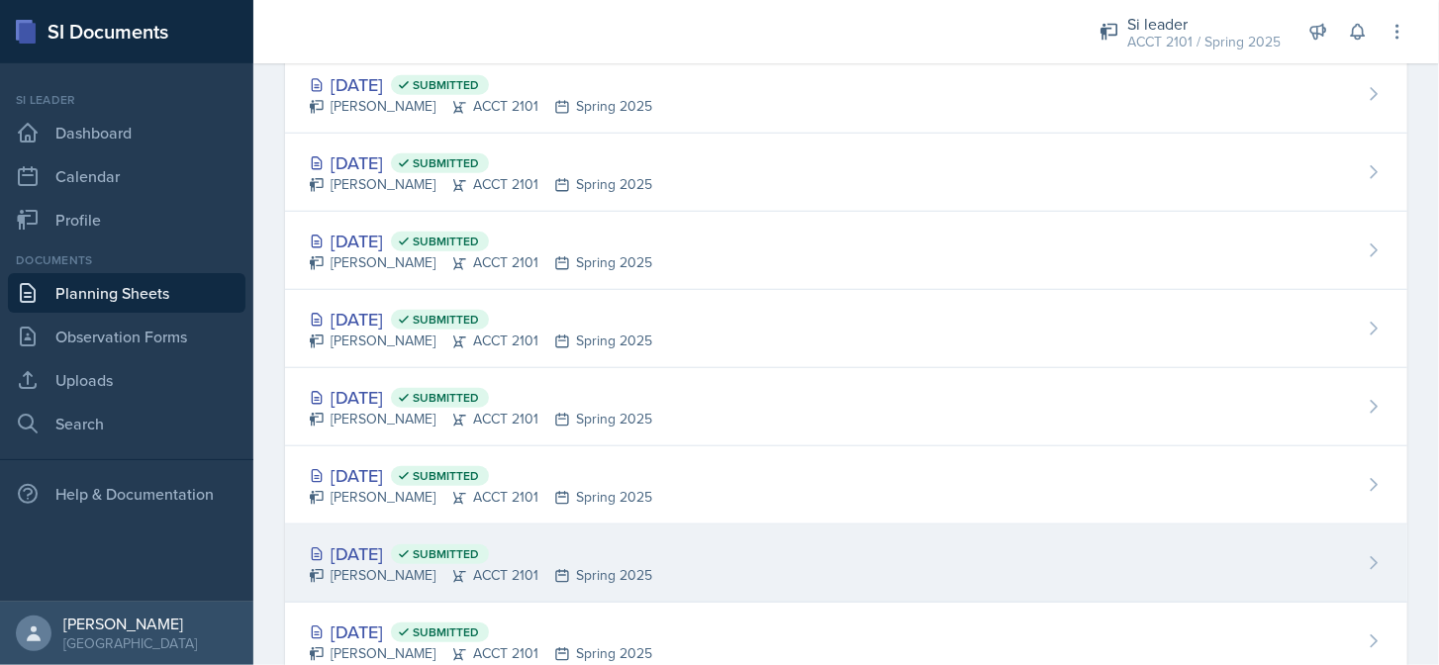
click at [396, 541] on div "Mar 24th, 2025 Submitted" at bounding box center [480, 553] width 343 height 27
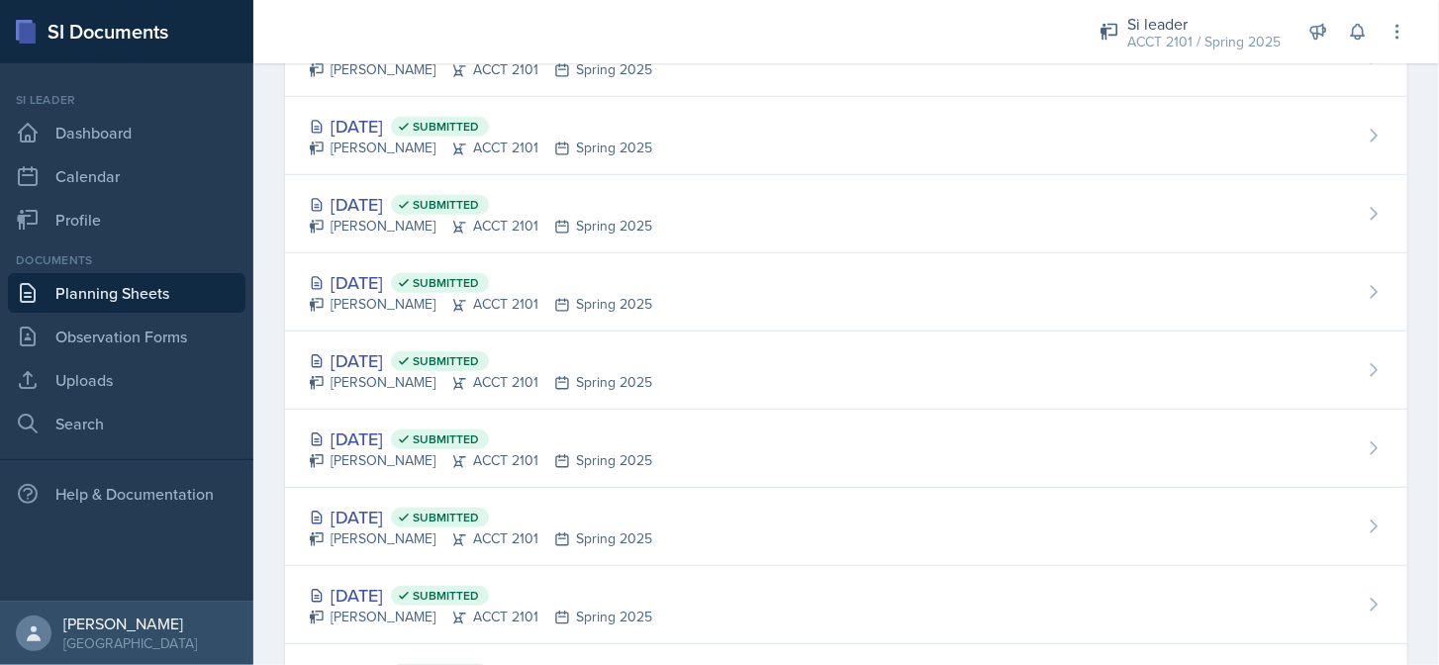
scroll to position [891, 0]
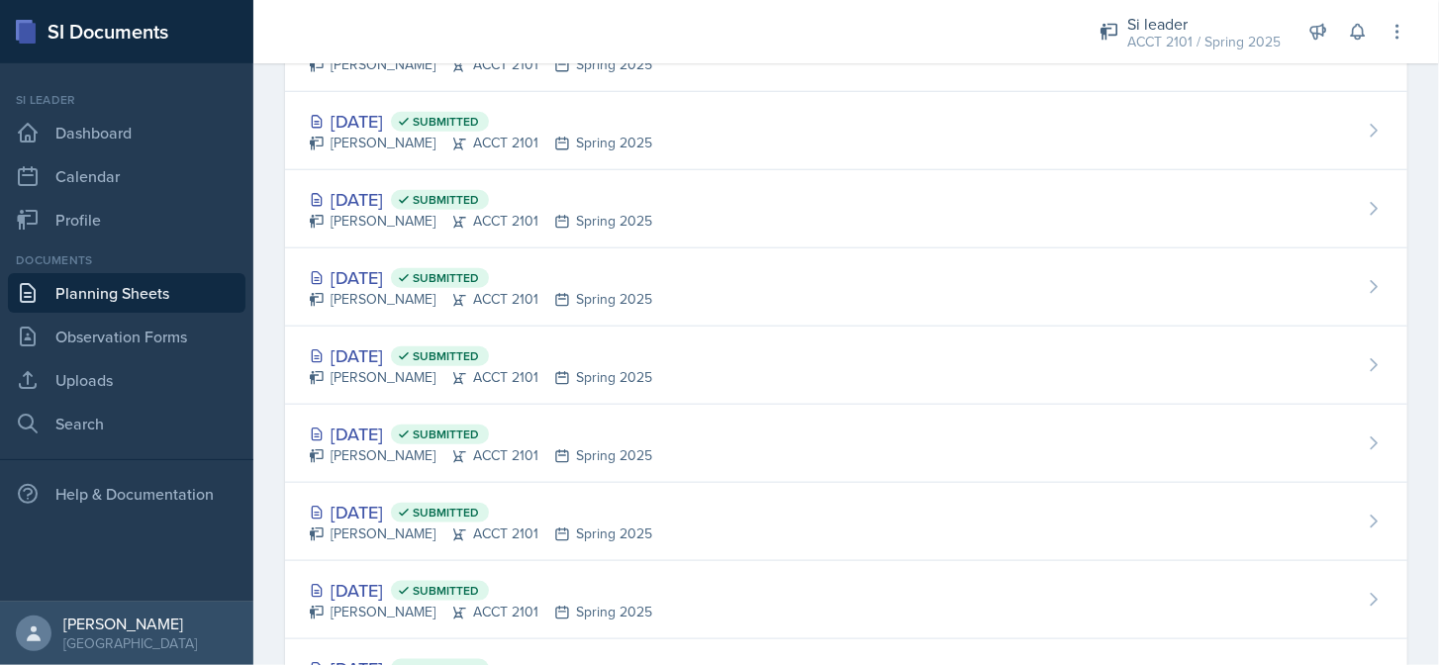
drag, startPoint x: 403, startPoint y: 586, endPoint x: 272, endPoint y: 547, distance: 136.2
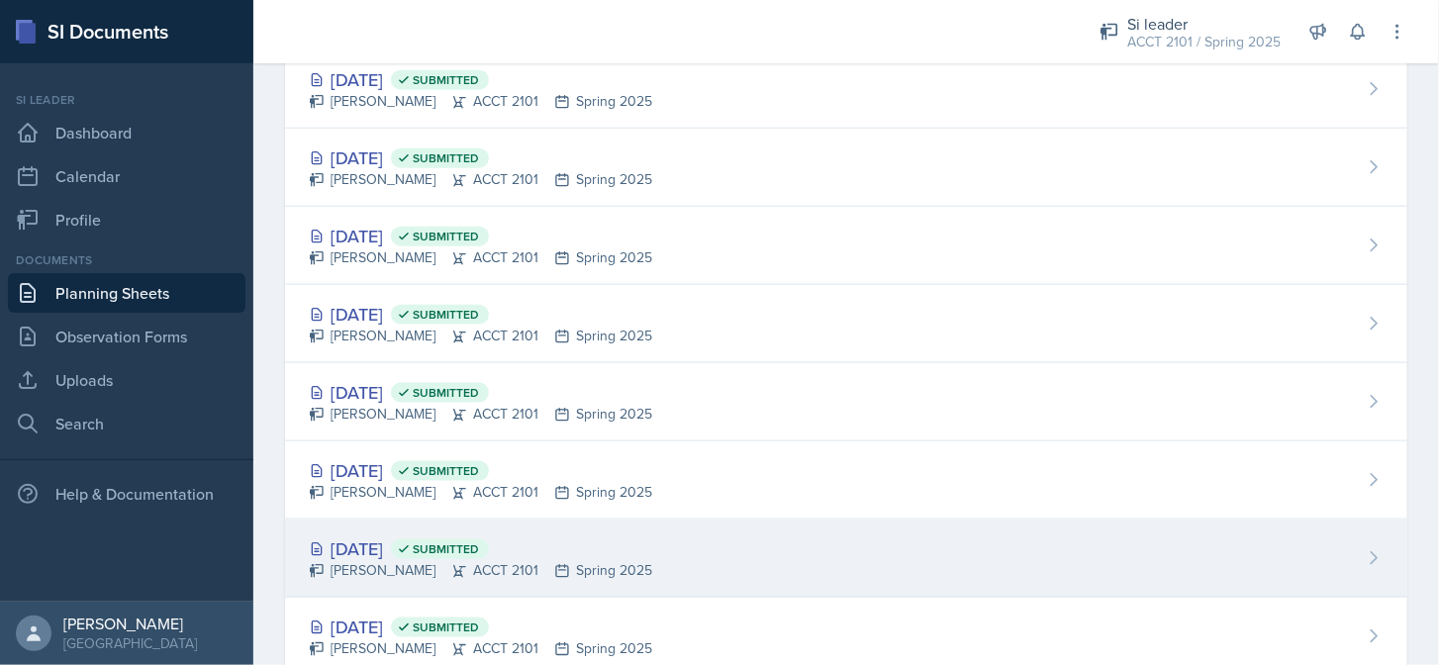
click at [388, 549] on div "Mar 4th, 2025 Submitted" at bounding box center [480, 548] width 343 height 27
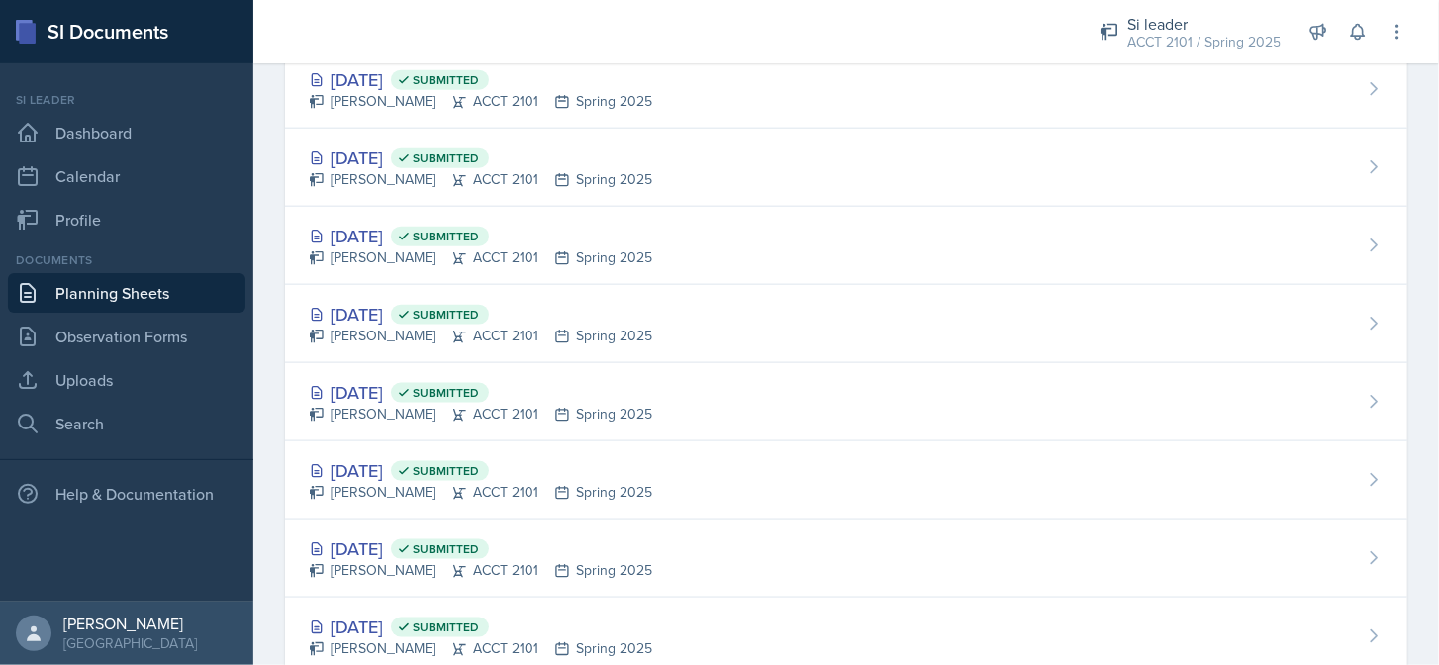
scroll to position [1286, 0]
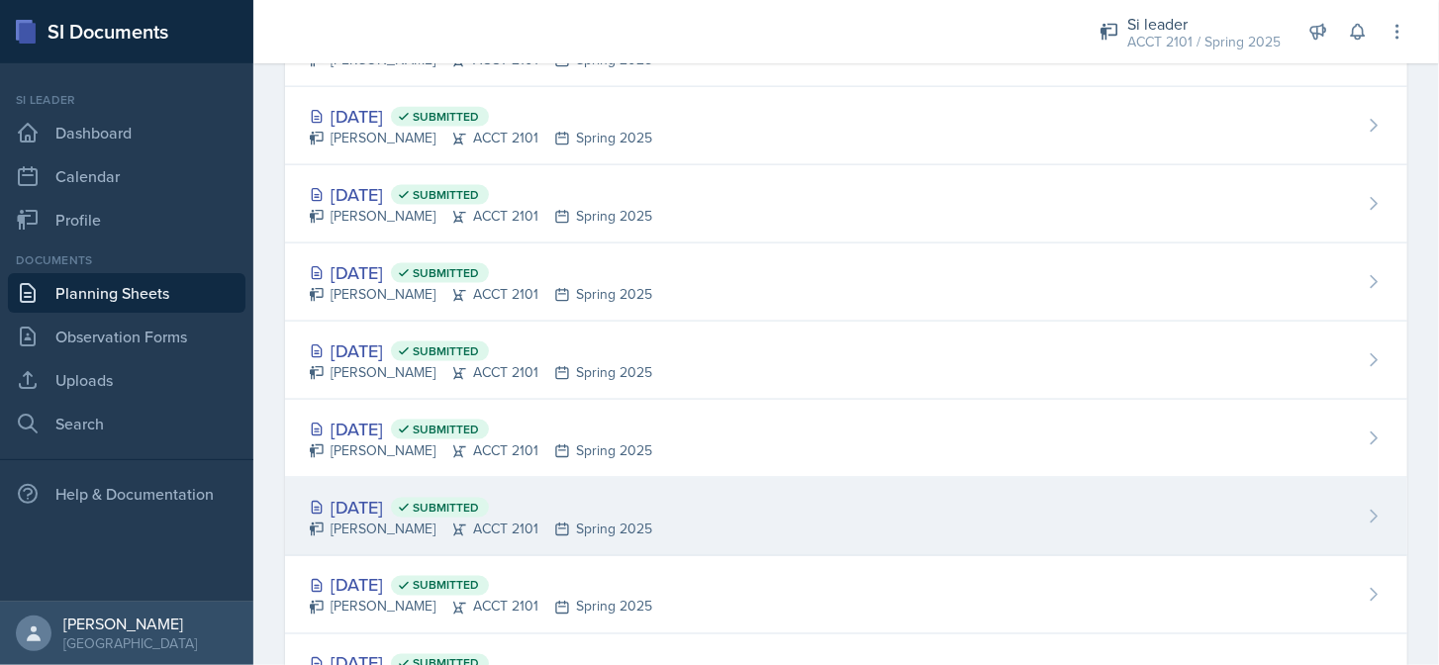
click at [378, 496] on div "Feb 27th, 2025 Submitted" at bounding box center [480, 507] width 343 height 27
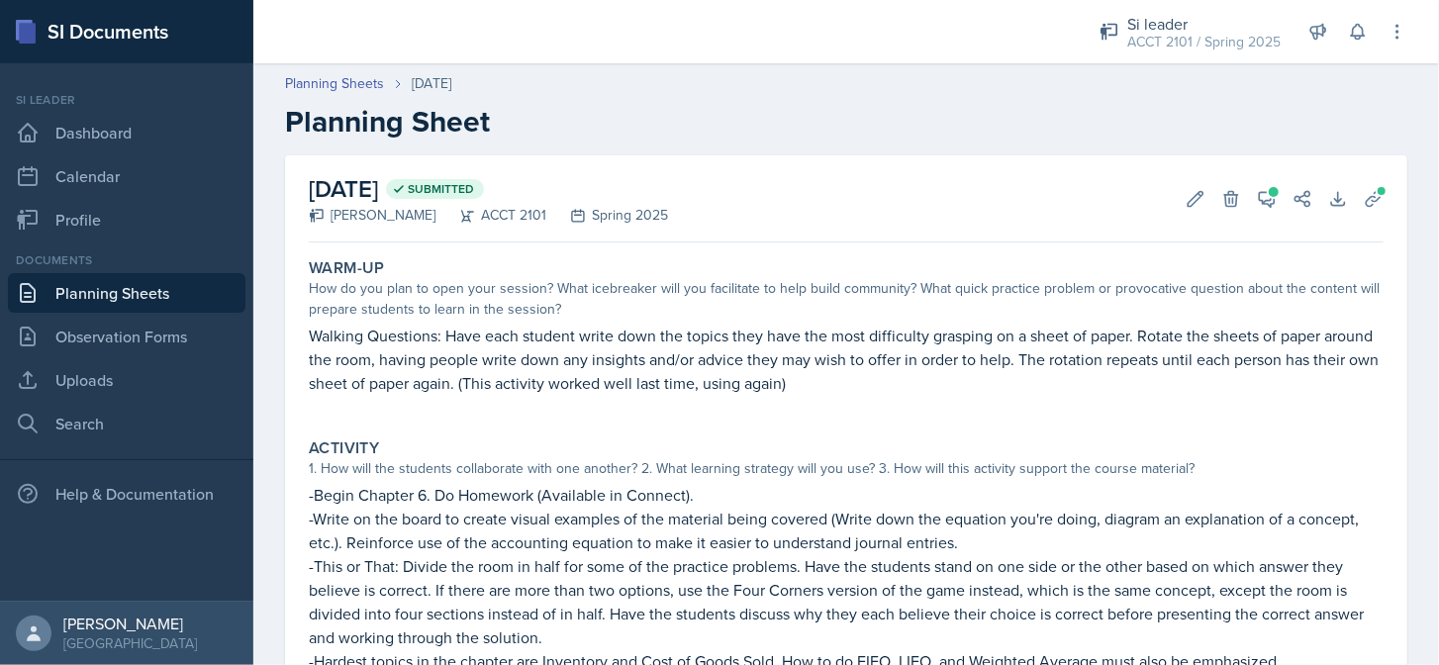
scroll to position [198, 0]
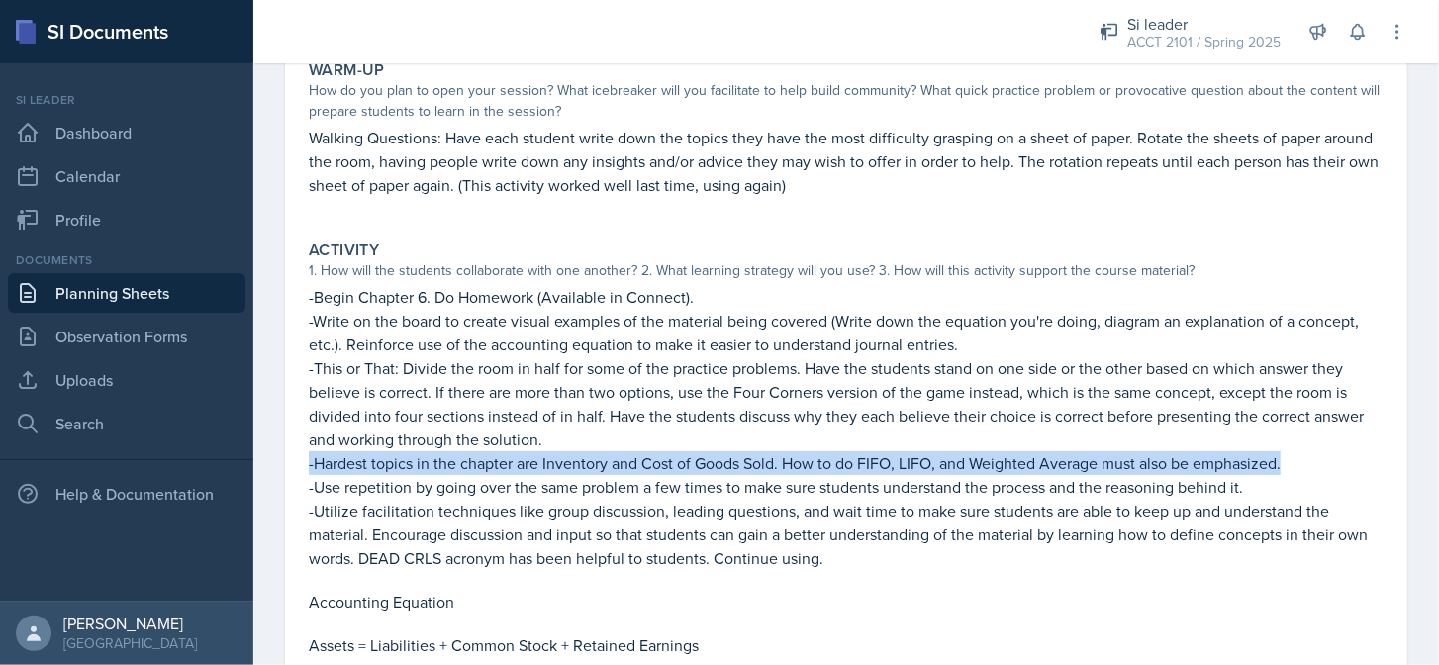
drag, startPoint x: 1298, startPoint y: 464, endPoint x: 306, endPoint y: 470, distance: 992.5
click at [306, 470] on div "Activity 1. How will the students collaborate with one another? 2. What learnin…" at bounding box center [846, 568] width 1090 height 670
copy p "-Hardest topics in the chapter are Inventory and Cost of Goods Sold. How to do …"
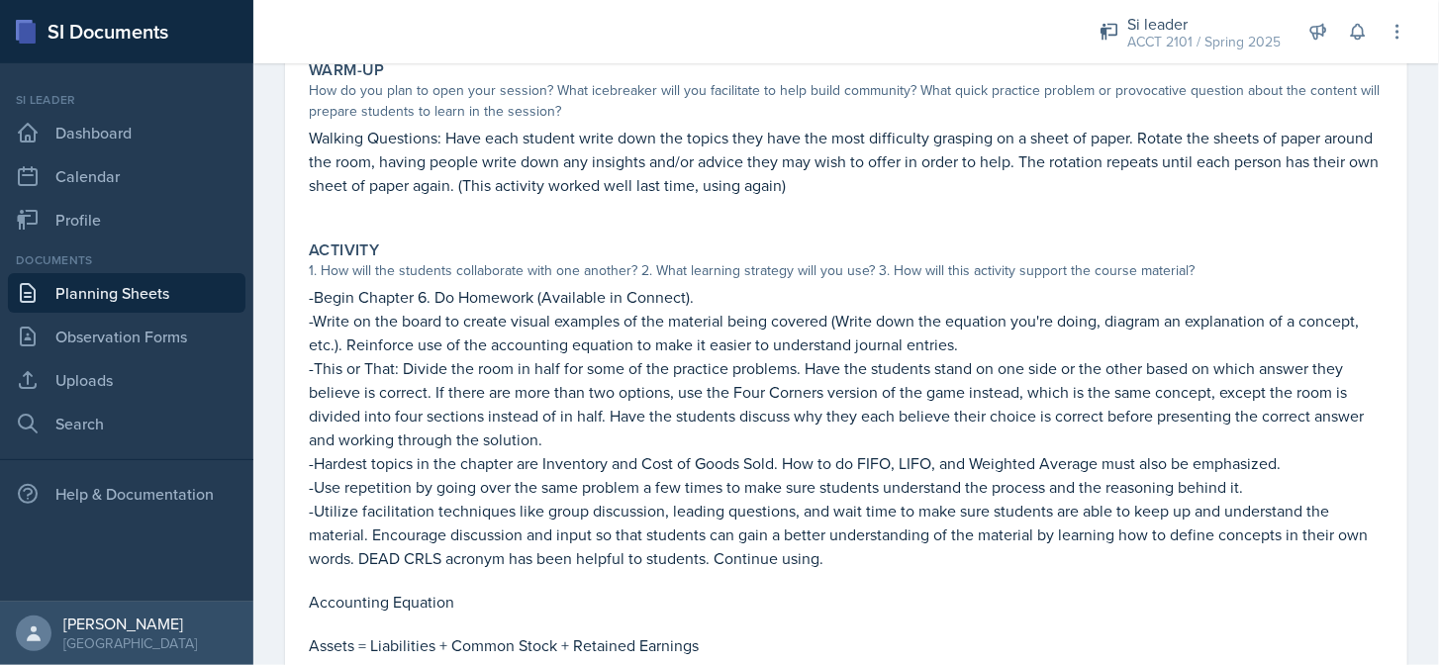
drag, startPoint x: 719, startPoint y: 428, endPoint x: 734, endPoint y: 376, distance: 54.5
click at [720, 432] on p "-This or That: Divide the room in half for some of the practice problems. Have …" at bounding box center [846, 403] width 1075 height 95
